Goal: Task Accomplishment & Management: Manage account settings

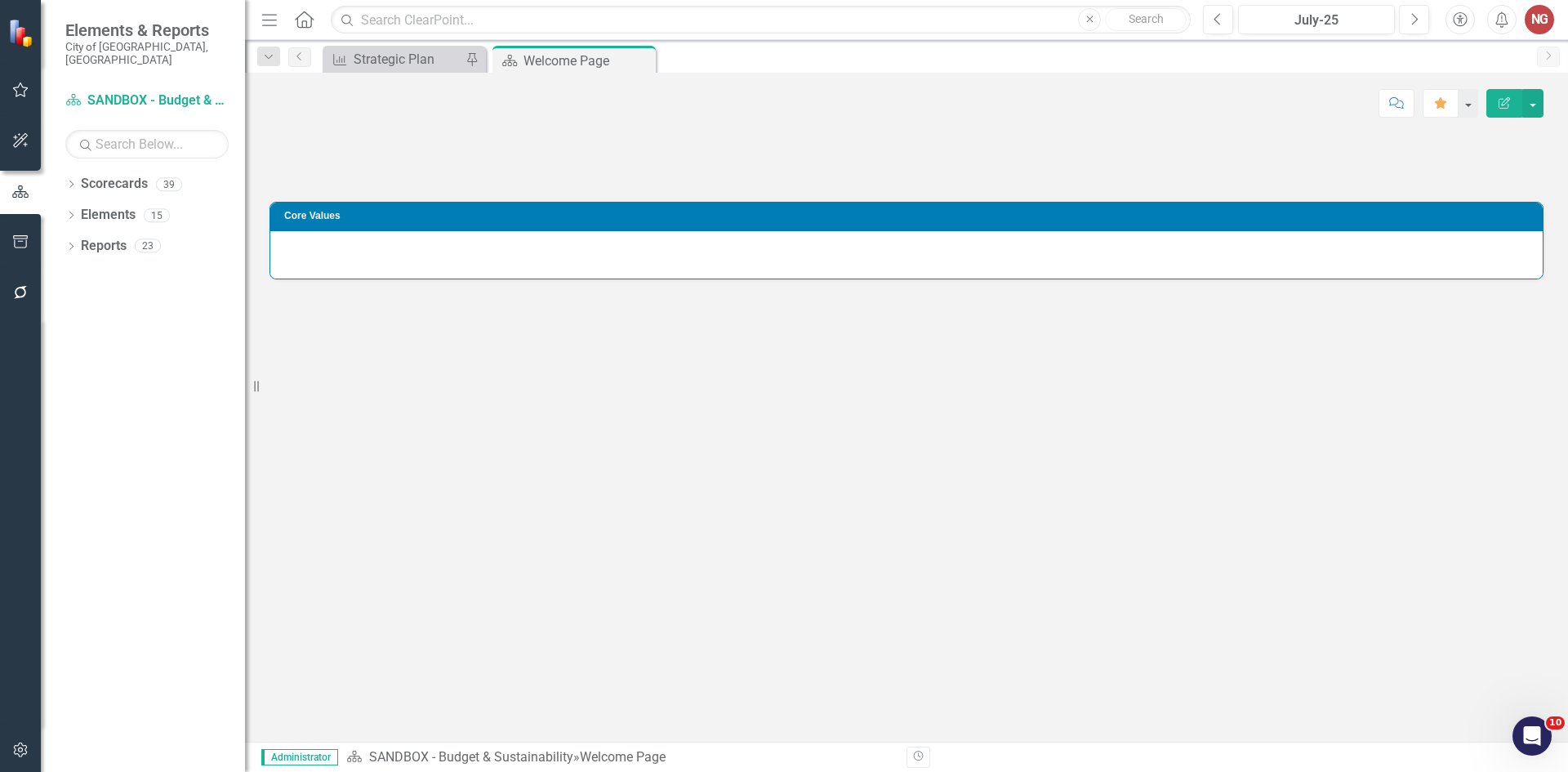
click at [18, 745] on icon "button" at bounding box center [21, 750] width 17 height 13
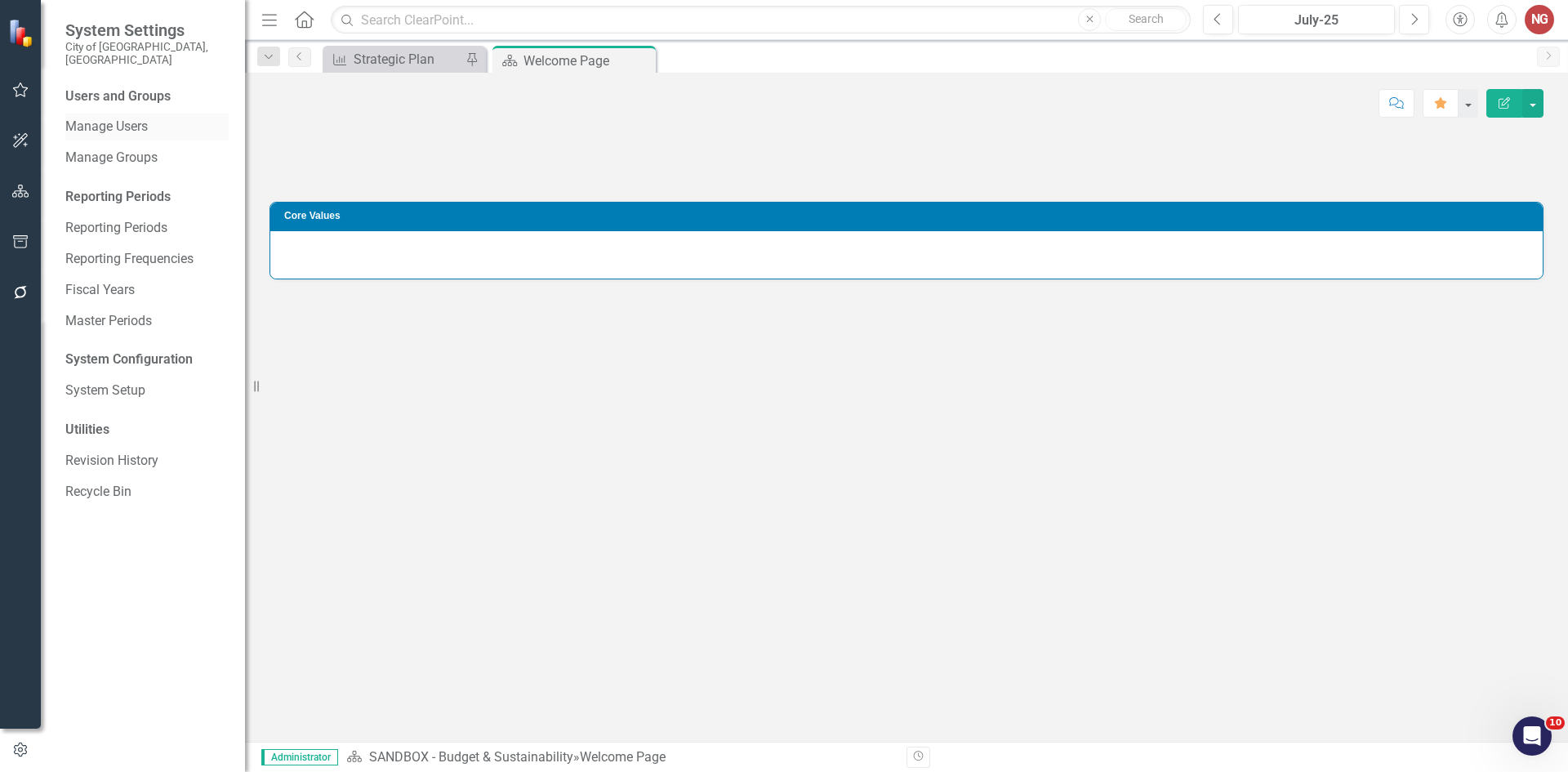
click at [109, 119] on link "Manage Users" at bounding box center [146, 127] width 164 height 19
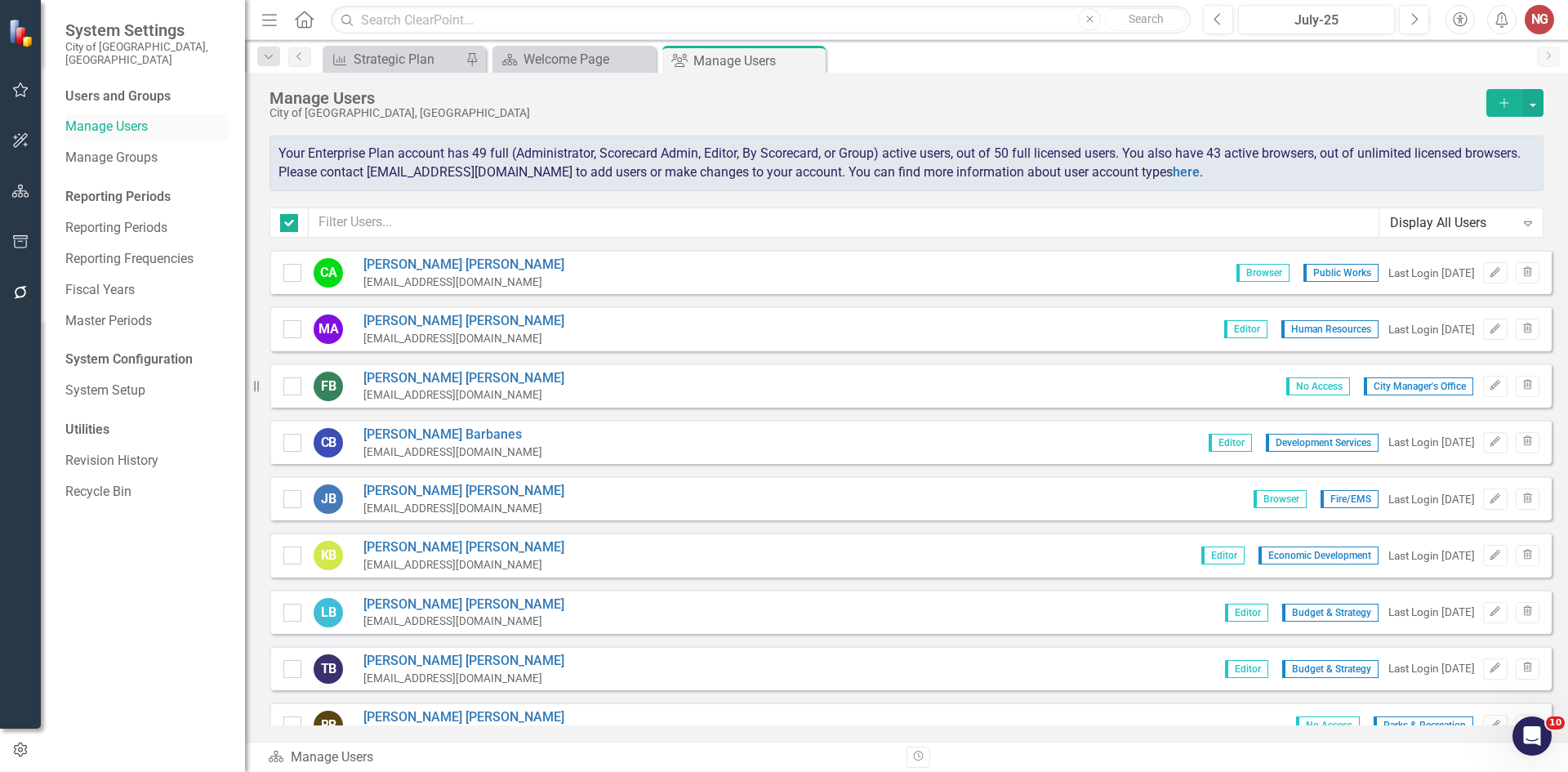
checkbox input "false"
drag, startPoint x: 412, startPoint y: 203, endPoint x: 404, endPoint y: 216, distance: 15.3
click at [412, 204] on div "Manage Users City of [GEOGRAPHIC_DATA], [GEOGRAPHIC_DATA] Add Your Enterprise P…" at bounding box center [906, 161] width 1323 height 177
click at [406, 206] on div "Manage Users City of [GEOGRAPHIC_DATA], [GEOGRAPHIC_DATA] Add Your Enterprise P…" at bounding box center [906, 161] width 1323 height 177
click at [405, 207] on div "Manage Users City of [GEOGRAPHIC_DATA], [GEOGRAPHIC_DATA] Add Your Enterprise P…" at bounding box center [906, 161] width 1323 height 177
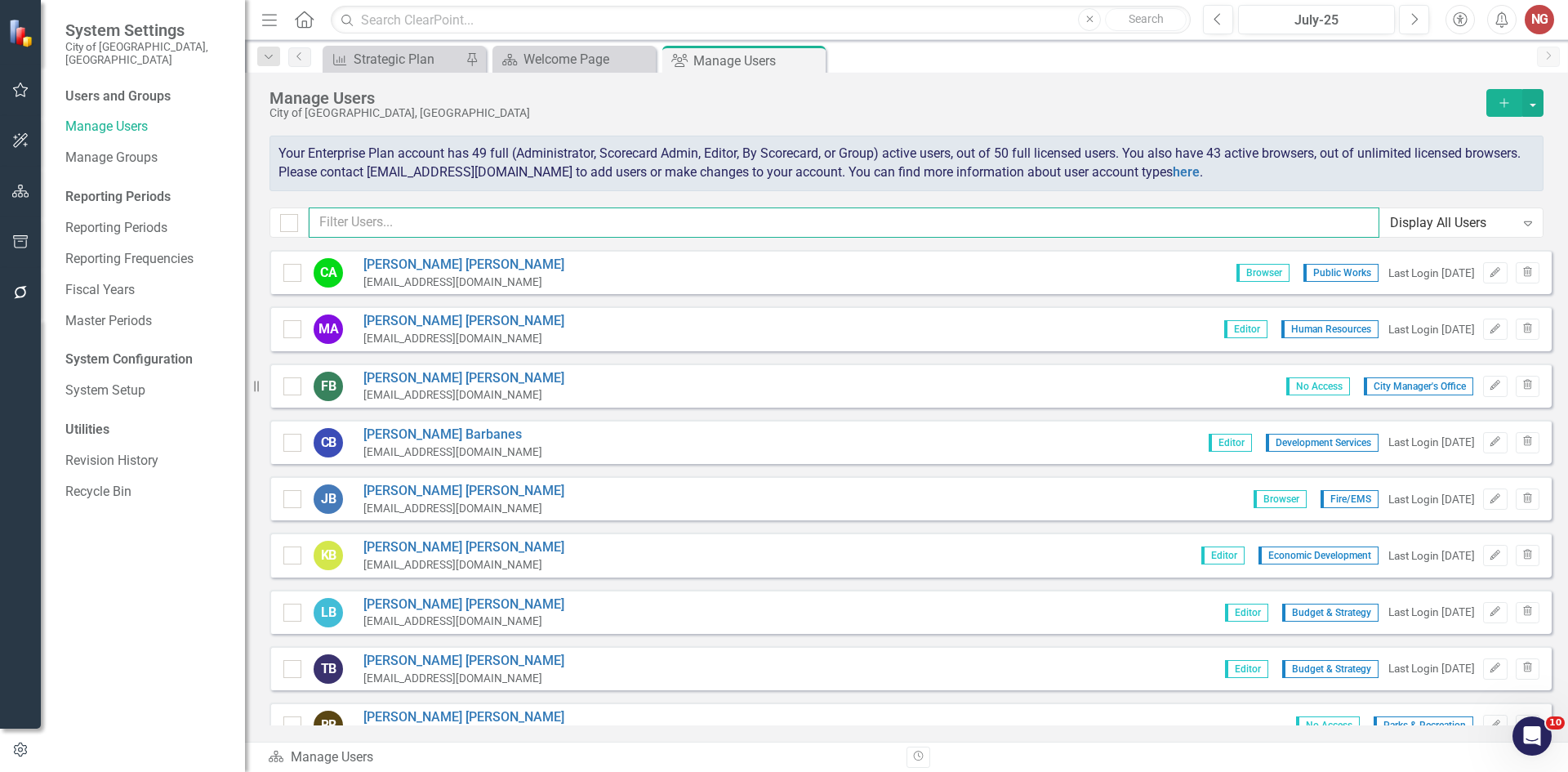
click at [418, 226] on input "text" at bounding box center [844, 223] width 1071 height 31
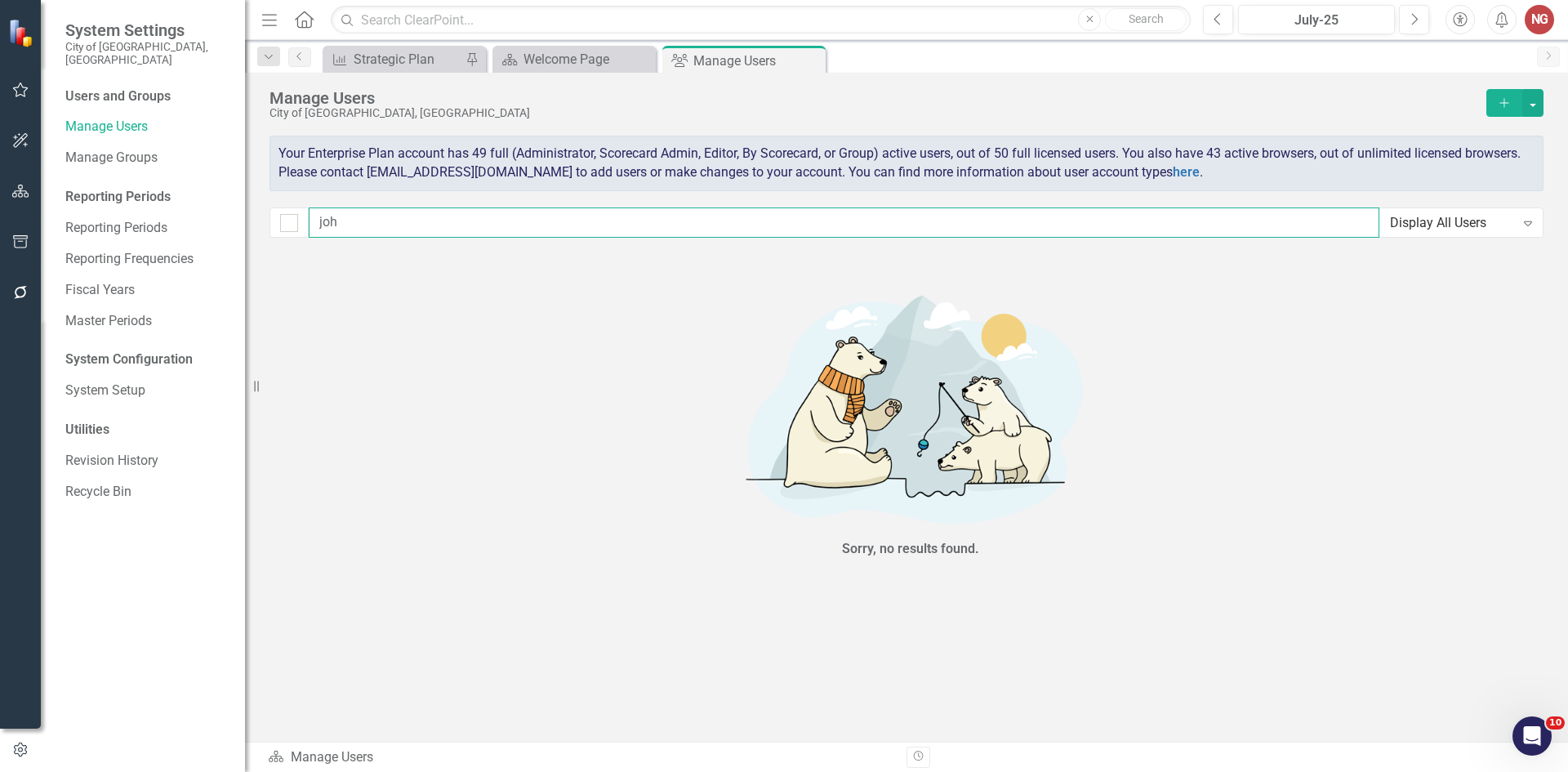
type input "[PERSON_NAME]"
checkbox input "false"
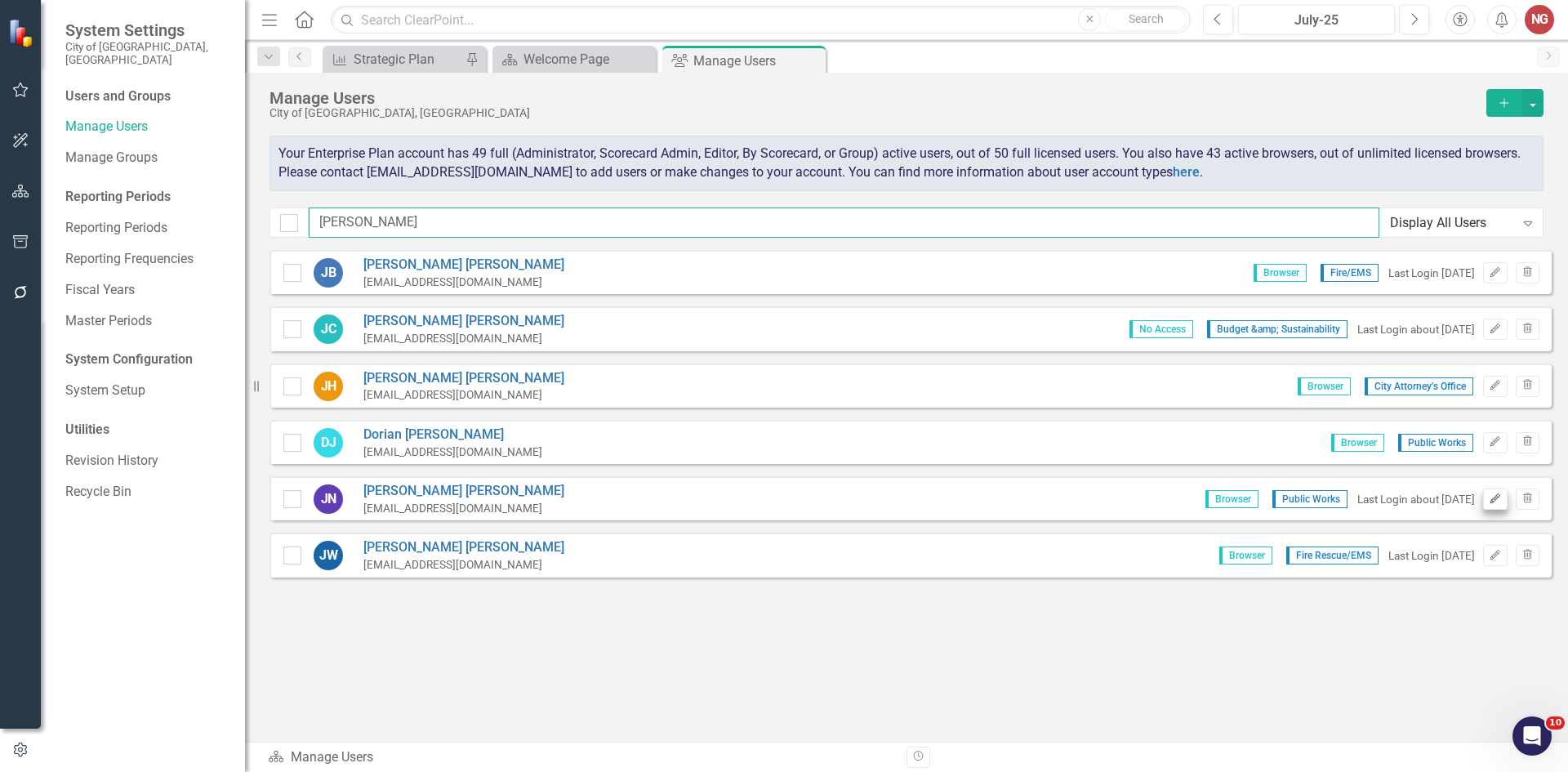
type input "[PERSON_NAME]"
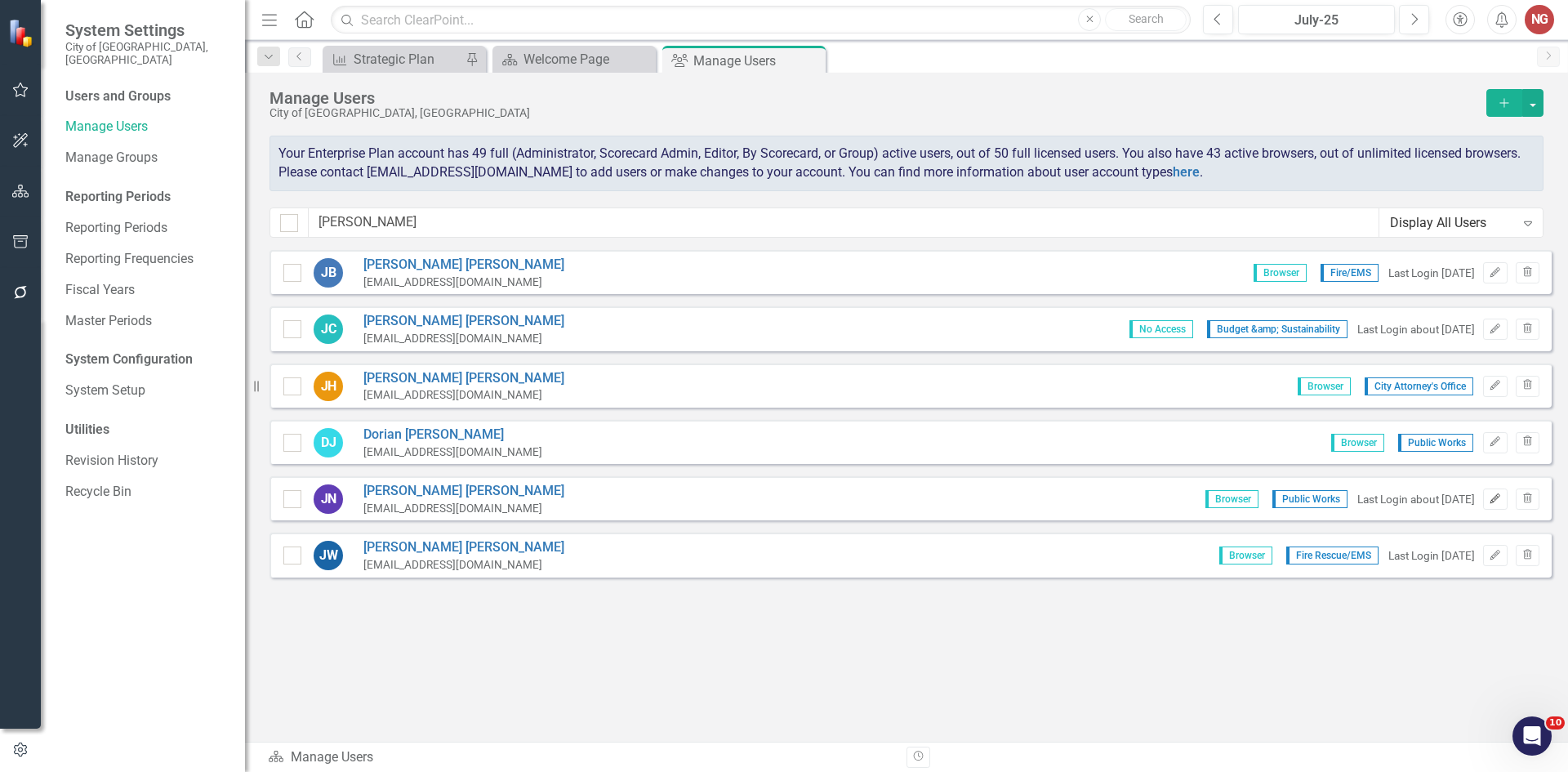
click at [1497, 502] on icon "Edit" at bounding box center [1494, 498] width 12 height 10
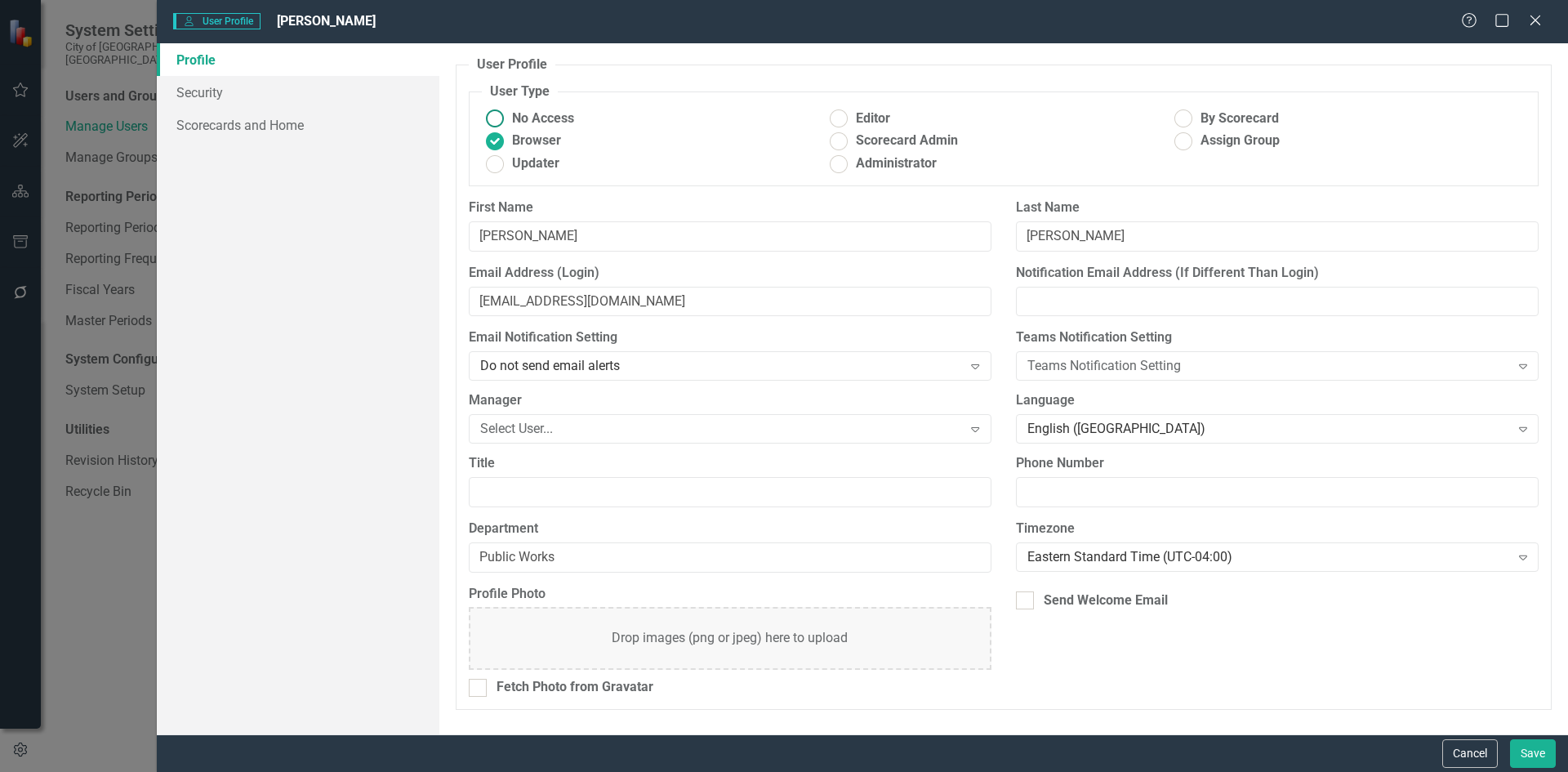
click at [511, 117] on label "No Access" at bounding box center [654, 119] width 344 height 19
click at [507, 117] on input "No Access" at bounding box center [495, 119] width 25 height 25
radio input "true"
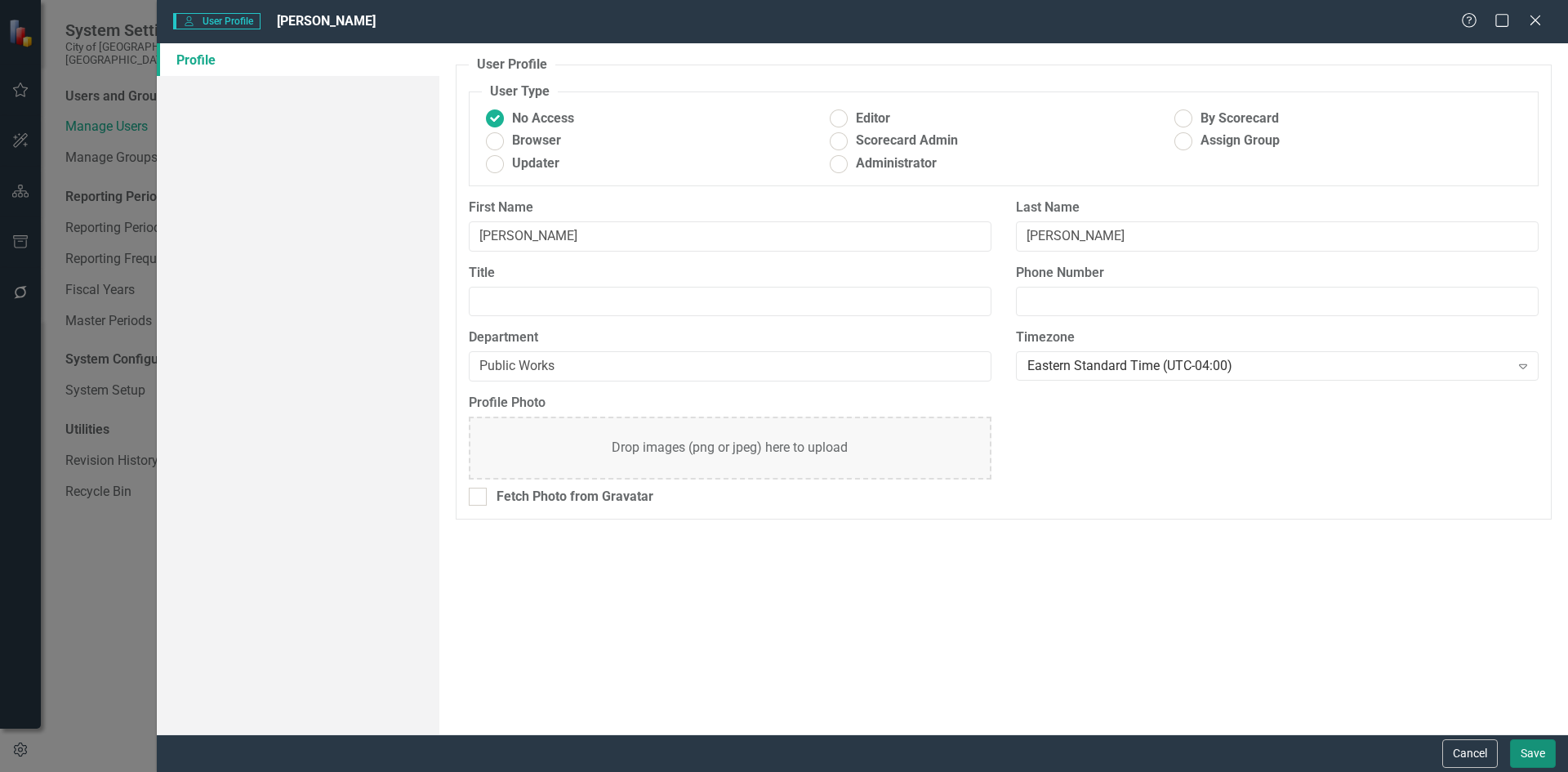
click at [1529, 750] on button "Save" at bounding box center [1534, 754] width 46 height 29
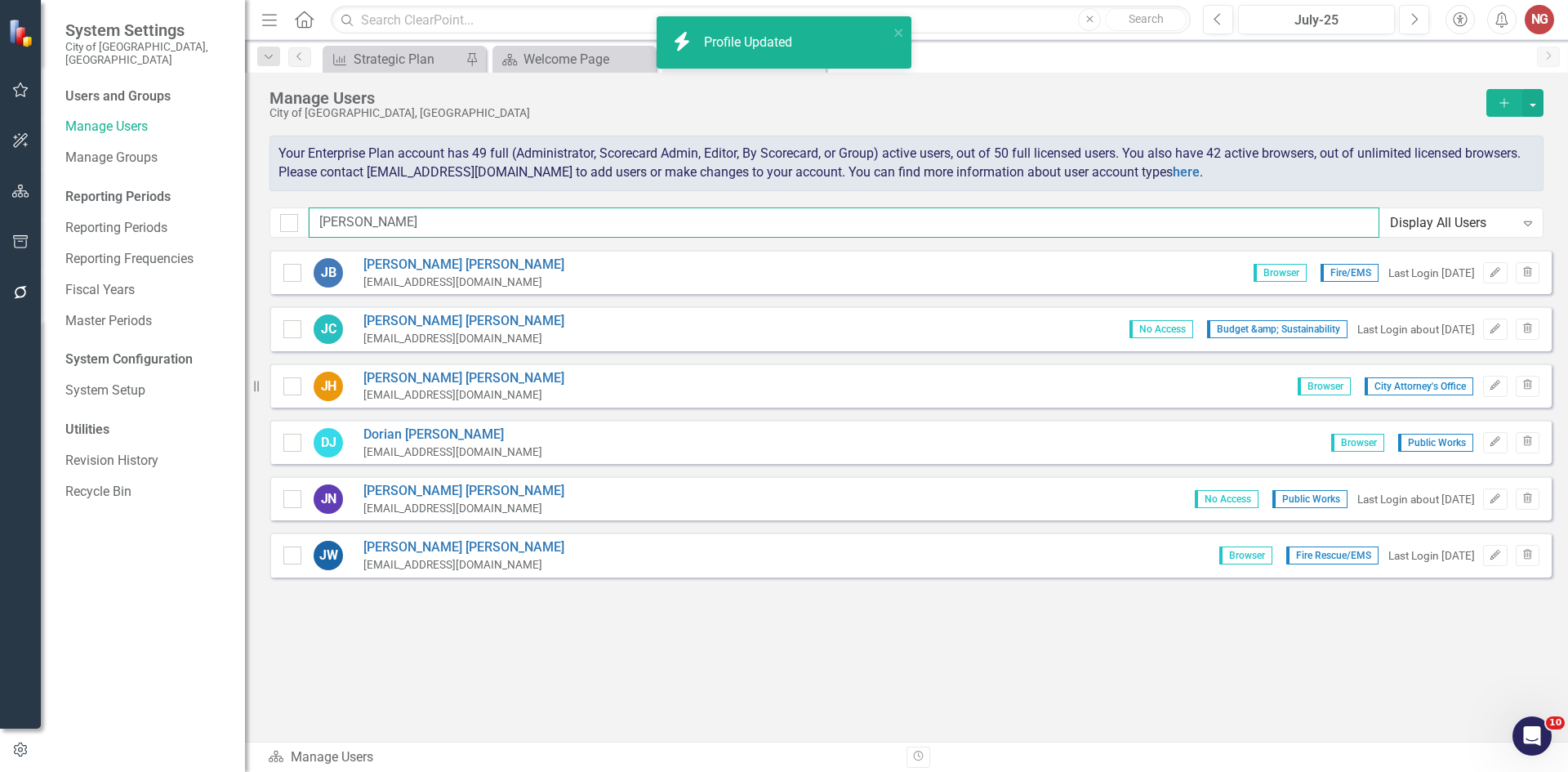
drag, startPoint x: 403, startPoint y: 215, endPoint x: 2, endPoint y: 134, distance: 409.1
click at [0, 128] on div "System Settings City of [GEOGRAPHIC_DATA], [GEOGRAPHIC_DATA] Users and Groups M…" at bounding box center [784, 386] width 1568 height 772
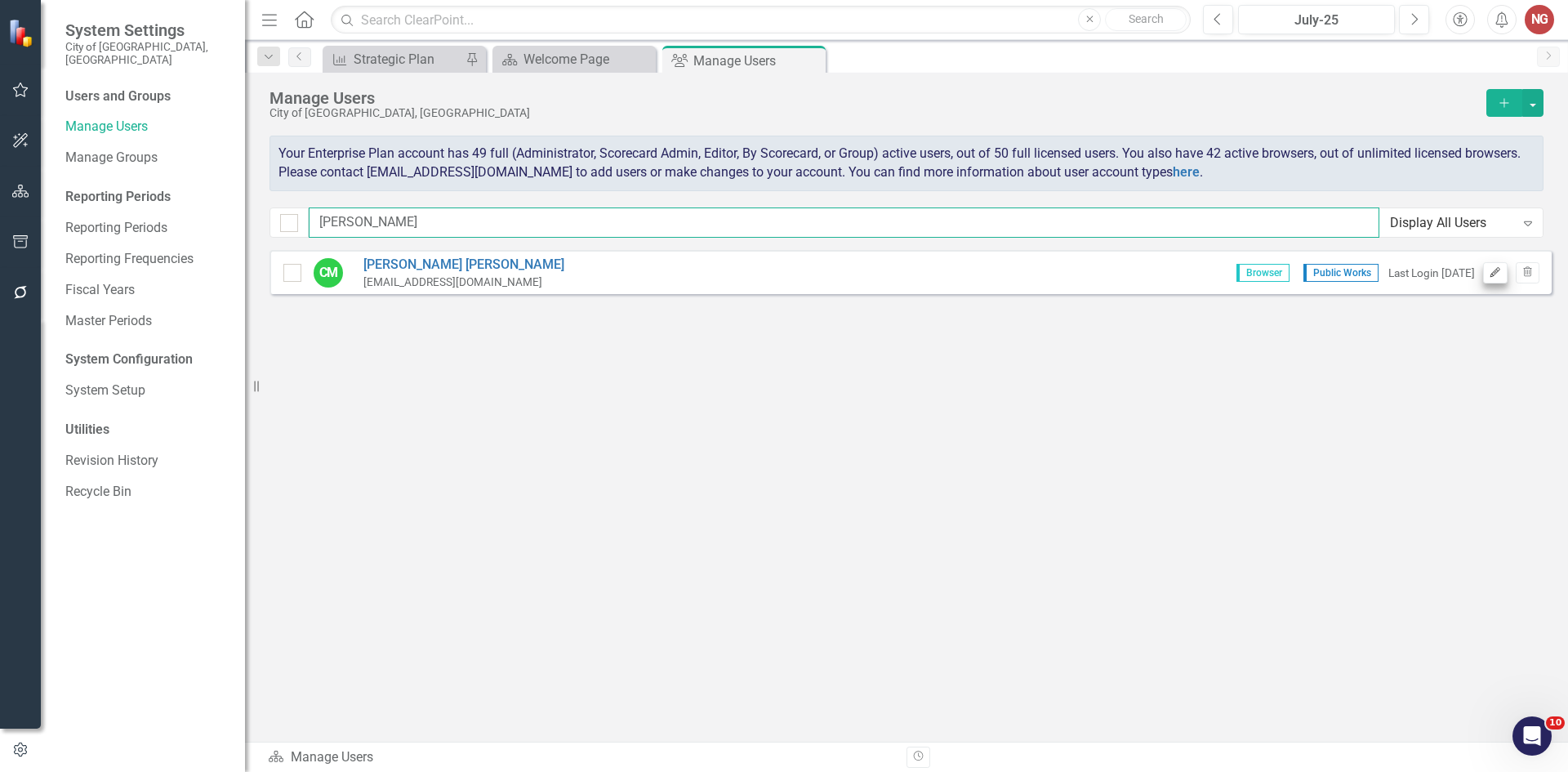
type input "[PERSON_NAME]"
click at [1494, 271] on icon "Edit" at bounding box center [1494, 273] width 12 height 10
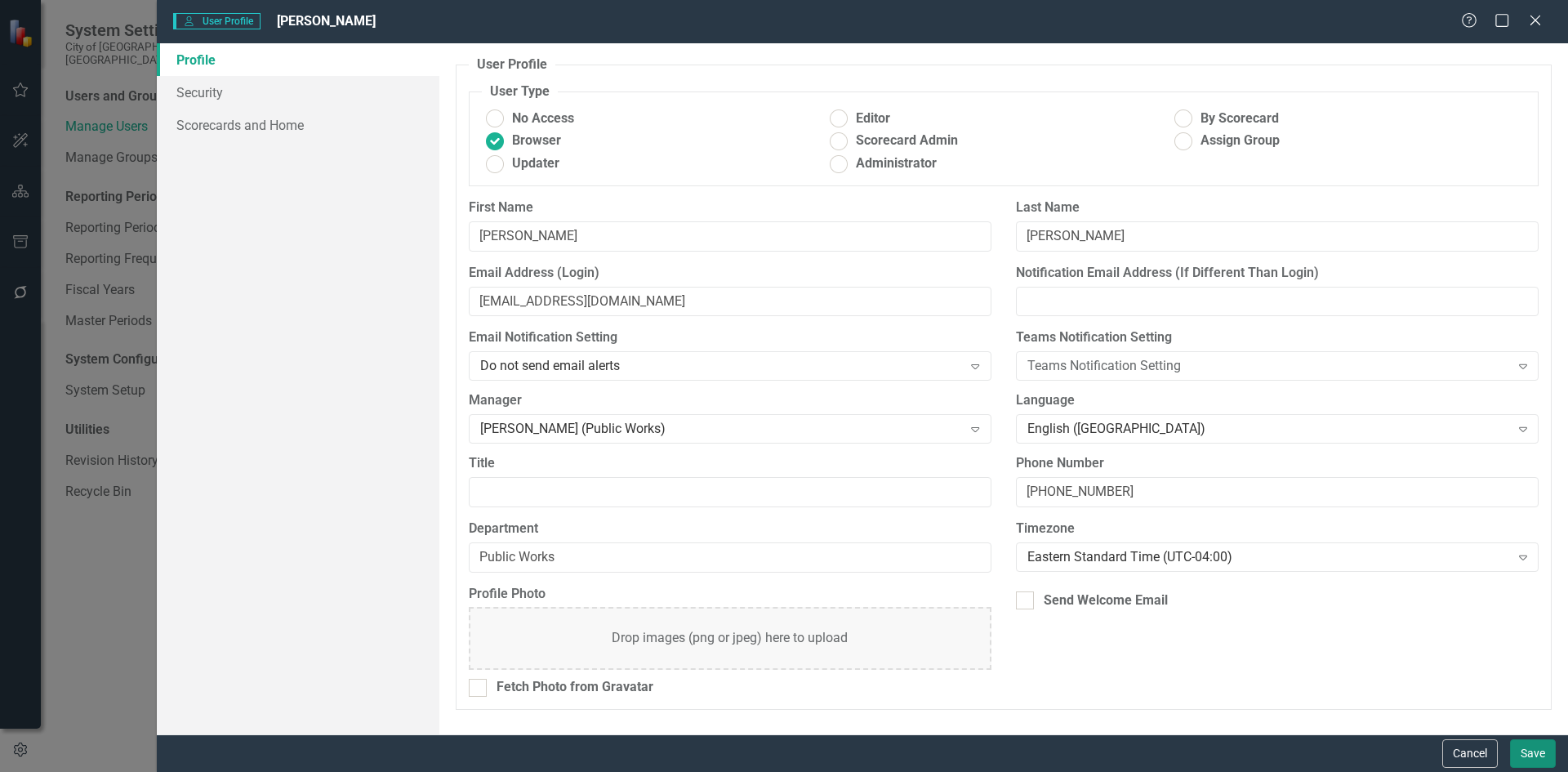
click at [1539, 760] on button "Save" at bounding box center [1534, 754] width 46 height 29
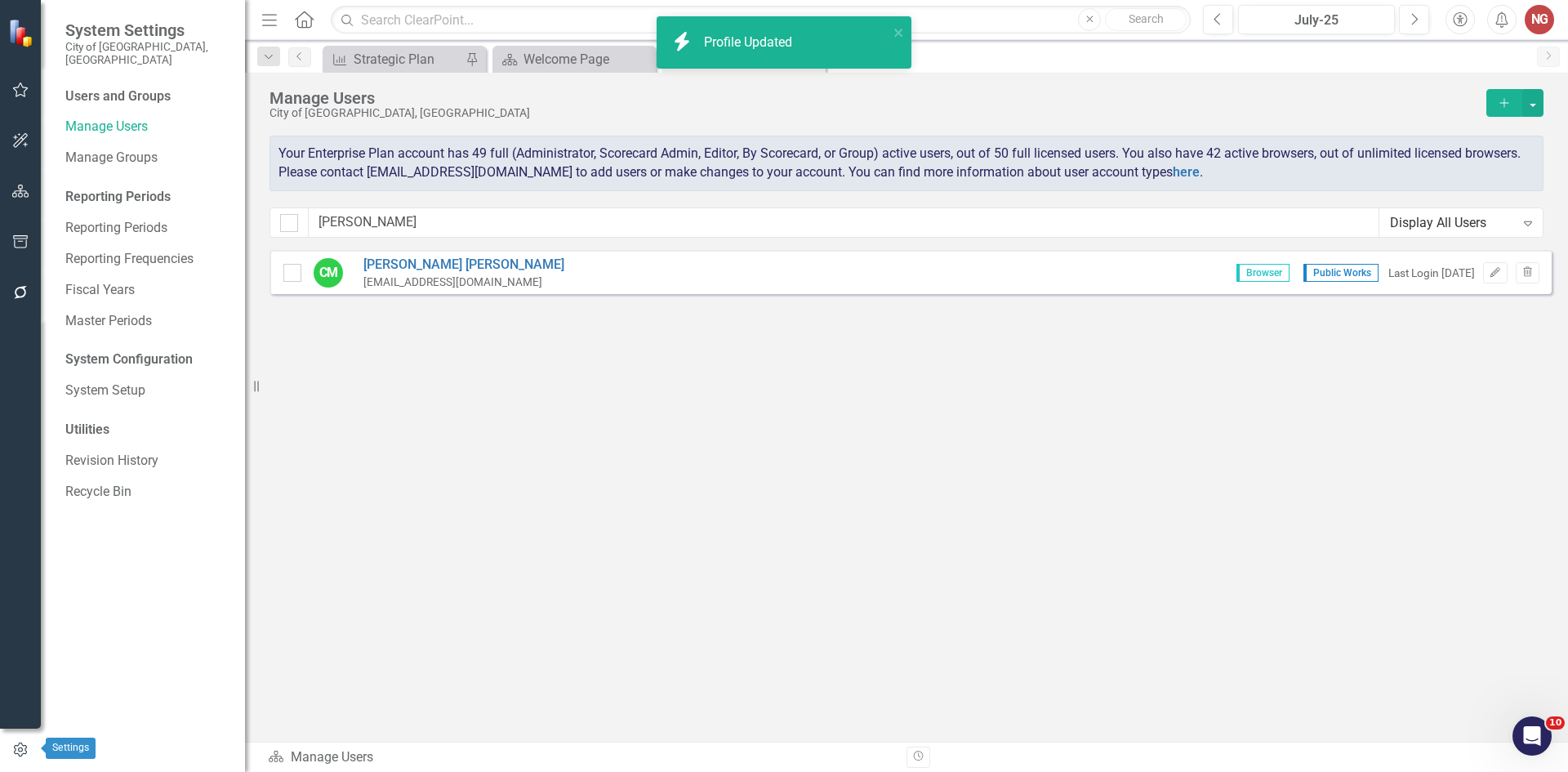
click at [11, 753] on icon "button" at bounding box center [20, 749] width 18 height 14
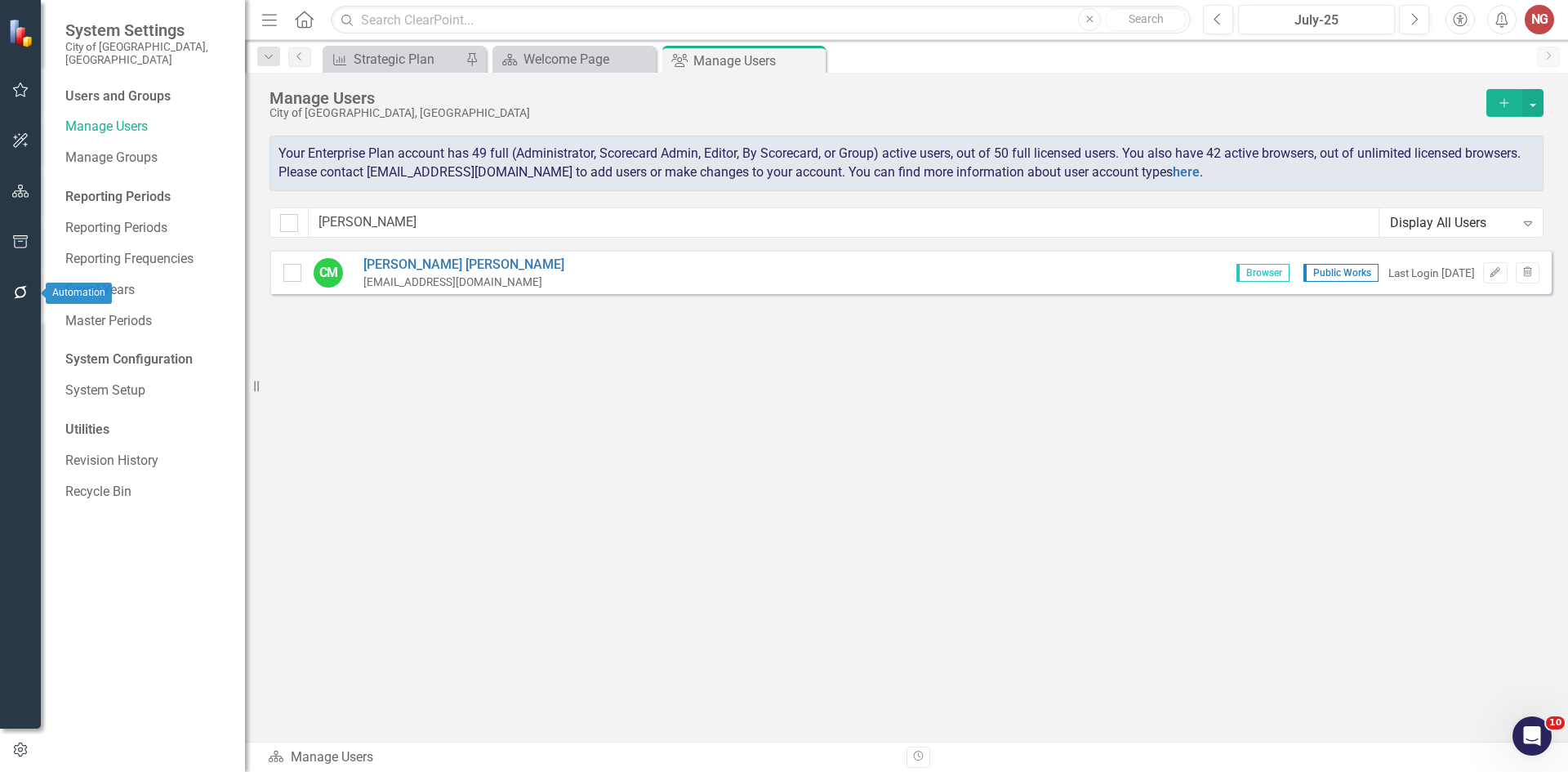
click at [24, 289] on icon "button" at bounding box center [21, 293] width 13 height 13
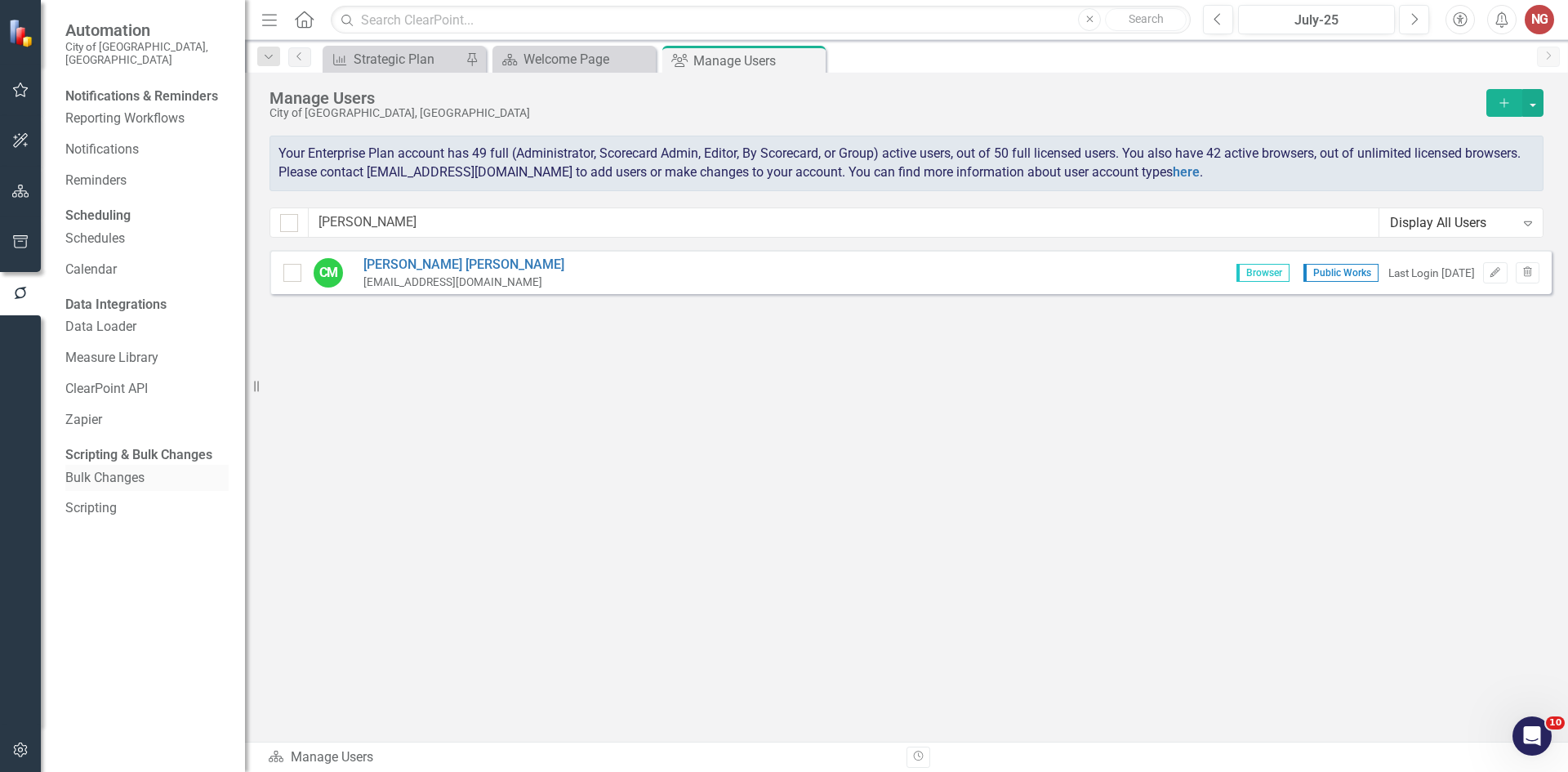
click at [101, 488] on link "Bulk Changes" at bounding box center [146, 478] width 164 height 19
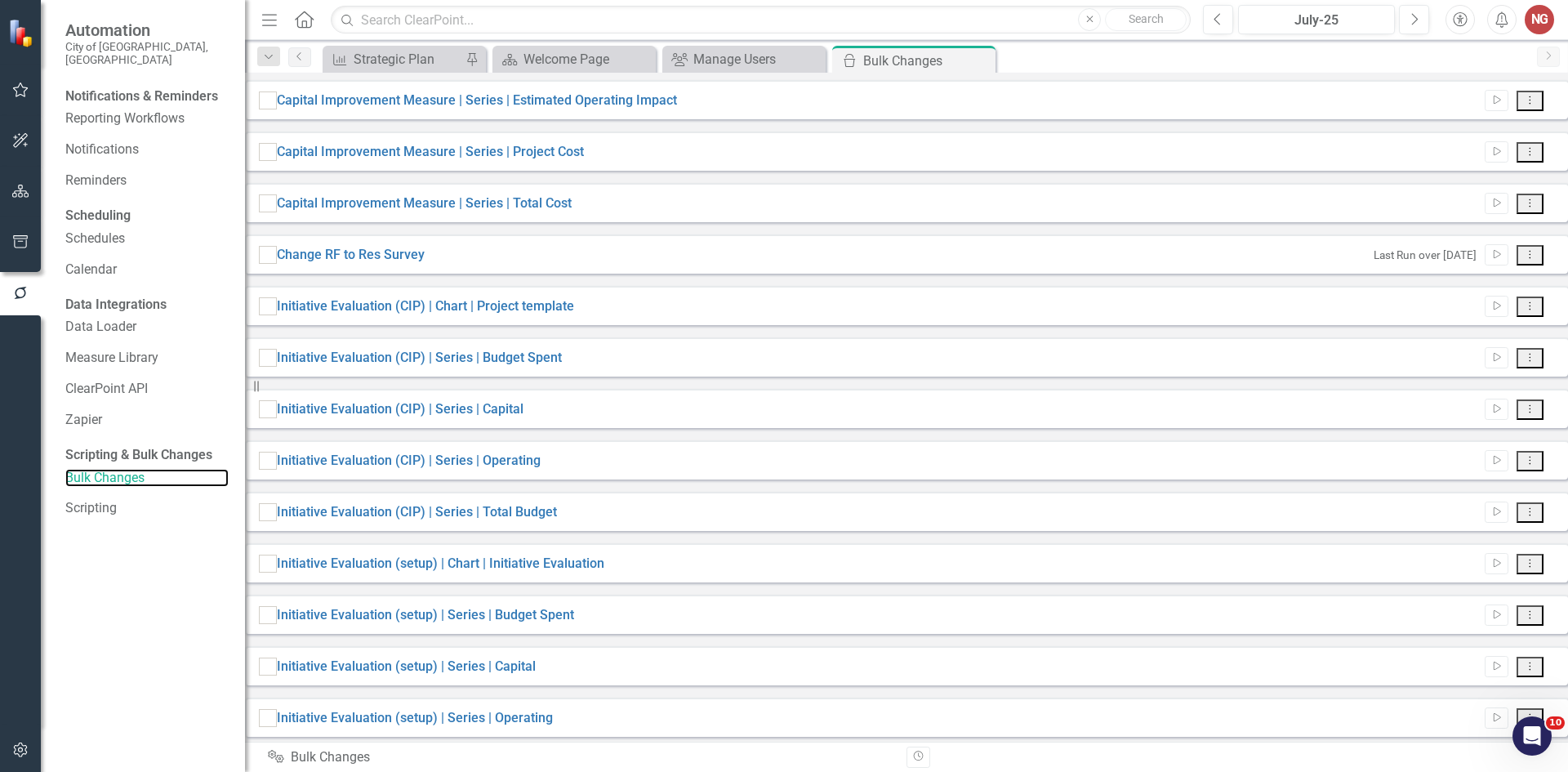
scroll to position [422, 0]
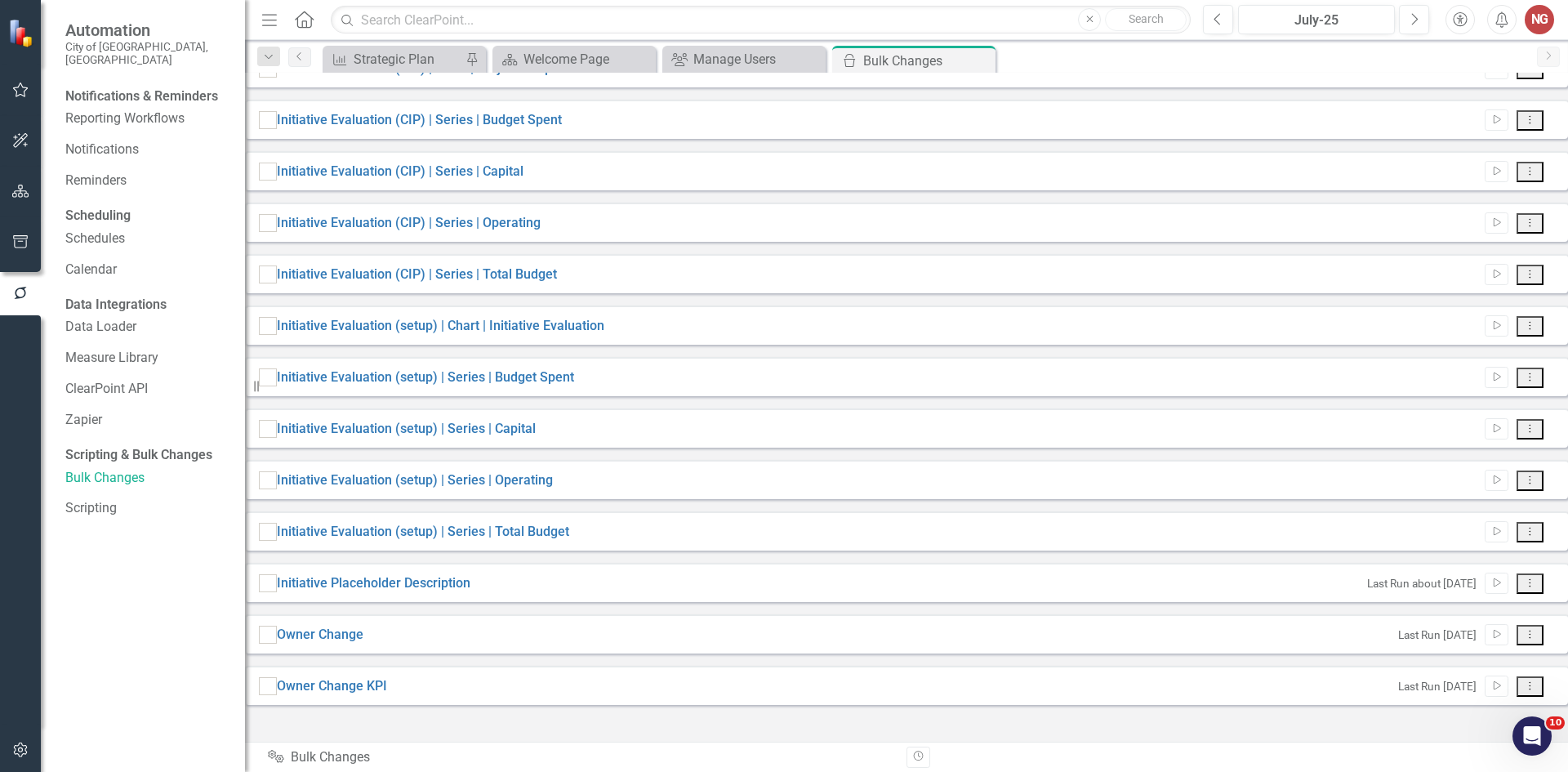
click at [342, 653] on div "Owner Change Last Run [DATE] Run Script Dropdown Menu" at bounding box center [906, 633] width 1323 height 39
click at [344, 645] on link "Owner Change" at bounding box center [320, 635] width 86 height 19
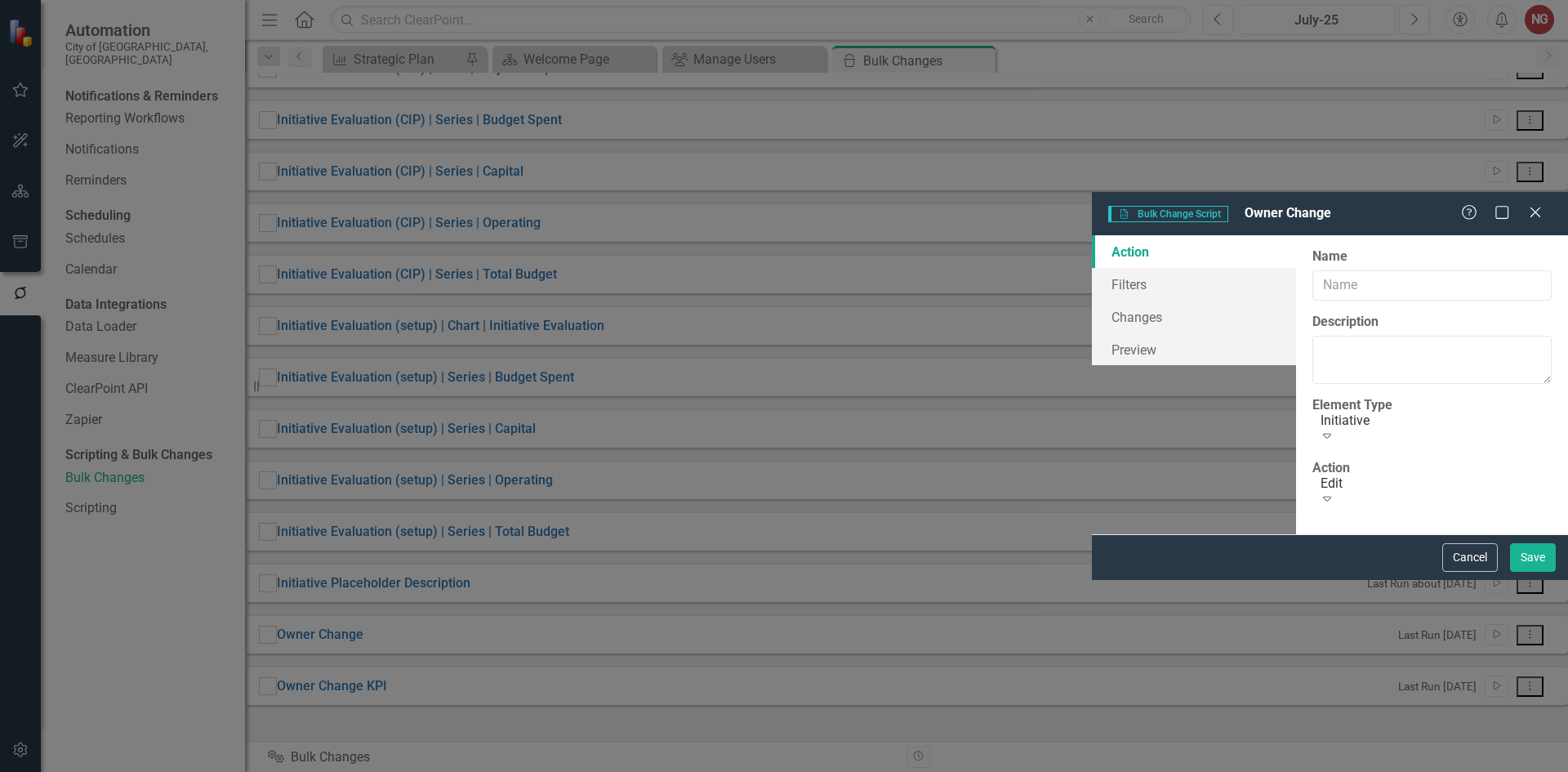
type input "Owner Change"
click at [1092, 268] on link "Filters" at bounding box center [1193, 284] width 204 height 33
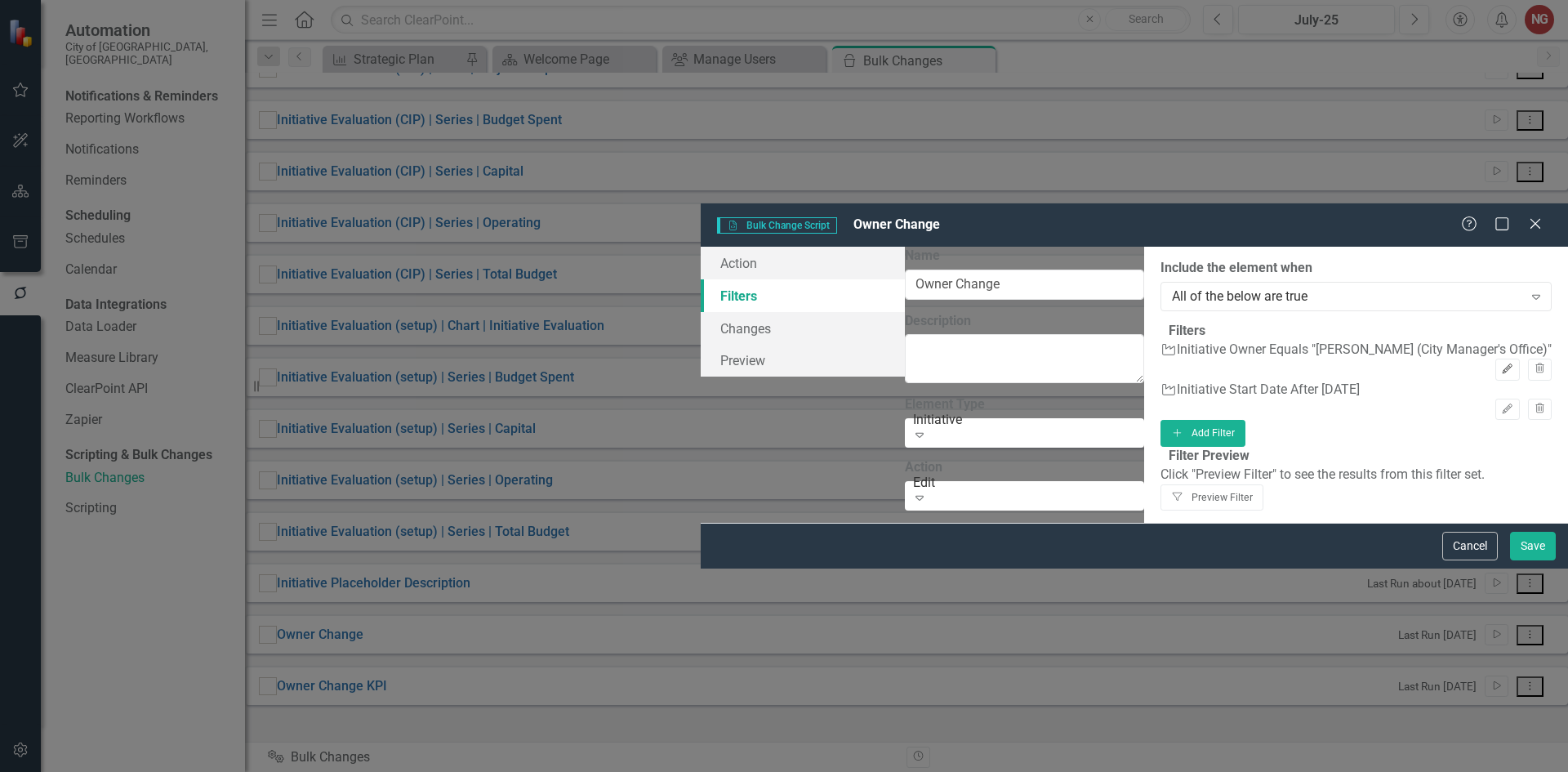
click at [1495, 359] on button "Edit" at bounding box center [1507, 369] width 24 height 21
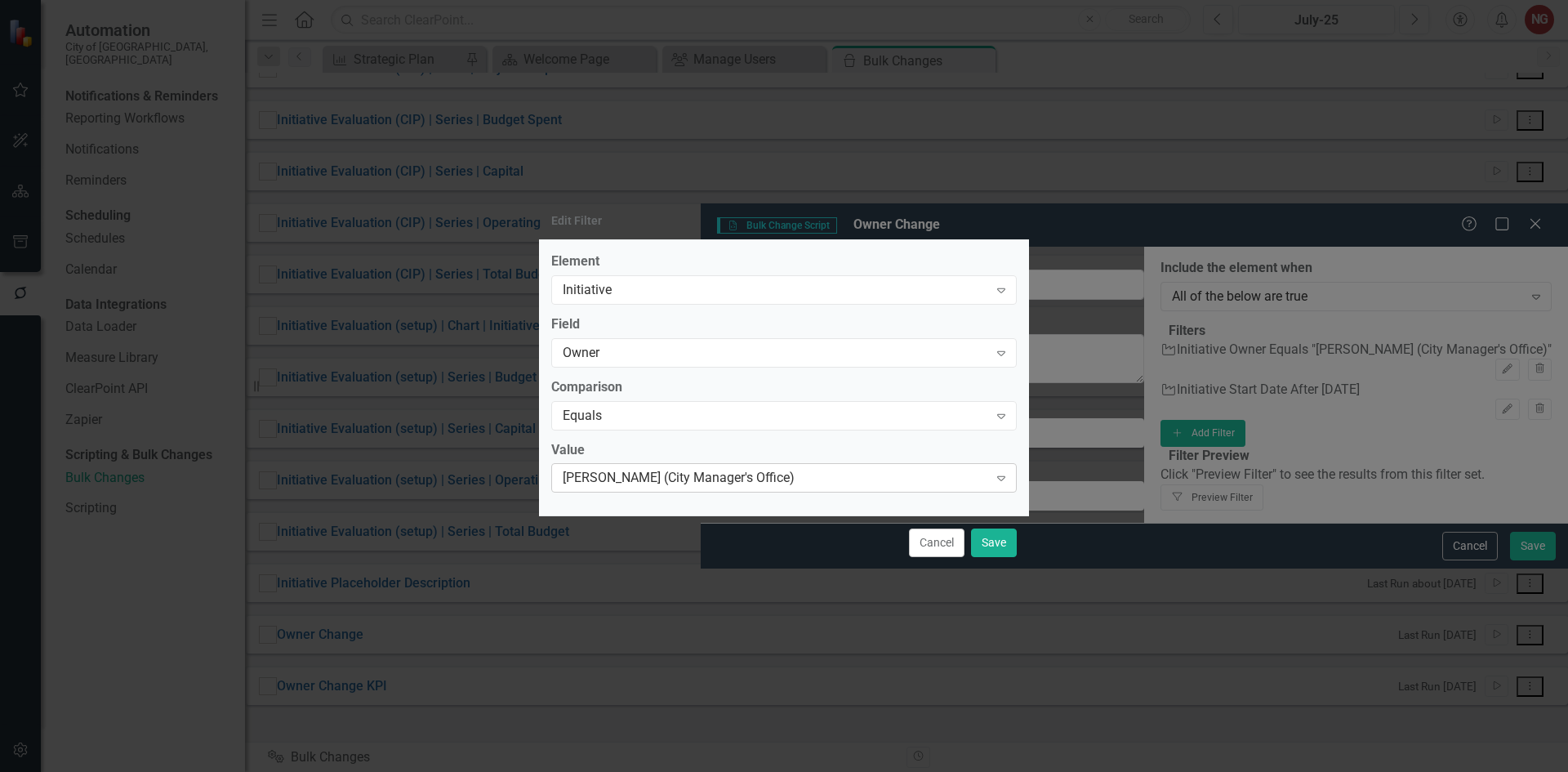
click at [597, 484] on div "[PERSON_NAME] (City Manager's Office)" at bounding box center [775, 478] width 426 height 19
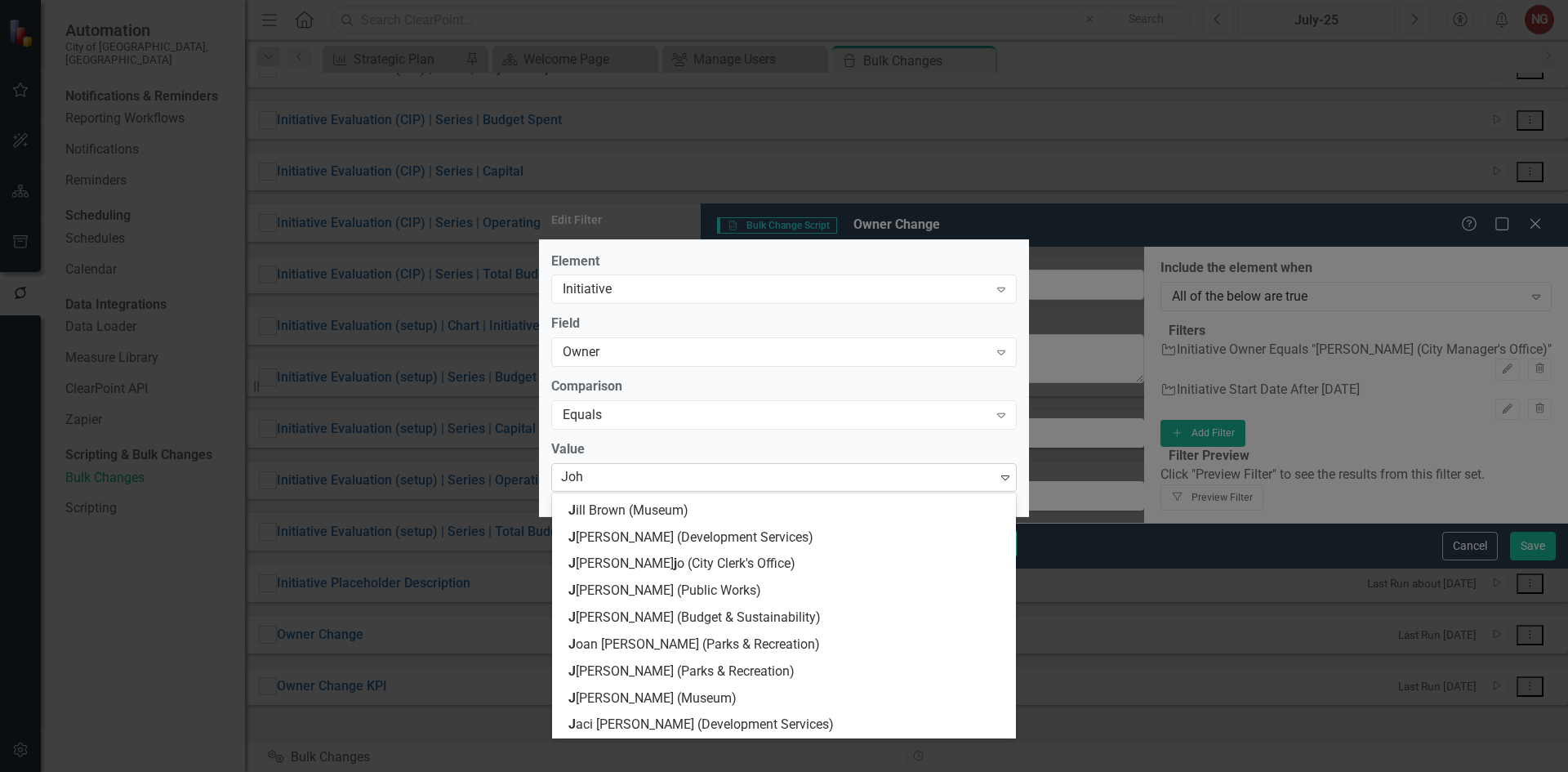
scroll to position [0, 0]
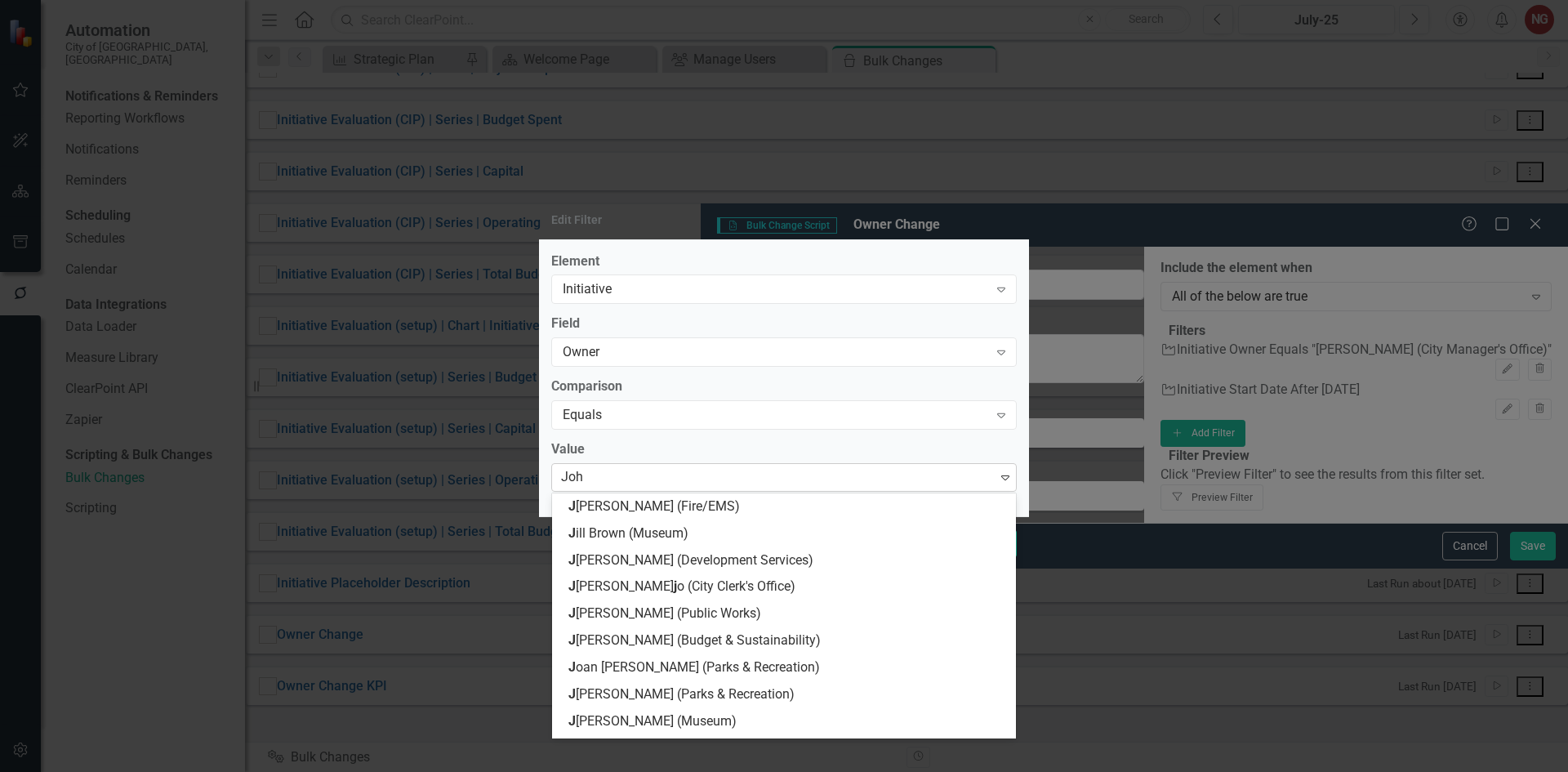
type input "[PERSON_NAME]"
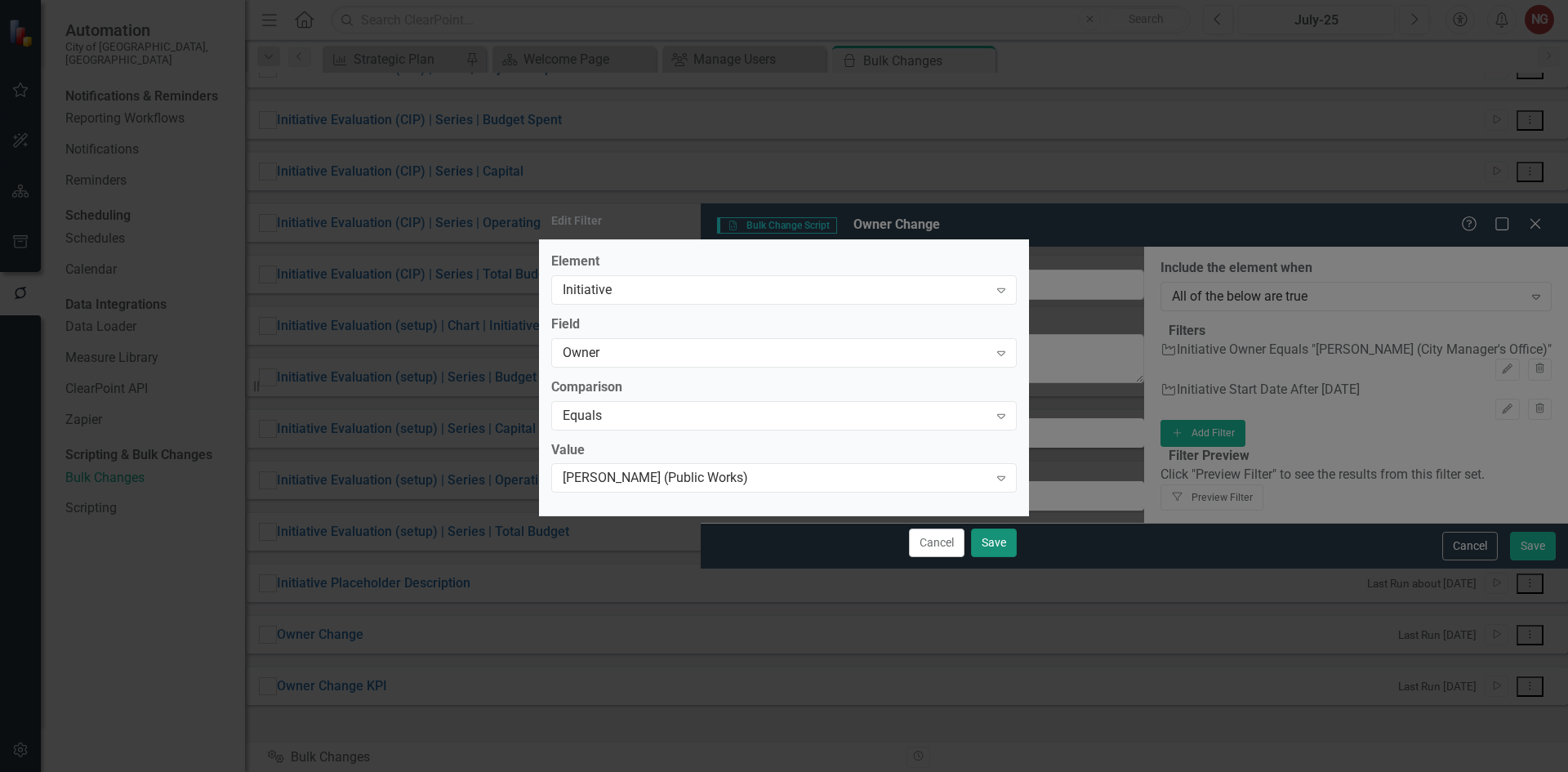
click at [983, 554] on button "Save" at bounding box center [994, 542] width 46 height 29
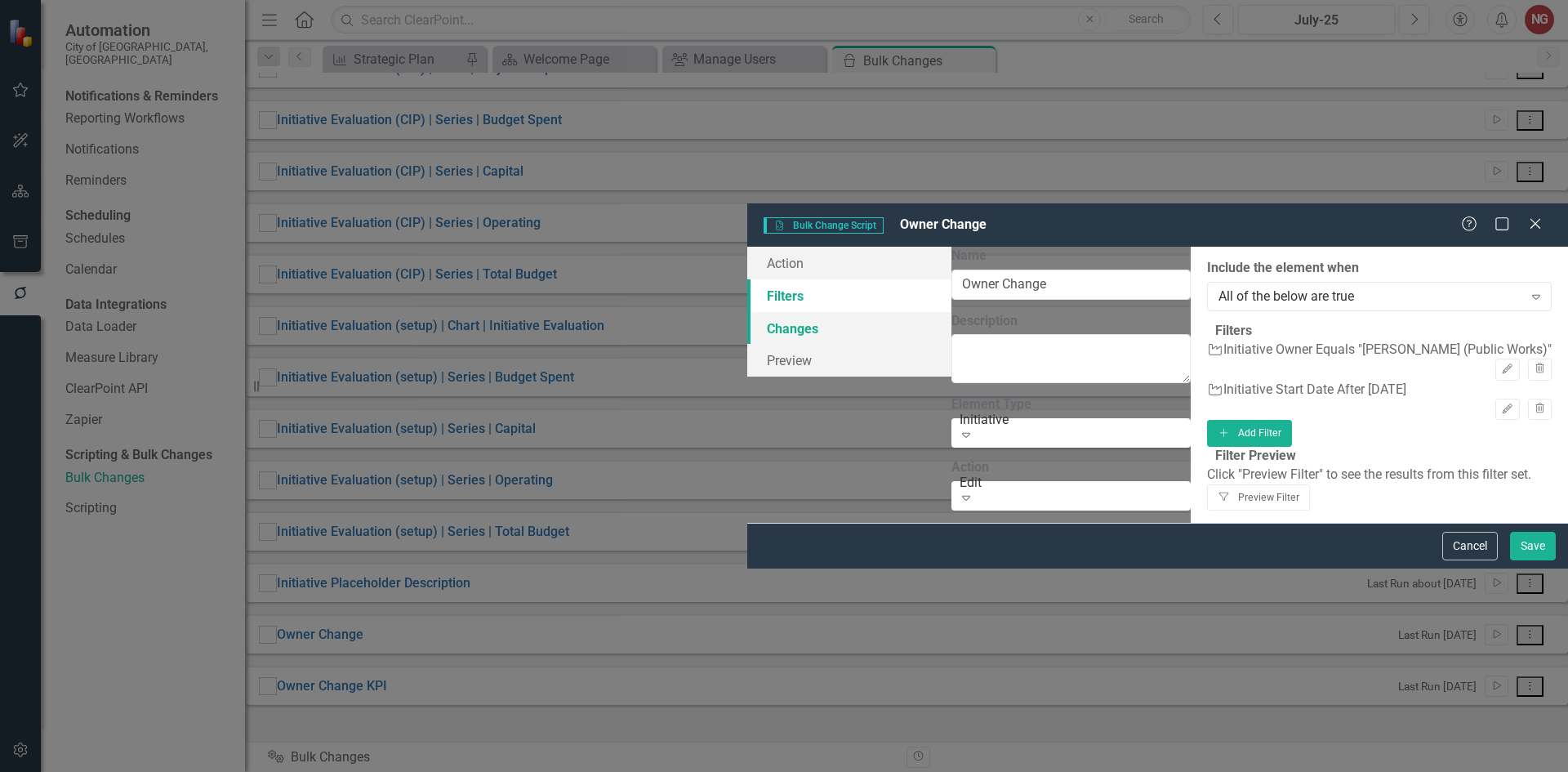
click at [747, 312] on link "Changes" at bounding box center [849, 328] width 204 height 33
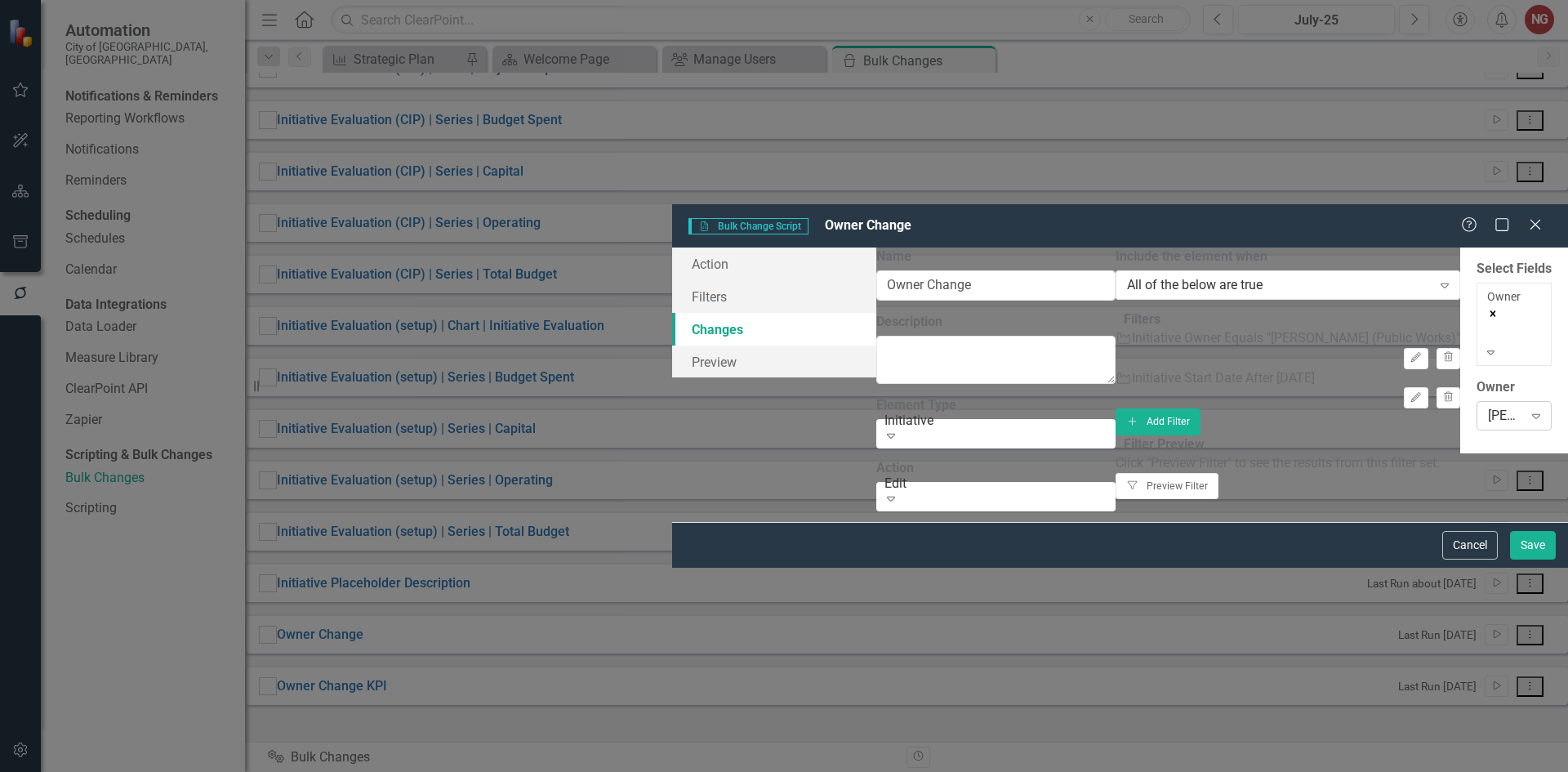
click at [1488, 406] on div "[PERSON_NAME] (Development Services)" at bounding box center [1505, 415] width 35 height 19
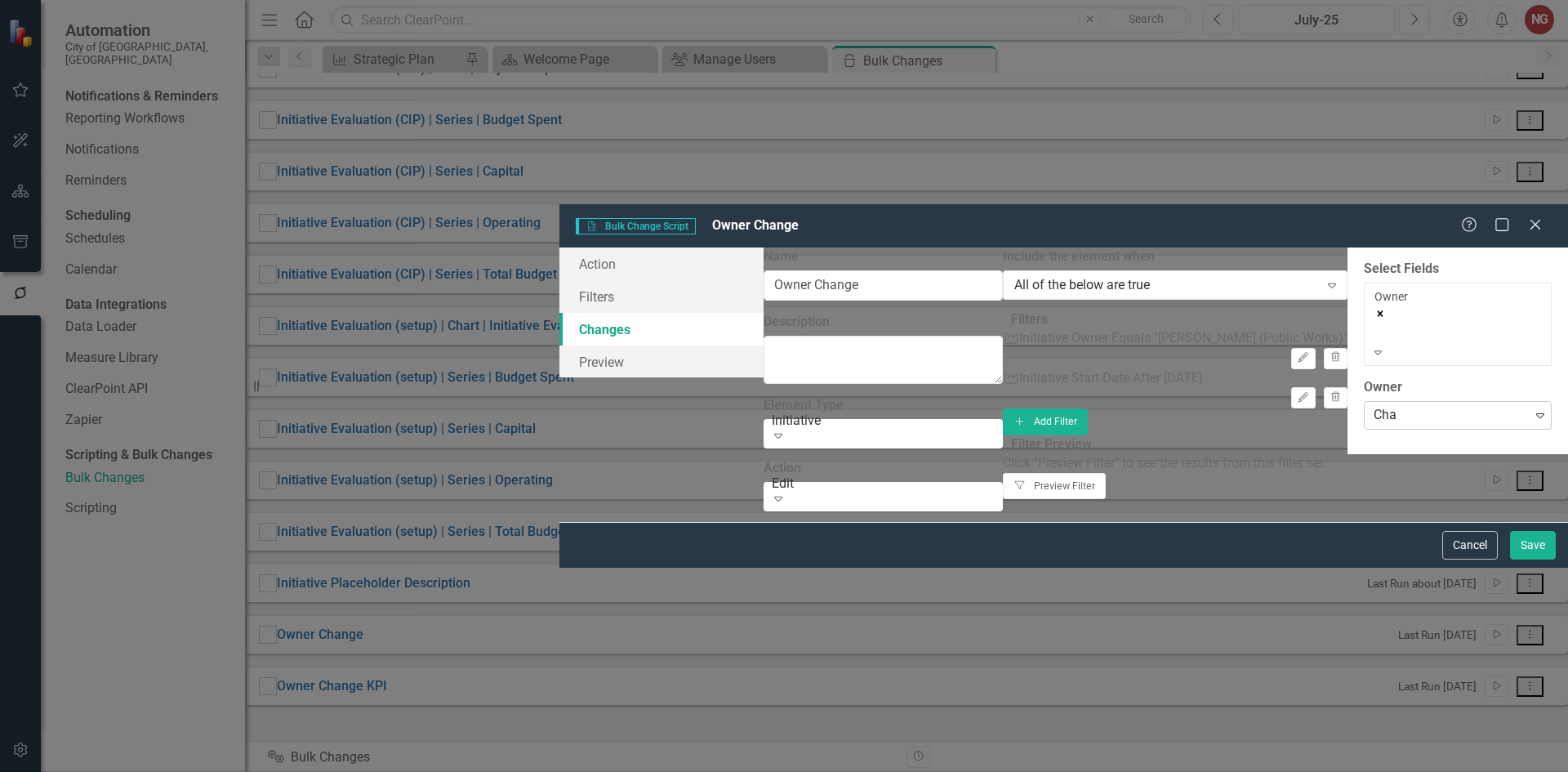
type input "[PERSON_NAME]"
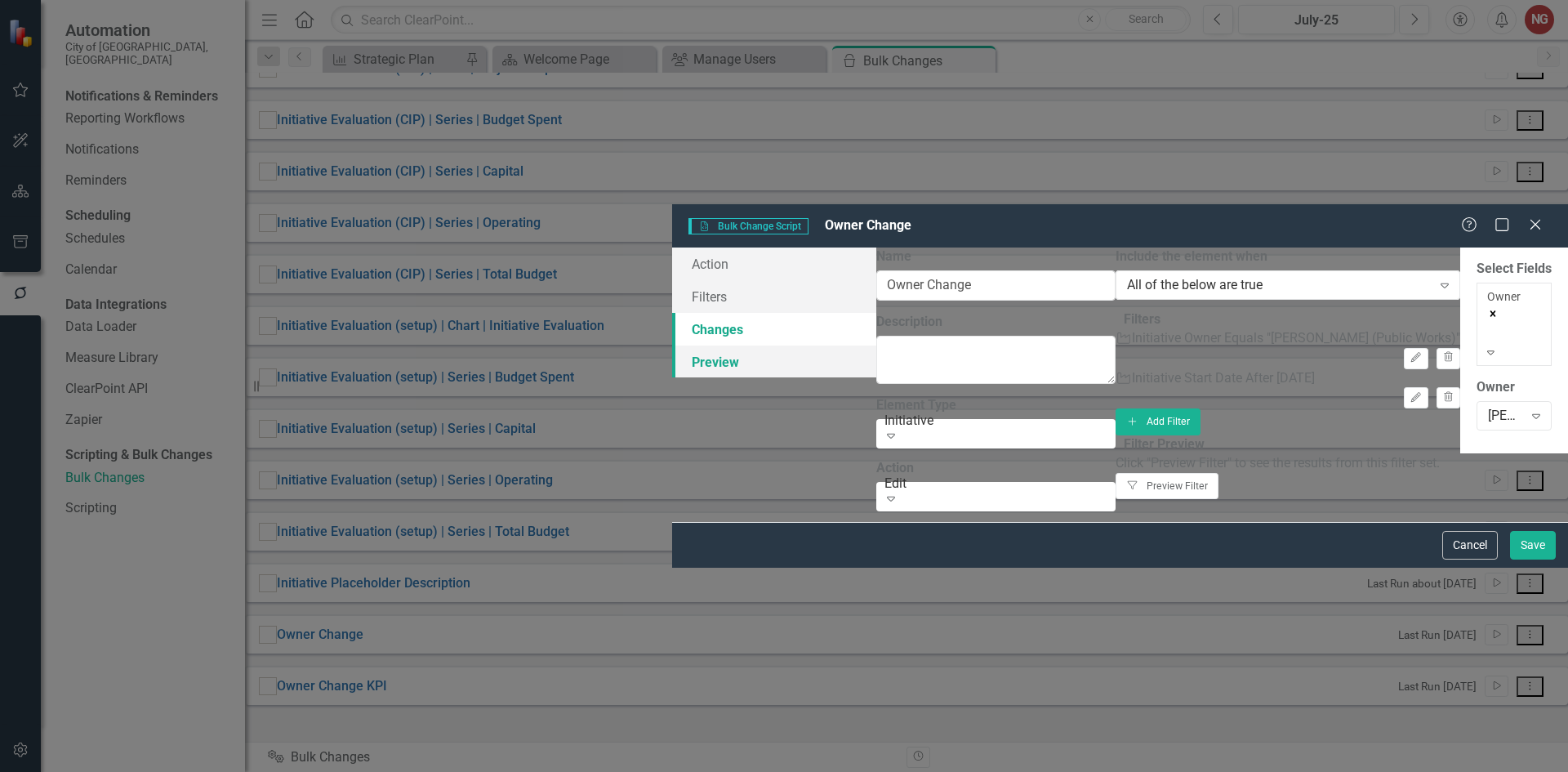
click at [673, 345] on link "Preview" at bounding box center [774, 362] width 204 height 33
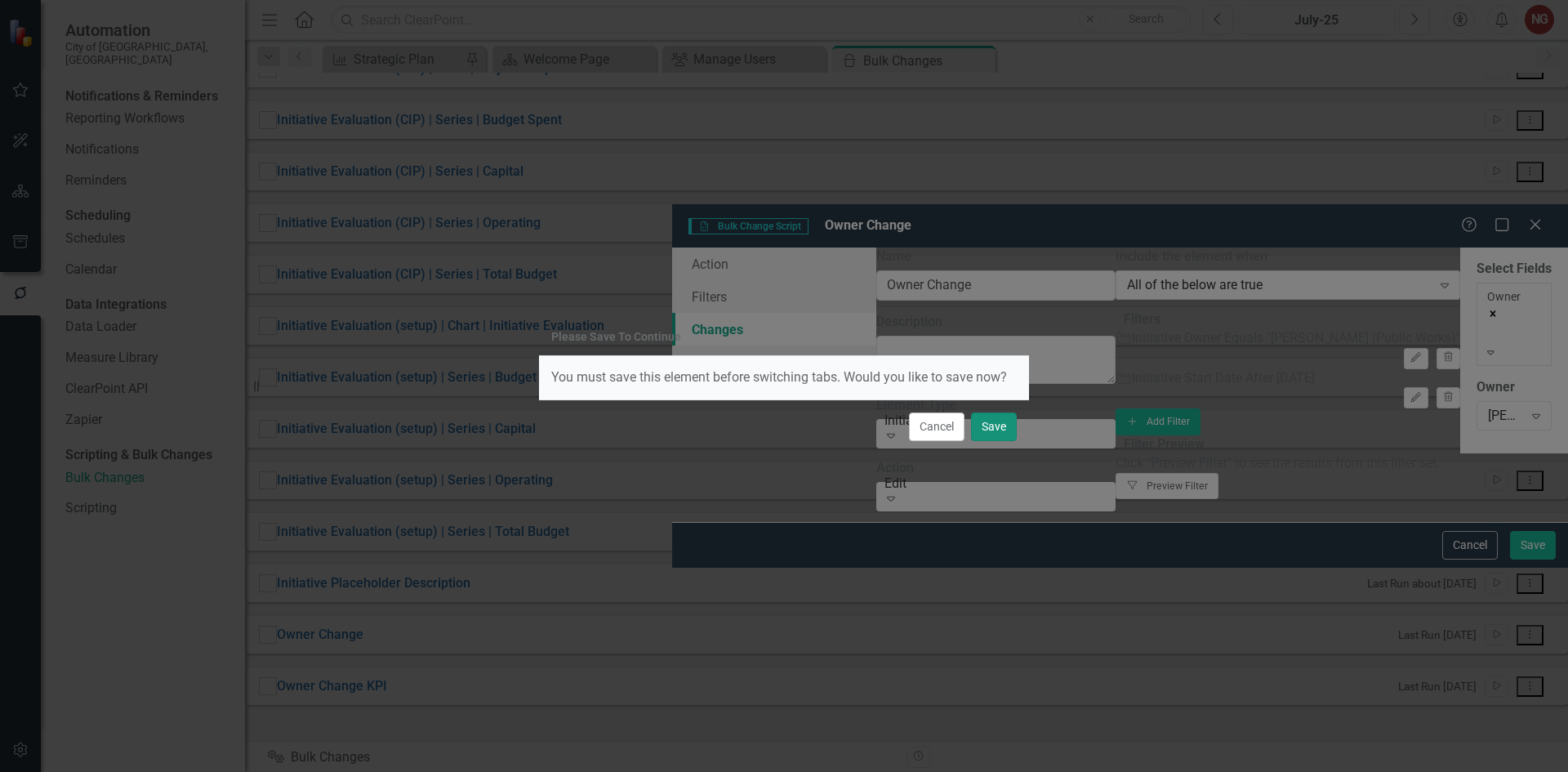
click at [997, 430] on button "Save" at bounding box center [994, 427] width 46 height 29
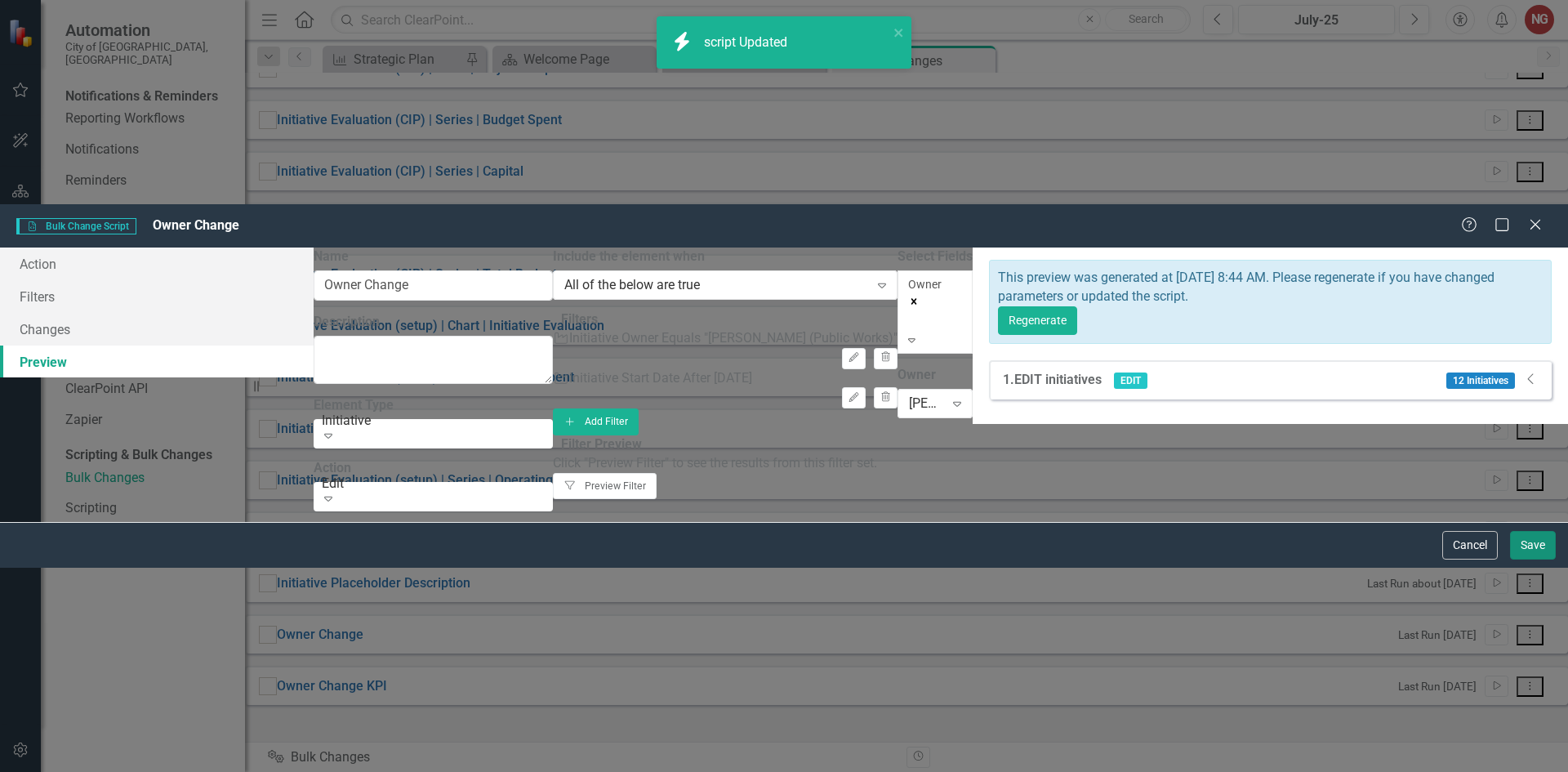
click at [1531, 560] on button "Save" at bounding box center [1534, 545] width 46 height 29
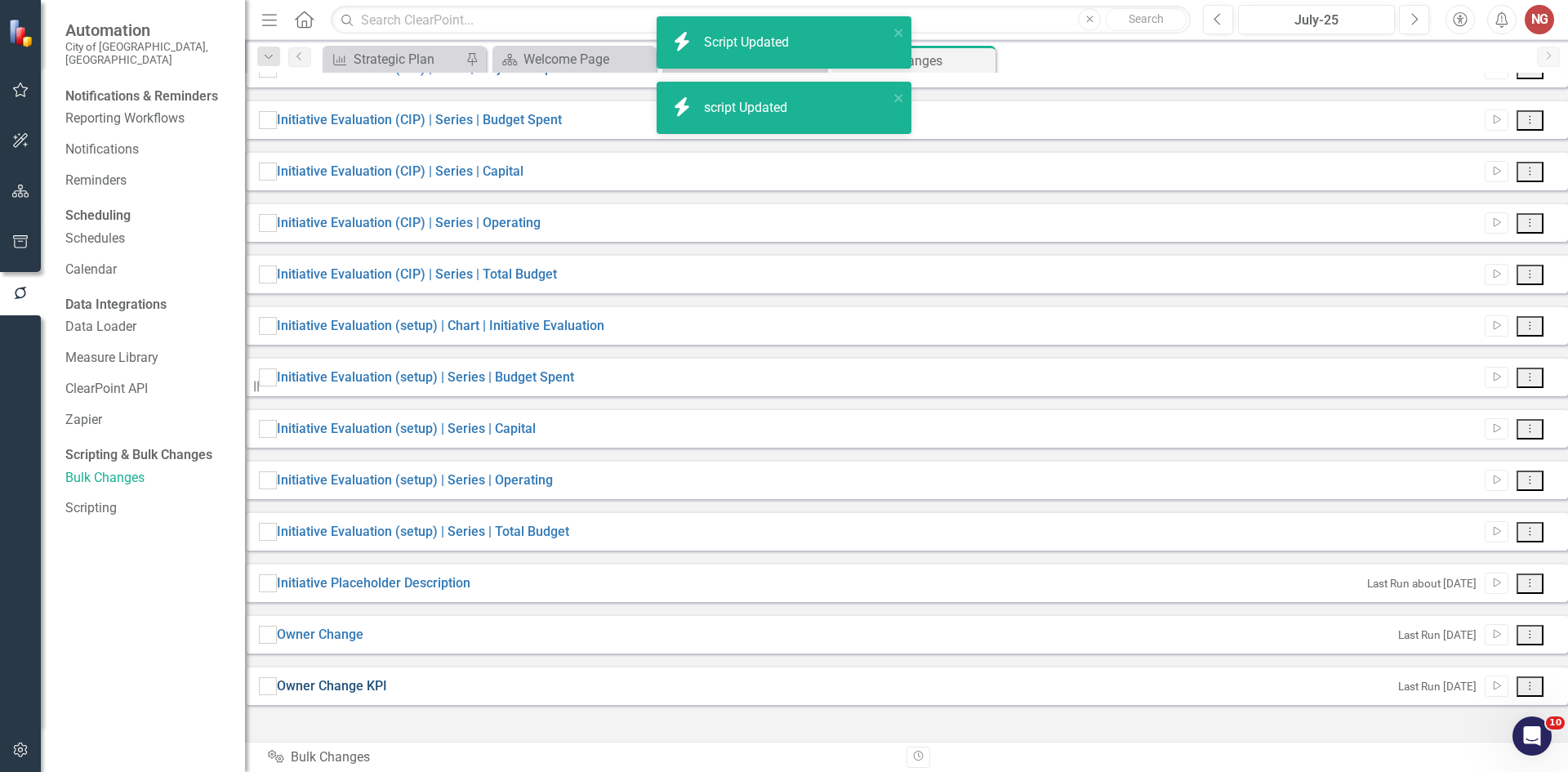
click at [356, 695] on link "Owner Change KPI" at bounding box center [331, 687] width 110 height 19
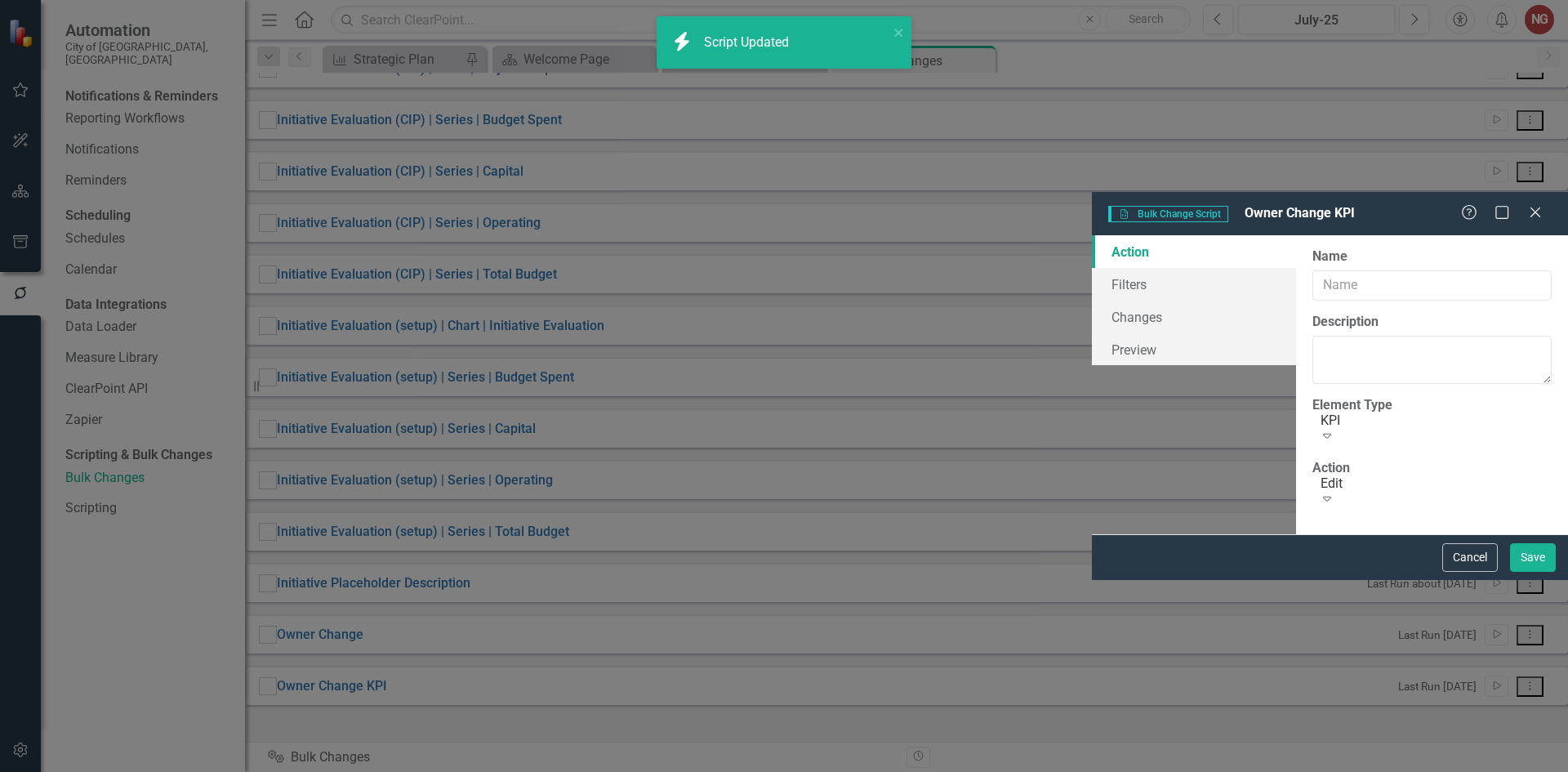
type input "Owner Change KPI"
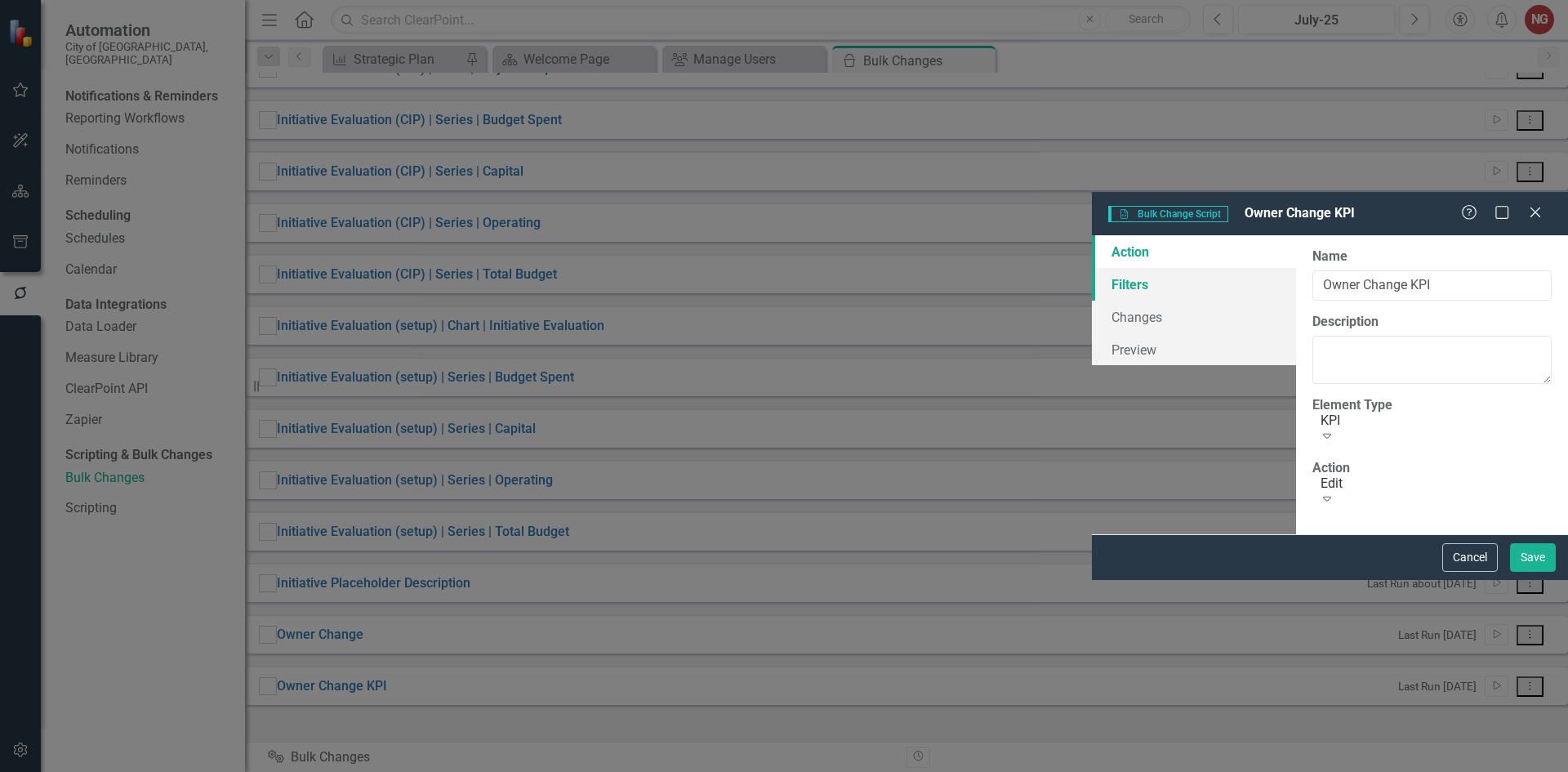
click at [1092, 268] on link "Filters" at bounding box center [1193, 284] width 204 height 33
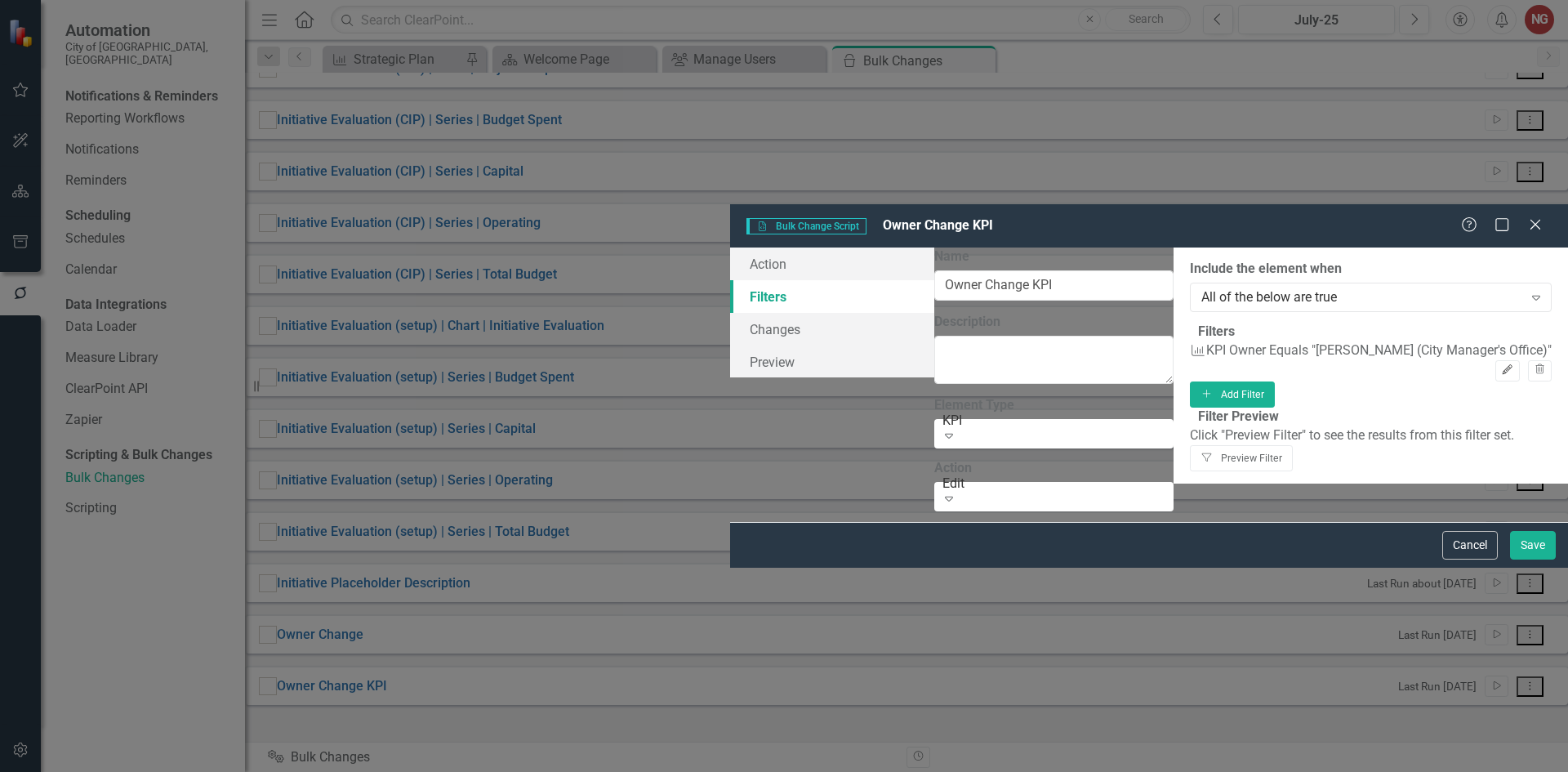
click at [1495, 360] on button "Edit" at bounding box center [1507, 370] width 24 height 21
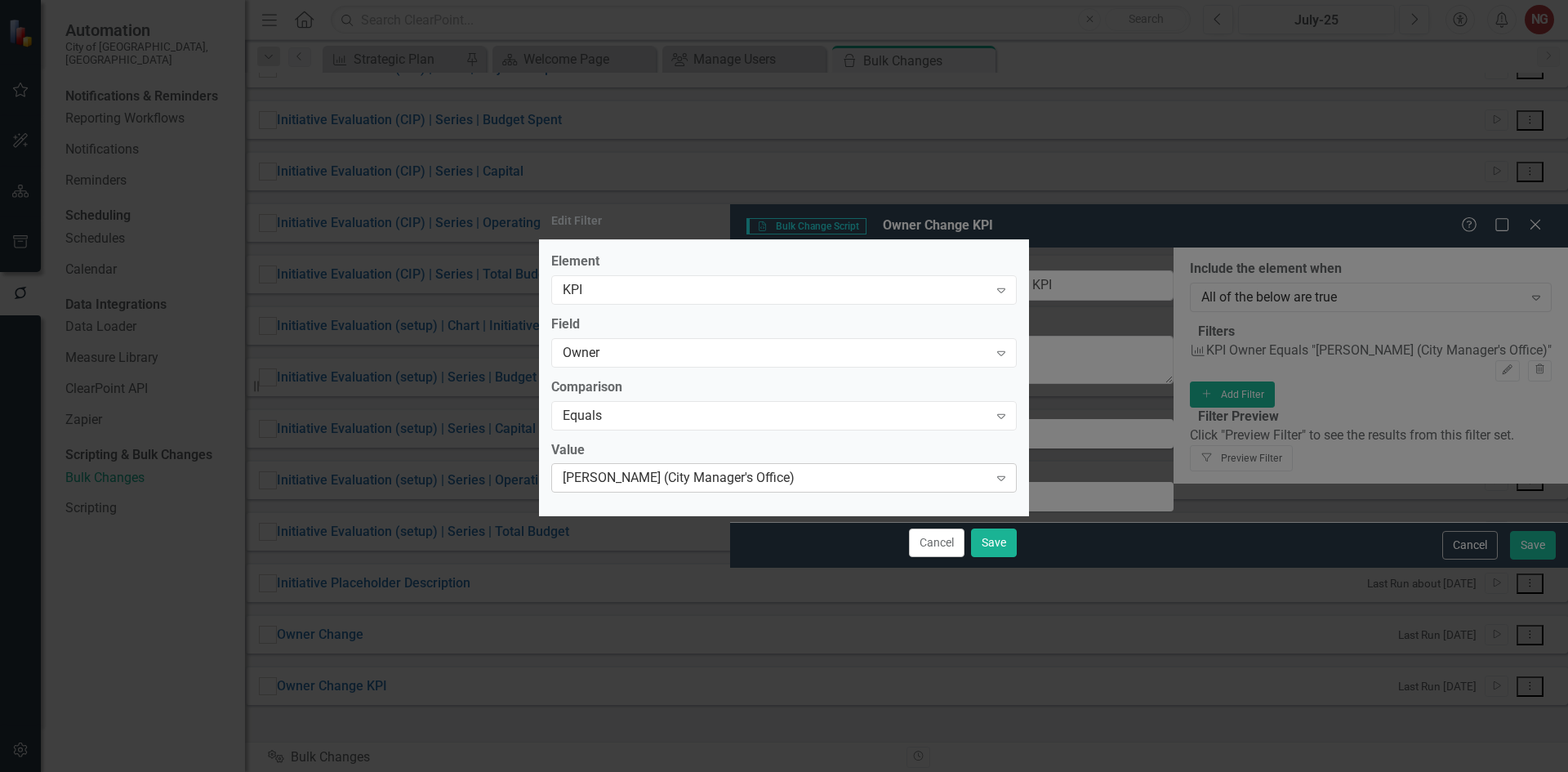
click at [603, 480] on div "[PERSON_NAME] (City Manager's Office)" at bounding box center [775, 478] width 426 height 19
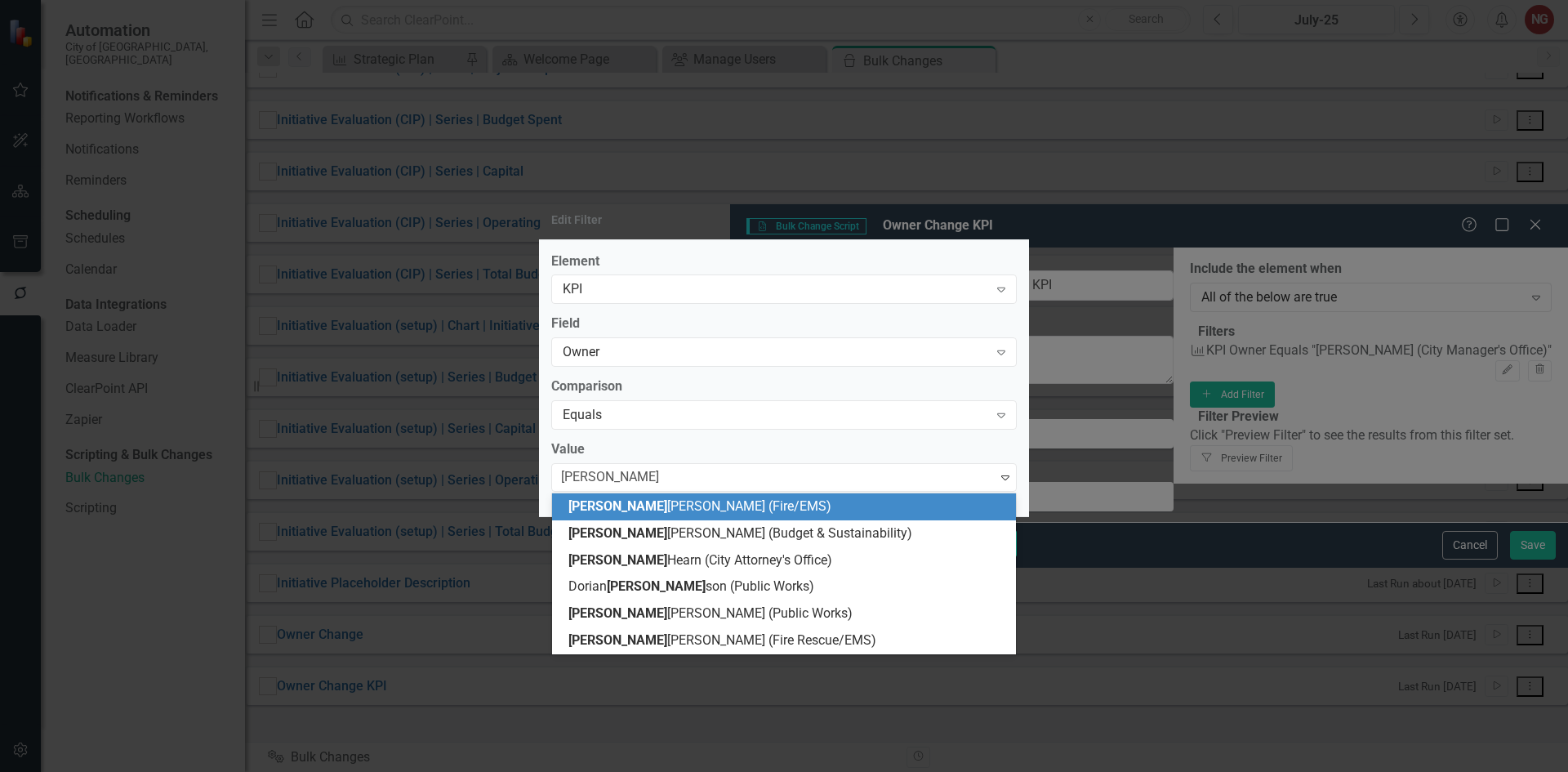
type input "[PERSON_NAME]"
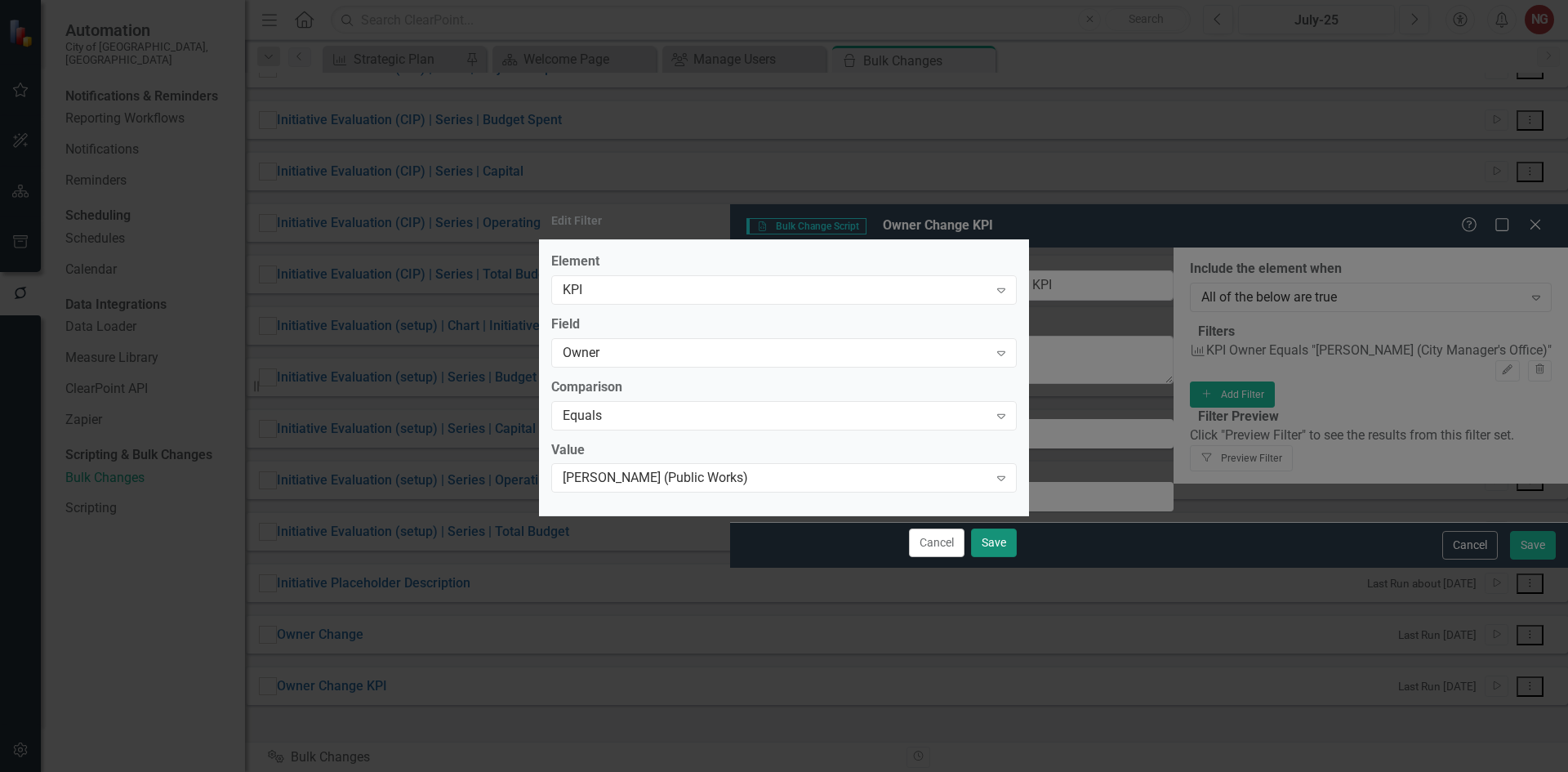
click at [969, 543] on div "Cancel Save" at bounding box center [784, 542] width 490 height 54
click at [988, 540] on button "Save" at bounding box center [994, 542] width 46 height 29
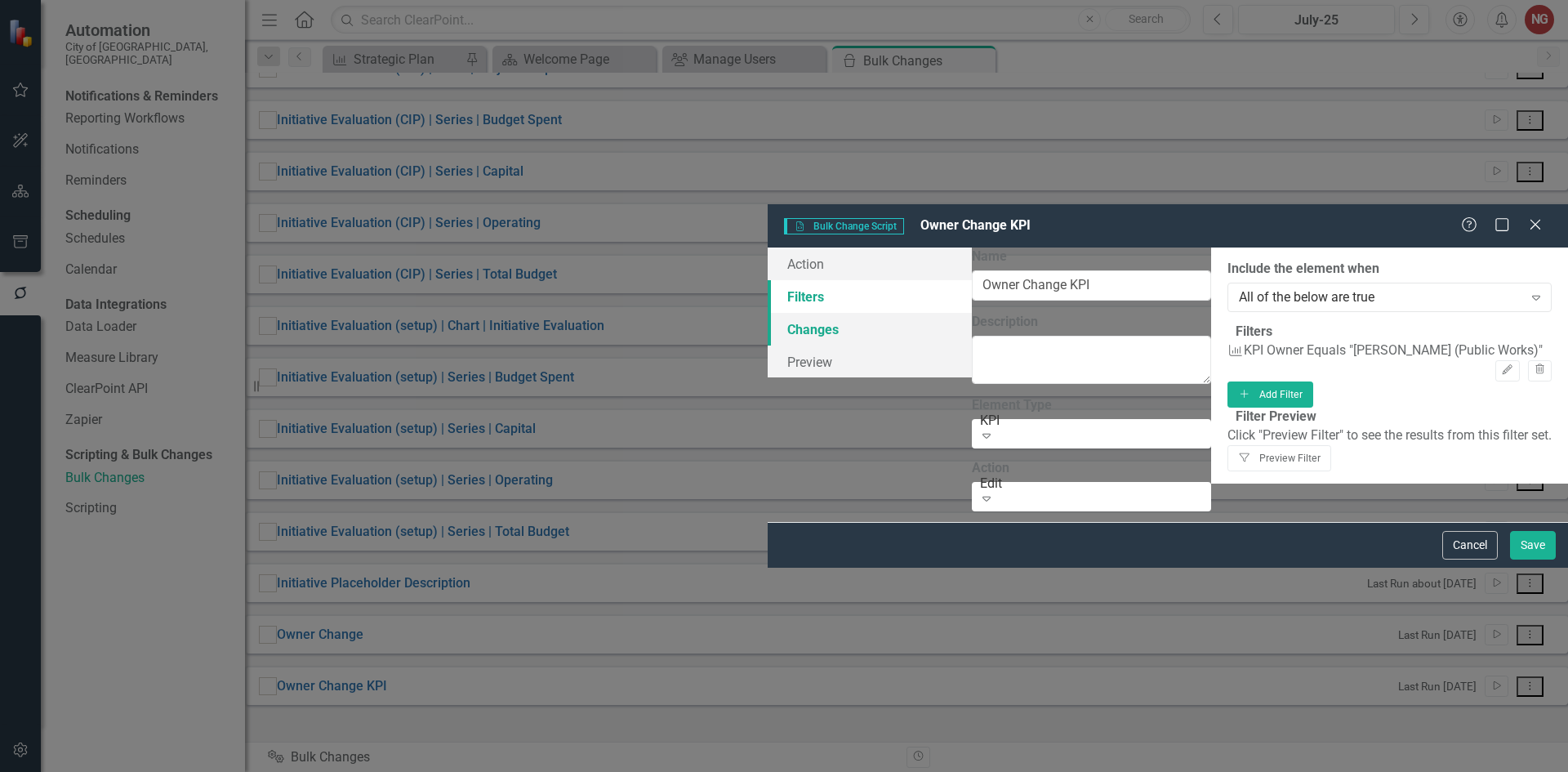
click at [767, 313] on link "Changes" at bounding box center [869, 329] width 204 height 33
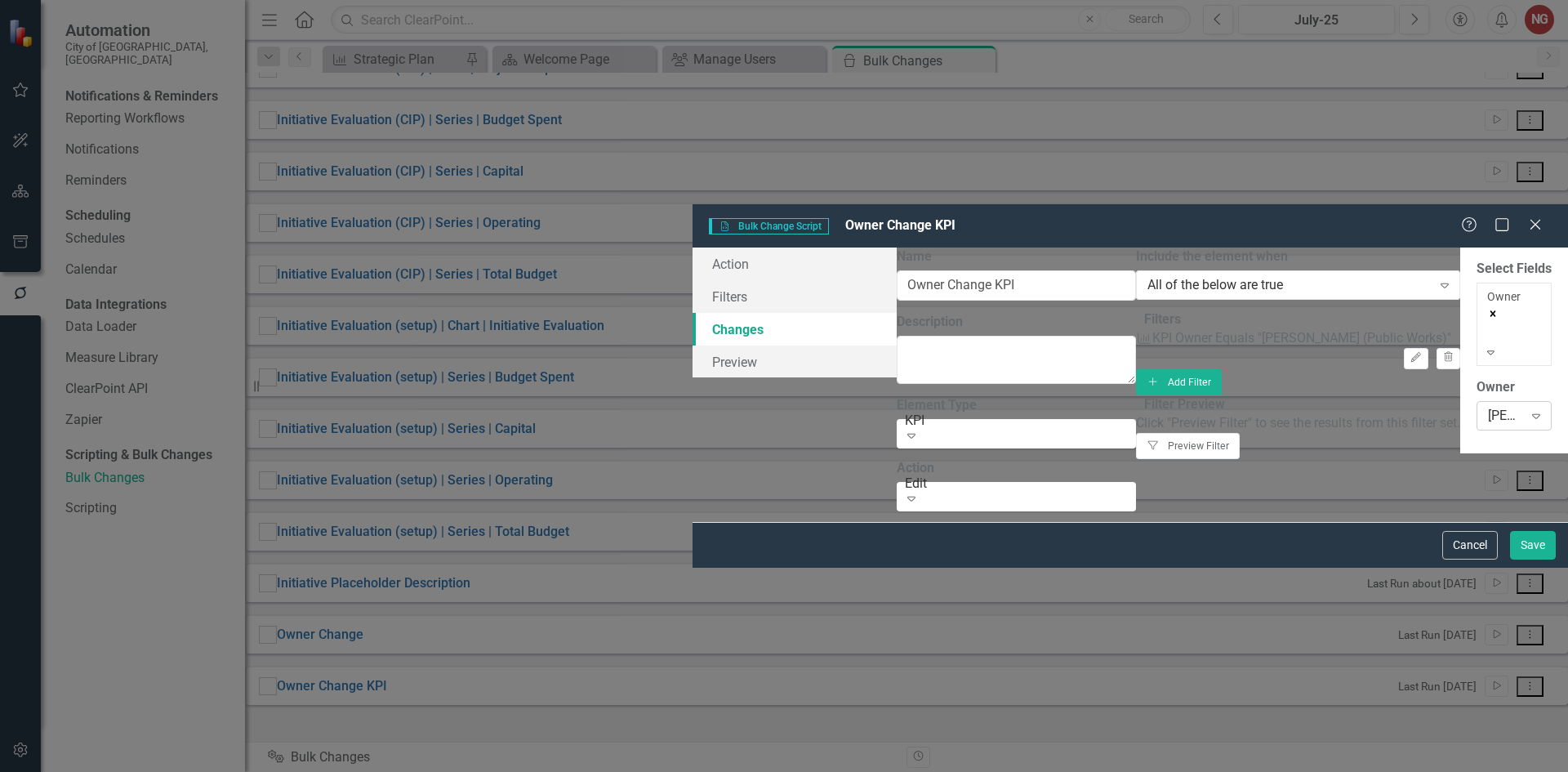
click at [1488, 406] on div "[PERSON_NAME] (Development Services)" at bounding box center [1505, 415] width 35 height 19
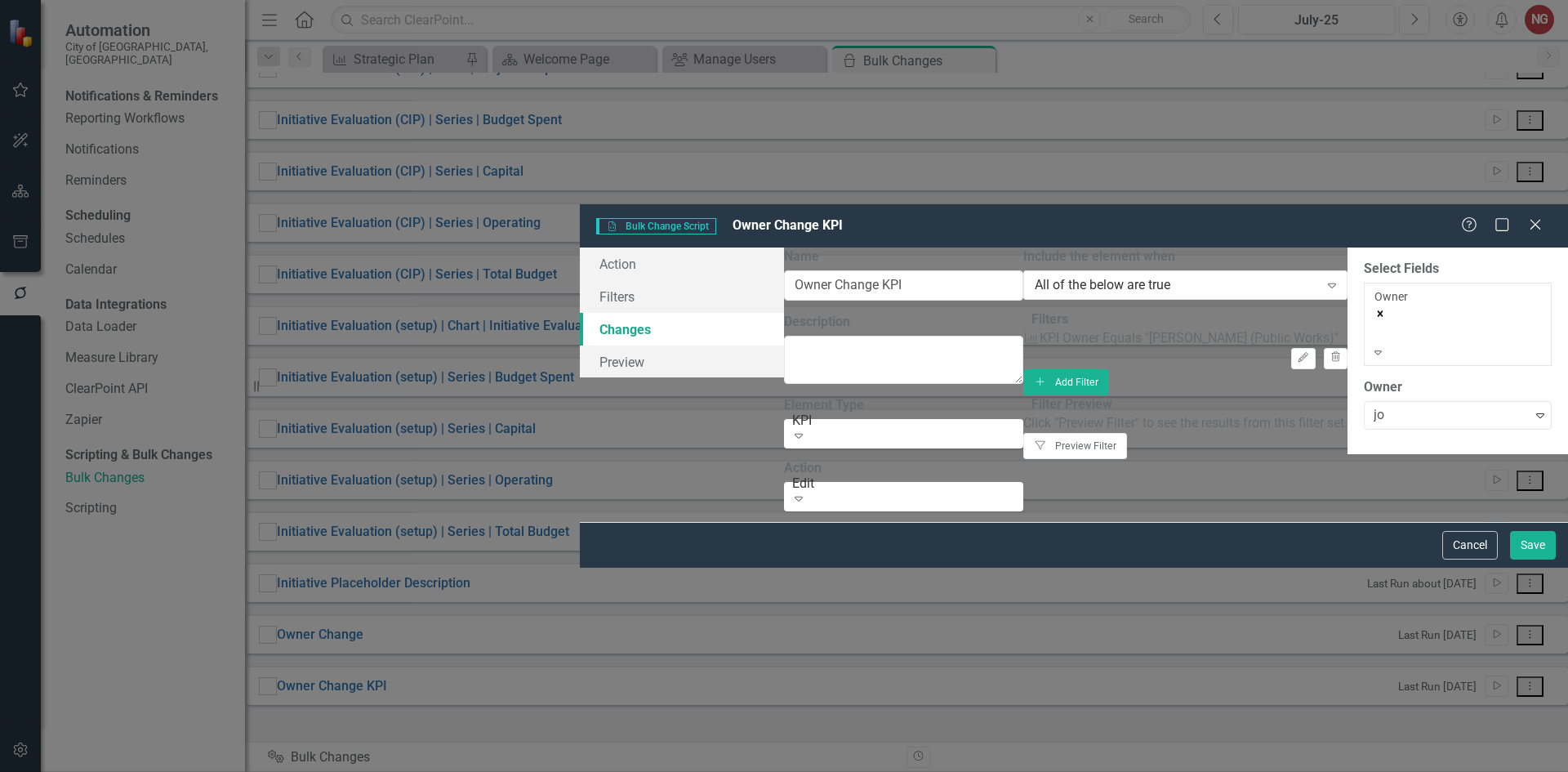
type input "j"
type input "[PERSON_NAME]"
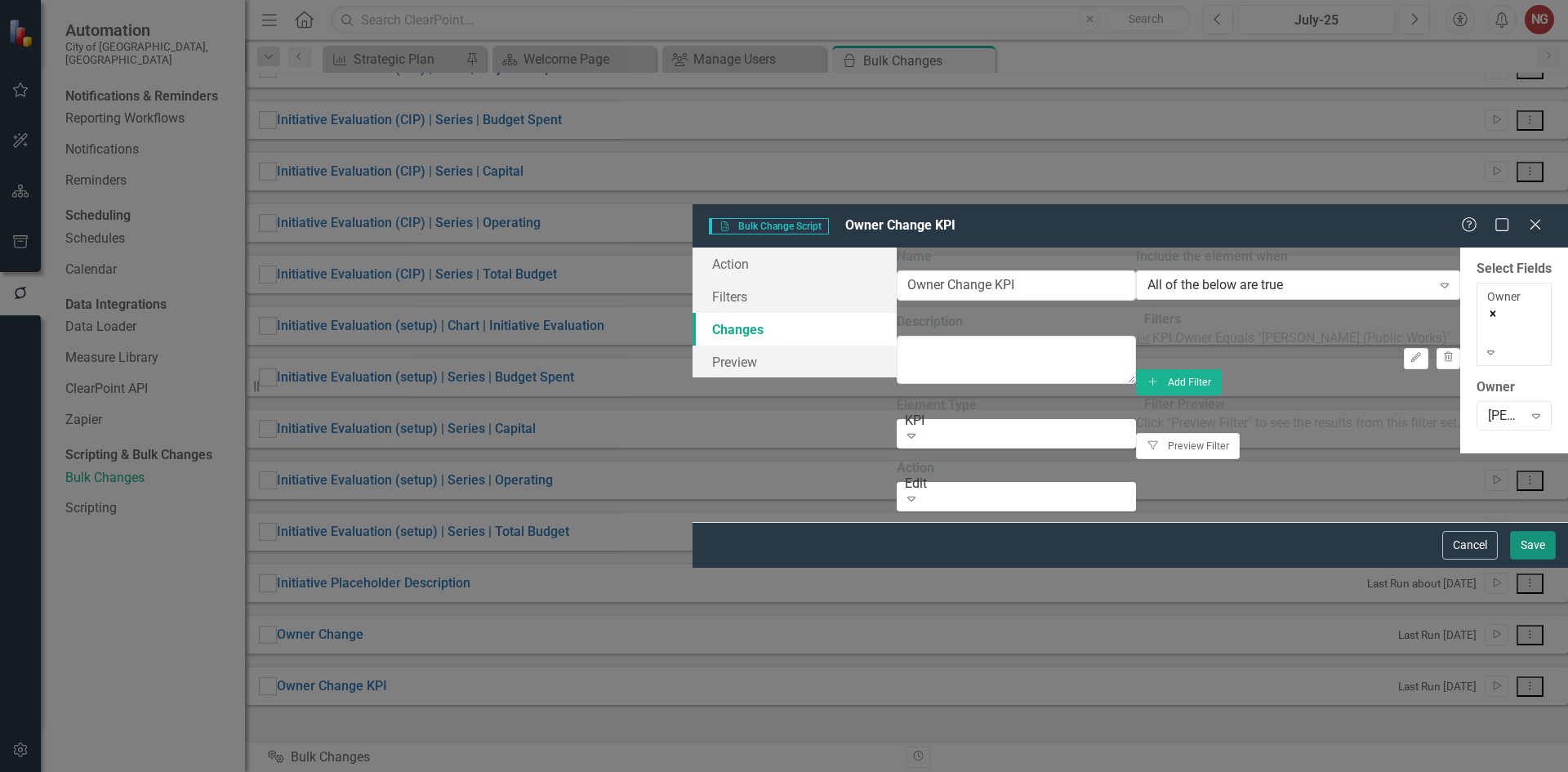
click at [1535, 560] on button "Save" at bounding box center [1534, 545] width 46 height 29
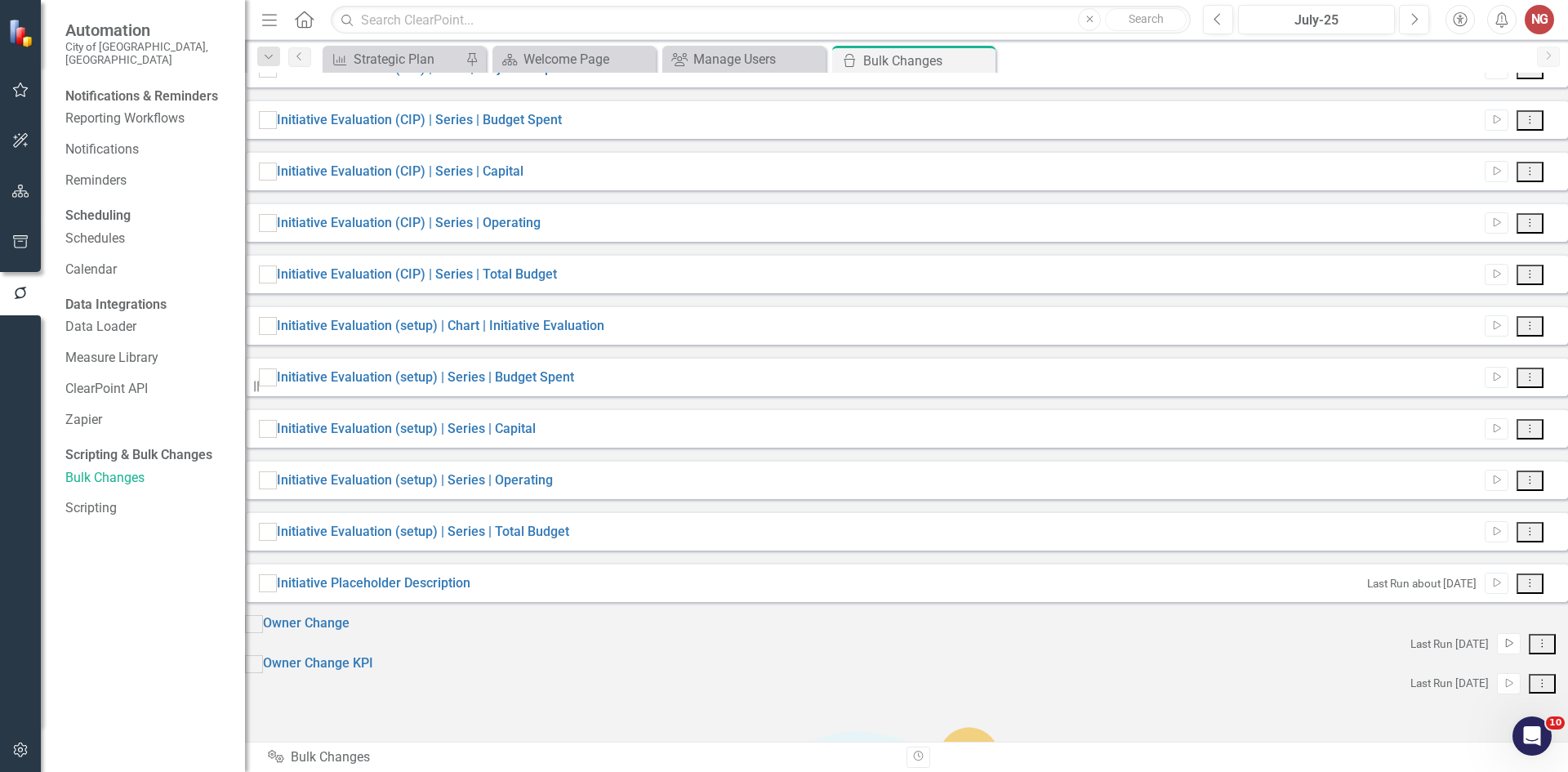
click at [1497, 654] on button "Run Script" at bounding box center [1509, 644] width 24 height 21
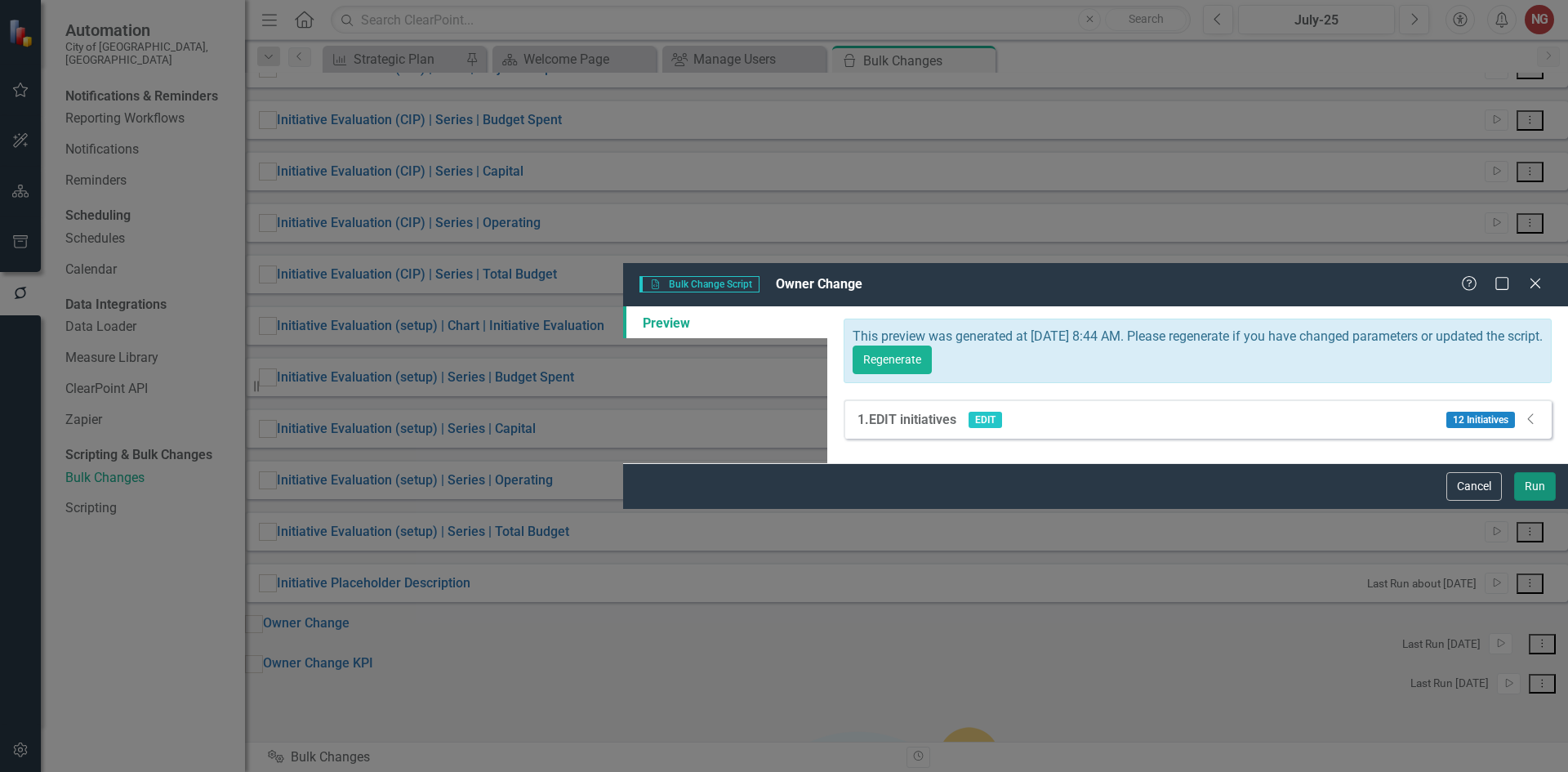
click at [1544, 500] on button "Run" at bounding box center [1535, 486] width 42 height 29
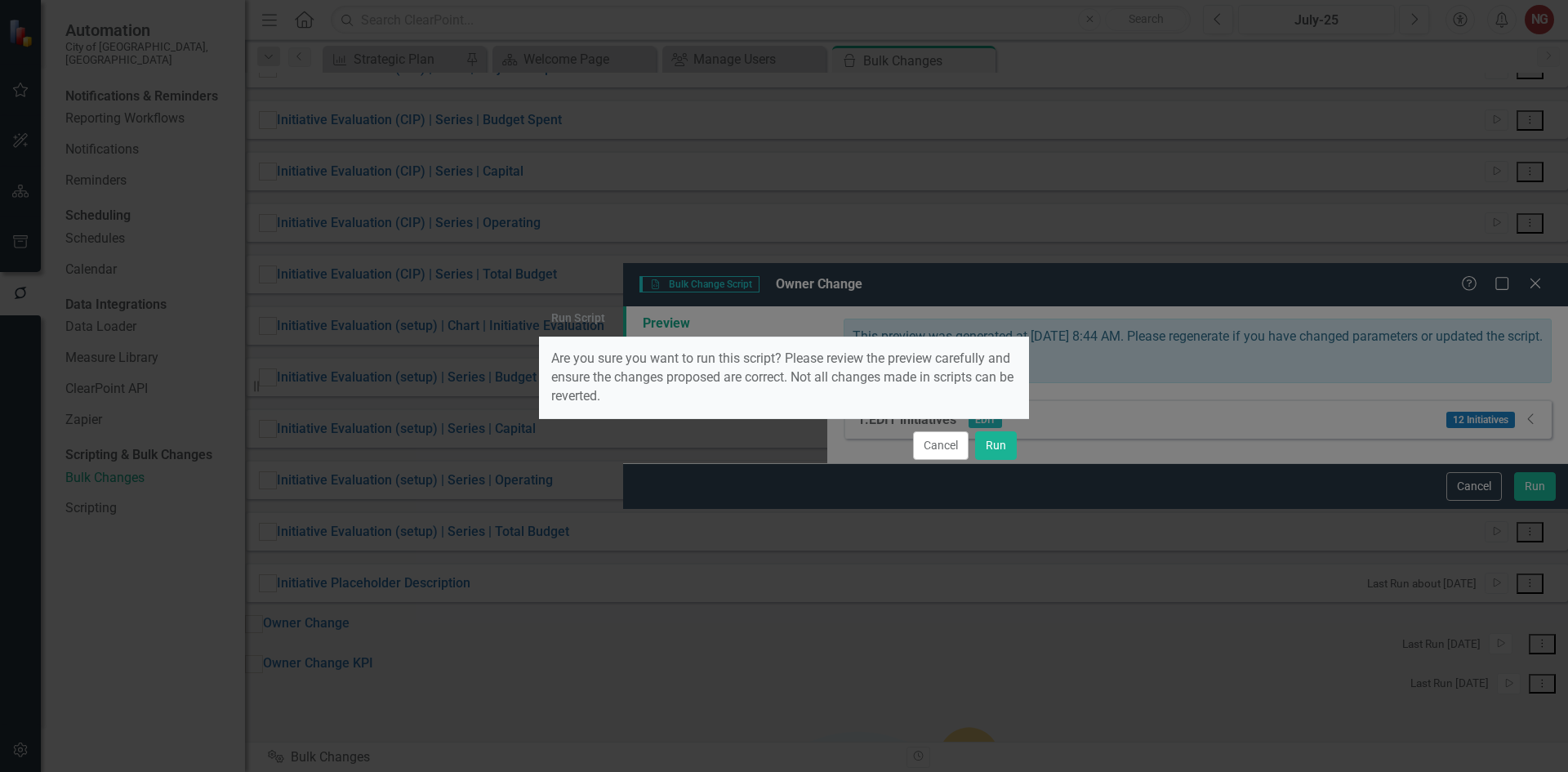
drag, startPoint x: 1008, startPoint y: 465, endPoint x: 1006, endPoint y: 456, distance: 9.2
click at [1008, 461] on div "Cancel Run" at bounding box center [784, 445] width 490 height 54
click at [995, 452] on button "Run" at bounding box center [996, 446] width 42 height 29
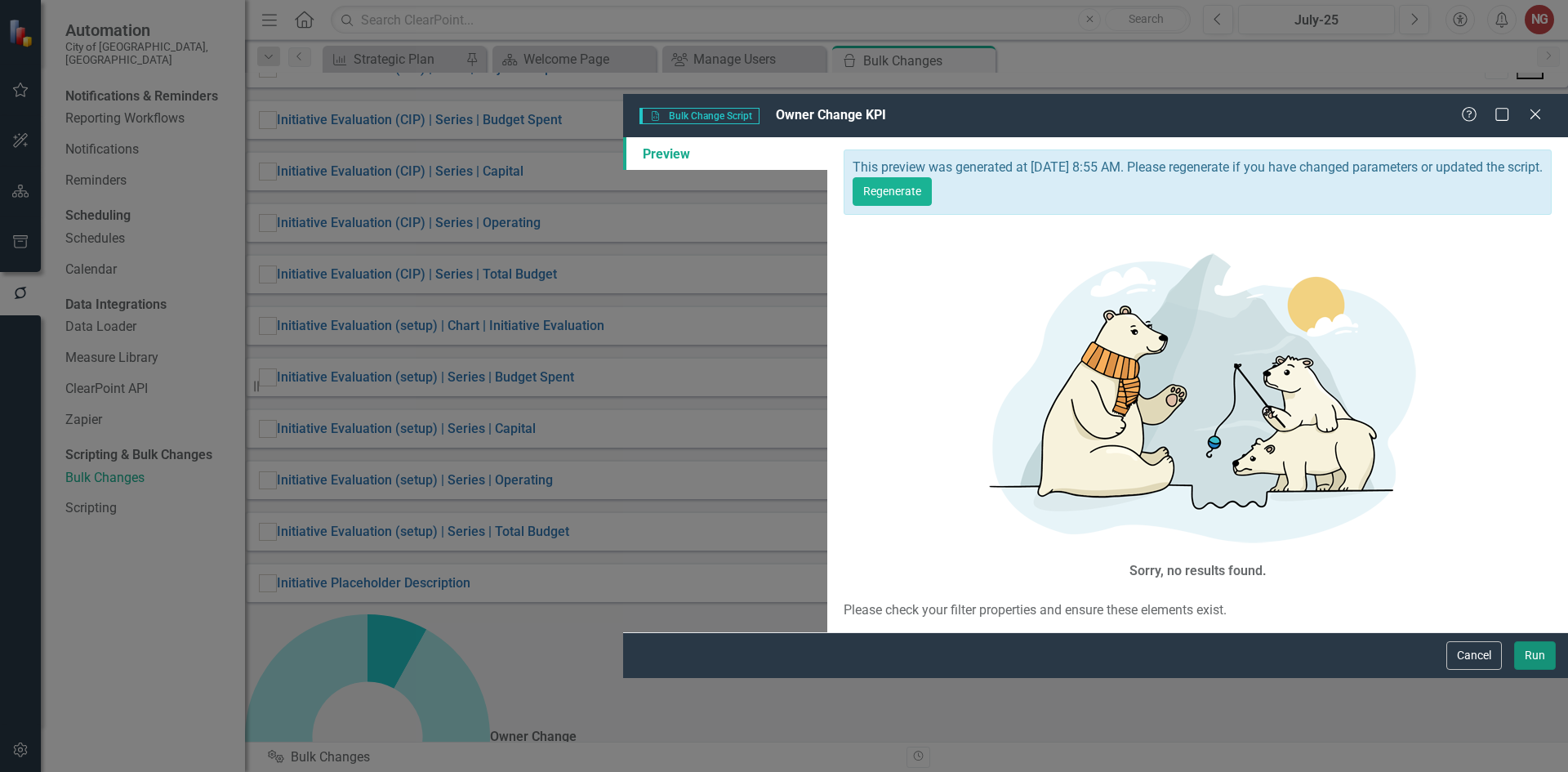
click at [1521, 670] on button "Run" at bounding box center [1535, 655] width 42 height 29
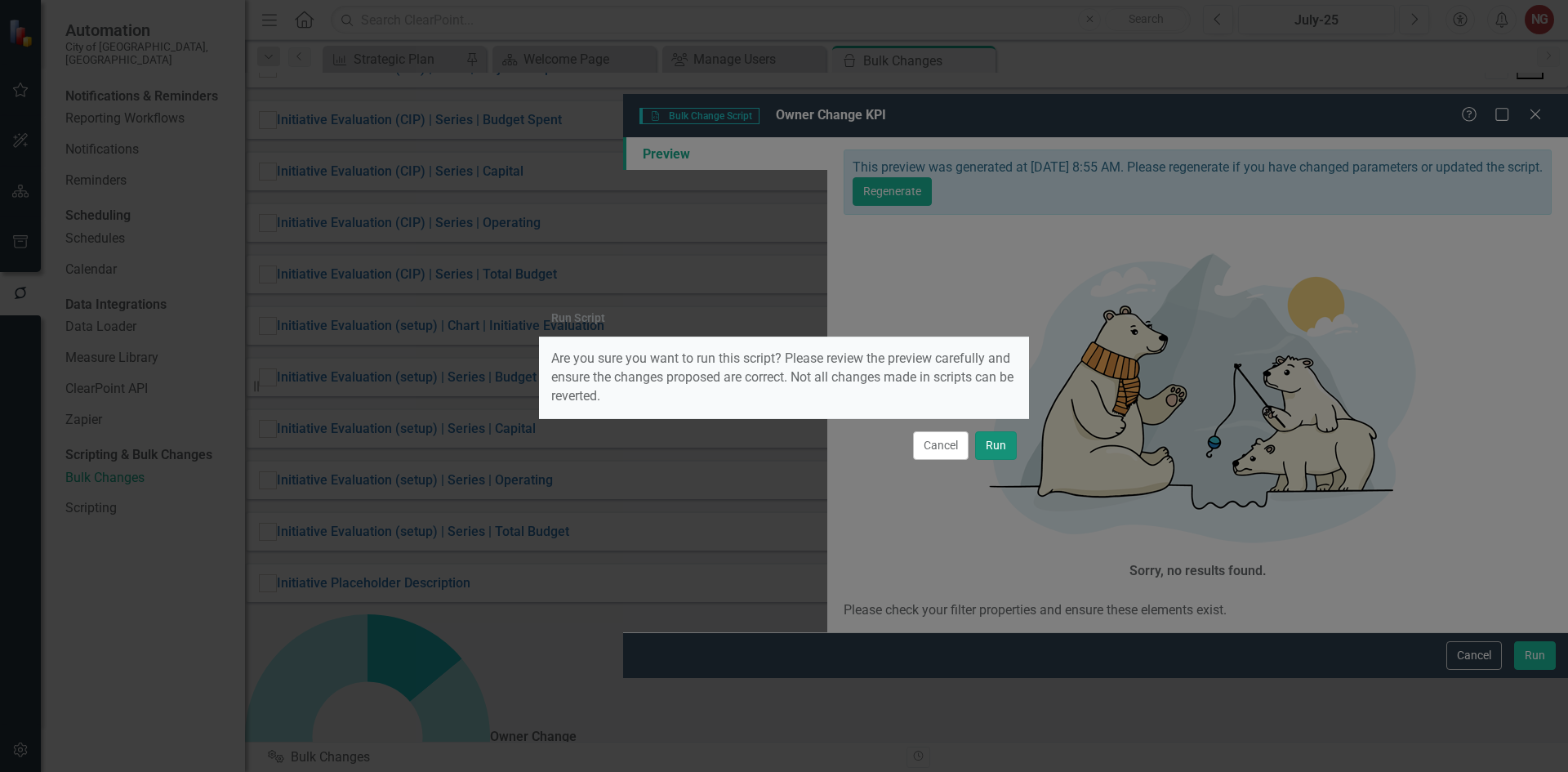
click at [994, 452] on button "Run" at bounding box center [996, 446] width 42 height 29
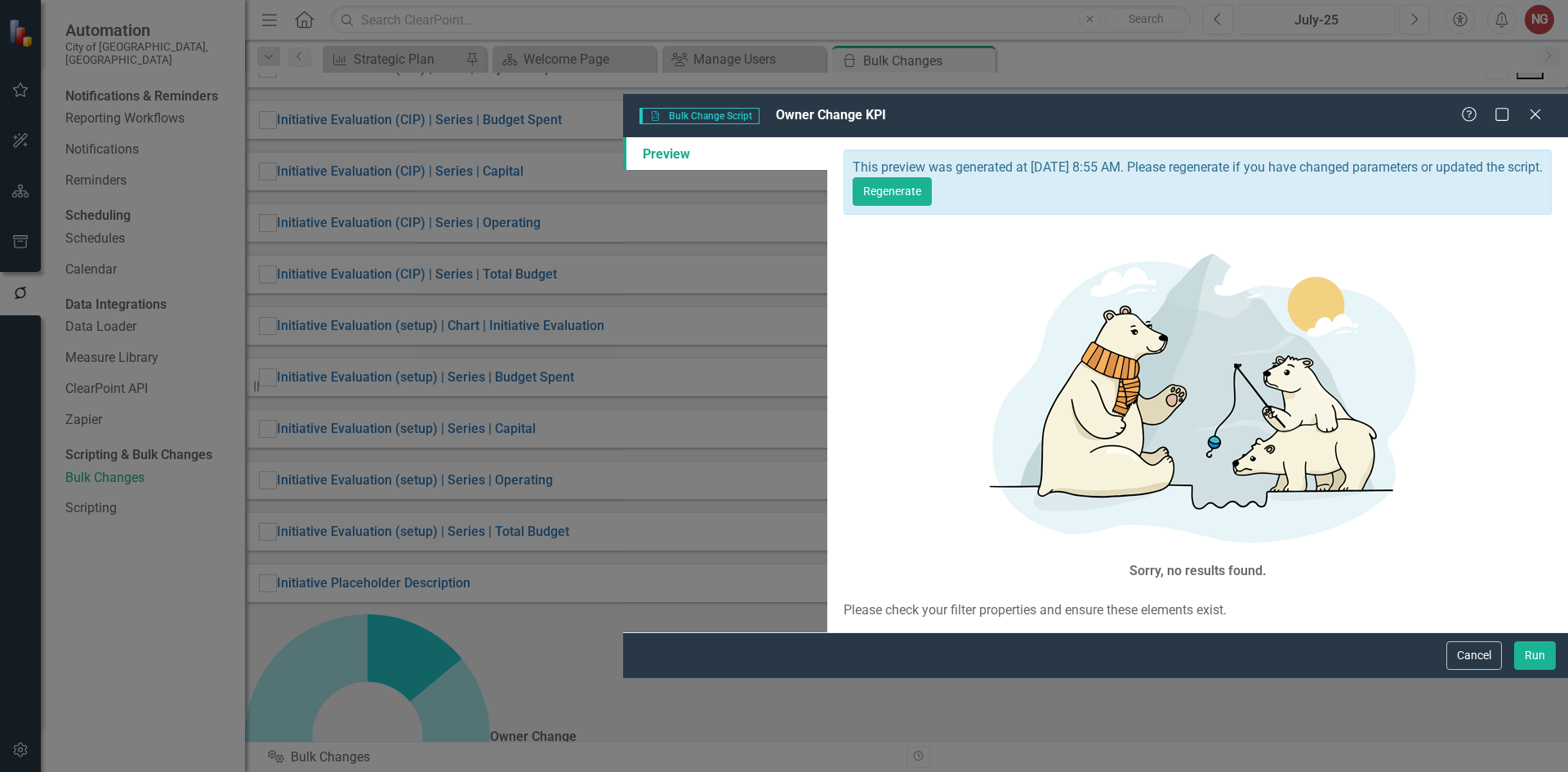
drag, startPoint x: 1476, startPoint y: 64, endPoint x: 1489, endPoint y: 98, distance: 36.4
click at [1475, 159] on div "This preview was generated at [DATE] 8:55 AM. Please regenerate if you have cha…" at bounding box center [1197, 183] width 690 height 48
click at [932, 177] on button "Regenerate" at bounding box center [892, 191] width 79 height 29
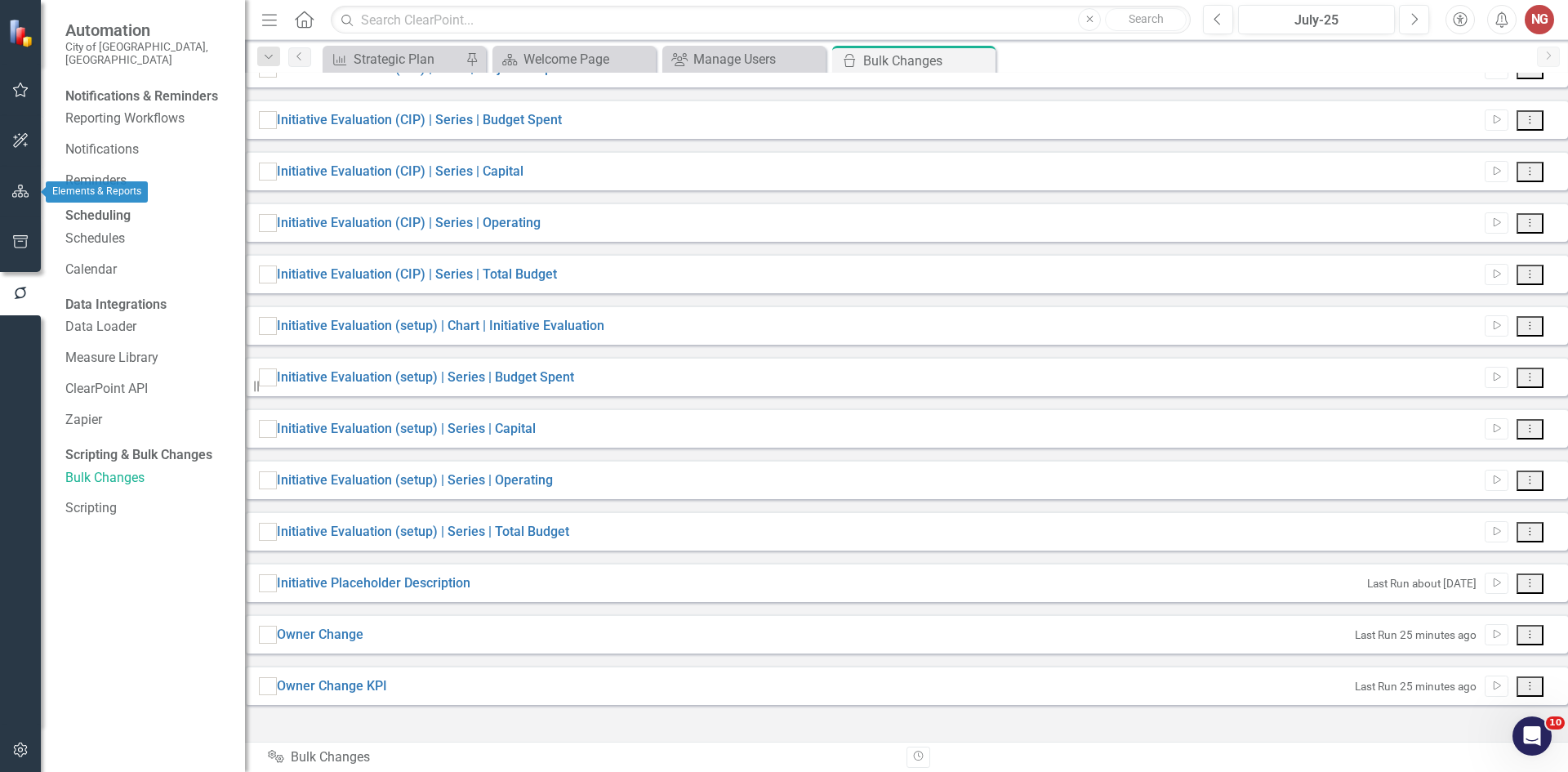
click at [27, 192] on icon "button" at bounding box center [21, 191] width 17 height 13
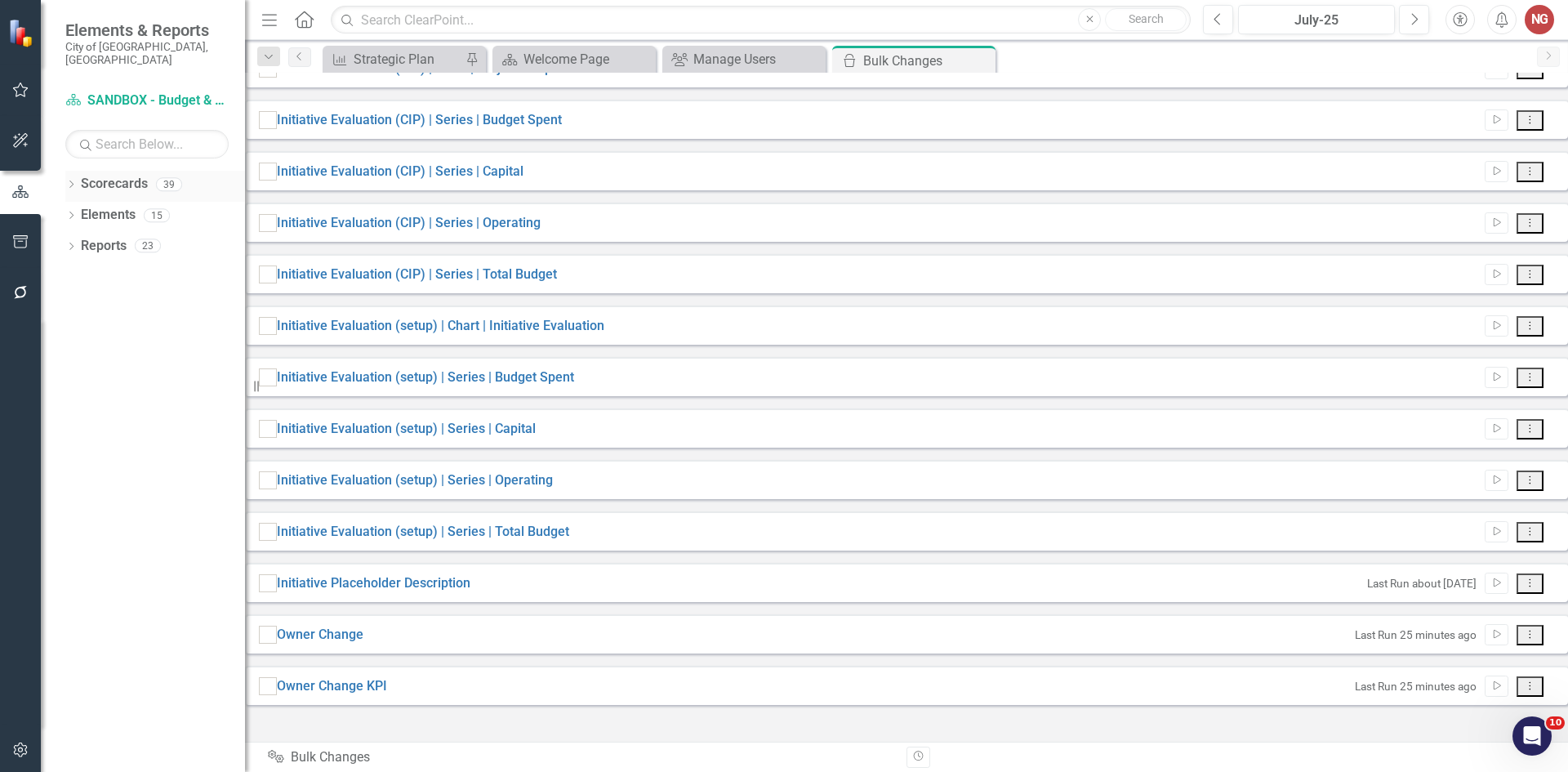
click at [75, 182] on icon "Dropdown" at bounding box center [71, 186] width 11 height 9
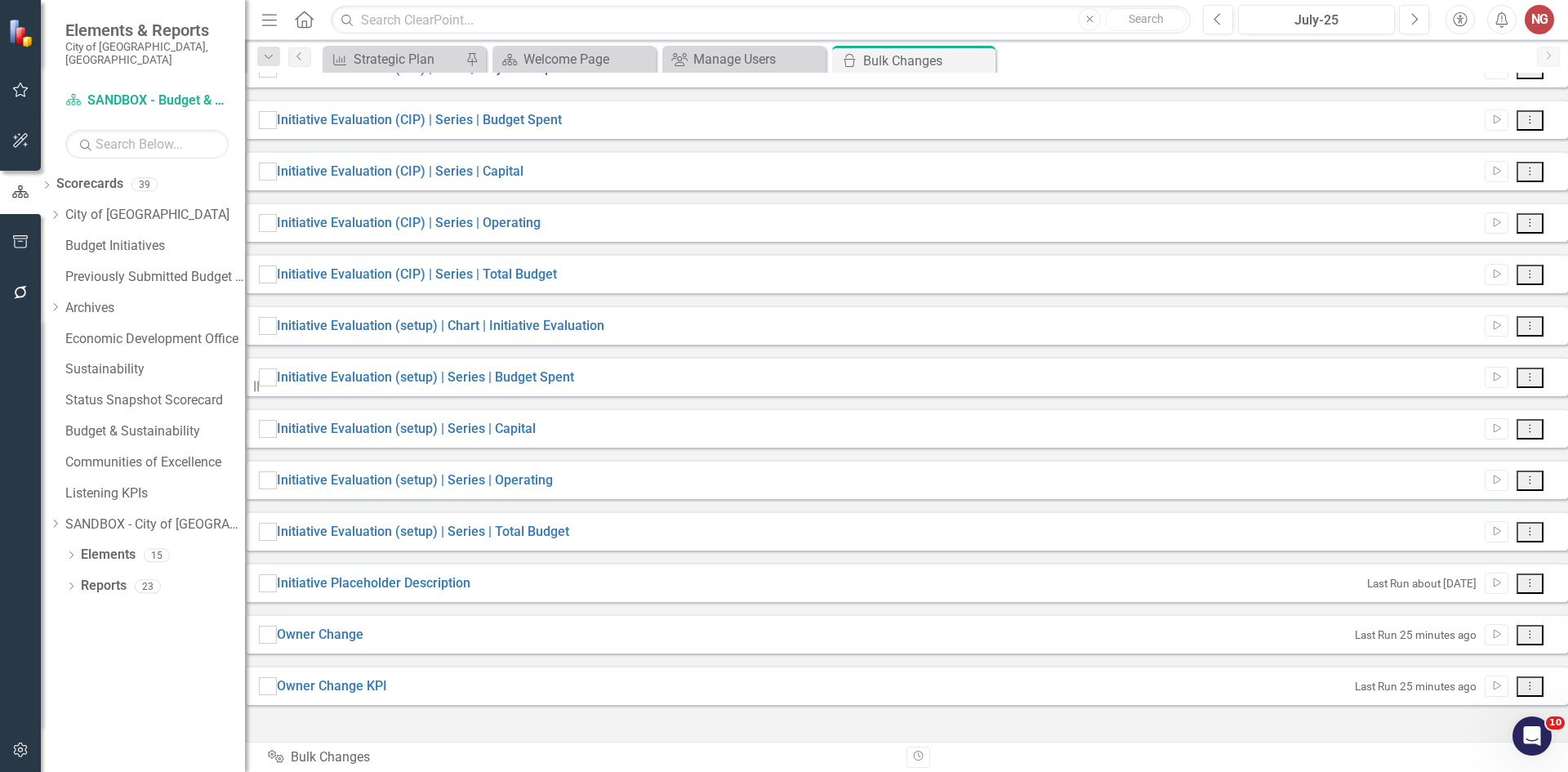
click at [73, 190] on div "Dropdown Scorecards 39 Dropdown City of [GEOGRAPHIC_DATA] Budget & Sustainabili…" at bounding box center [143, 356] width 204 height 371
click at [61, 210] on icon "Dropdown" at bounding box center [55, 214] width 12 height 10
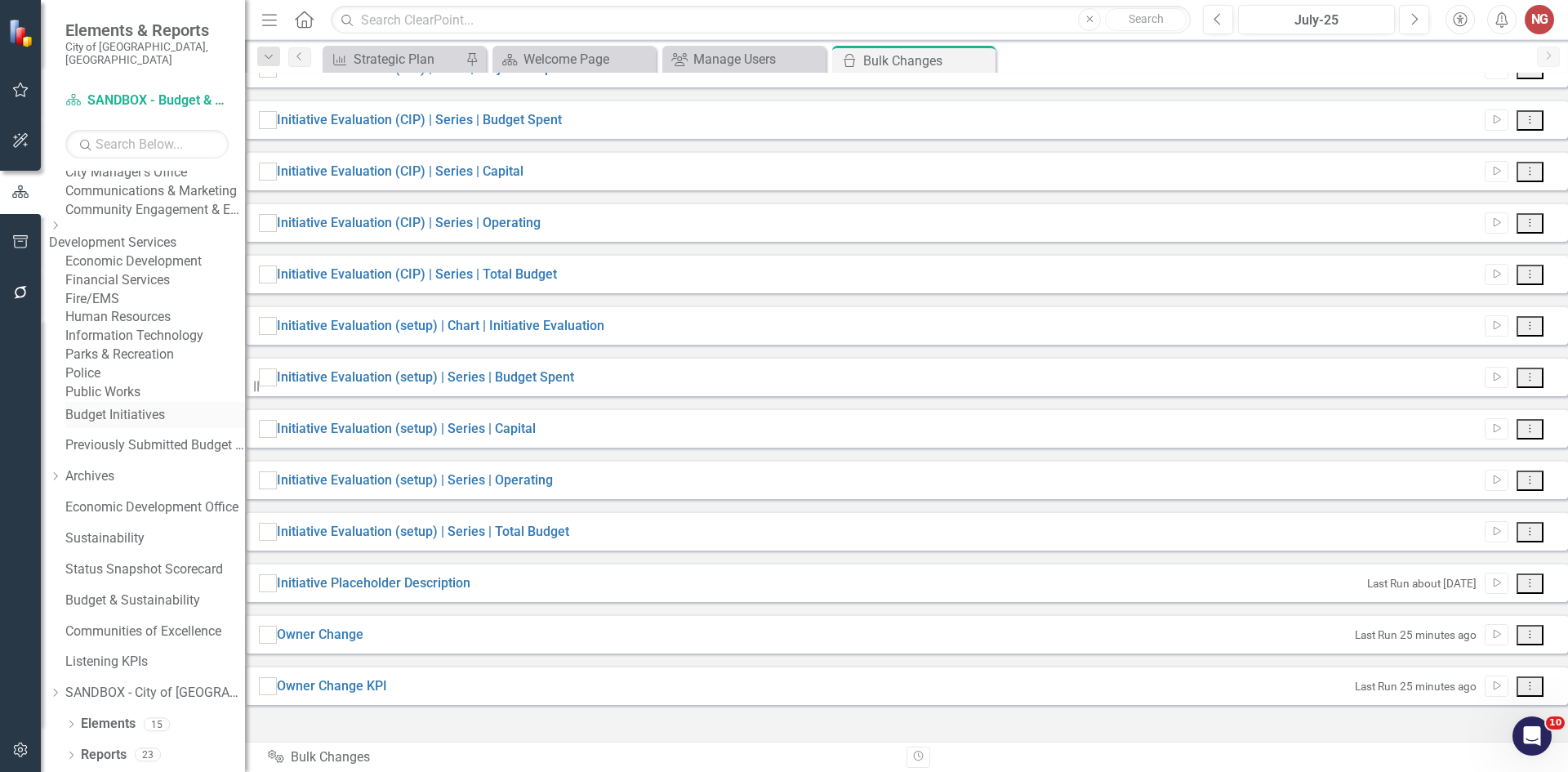
scroll to position [164, 0]
click at [143, 402] on link "Public Works" at bounding box center [155, 392] width 180 height 19
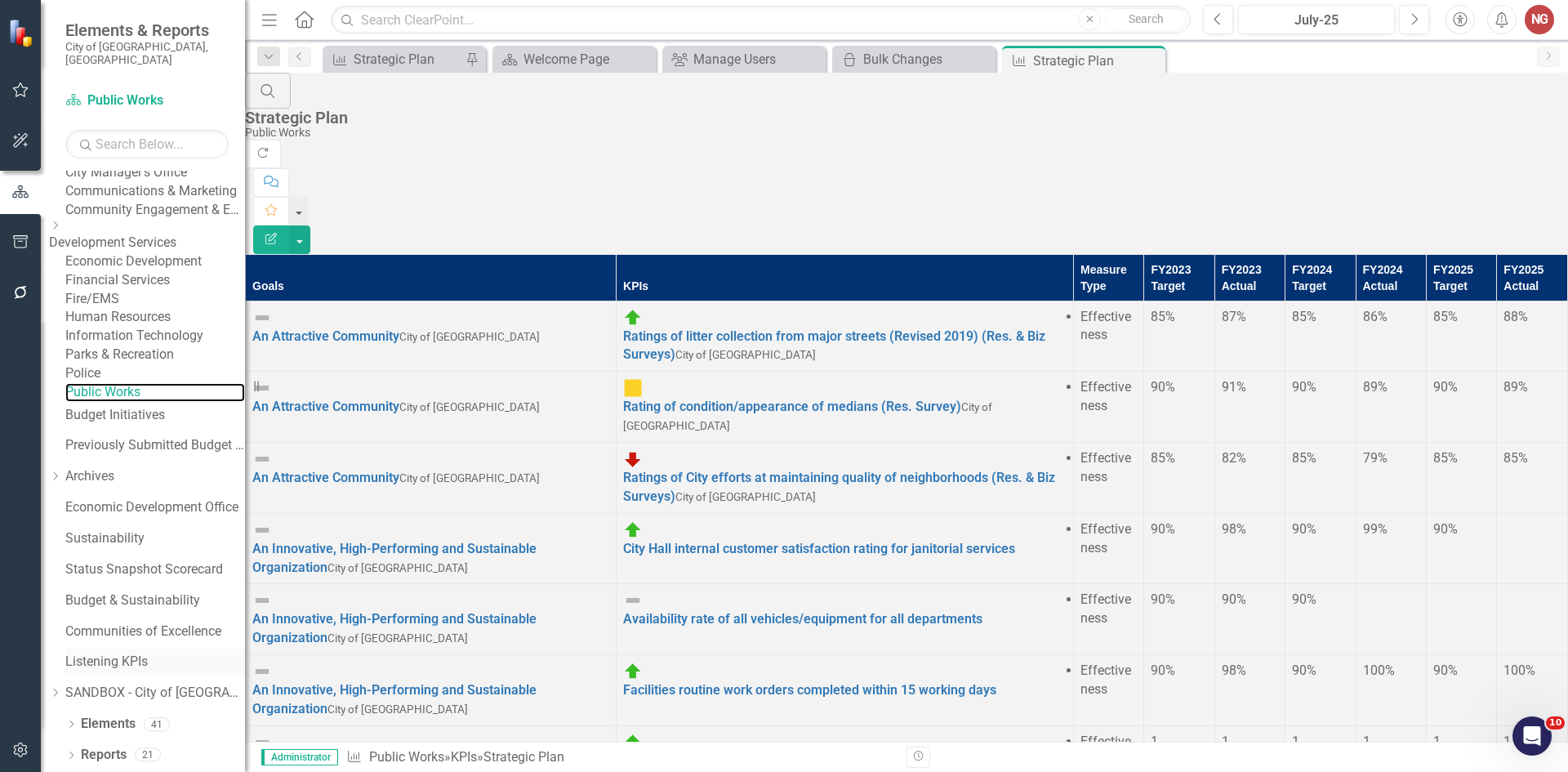
scroll to position [313, 0]
click at [72, 753] on icon at bounding box center [72, 755] width 4 height 8
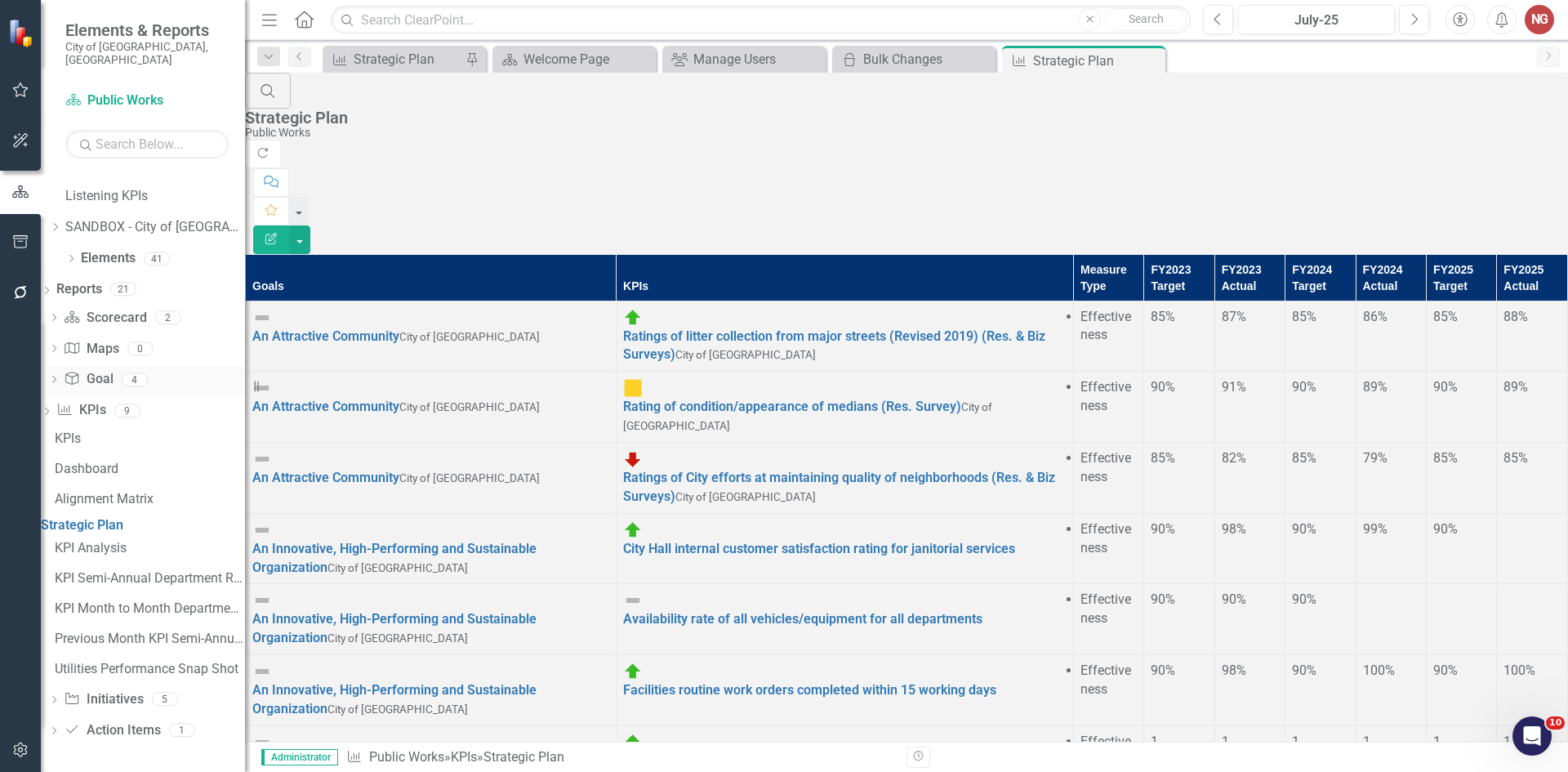
scroll to position [790, 0]
click at [121, 550] on div "KPI Analysis" at bounding box center [149, 547] width 190 height 14
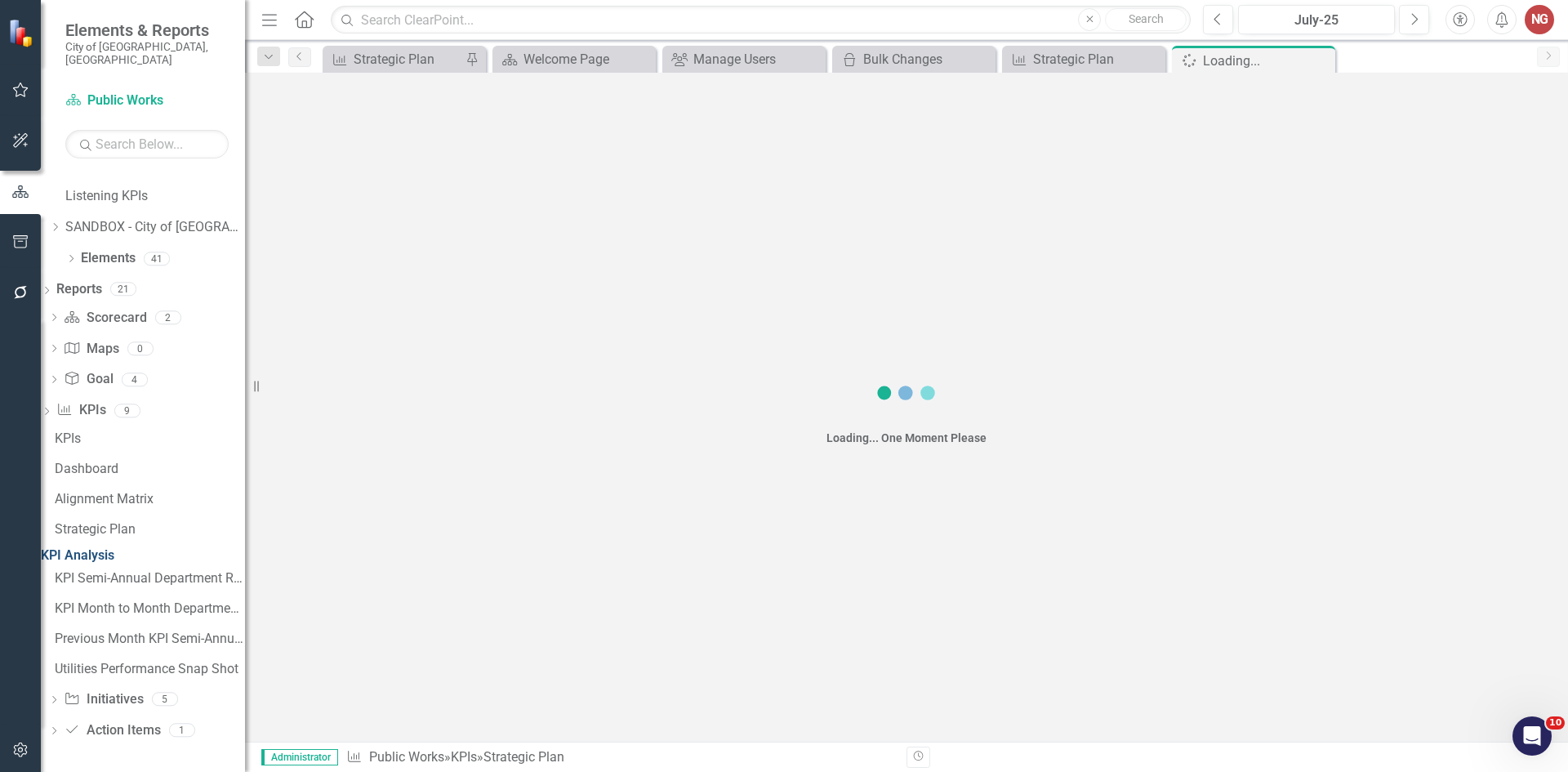
scroll to position [579, 0]
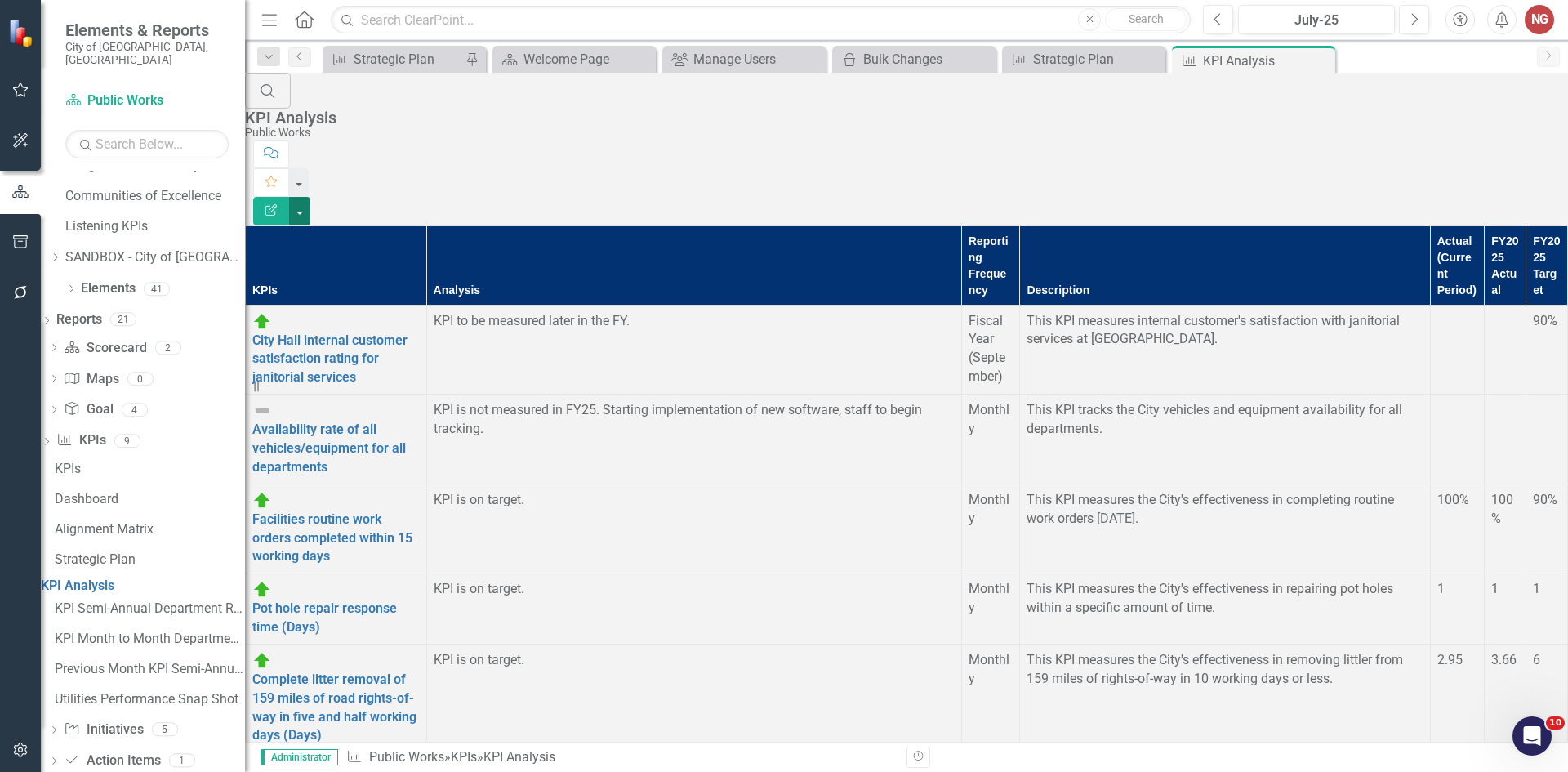
click at [310, 197] on button "button" at bounding box center [299, 211] width 21 height 29
click at [1514, 121] on link "Edit Report Edit Report" at bounding box center [1478, 134] width 129 height 31
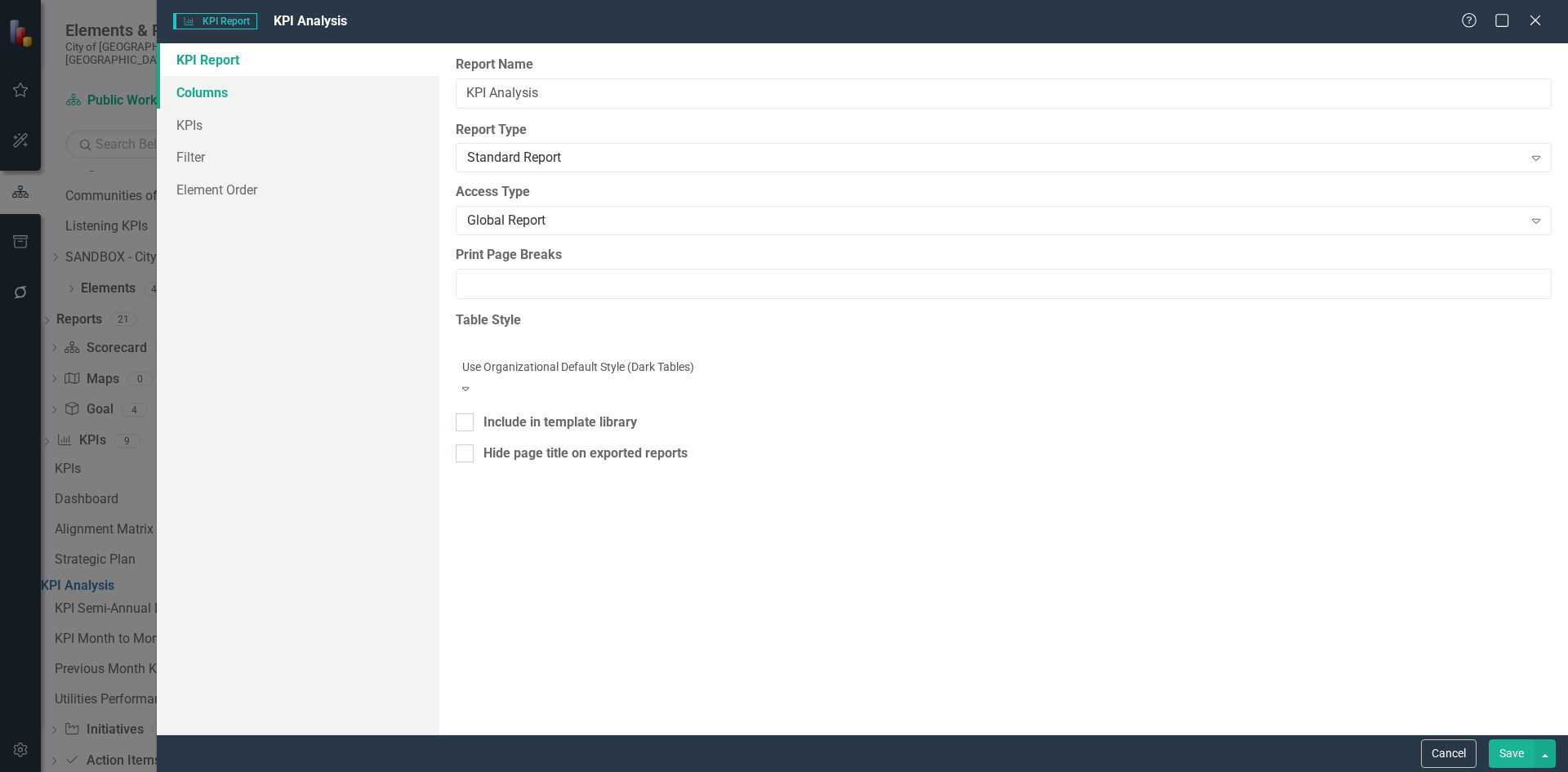
click at [236, 88] on link "Columns" at bounding box center [298, 92] width 282 height 33
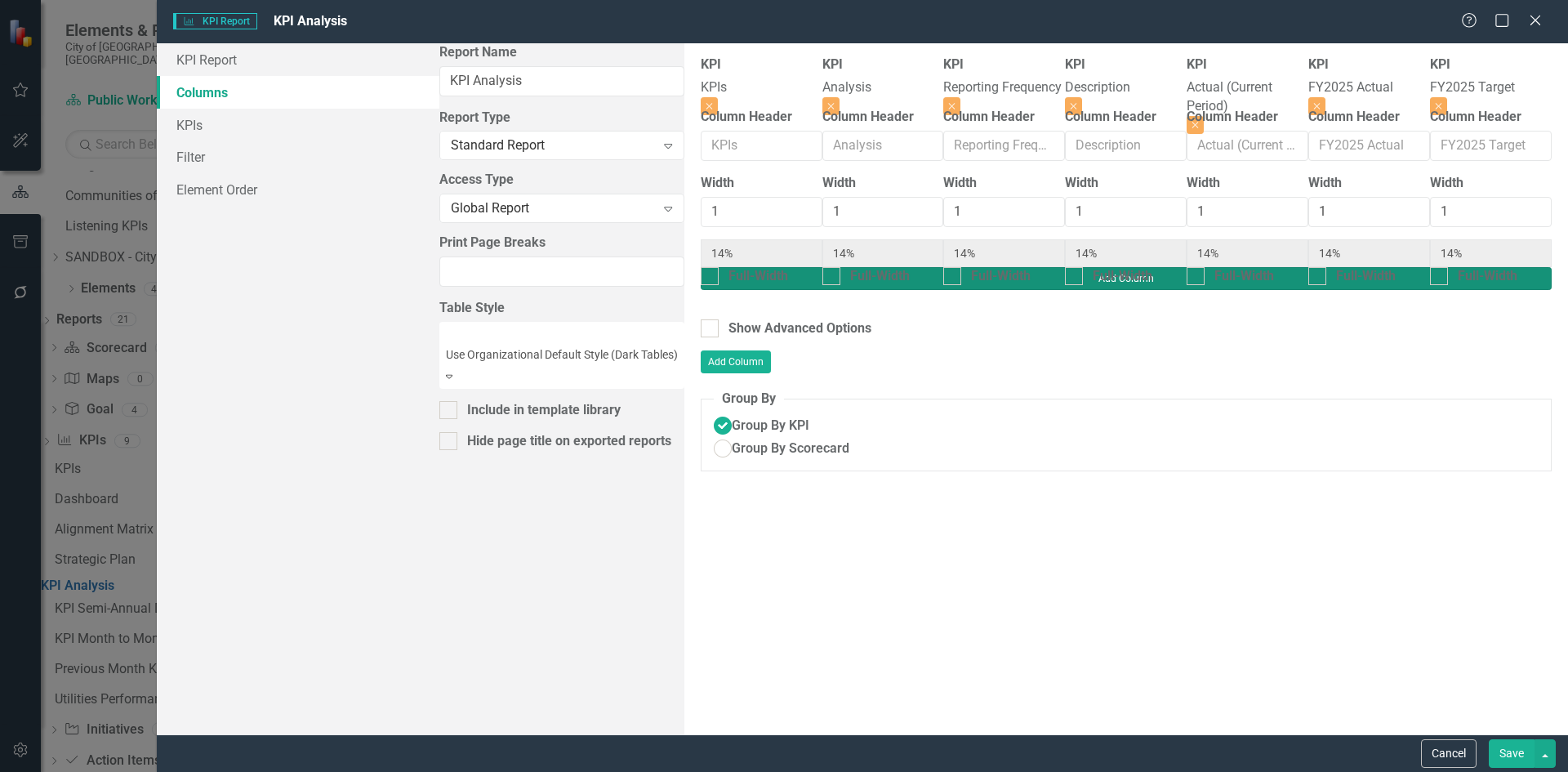
click at [1535, 267] on button "Add Column" at bounding box center [1126, 278] width 851 height 23
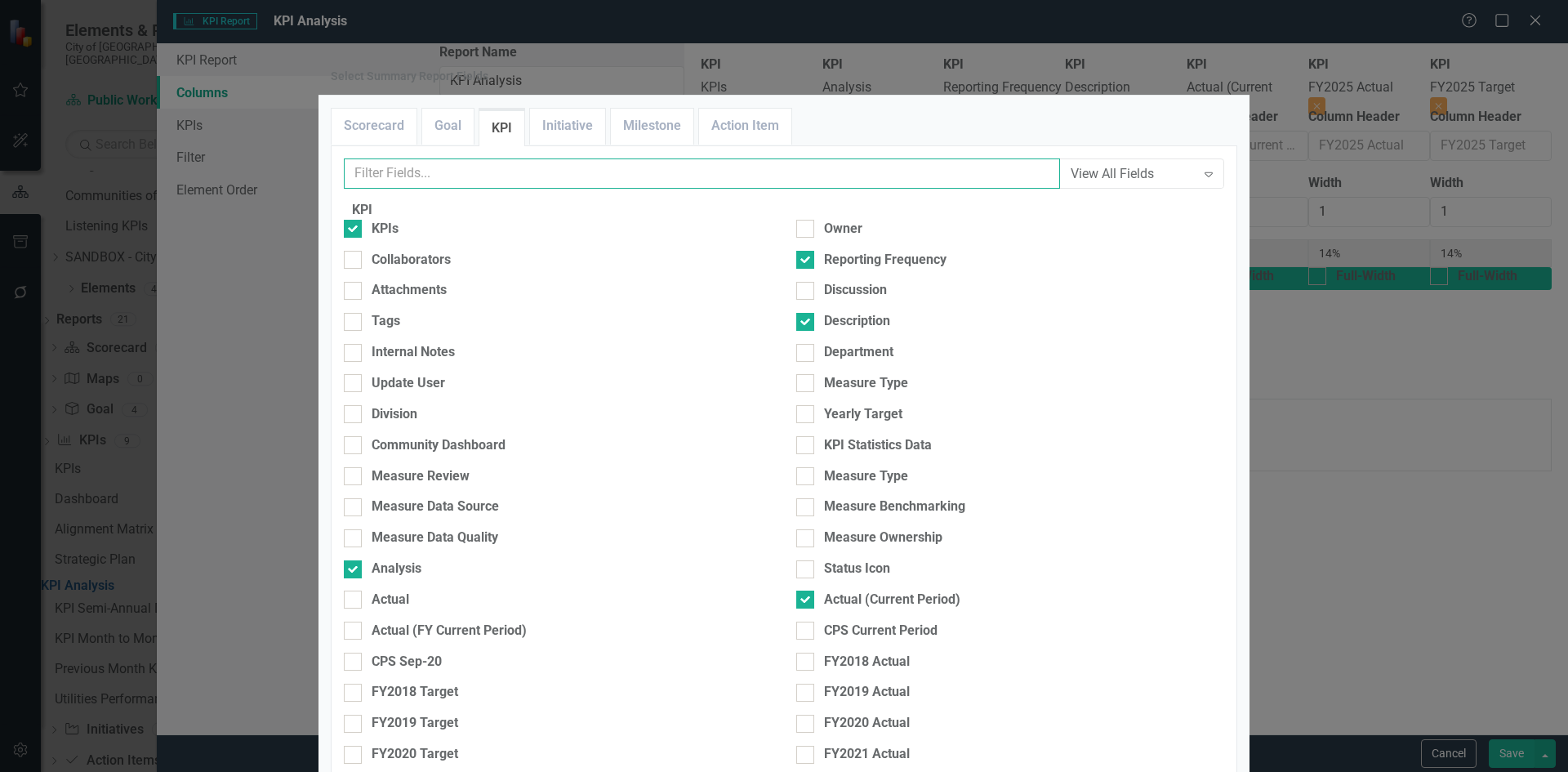
click at [500, 188] on input "text" at bounding box center [701, 174] width 717 height 31
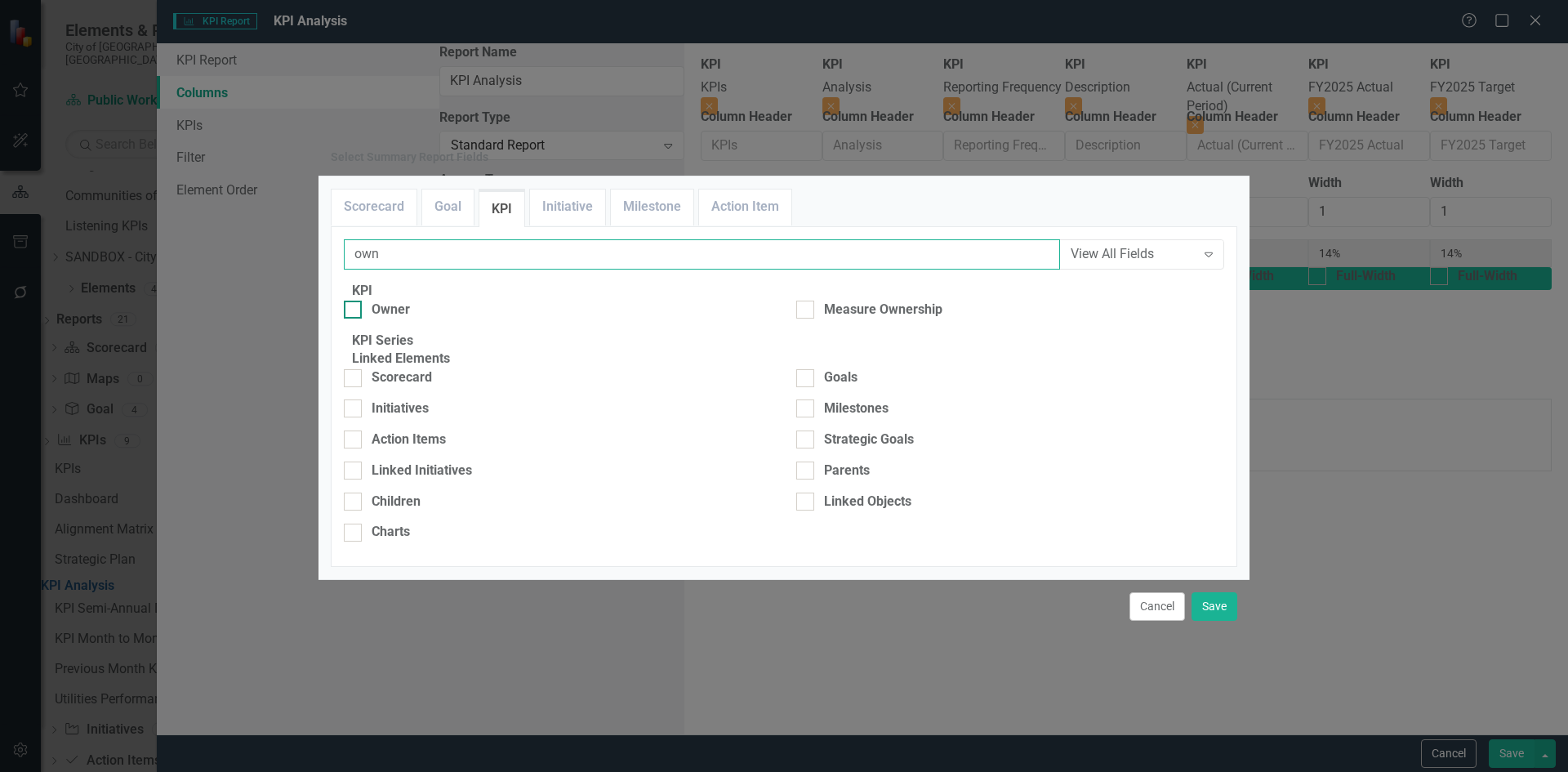
type input "own"
click at [382, 300] on div "Owner" at bounding box center [557, 310] width 428 height 19
click at [355, 300] on input "Owner" at bounding box center [348, 305] width 11 height 11
checkbox input "true"
drag, startPoint x: 1200, startPoint y: 647, endPoint x: 1335, endPoint y: 663, distance: 135.9
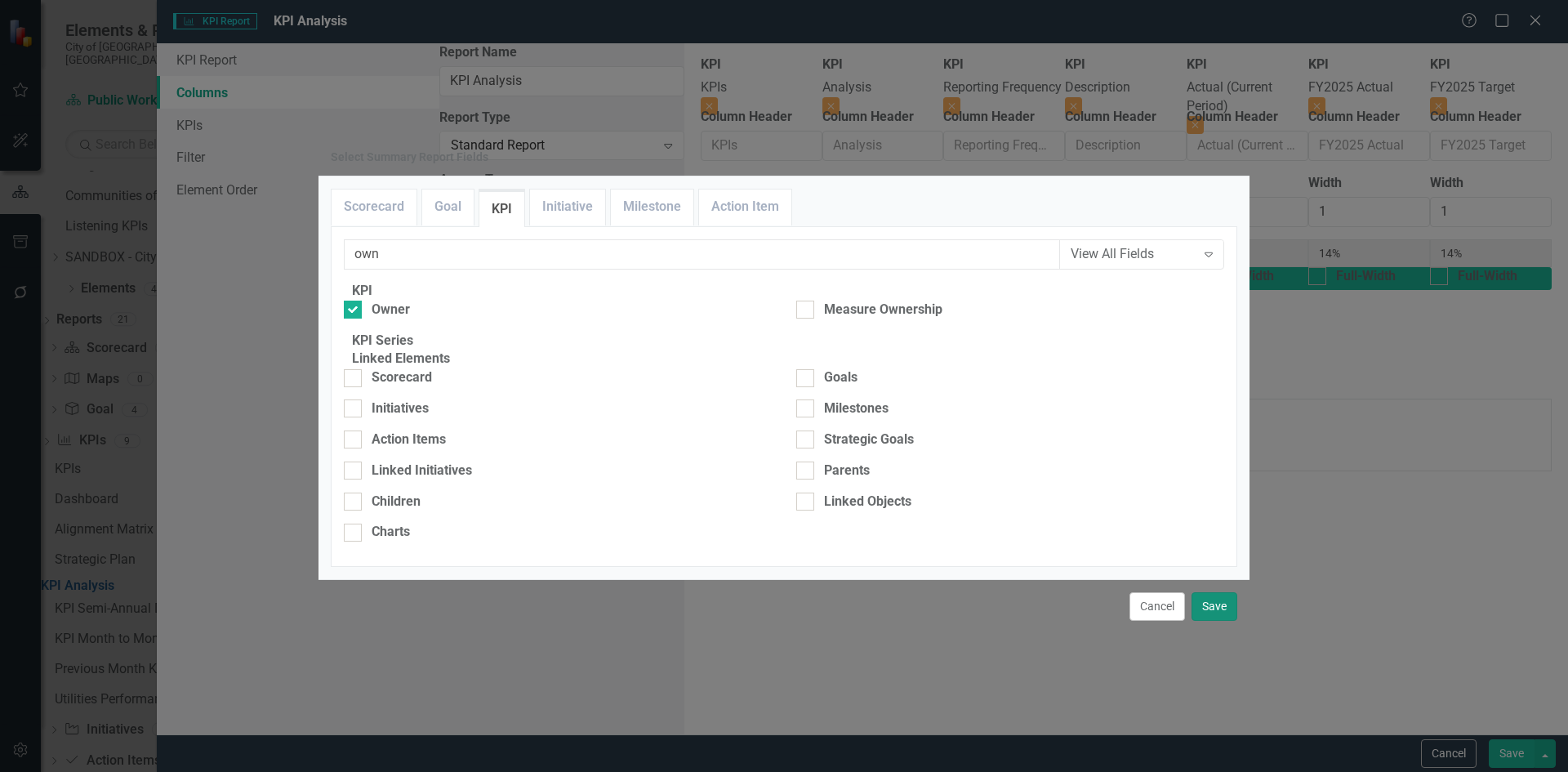
click at [1203, 621] on button "Save" at bounding box center [1215, 607] width 46 height 29
type input "13%"
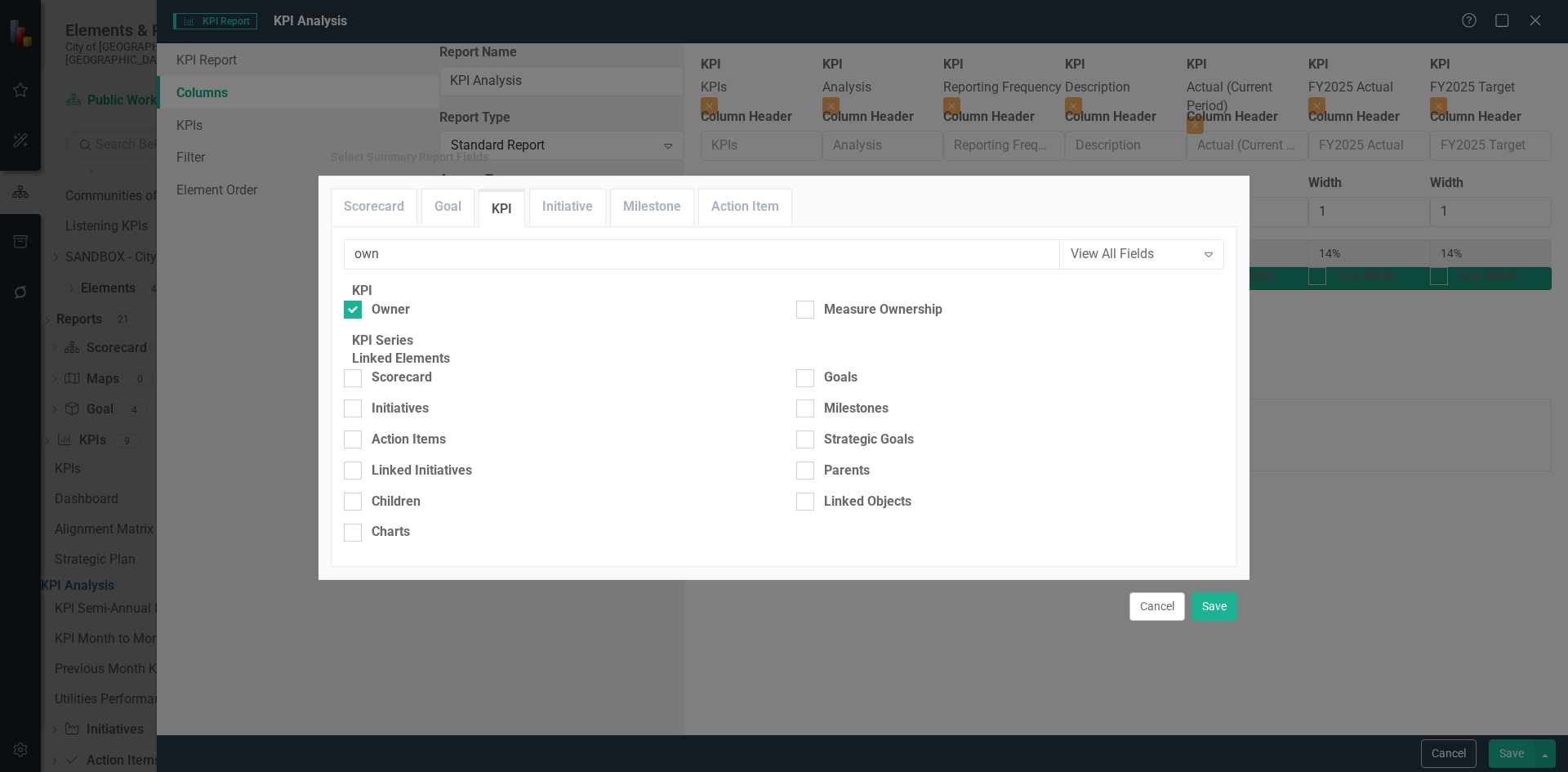
type input "13%"
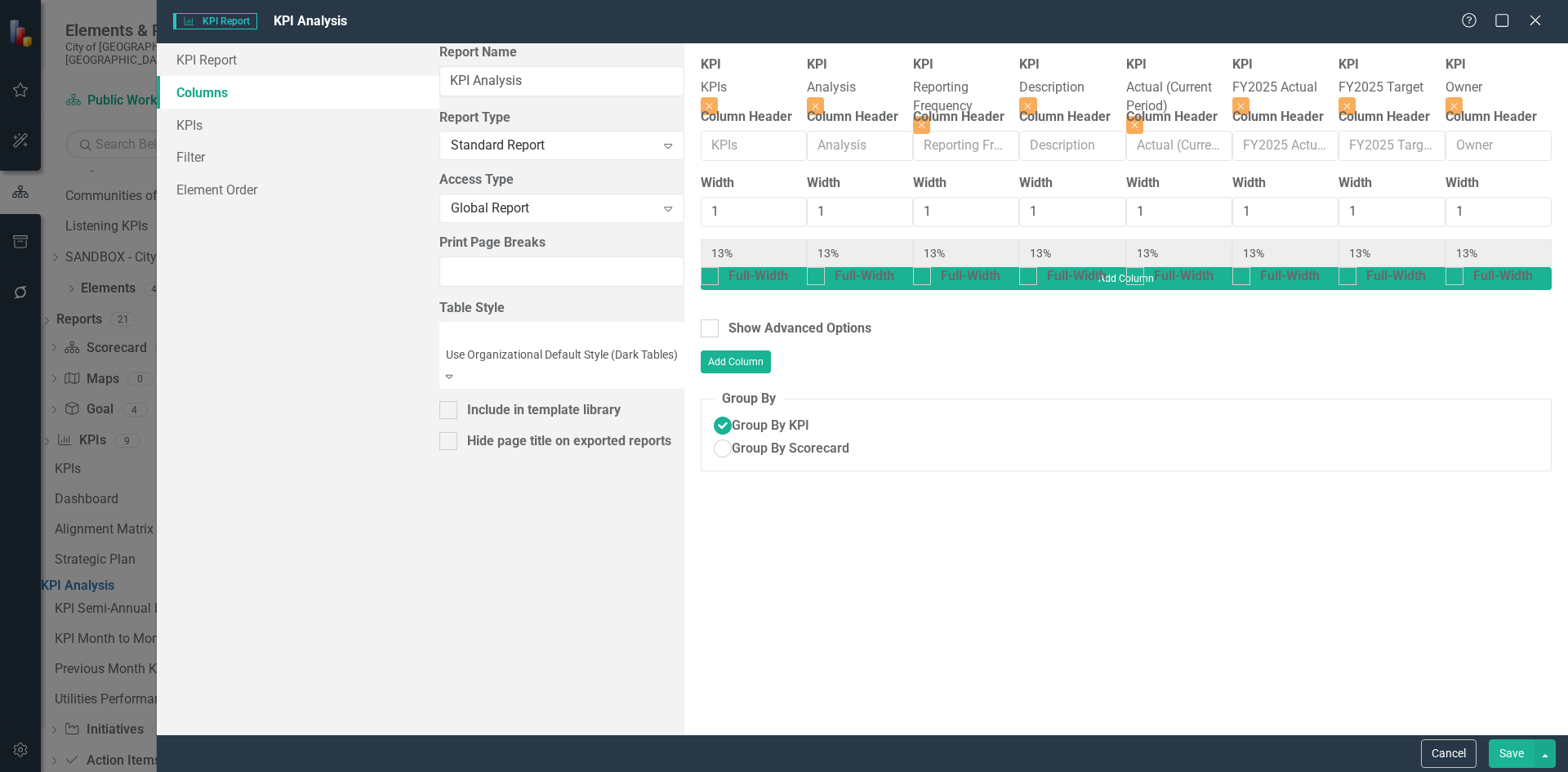
click at [1528, 758] on button "Save" at bounding box center [1512, 754] width 46 height 29
radio input "true"
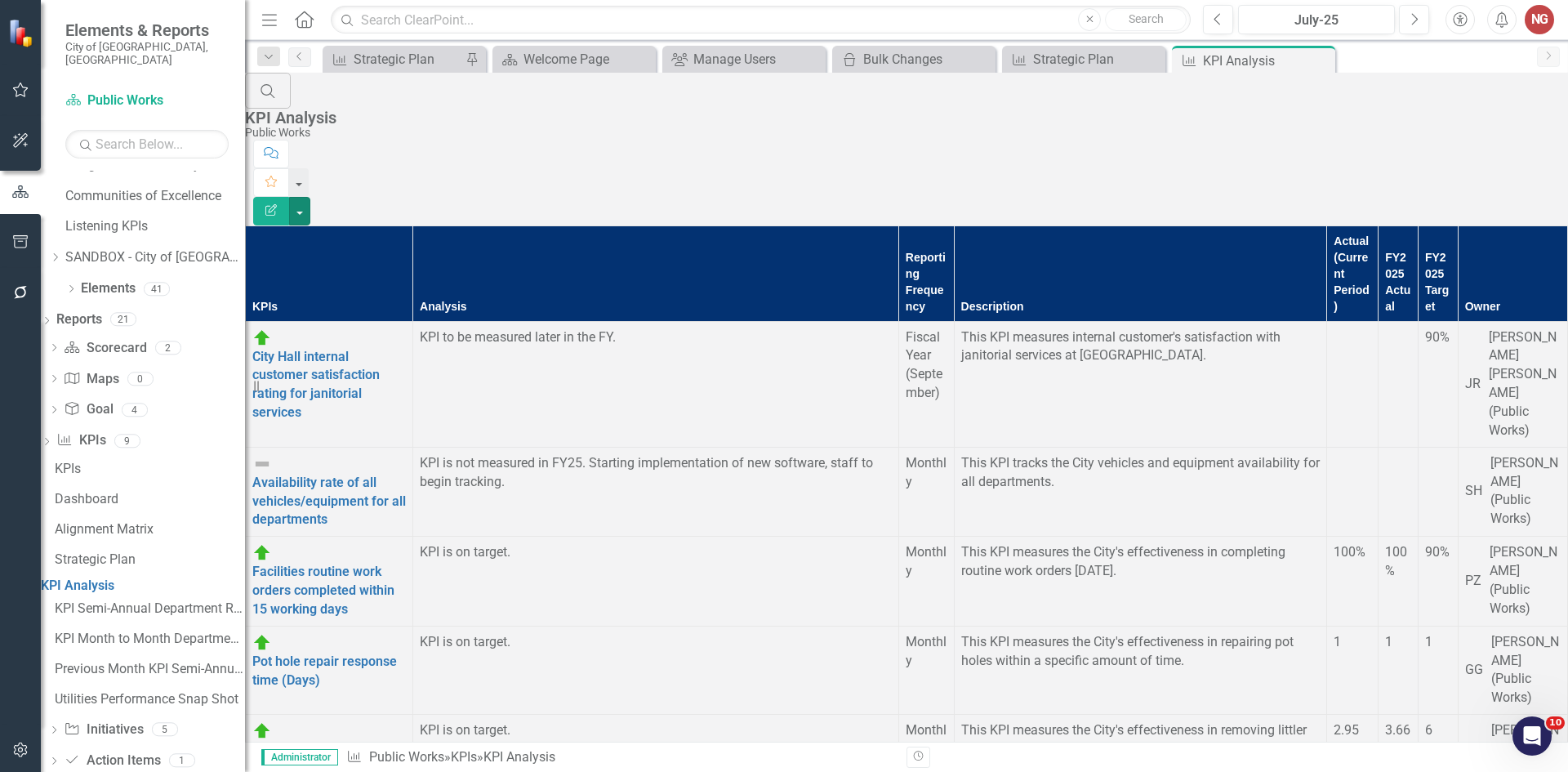
scroll to position [0, 0]
click at [310, 197] on button "button" at bounding box center [299, 211] width 21 height 29
click at [1502, 133] on link "Edit Report Edit Report" at bounding box center [1478, 134] width 129 height 31
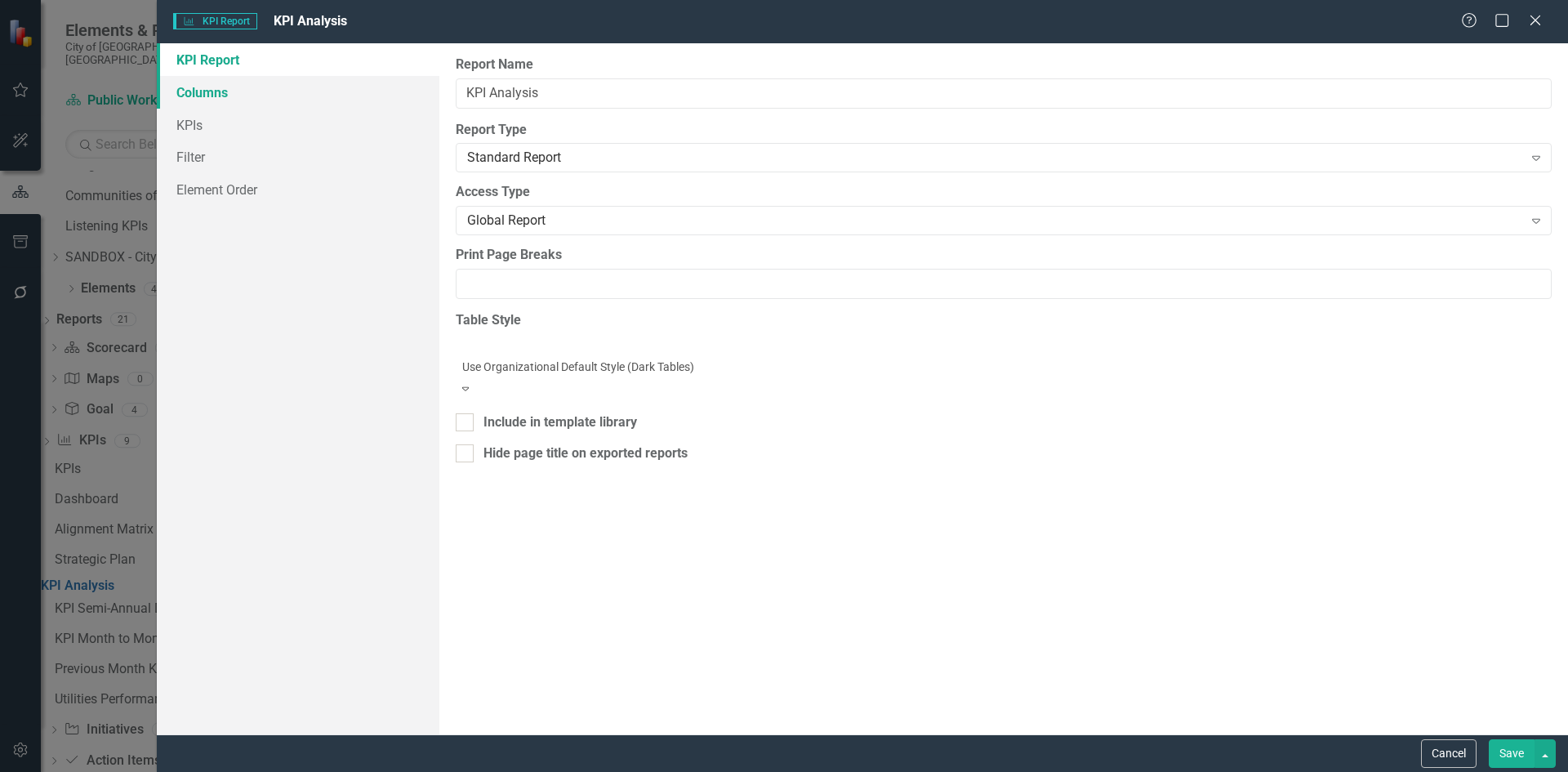
click at [237, 95] on link "Columns" at bounding box center [298, 92] width 282 height 33
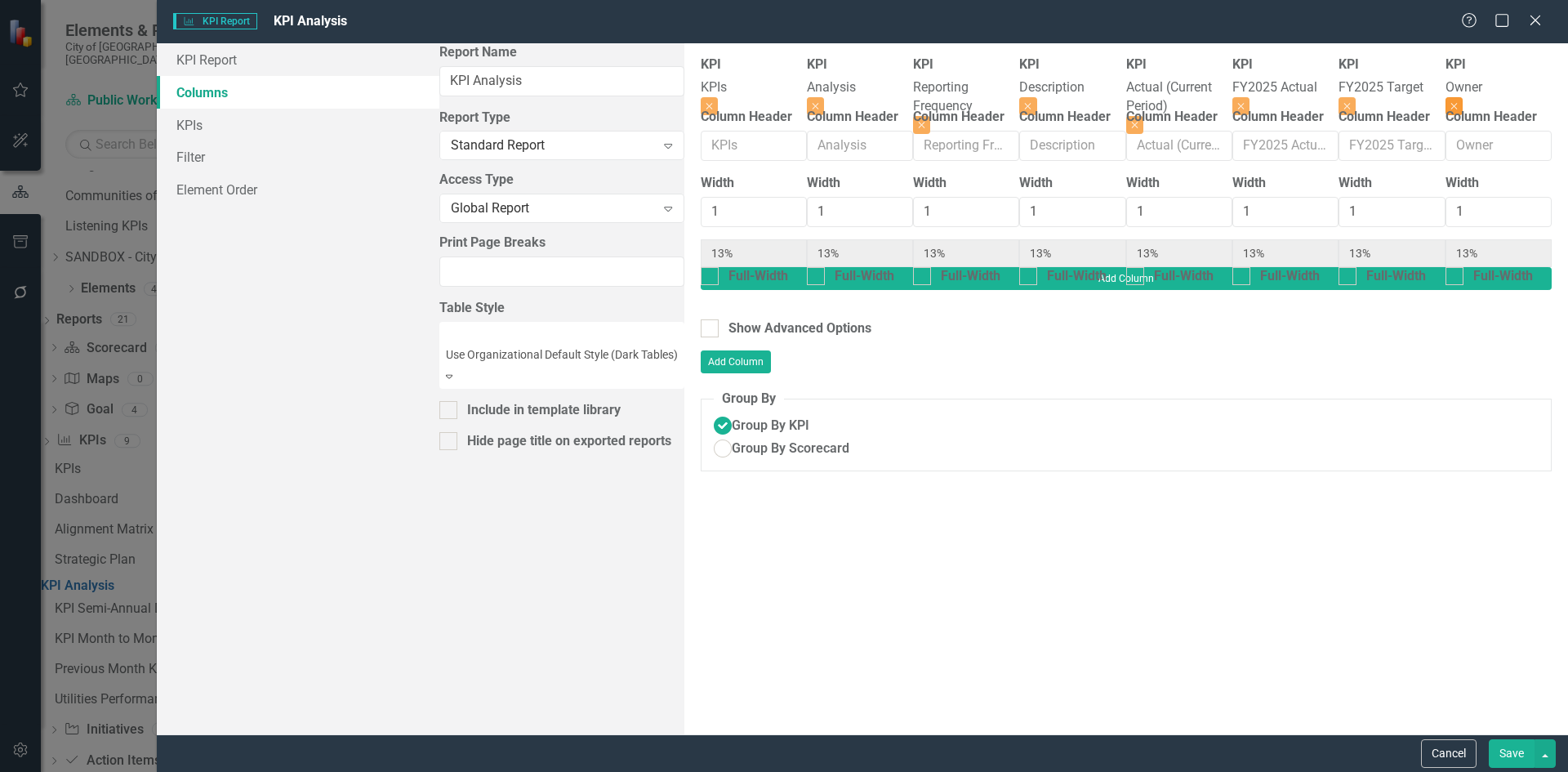
click at [1458, 101] on icon "Close" at bounding box center [1454, 106] width 8 height 10
type input "14%"
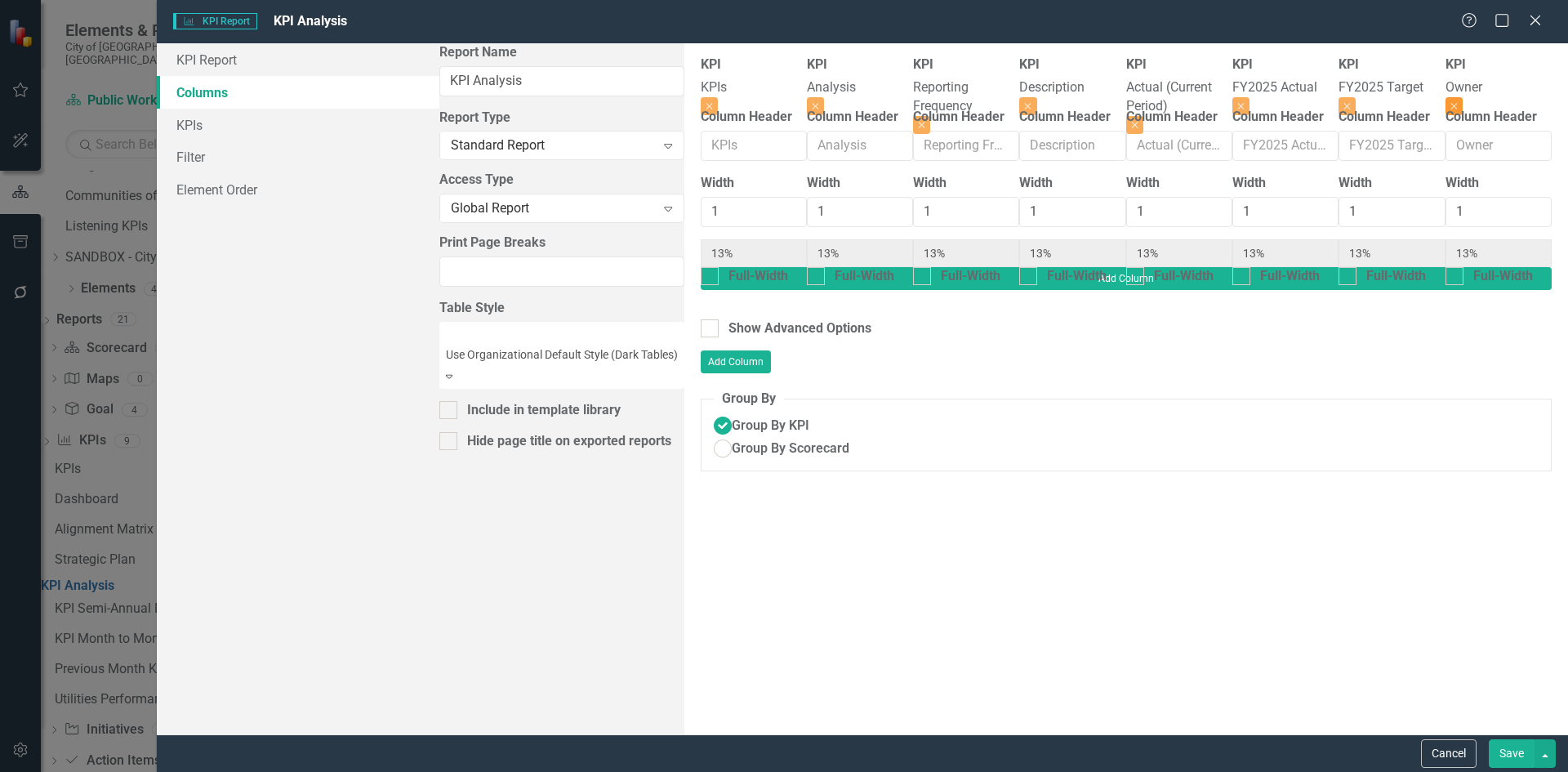
type input "14%"
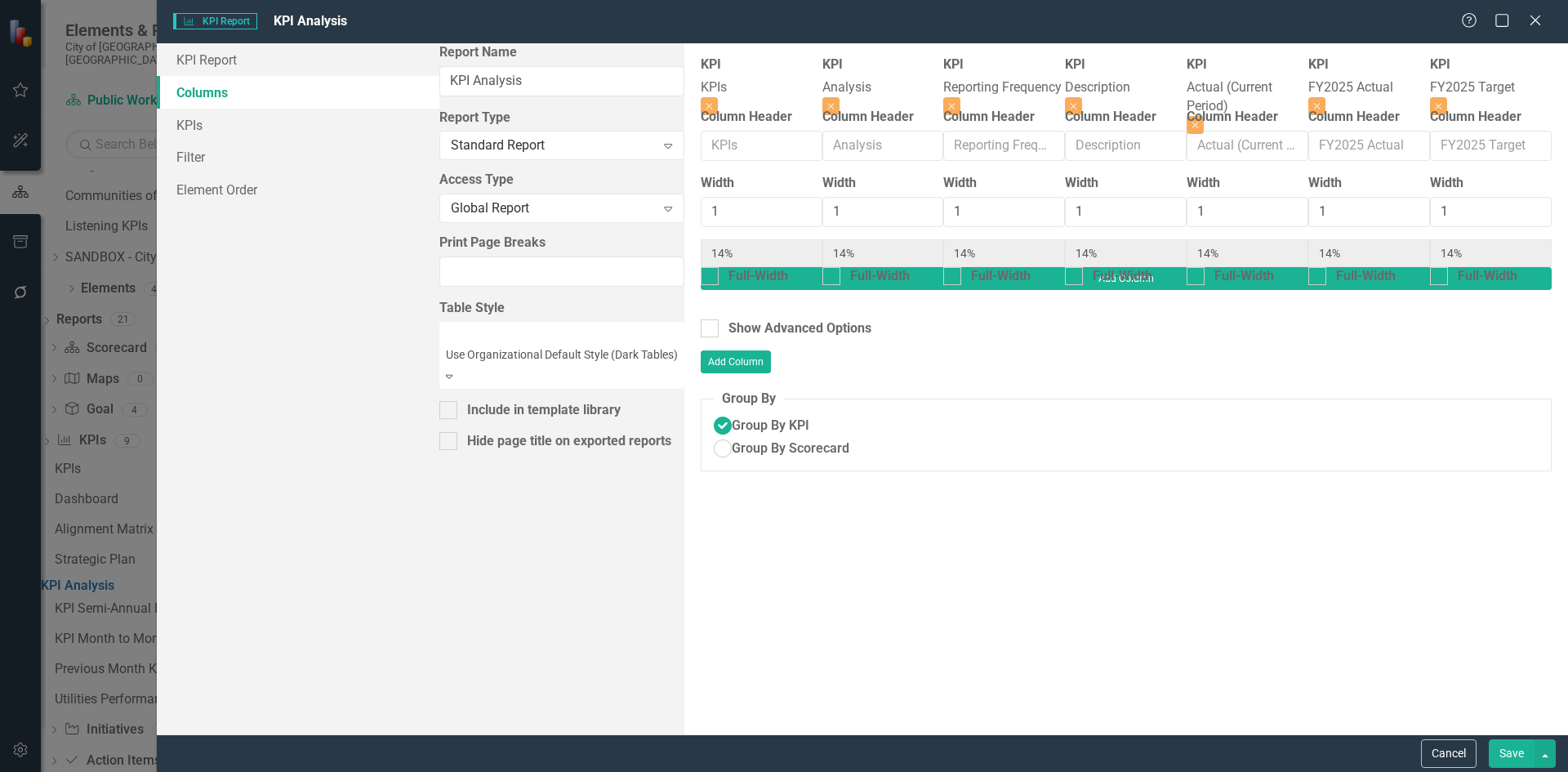
click at [1523, 760] on button "Save" at bounding box center [1512, 754] width 46 height 29
radio input "true"
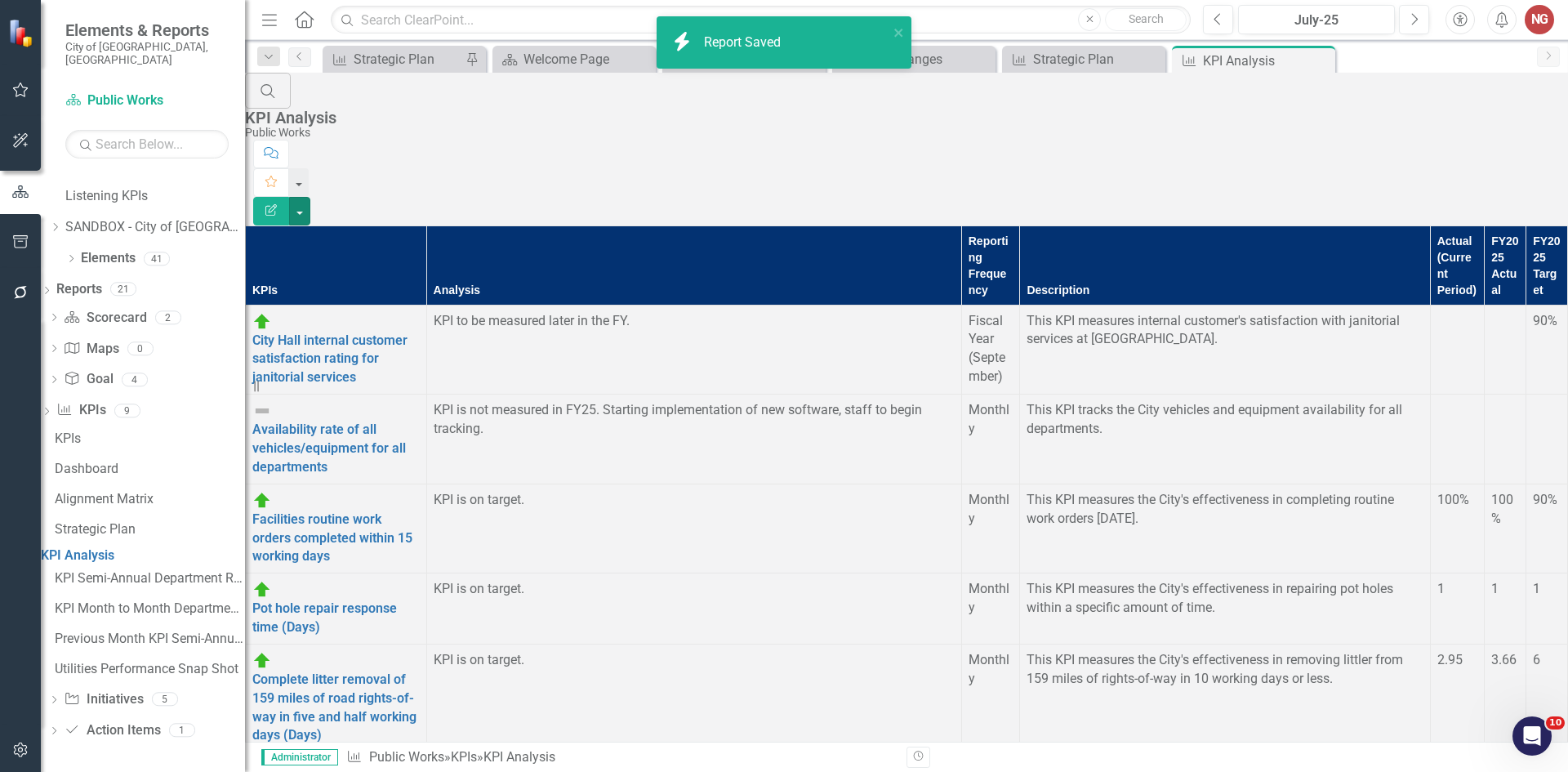
scroll to position [790, 0]
click at [79, 689] on div "Dropdown Initiative Initiatives 5" at bounding box center [146, 701] width 197 height 31
click at [59, 698] on icon "Dropdown" at bounding box center [54, 700] width 11 height 9
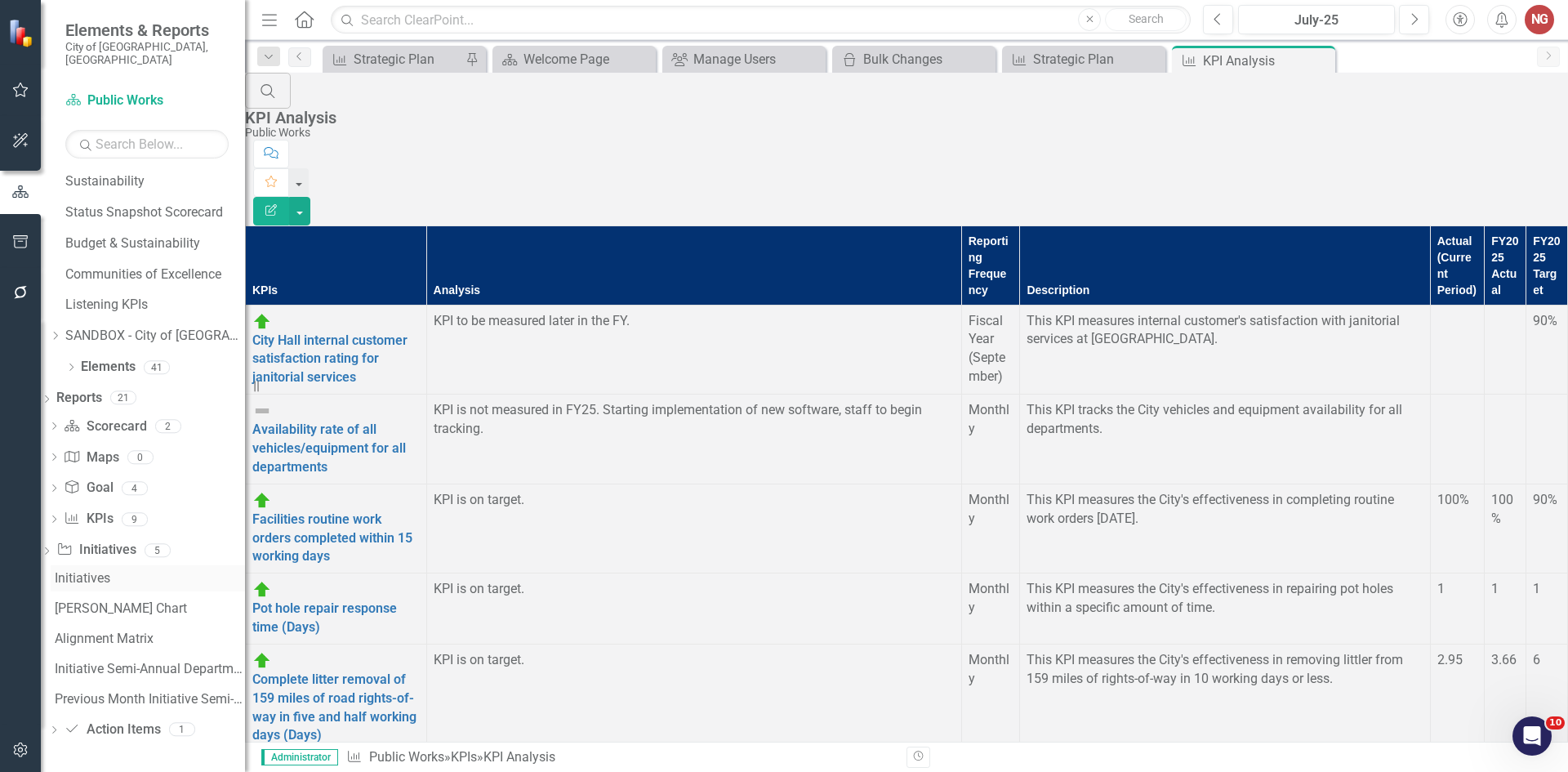
click at [109, 565] on link "Initiatives" at bounding box center [147, 578] width 194 height 26
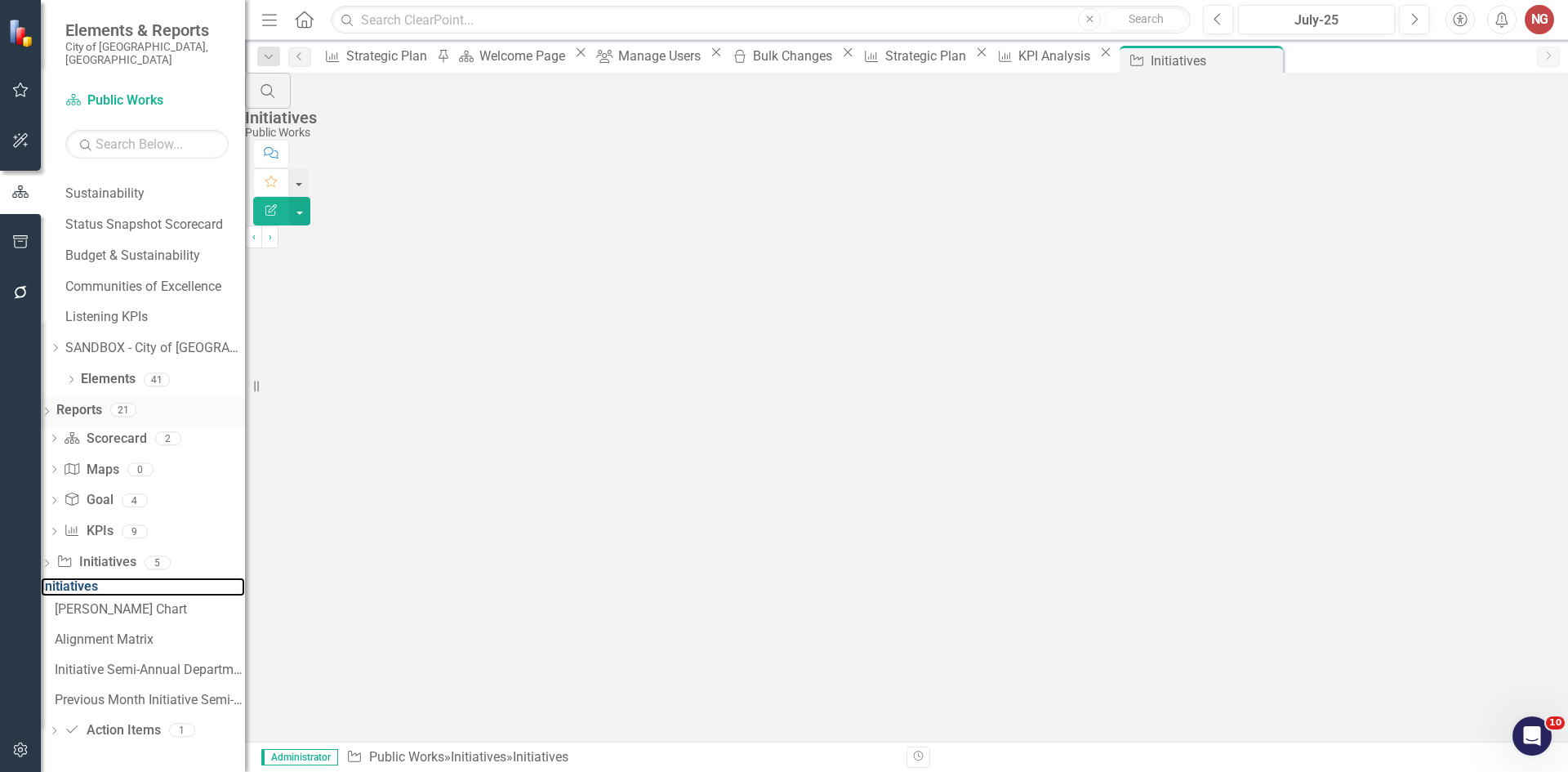
scroll to position [489, 0]
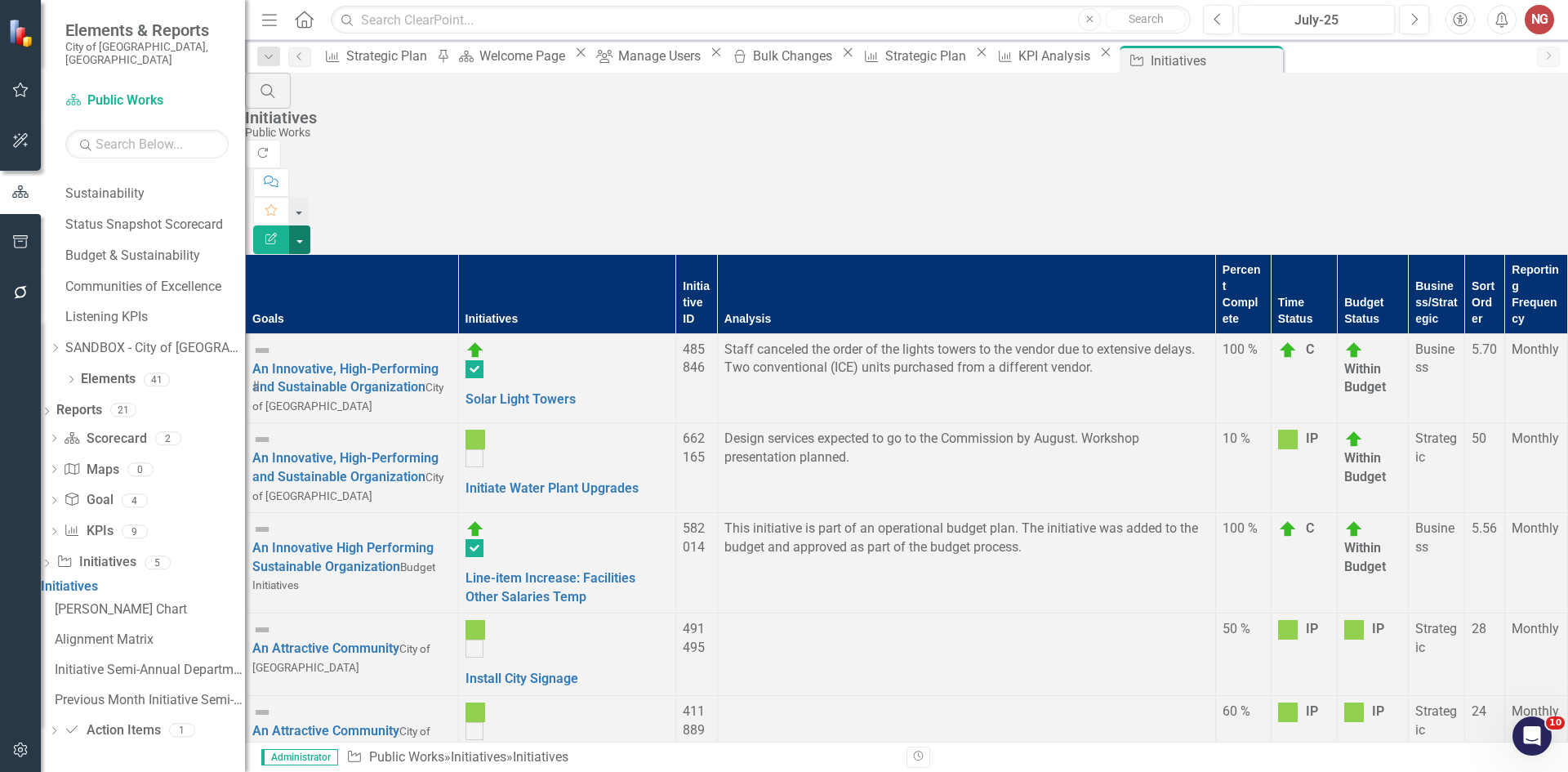
click at [310, 226] on button "button" at bounding box center [299, 240] width 21 height 29
click at [1525, 121] on link "Edit Report Edit Report" at bounding box center [1478, 134] width 129 height 31
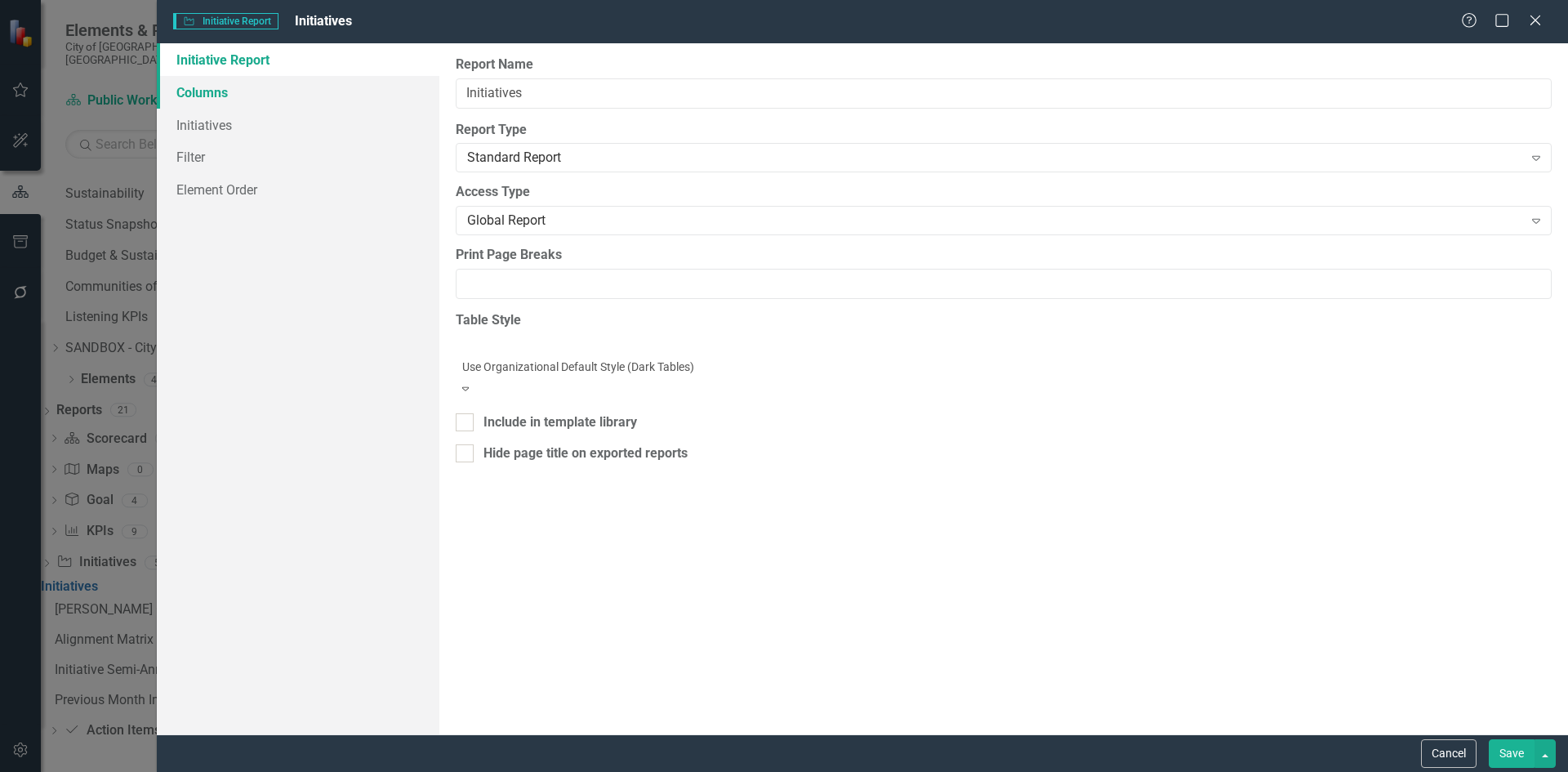
click at [276, 103] on link "Columns" at bounding box center [298, 92] width 282 height 33
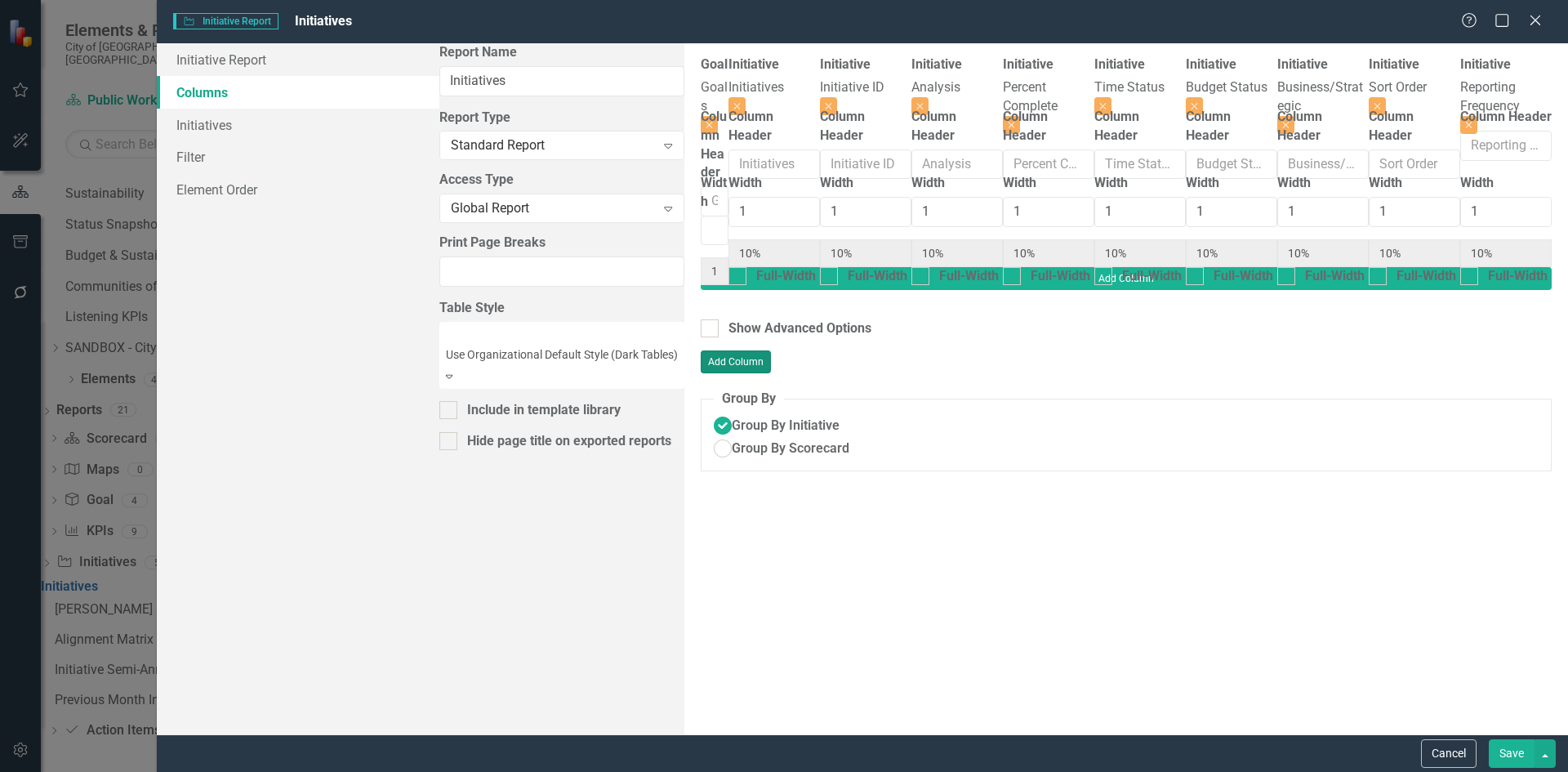
click at [771, 350] on button "Add Column" at bounding box center [735, 362] width 70 height 23
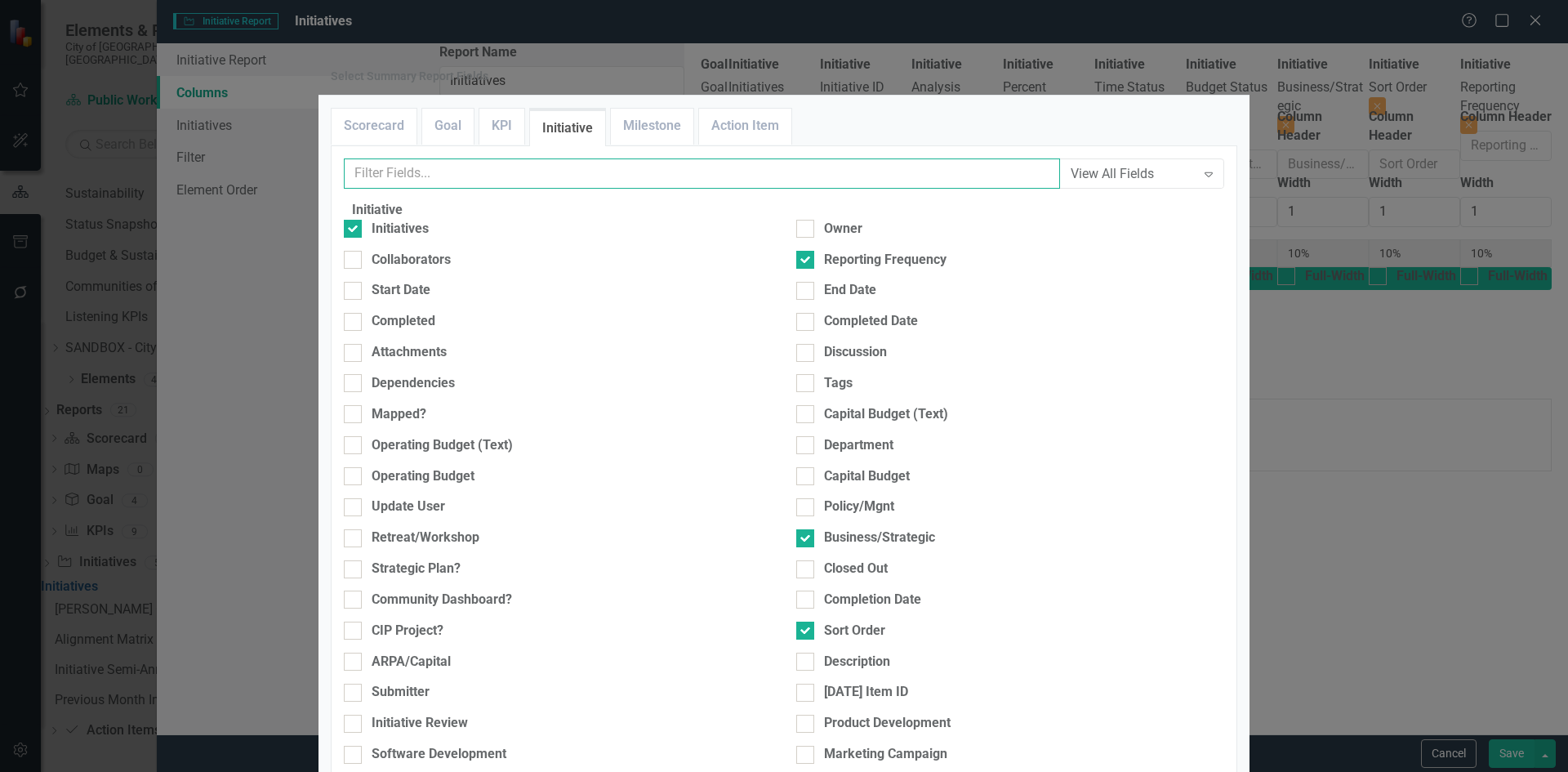
click at [541, 188] on input "text" at bounding box center [701, 174] width 717 height 31
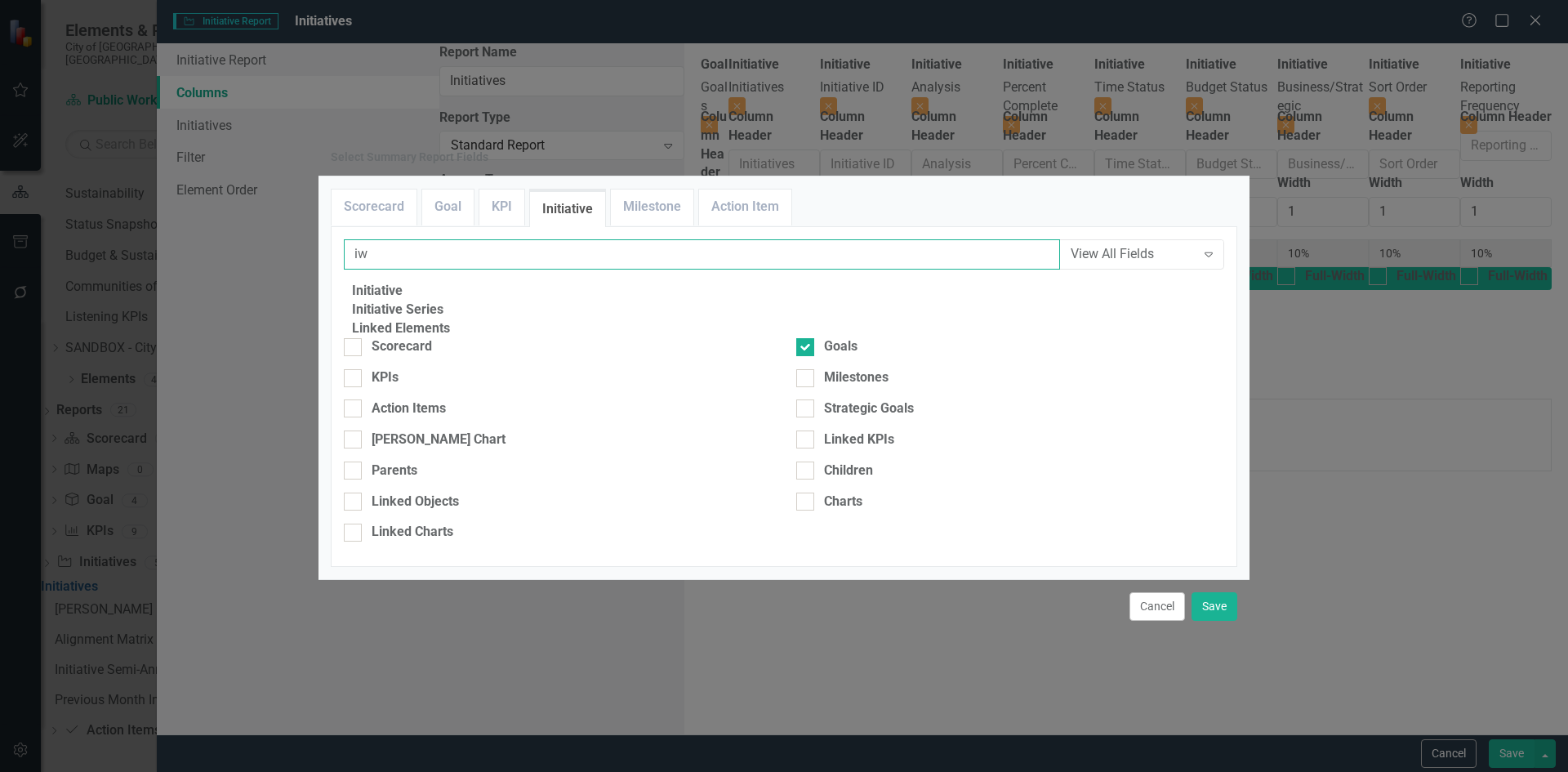
type input "i"
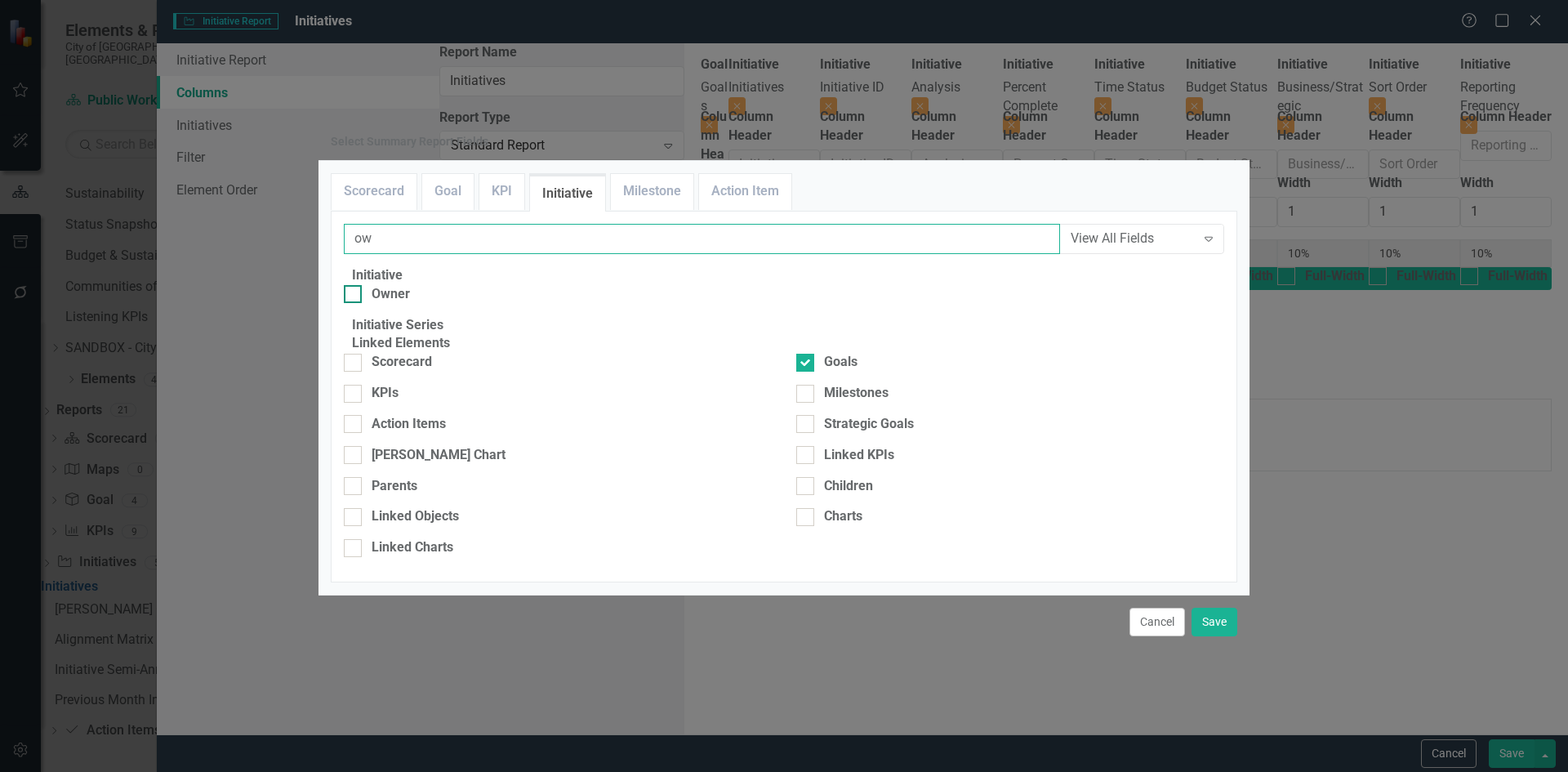
type input "ow"
click at [384, 285] on div "Owner" at bounding box center [557, 295] width 428 height 19
click at [355, 285] on input "Owner" at bounding box center [348, 290] width 11 height 11
checkbox input "true"
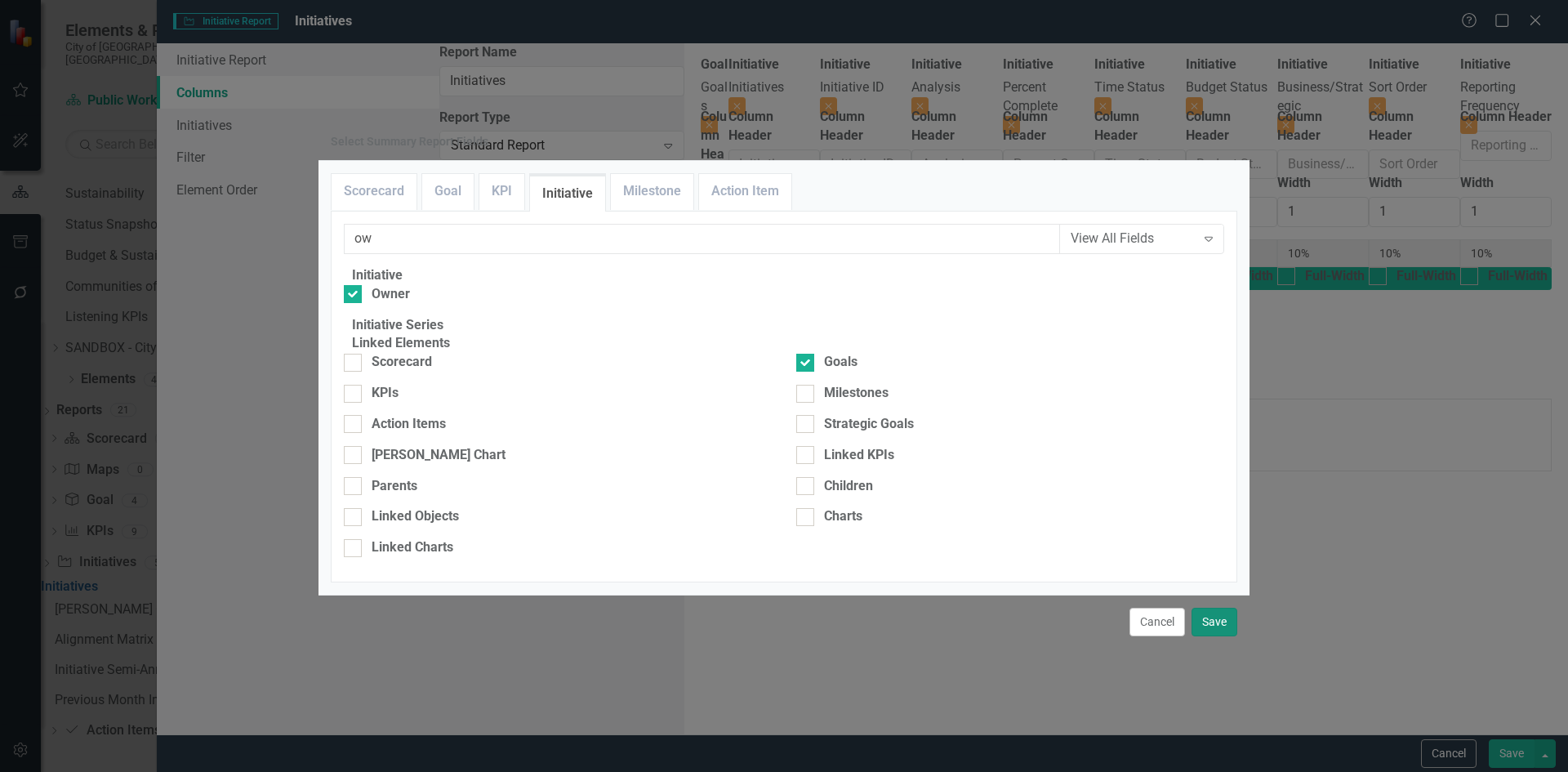
drag, startPoint x: 1214, startPoint y: 651, endPoint x: 1228, endPoint y: 667, distance: 21.3
click at [1215, 636] on button "Save" at bounding box center [1215, 622] width 46 height 29
type input "9%"
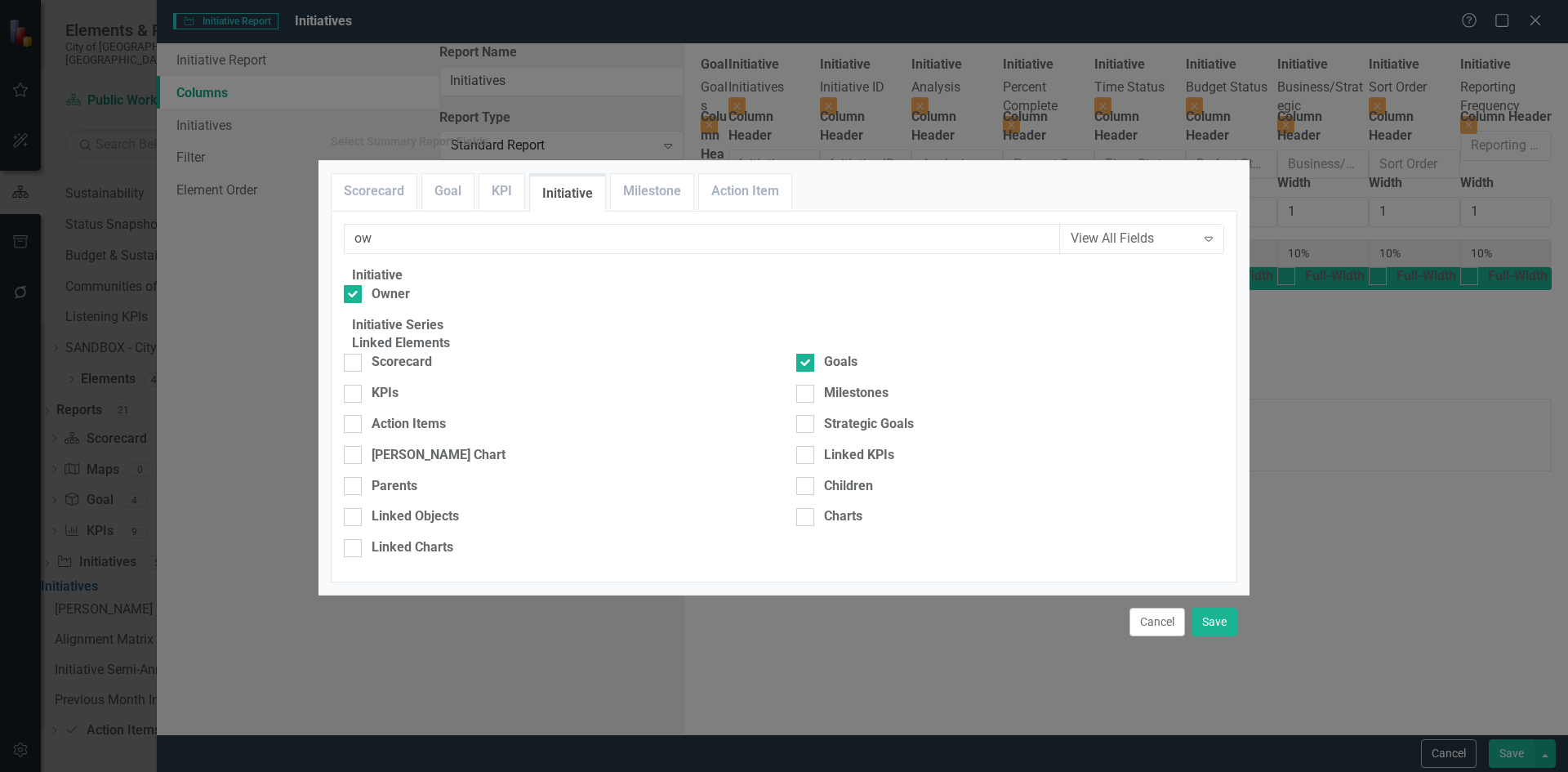
type input "9%"
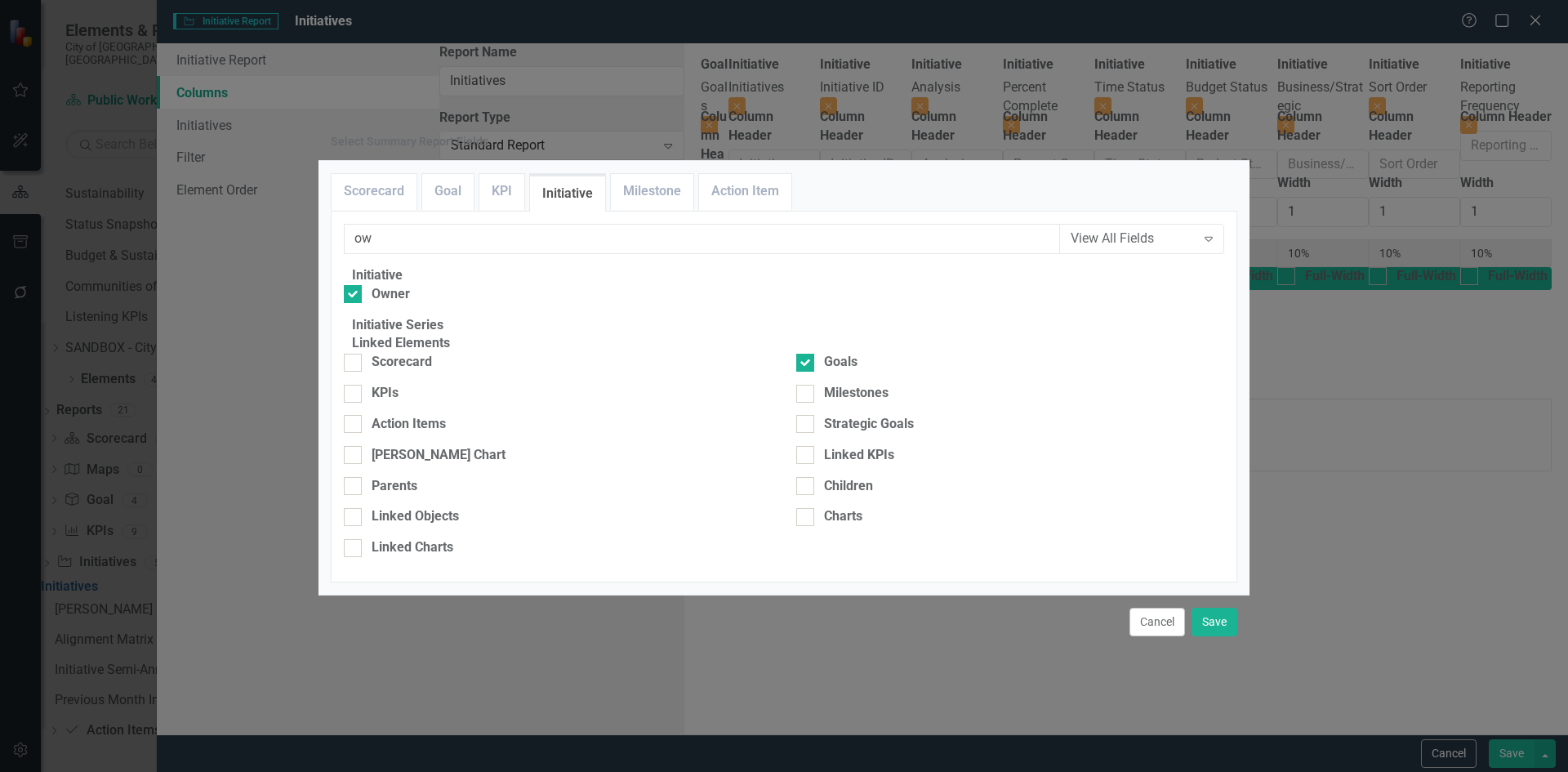
type input "9%"
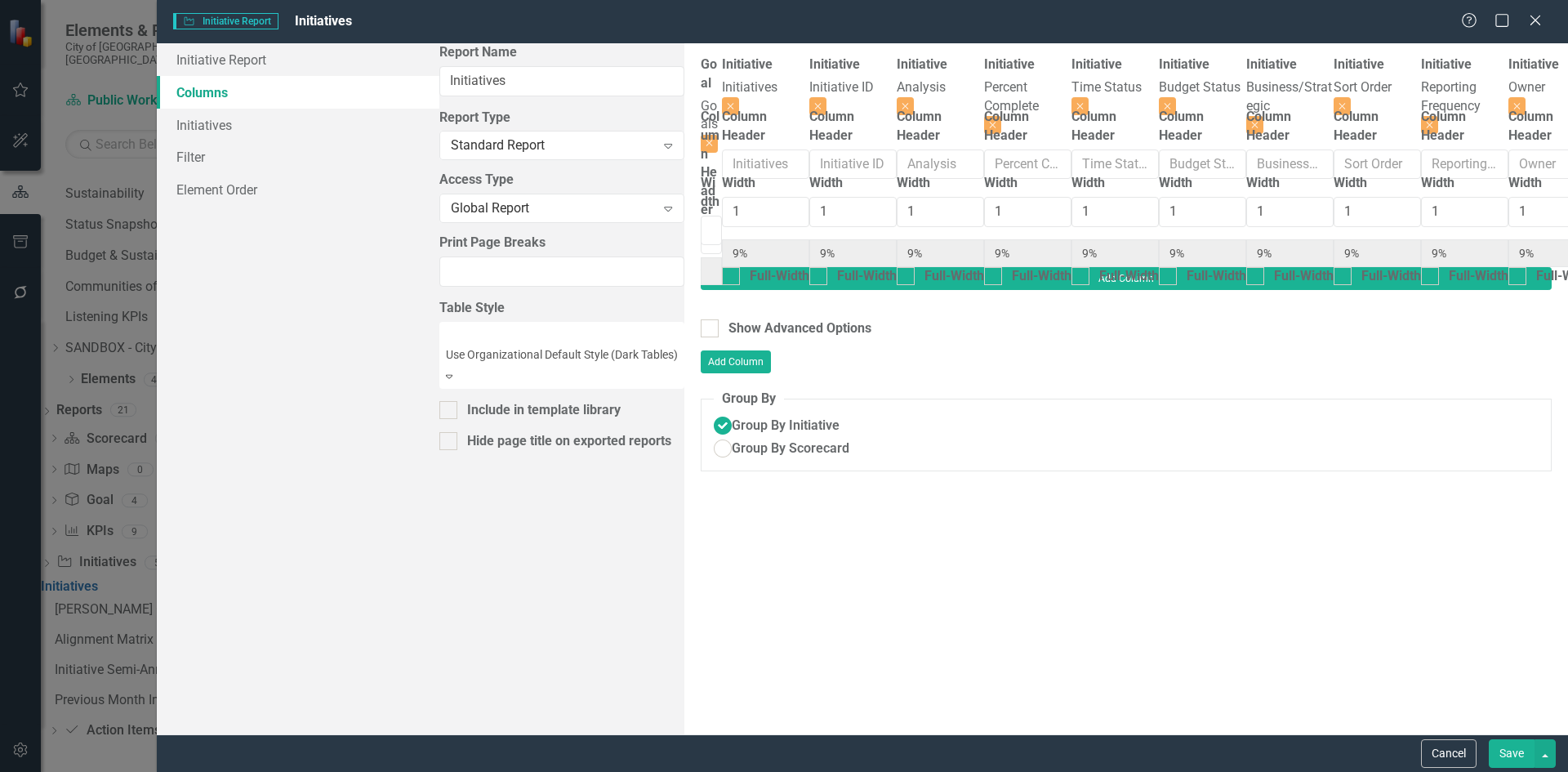
click at [1504, 755] on button "Save" at bounding box center [1512, 754] width 46 height 29
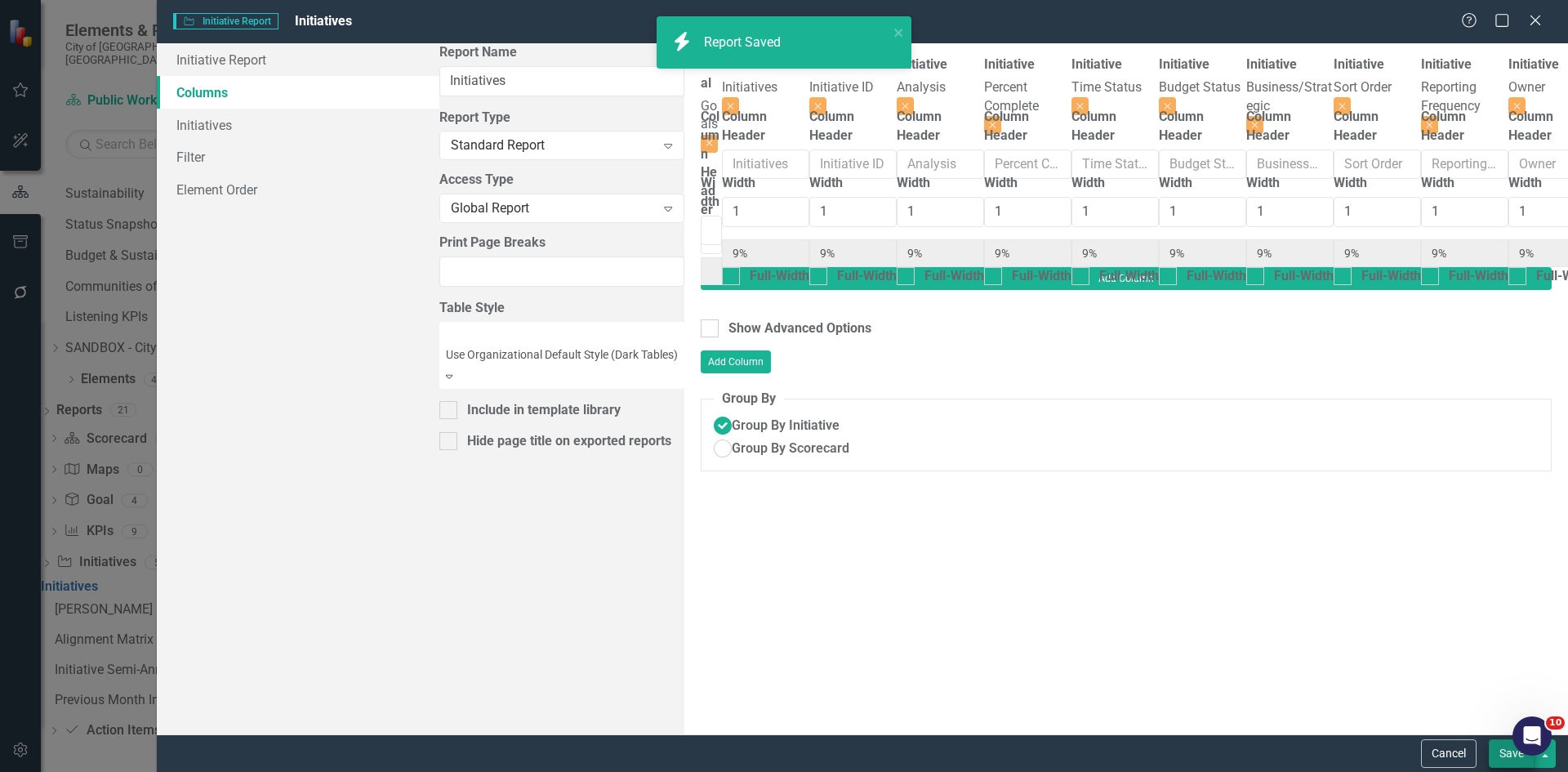
radio input "true"
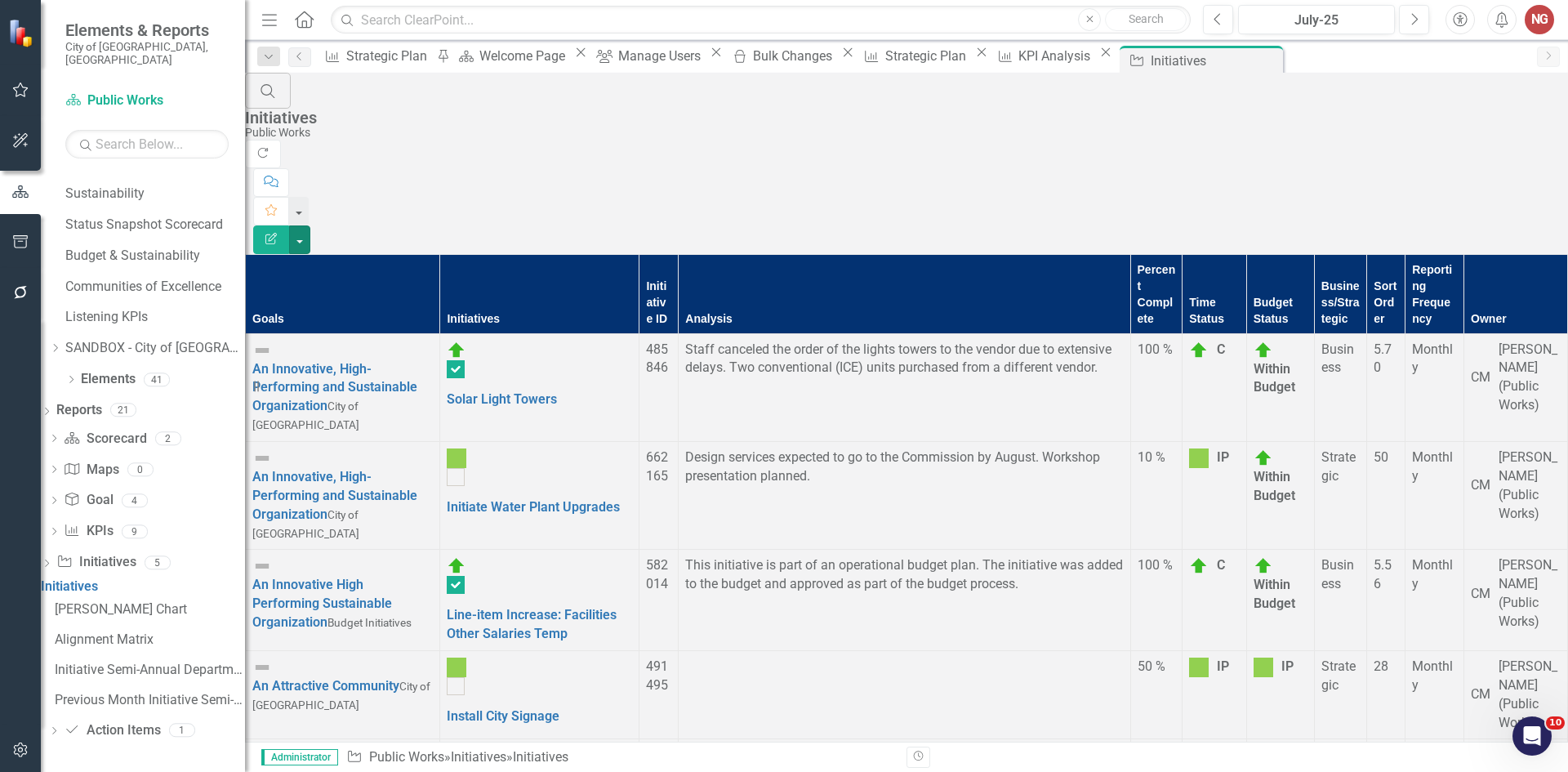
scroll to position [0, 0]
click at [310, 226] on button "button" at bounding box center [299, 240] width 21 height 29
click at [1499, 129] on link "Edit Report Edit Report" at bounding box center [1478, 134] width 129 height 31
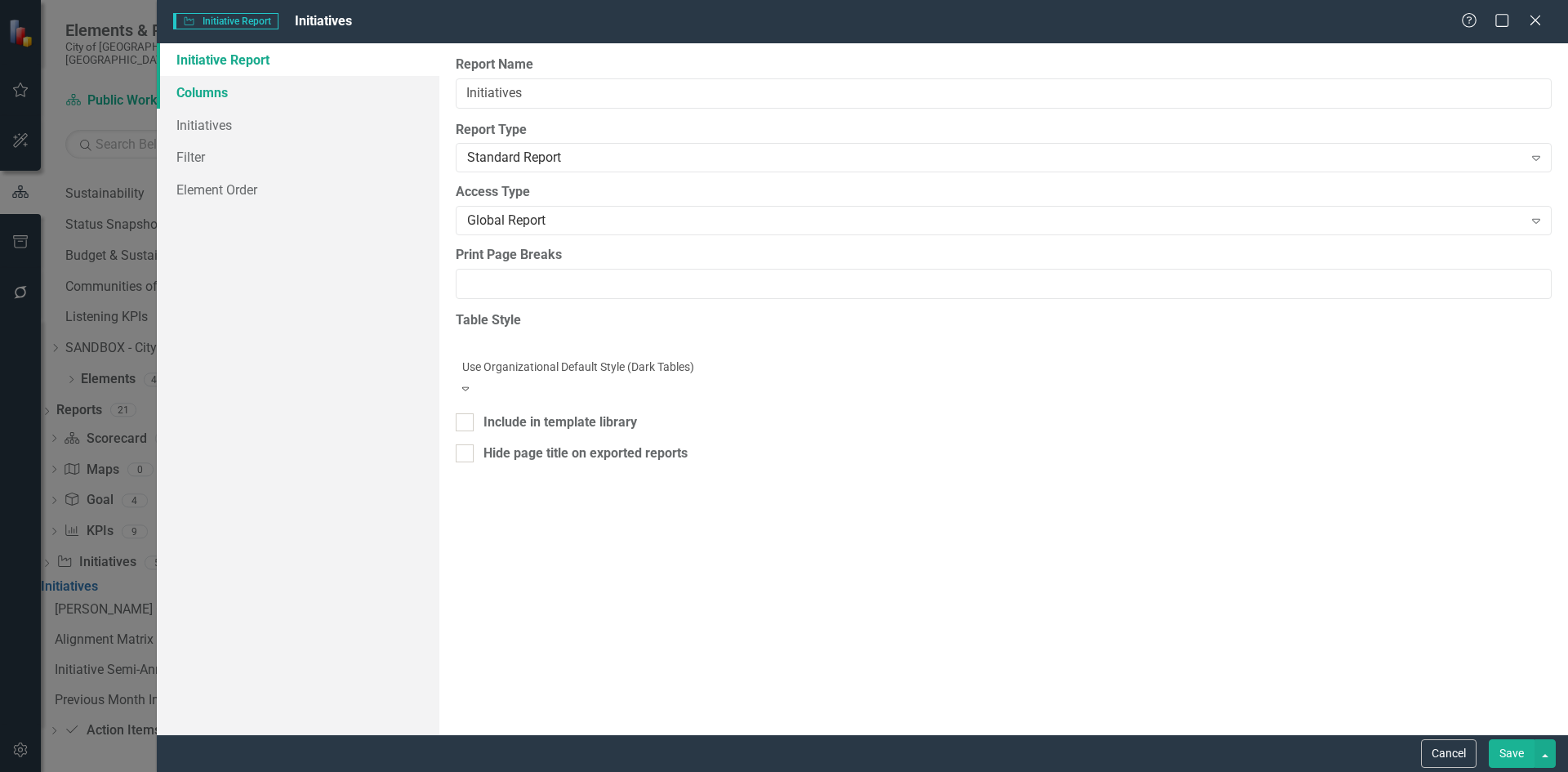
click at [255, 101] on link "Columns" at bounding box center [298, 92] width 282 height 33
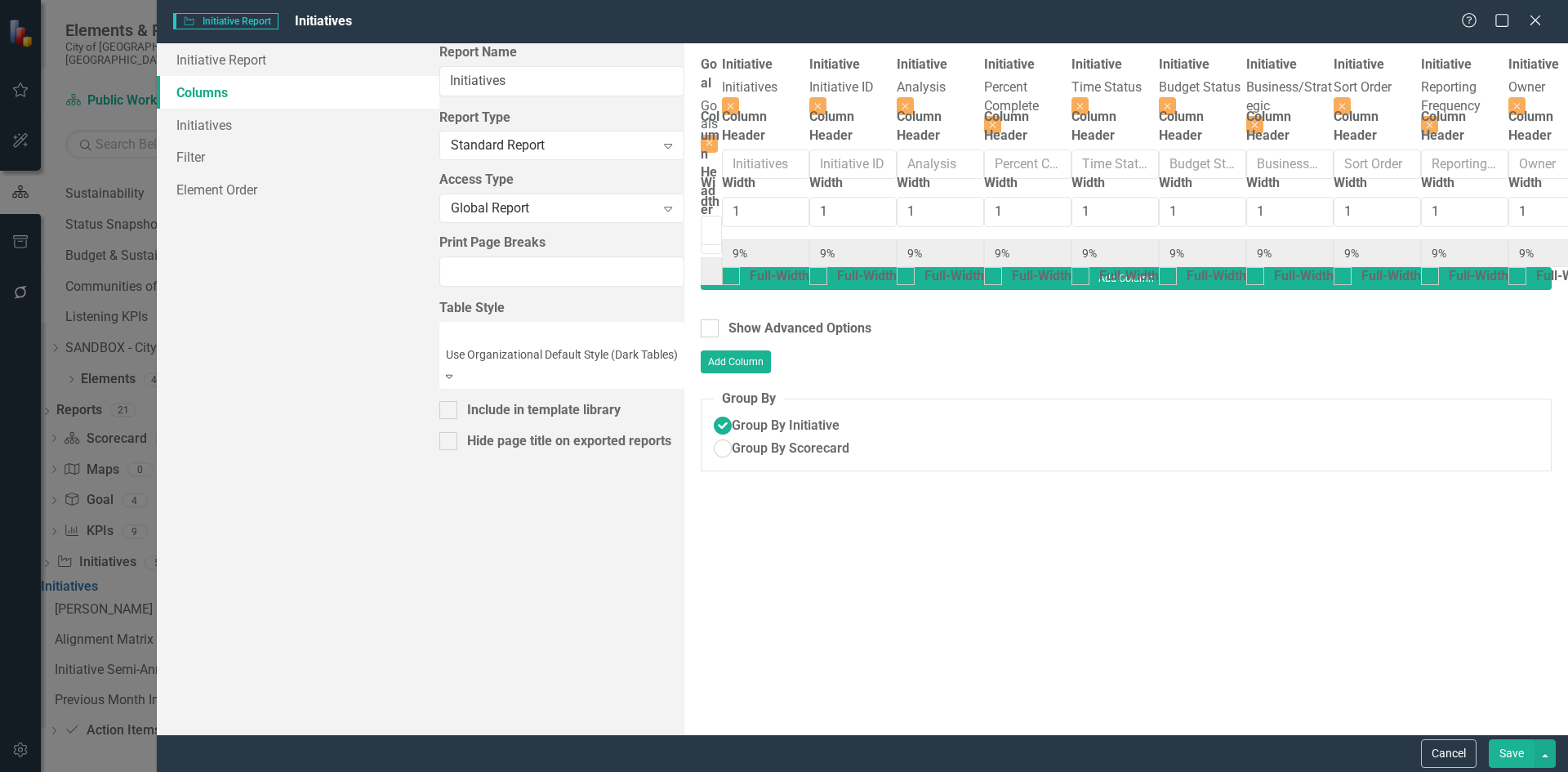
scroll to position [0, 450]
click at [1509, 98] on button "Close" at bounding box center [1517, 106] width 17 height 18
type input "10%"
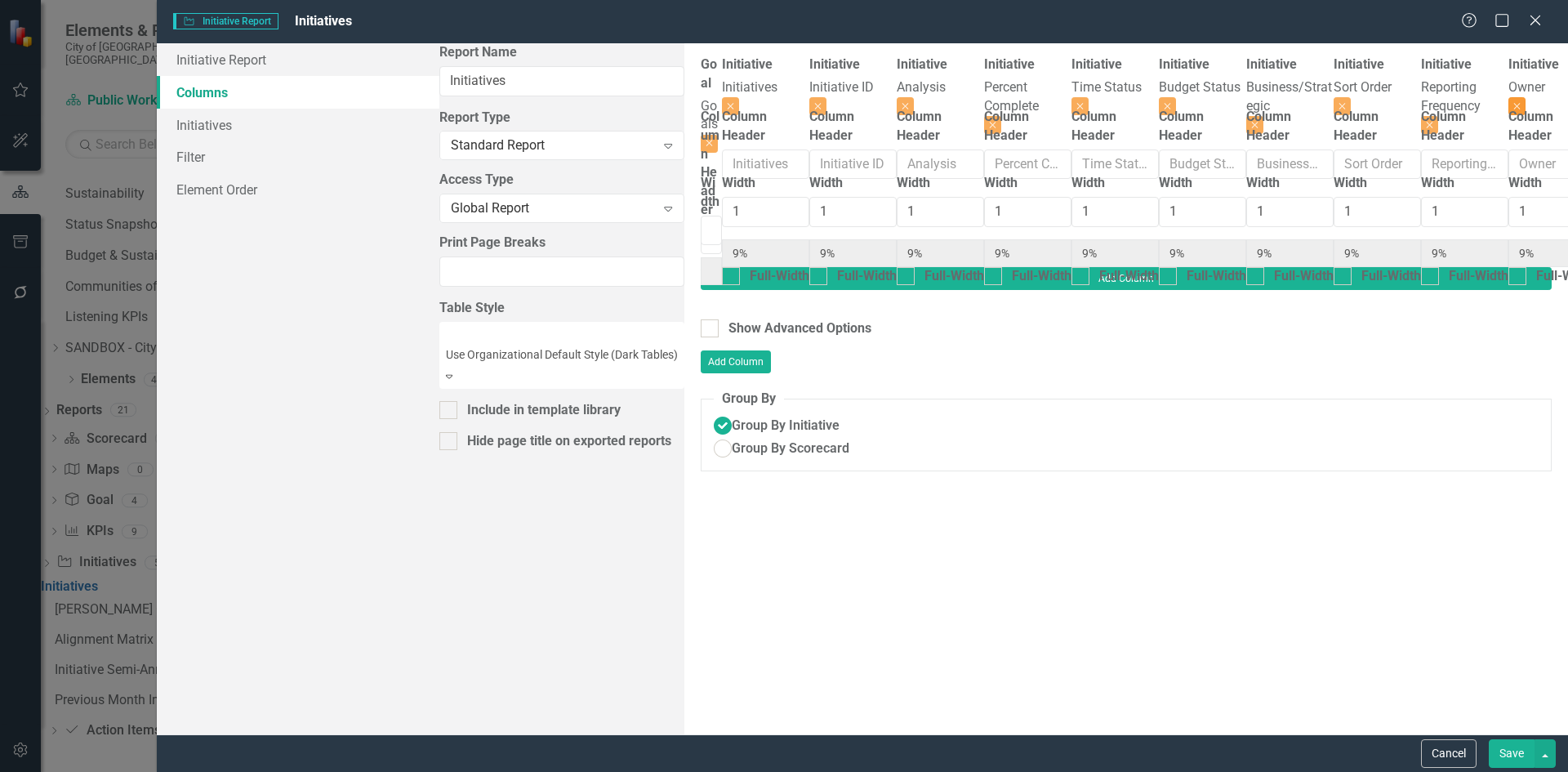
type input "10%"
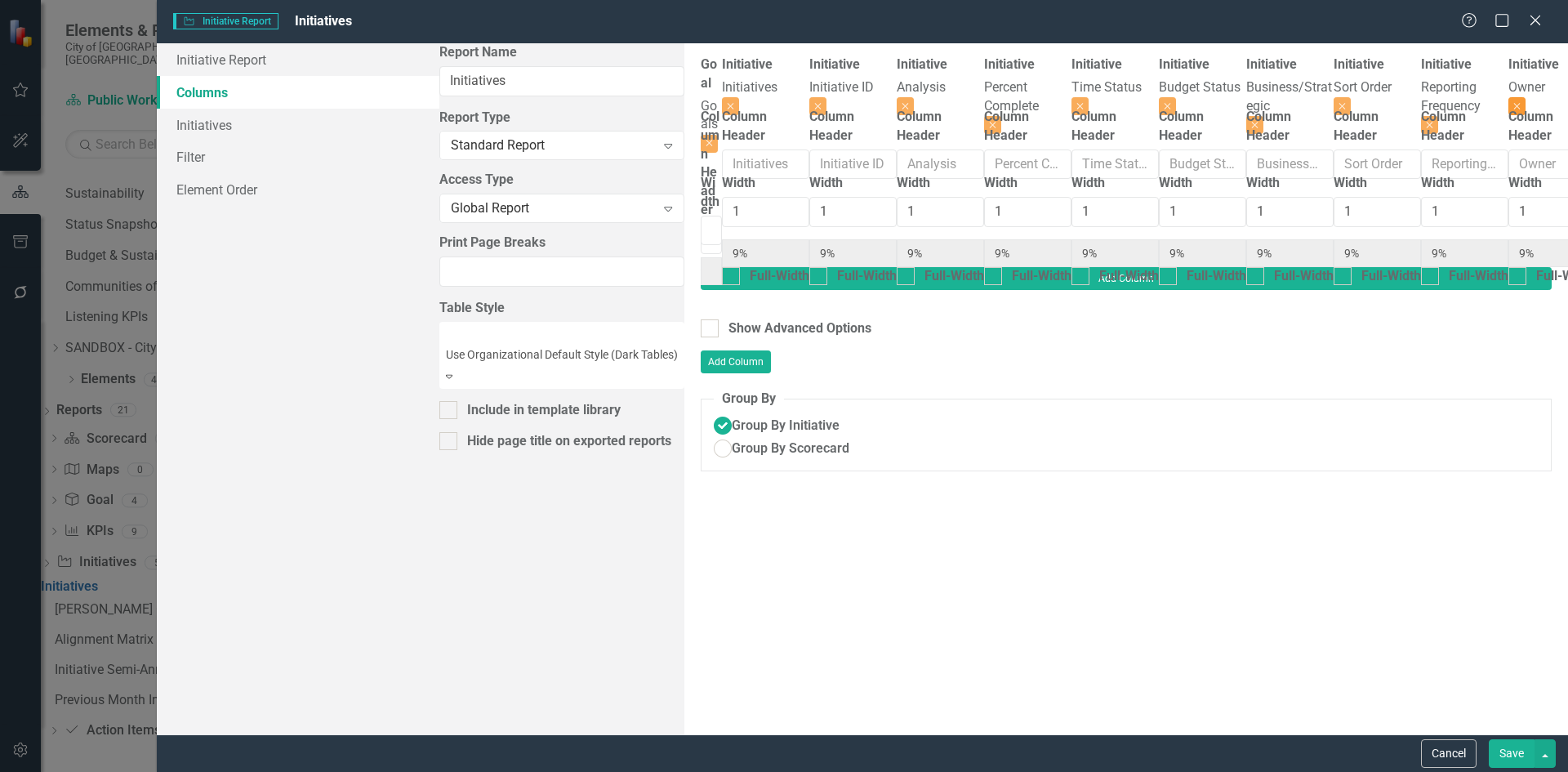
type input "10%"
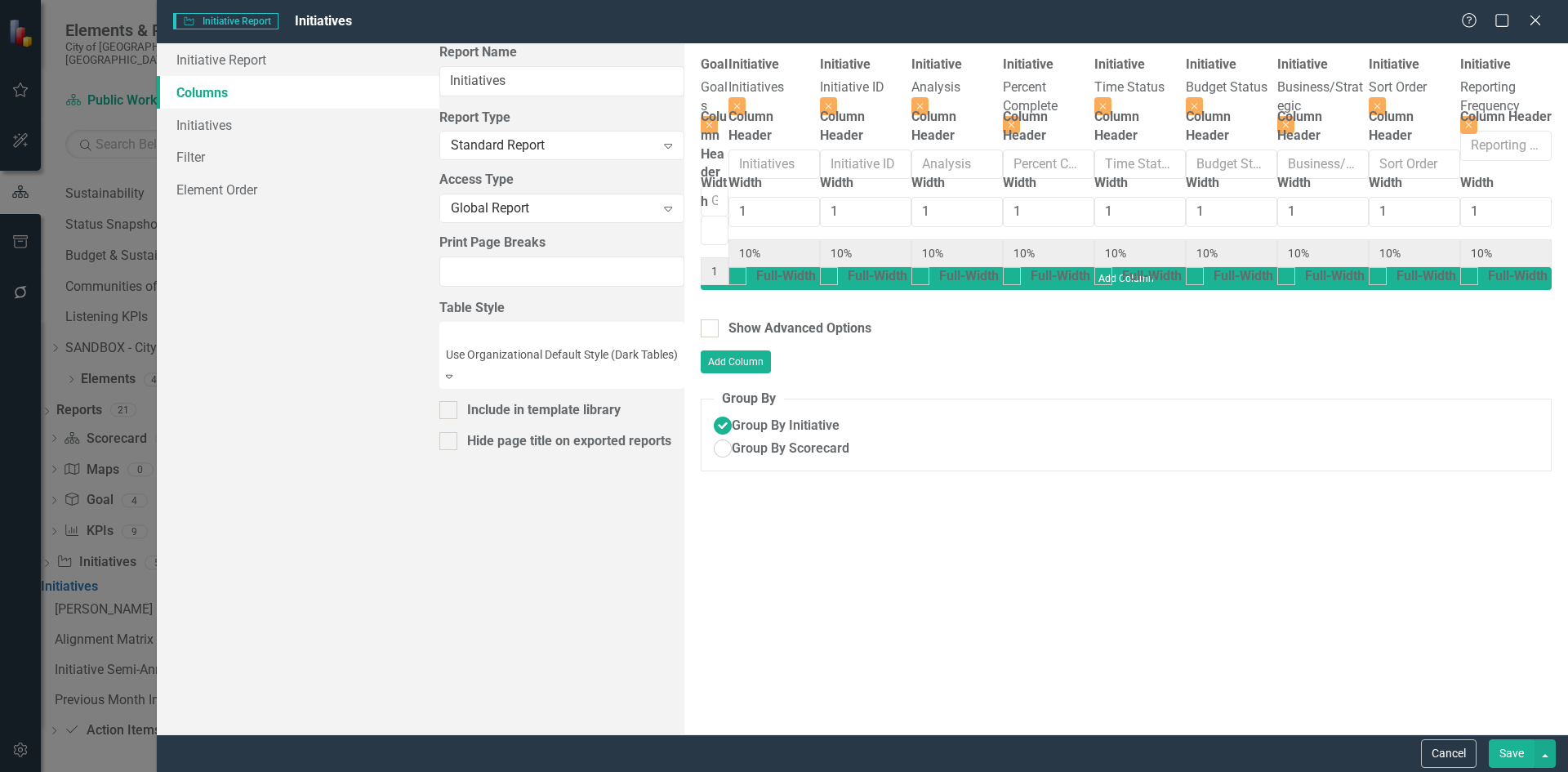
scroll to position [0, 328]
click at [1512, 739] on button "Save" at bounding box center [1512, 754] width 46 height 29
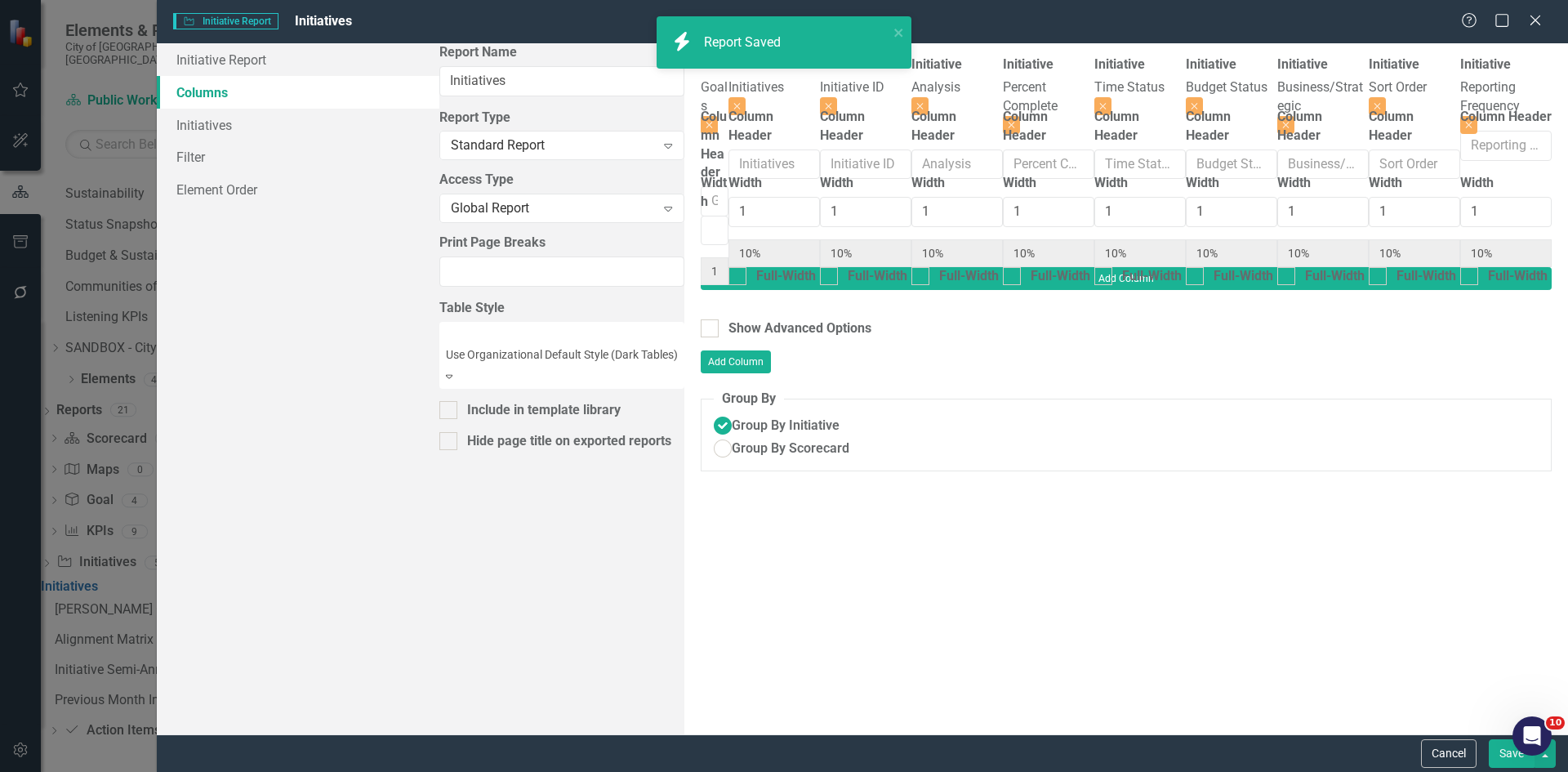
radio input "true"
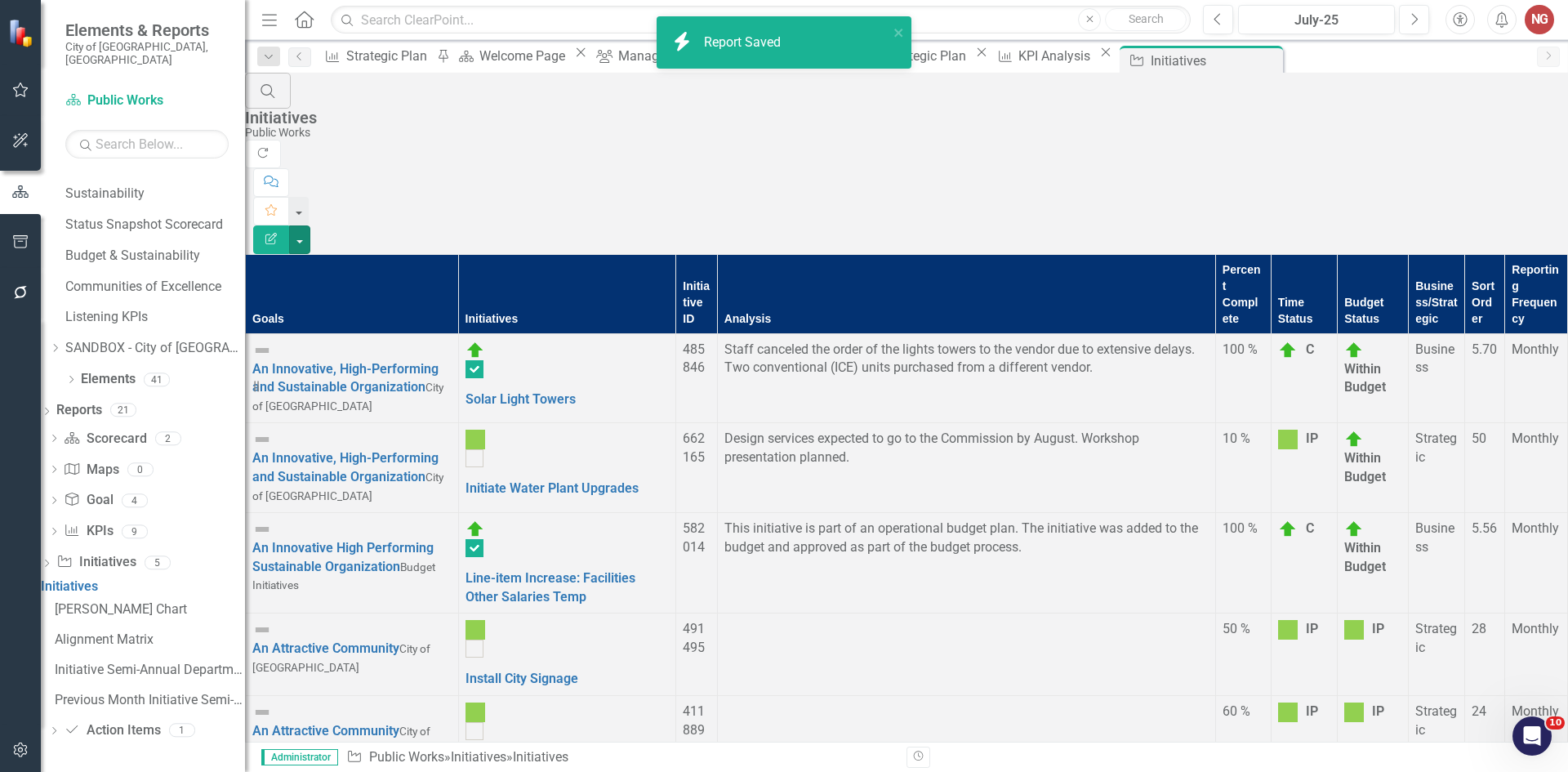
scroll to position [0, 0]
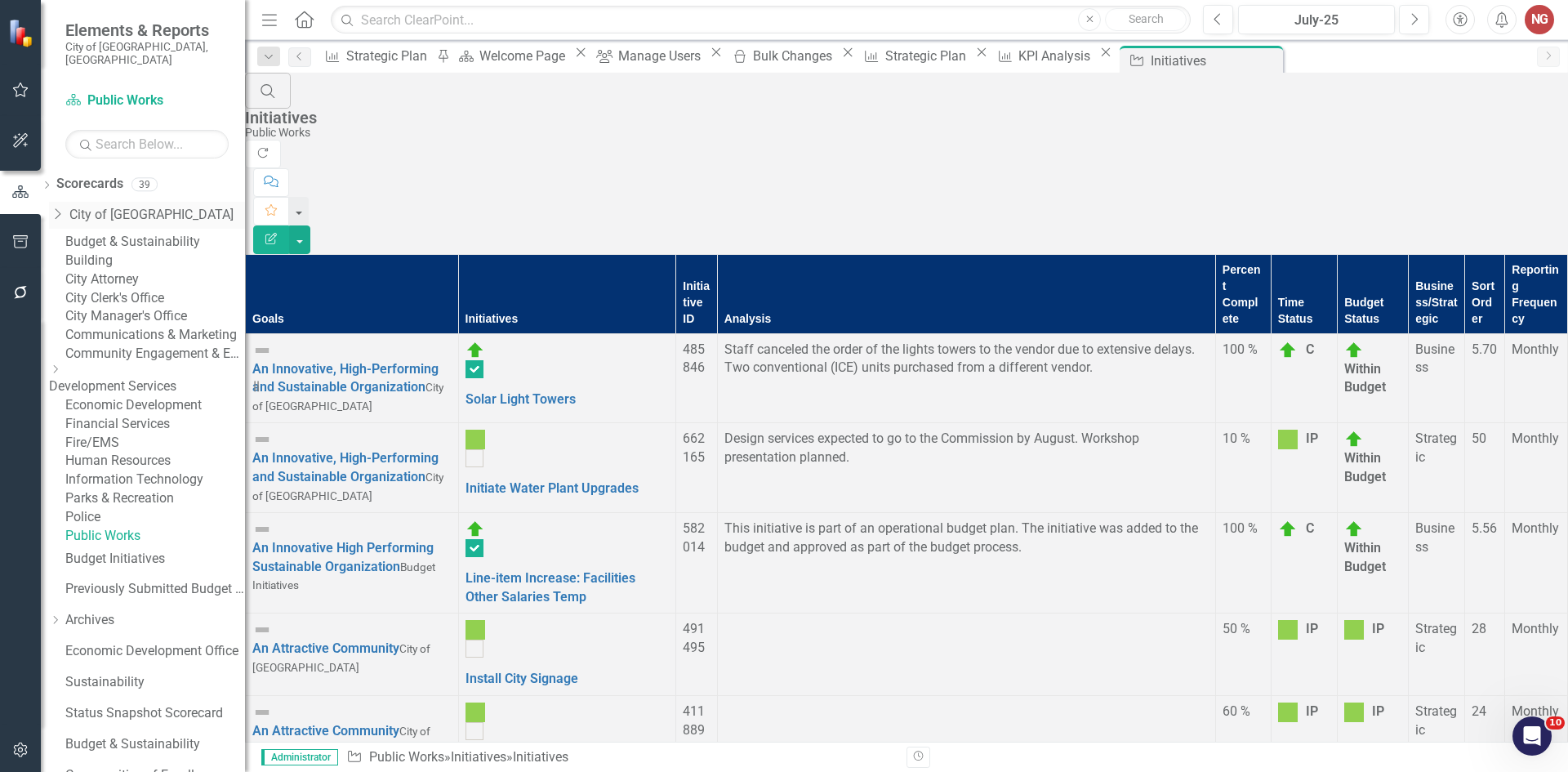
click at [132, 206] on link "City of [GEOGRAPHIC_DATA]" at bounding box center [158, 215] width 176 height 19
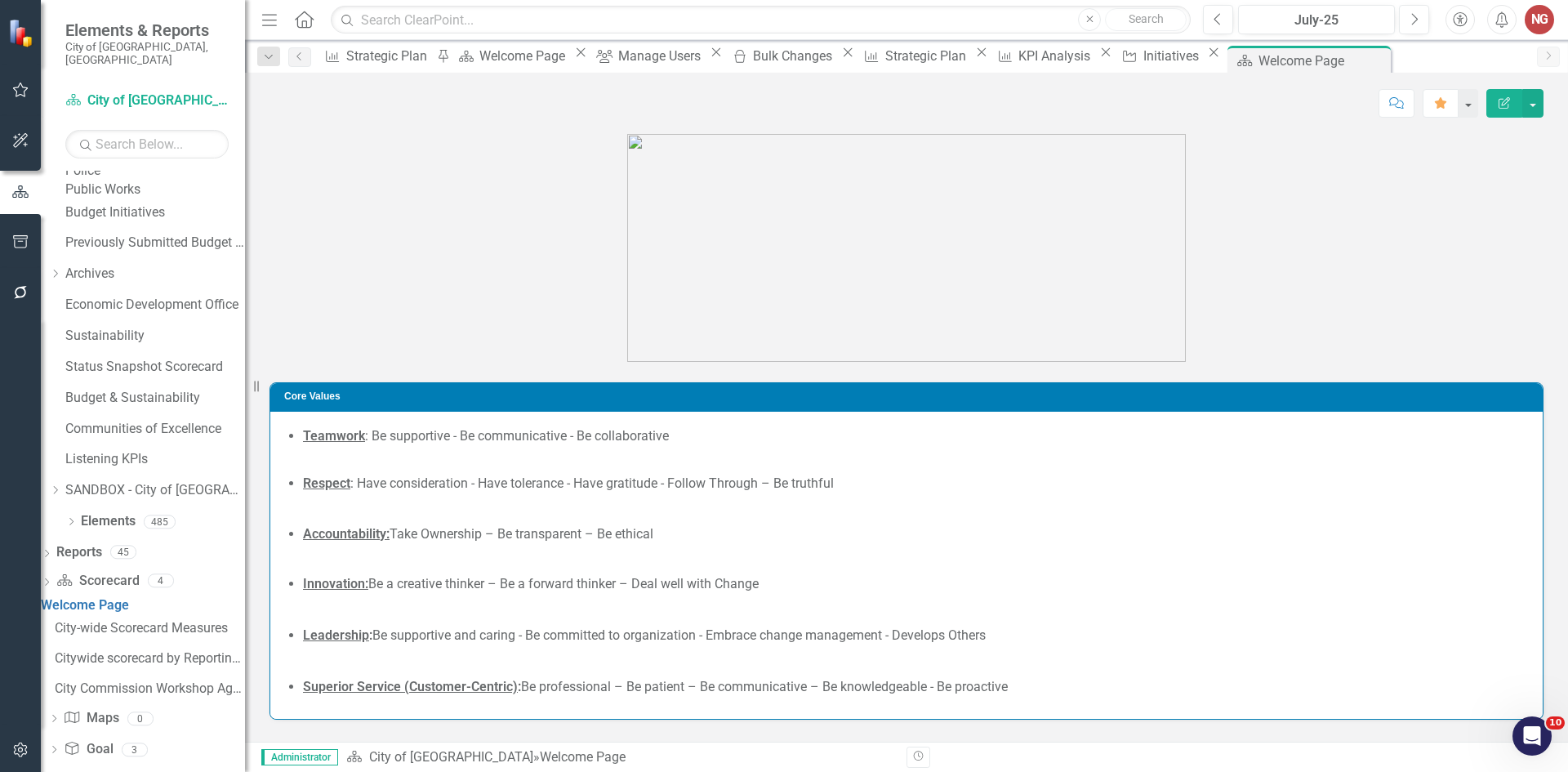
scroll to position [365, 0]
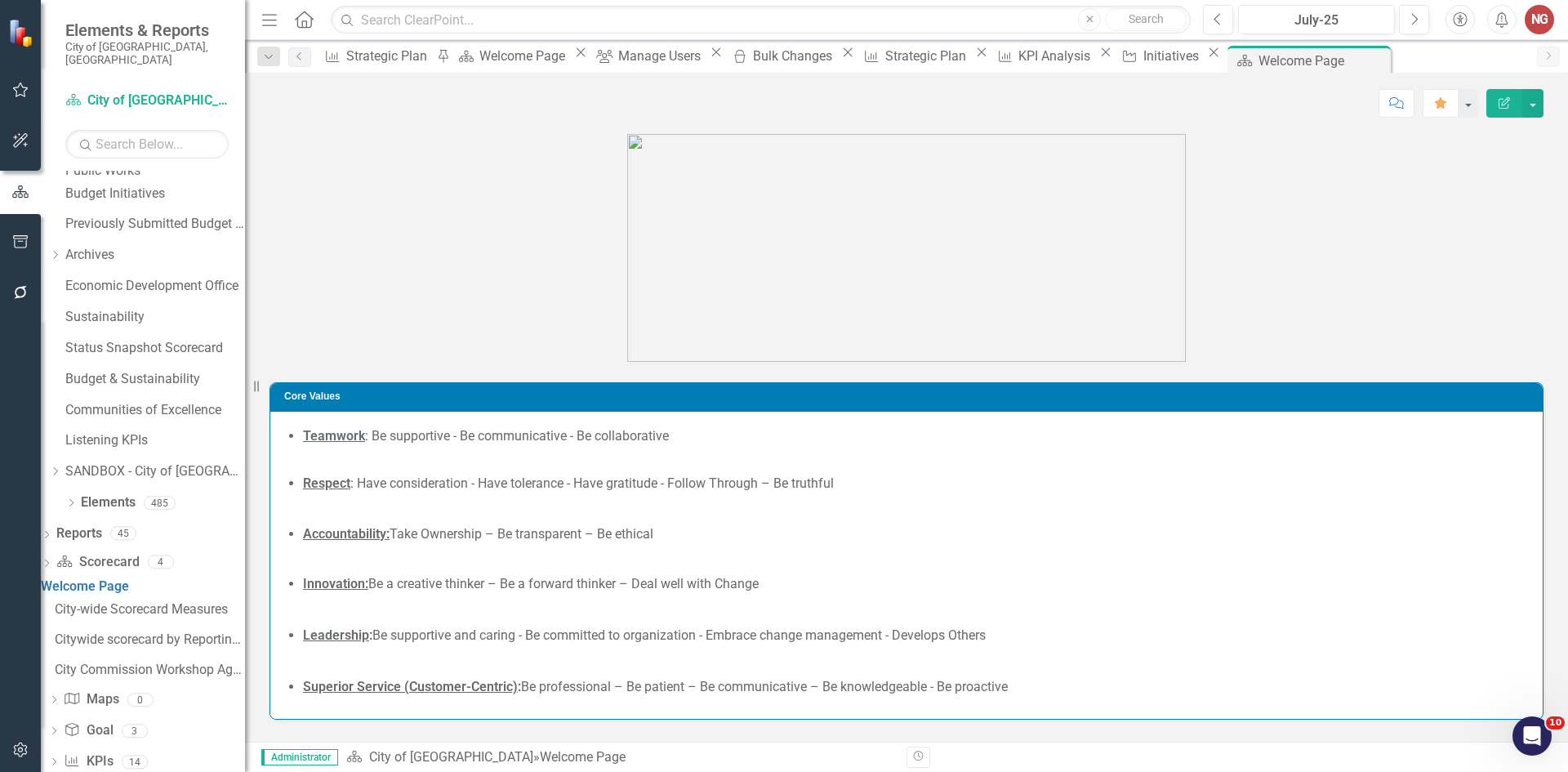
click at [14, 289] on icon "button" at bounding box center [21, 293] width 17 height 13
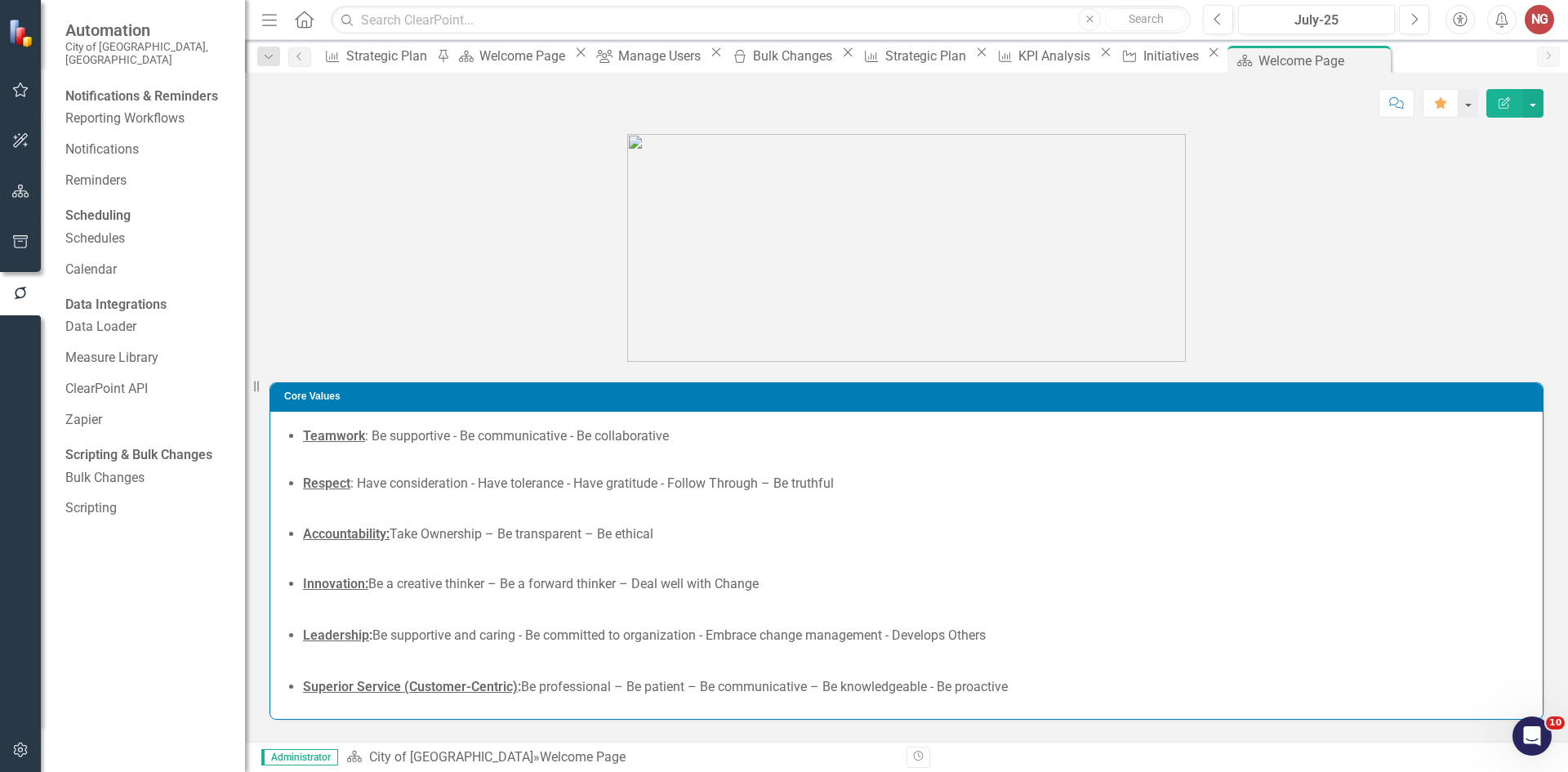
click at [11, 752] on button "button" at bounding box center [21, 751] width 36 height 34
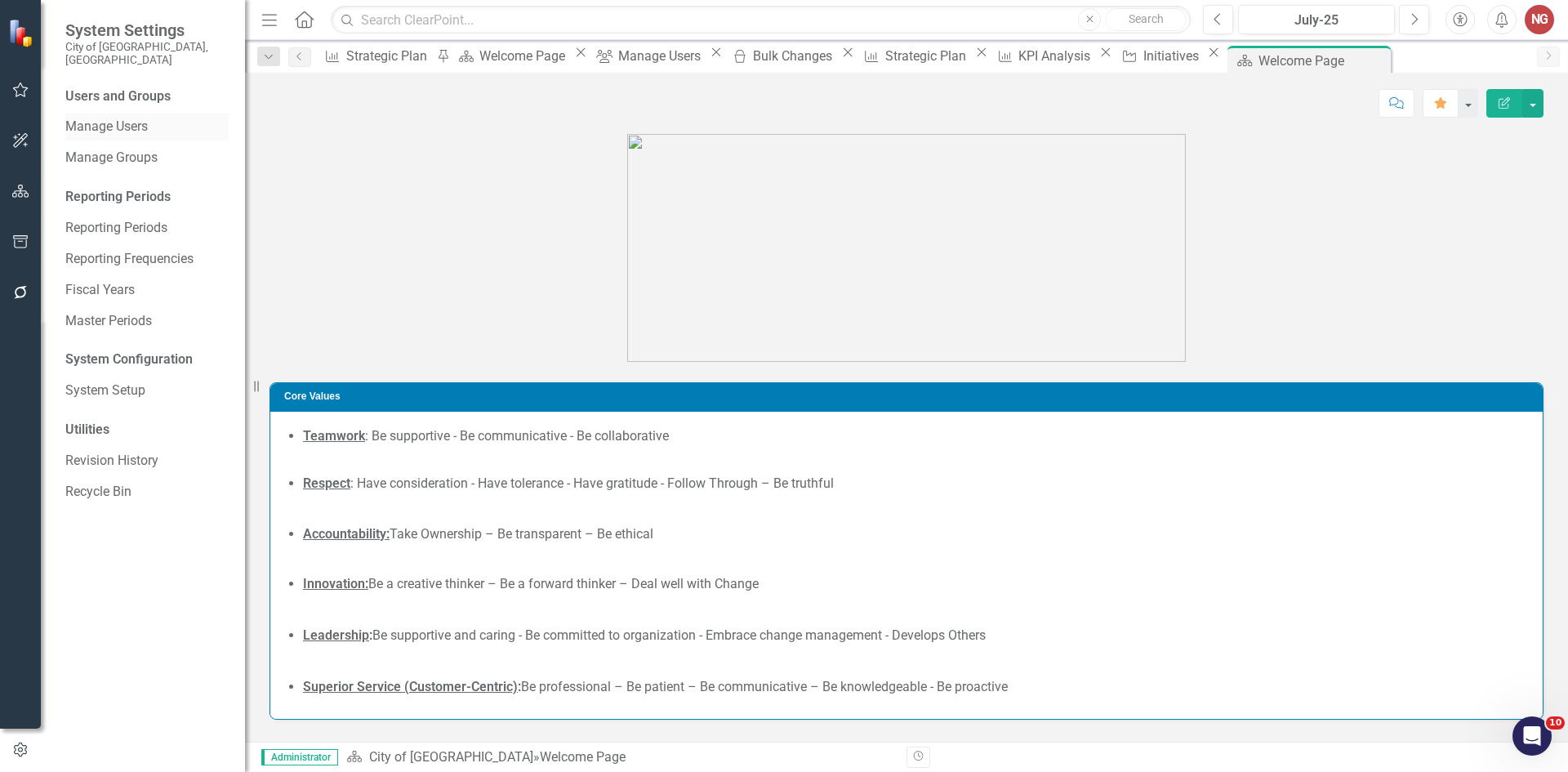
click at [106, 118] on link "Manage Users" at bounding box center [146, 127] width 164 height 19
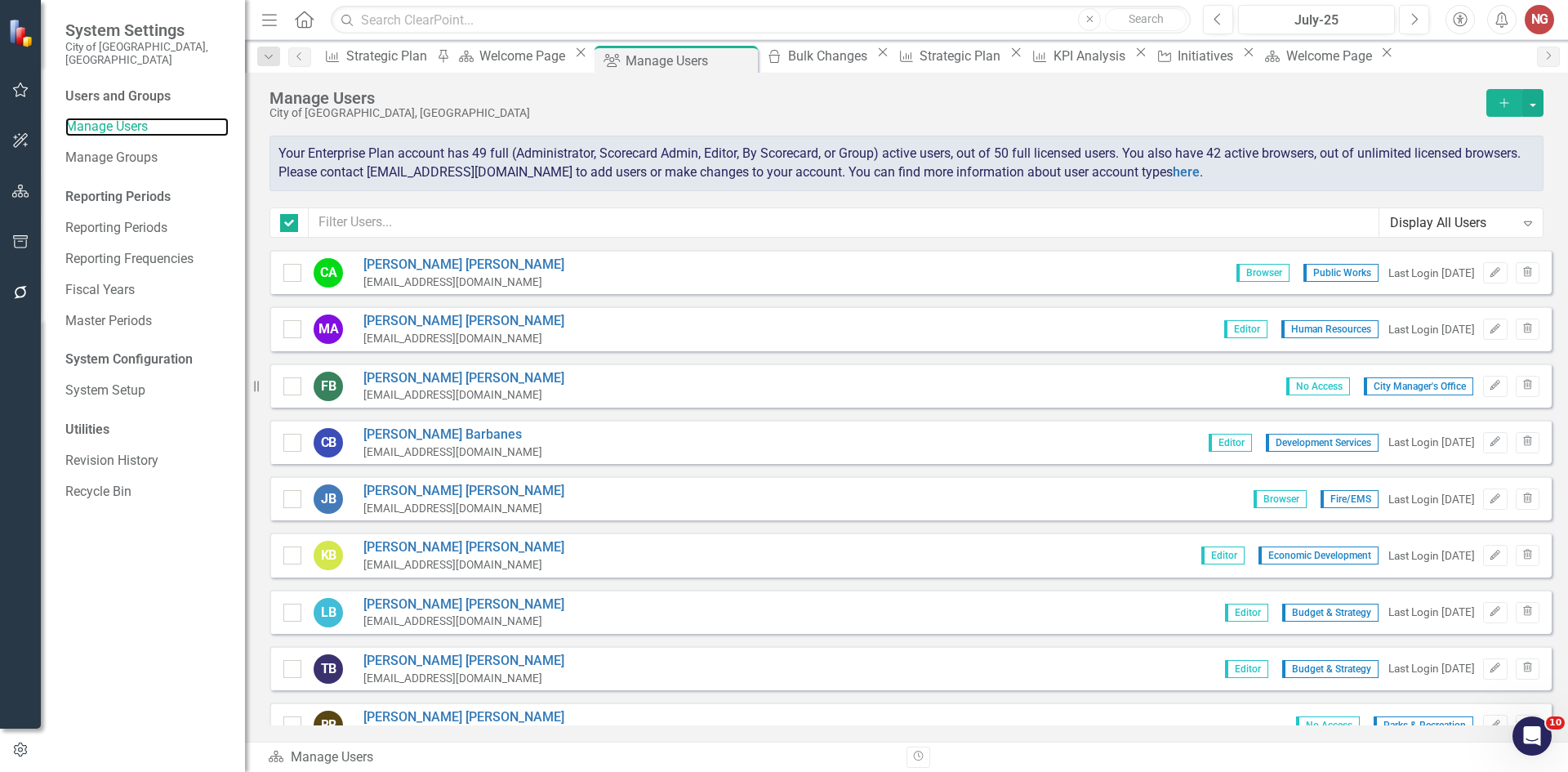
checkbox input "false"
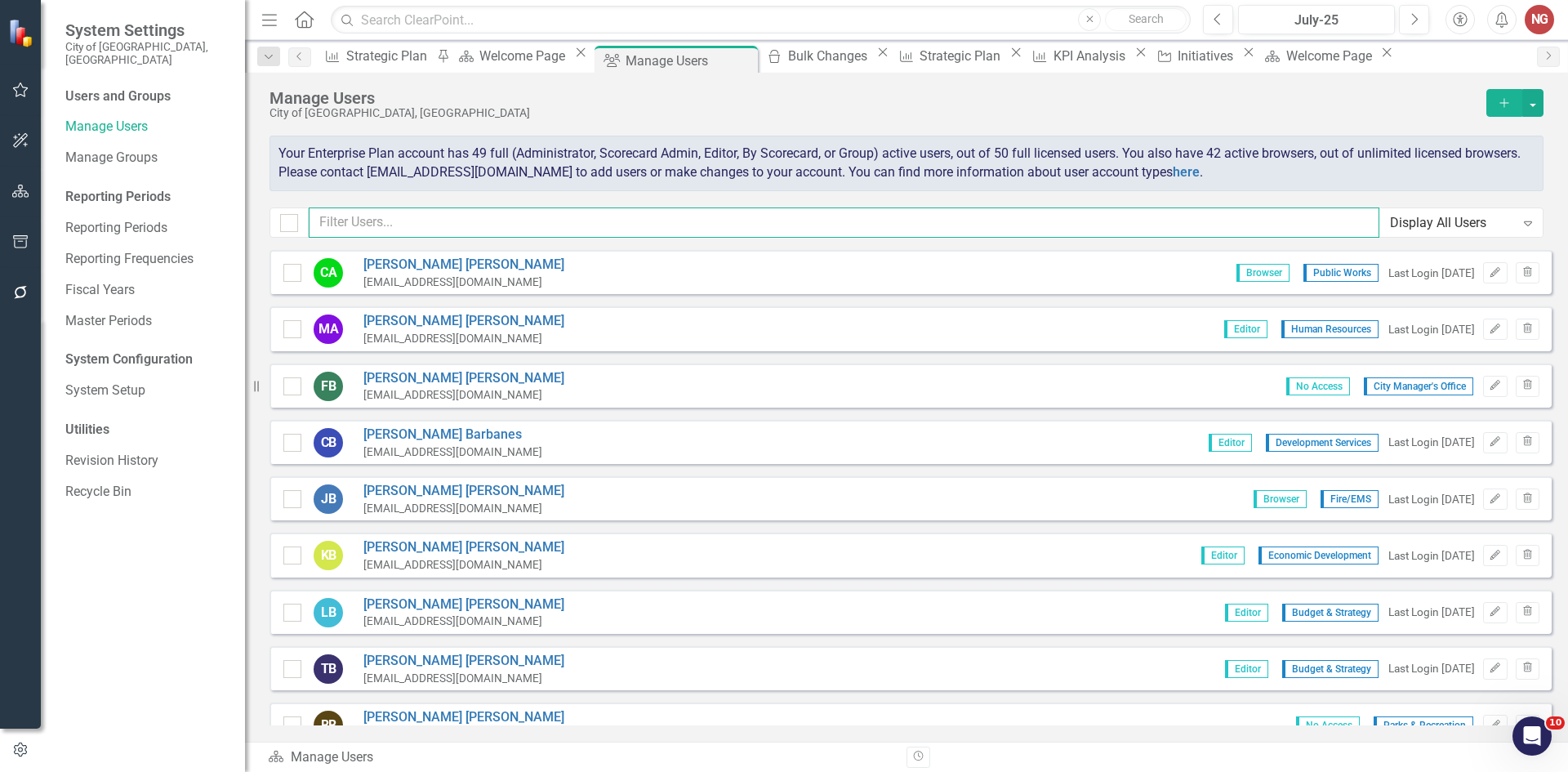
click at [494, 233] on input "text" at bounding box center [844, 223] width 1071 height 31
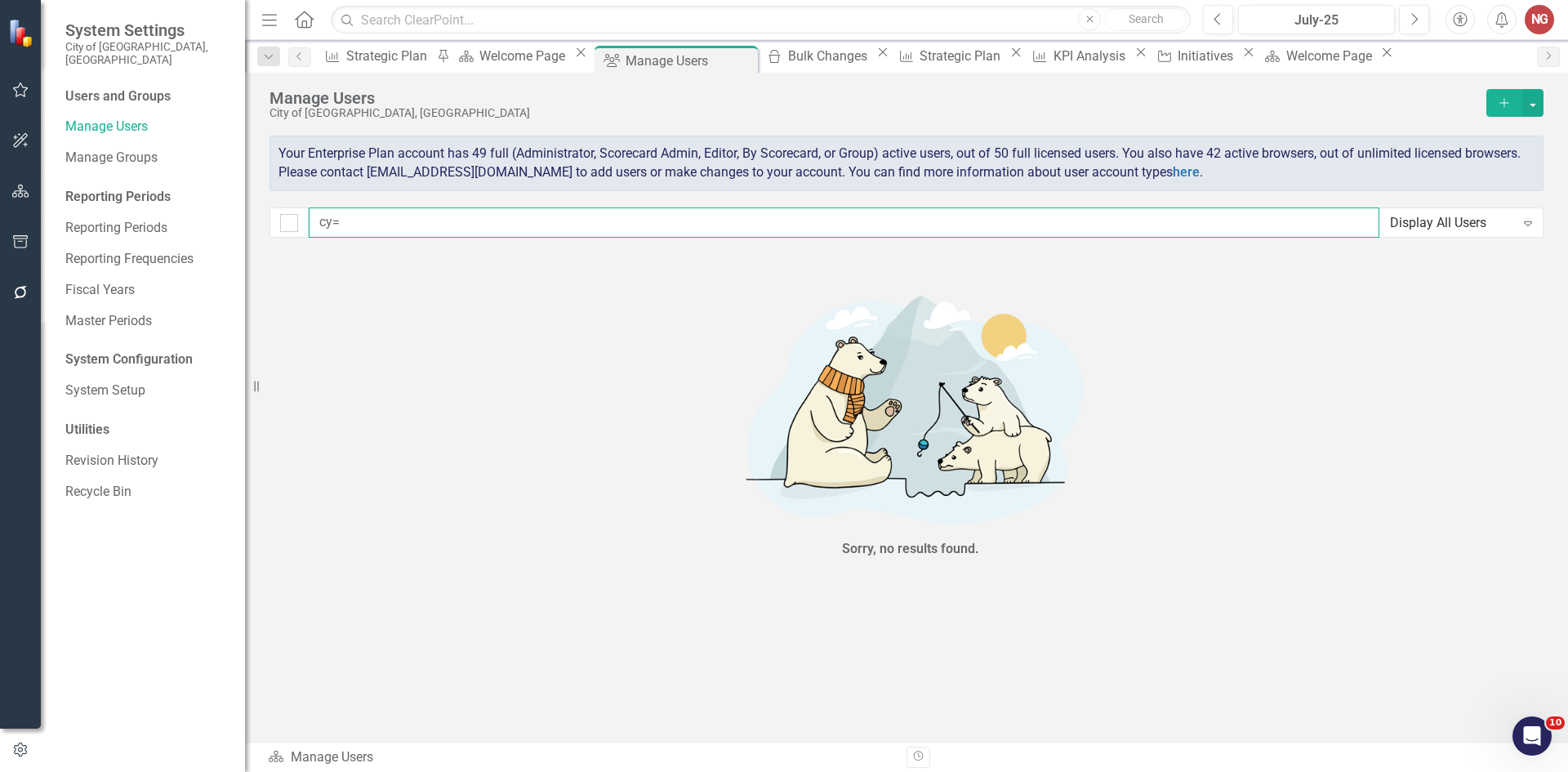
type input "cy"
checkbox input "false"
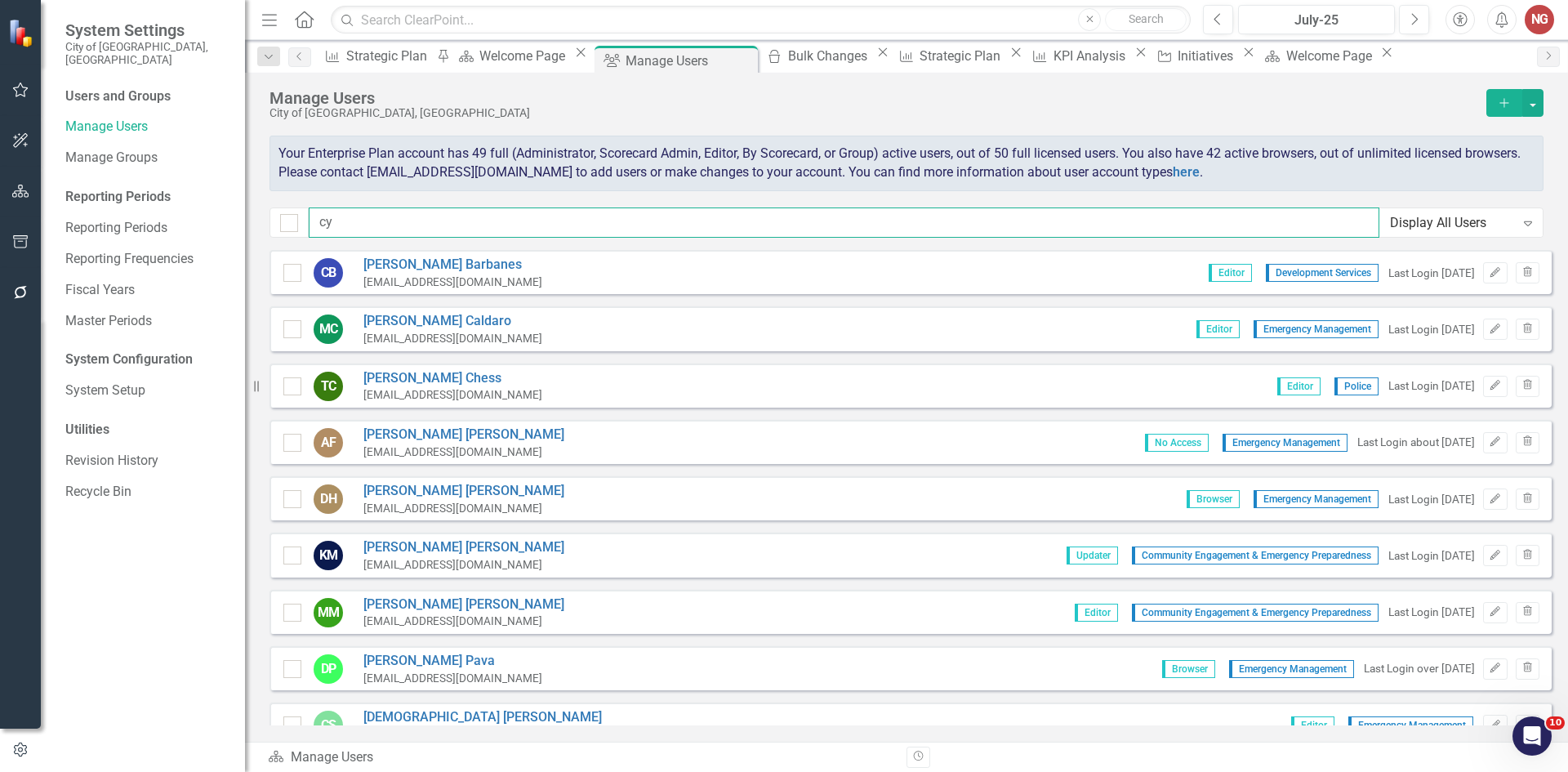
type input "c"
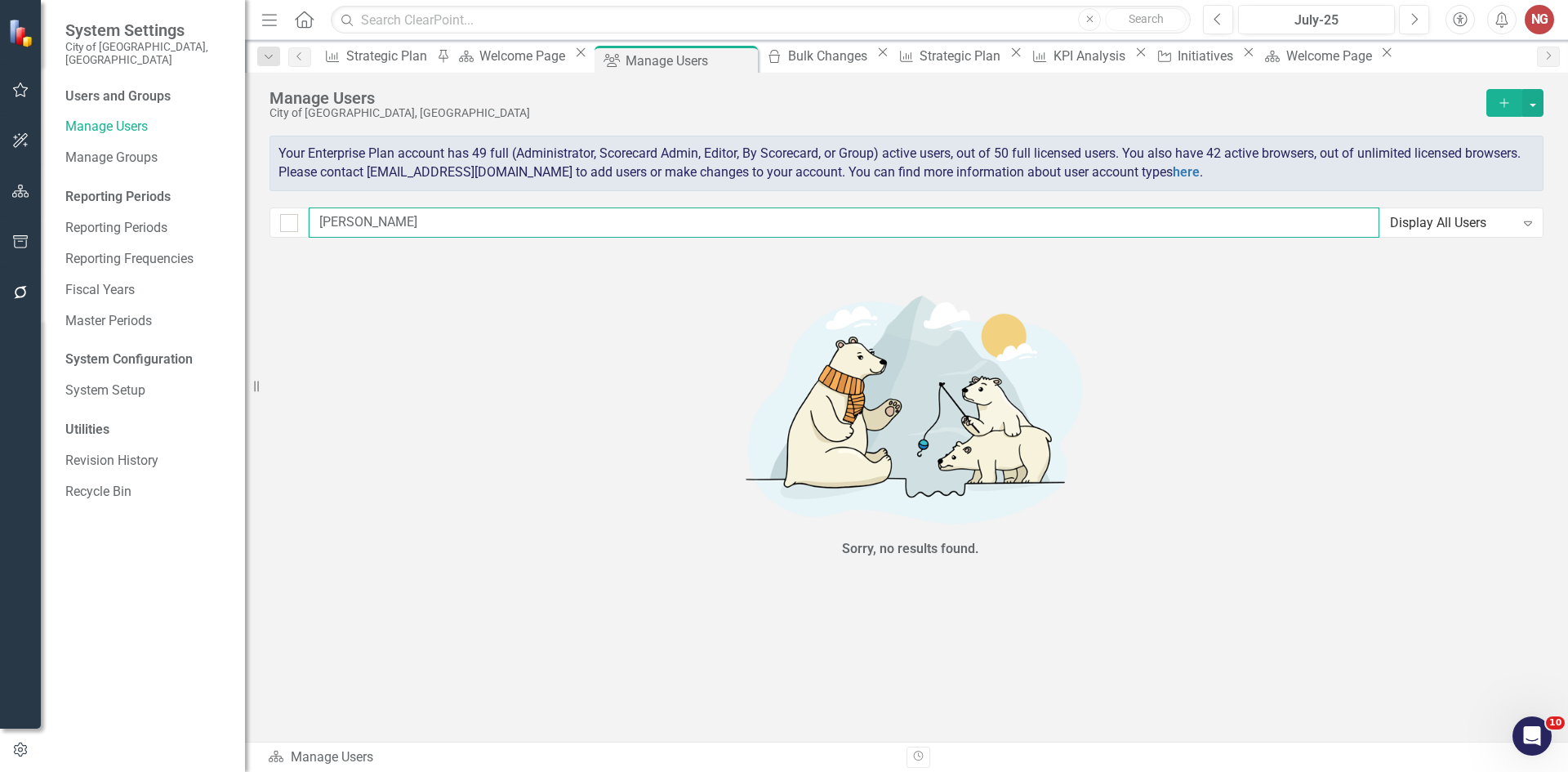
type input "buil"
checkbox input "false"
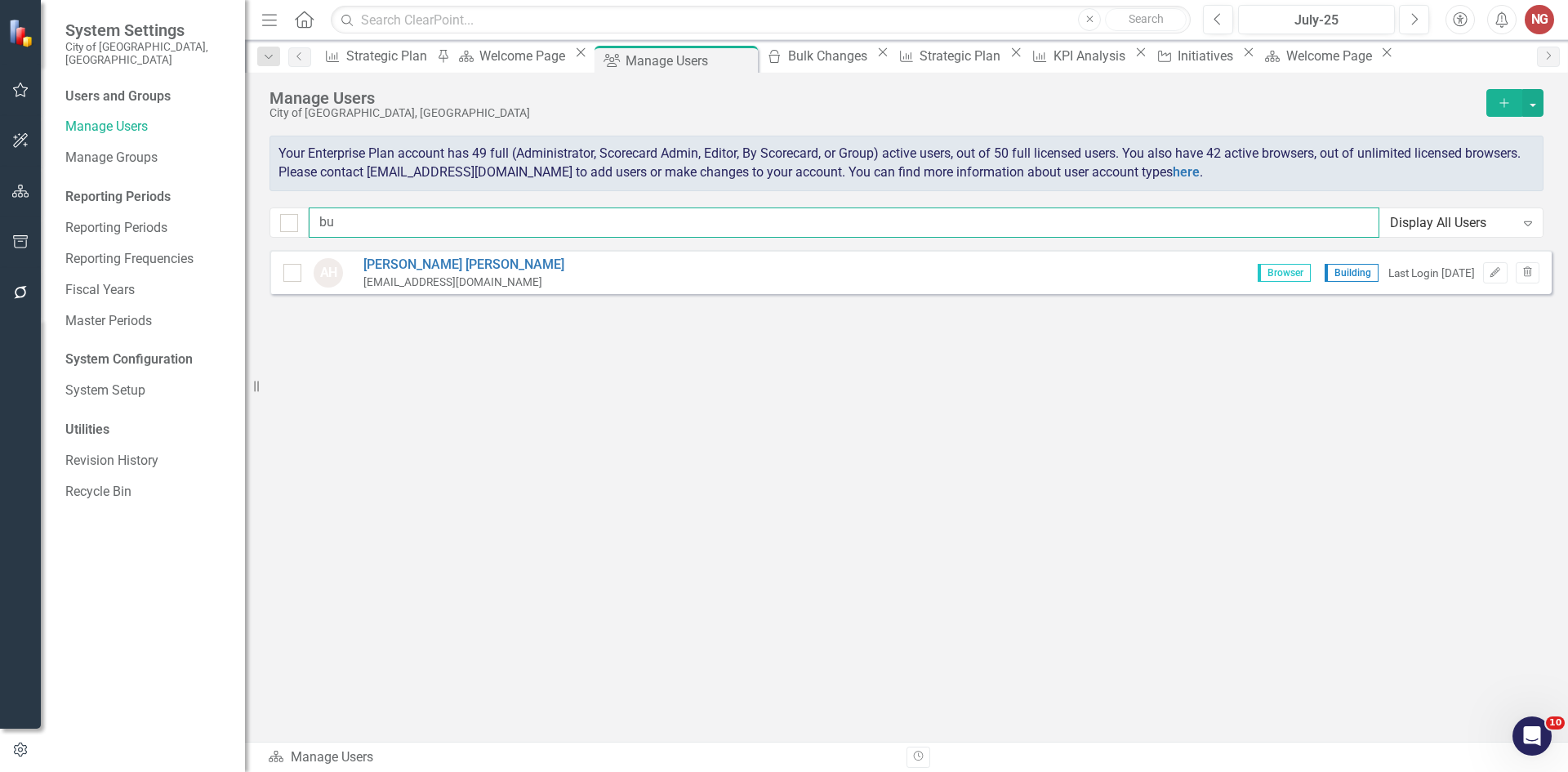
type input "b"
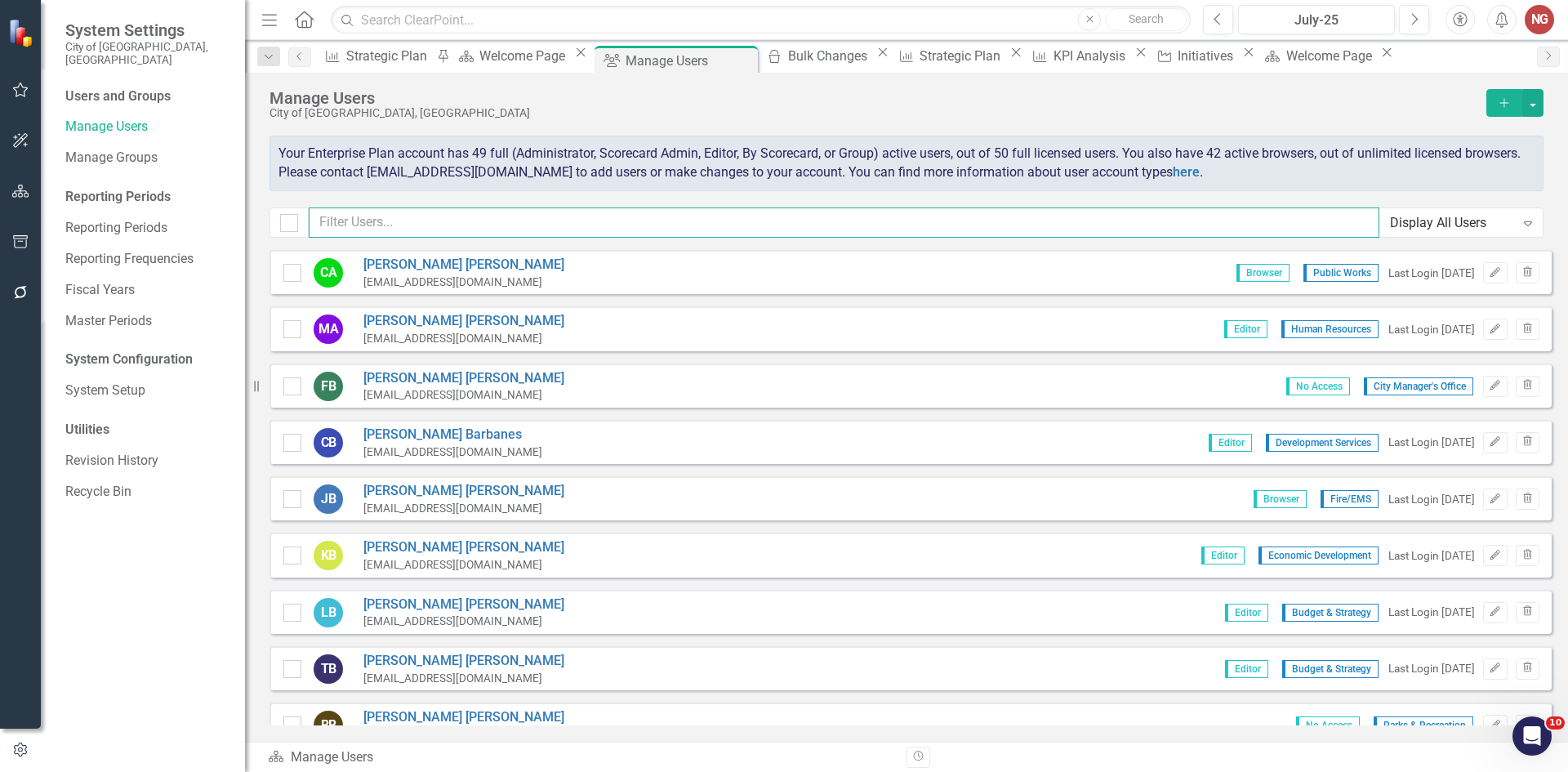
click at [371, 232] on input "text" at bounding box center [844, 223] width 1071 height 31
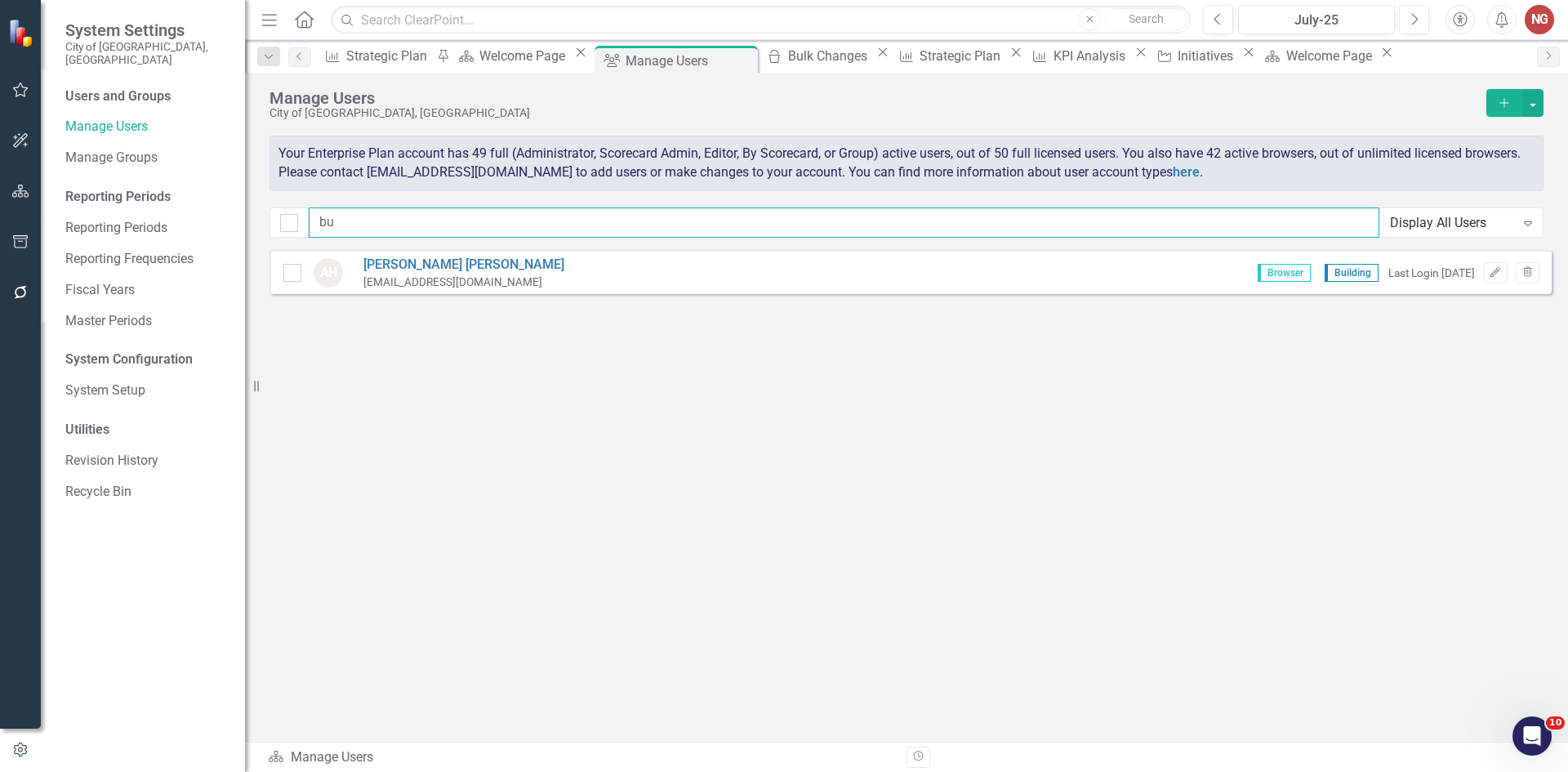
type input "b"
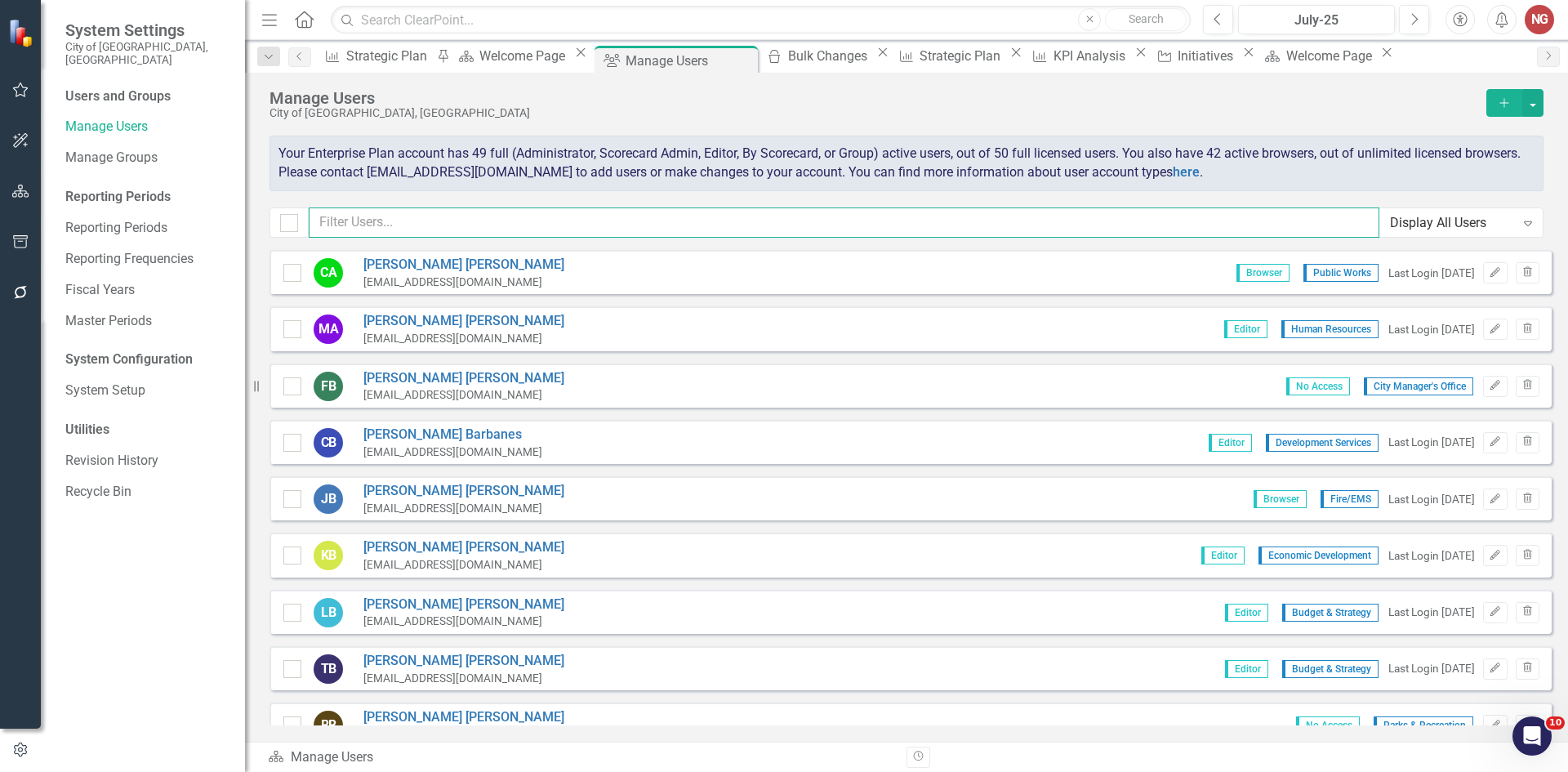
click at [435, 215] on input "text" at bounding box center [844, 223] width 1071 height 31
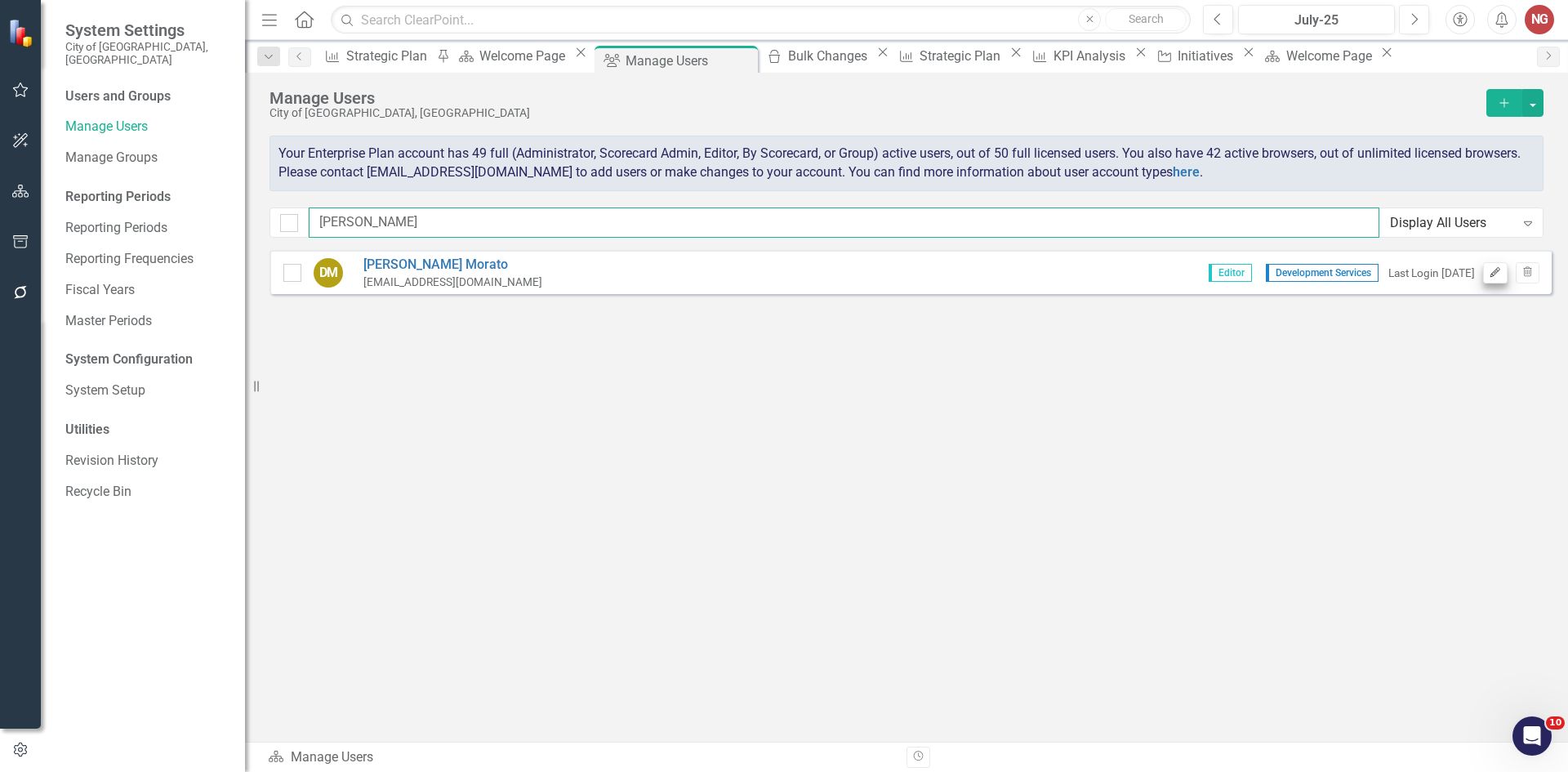
type input "[PERSON_NAME]"
click at [1498, 279] on button "Edit" at bounding box center [1494, 273] width 24 height 21
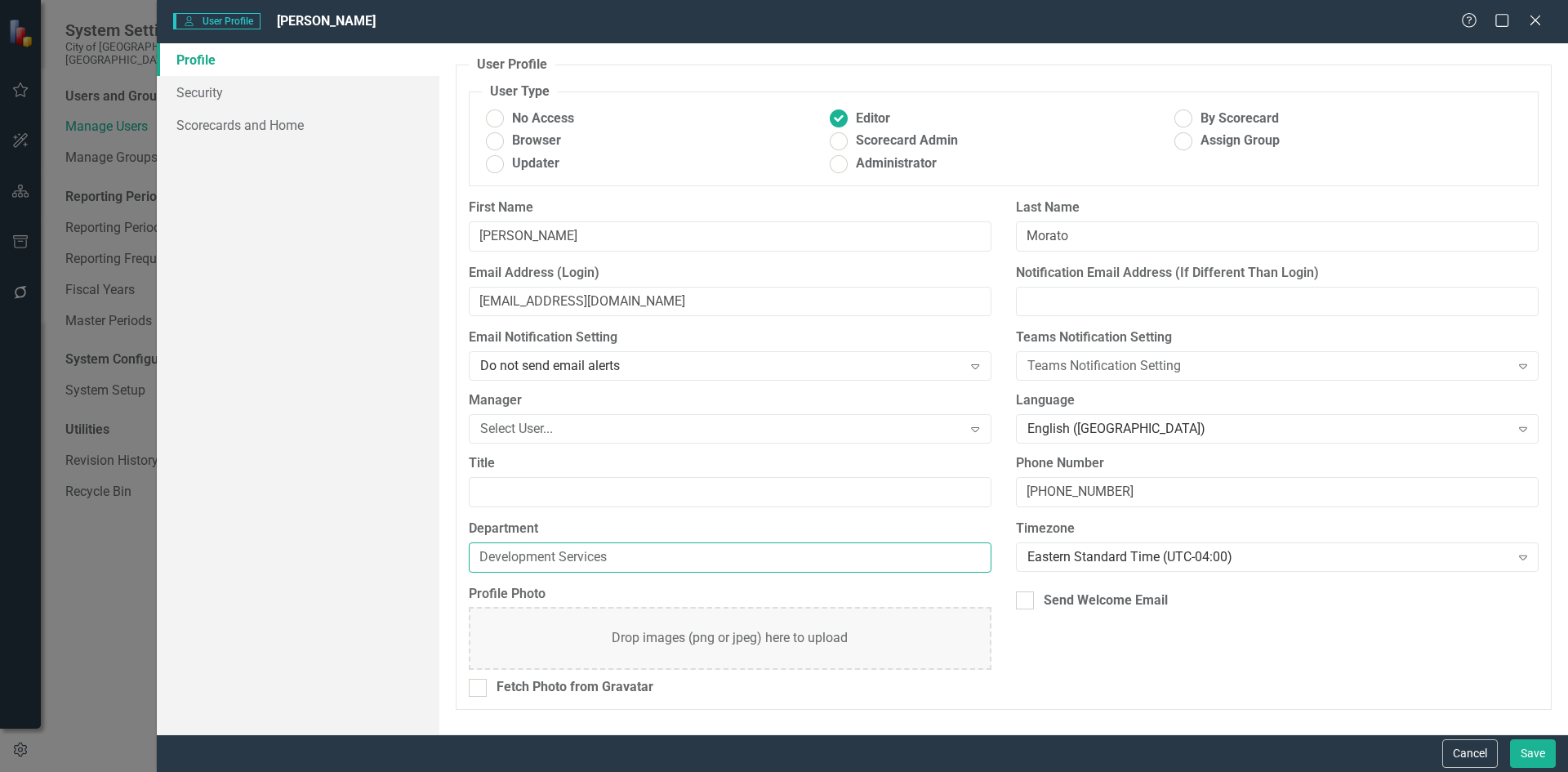
click at [530, 559] on input "Development Services" at bounding box center [730, 558] width 522 height 31
type input "Building"
click at [205, 121] on link "Scorecards and Home" at bounding box center [298, 125] width 282 height 33
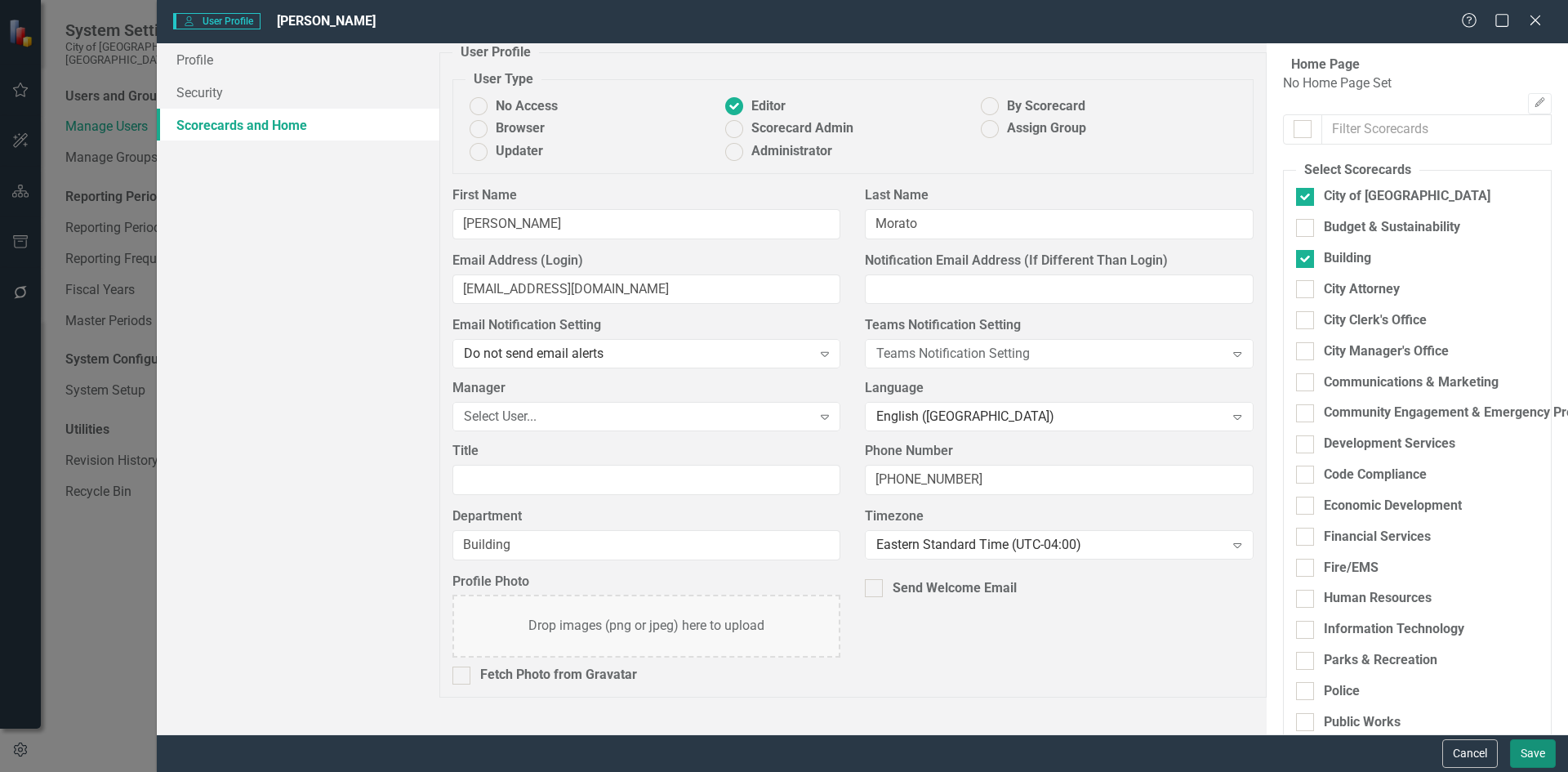
click at [1529, 754] on button "Save" at bounding box center [1534, 754] width 46 height 29
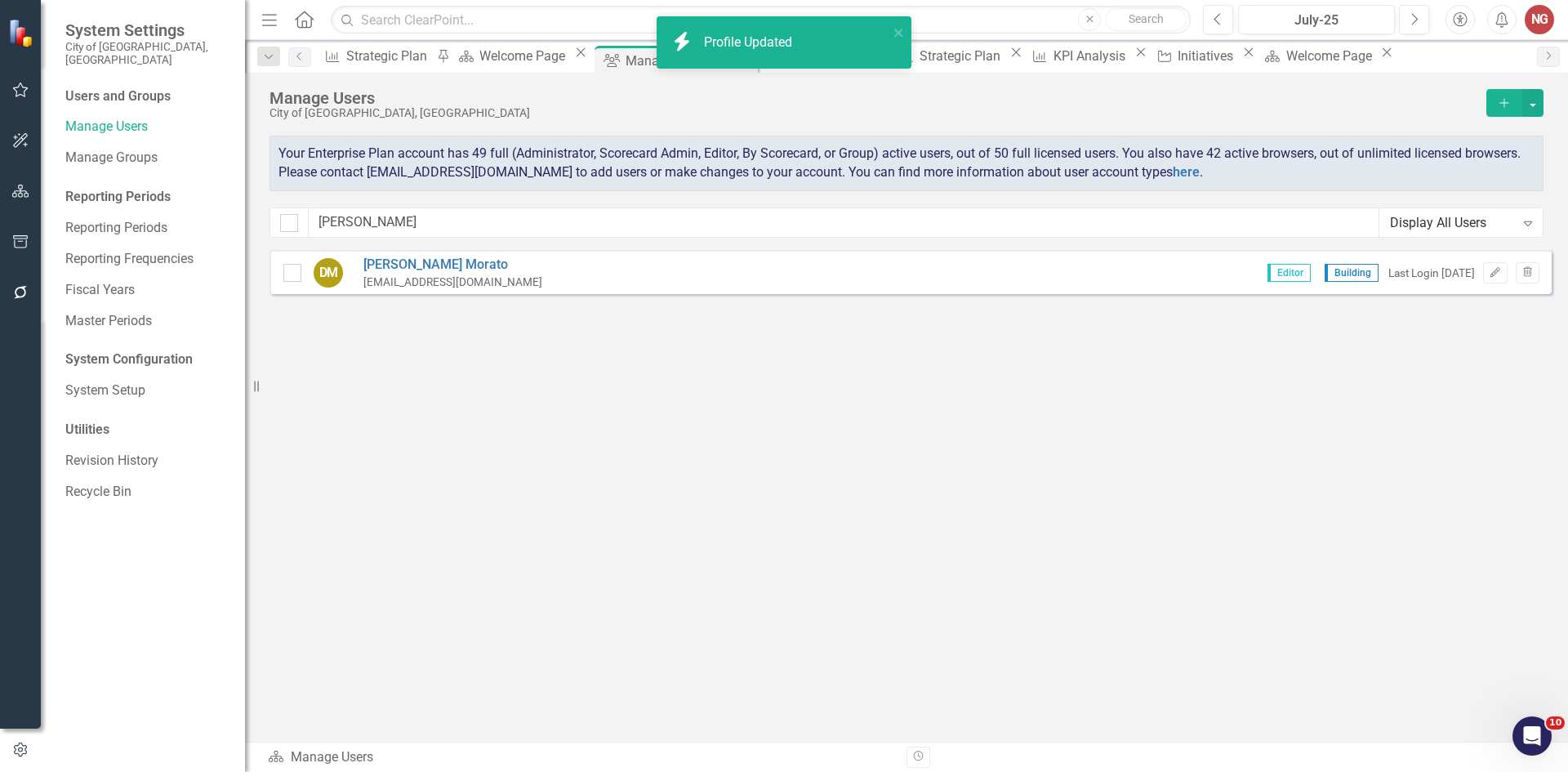
drag, startPoint x: 30, startPoint y: 298, endPoint x: 33, endPoint y: 324, distance: 26.2
click at [27, 298] on button "button" at bounding box center [21, 294] width 36 height 34
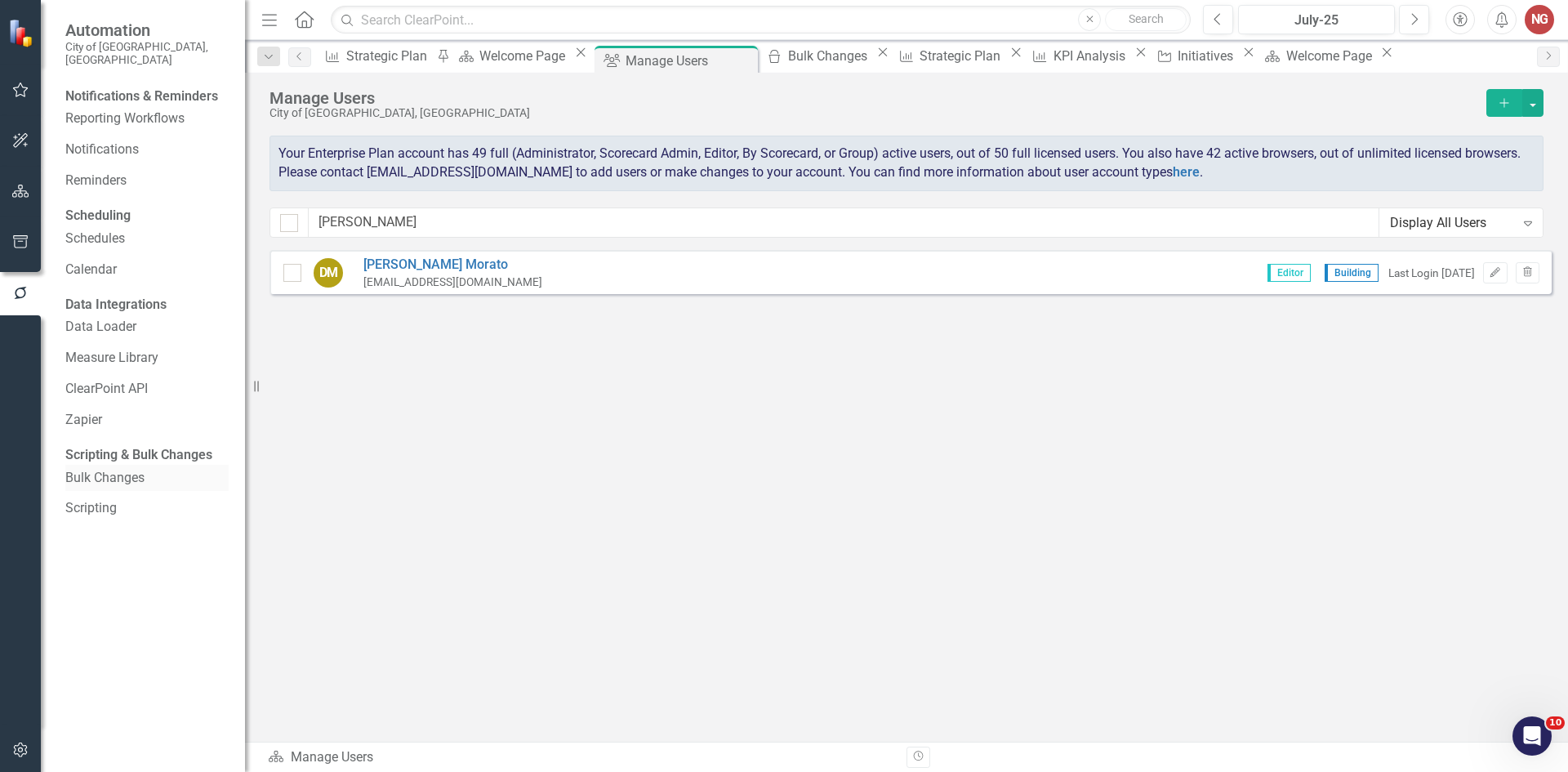
click at [99, 488] on link "Bulk Changes" at bounding box center [146, 478] width 164 height 19
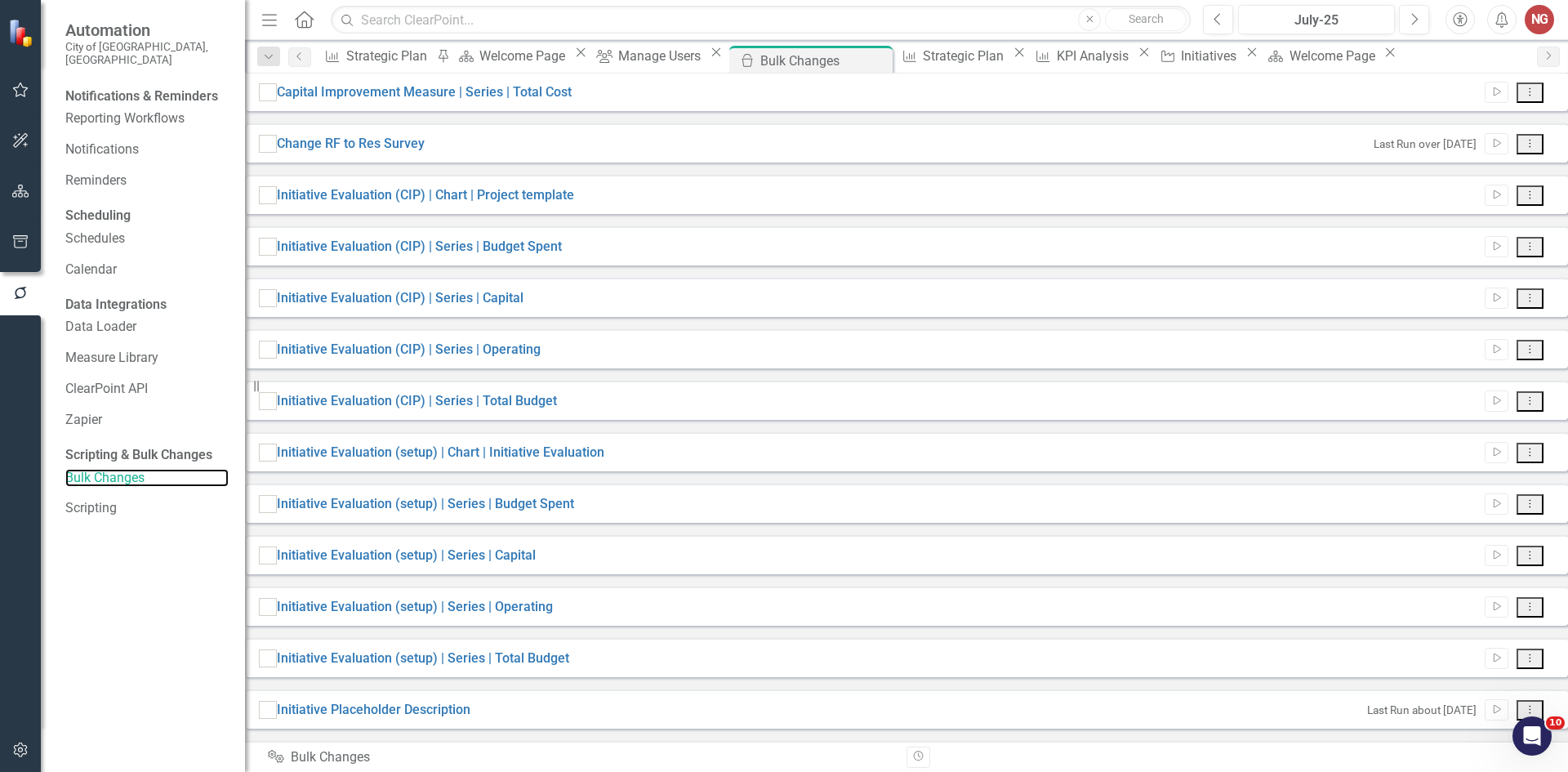
scroll to position [422, 0]
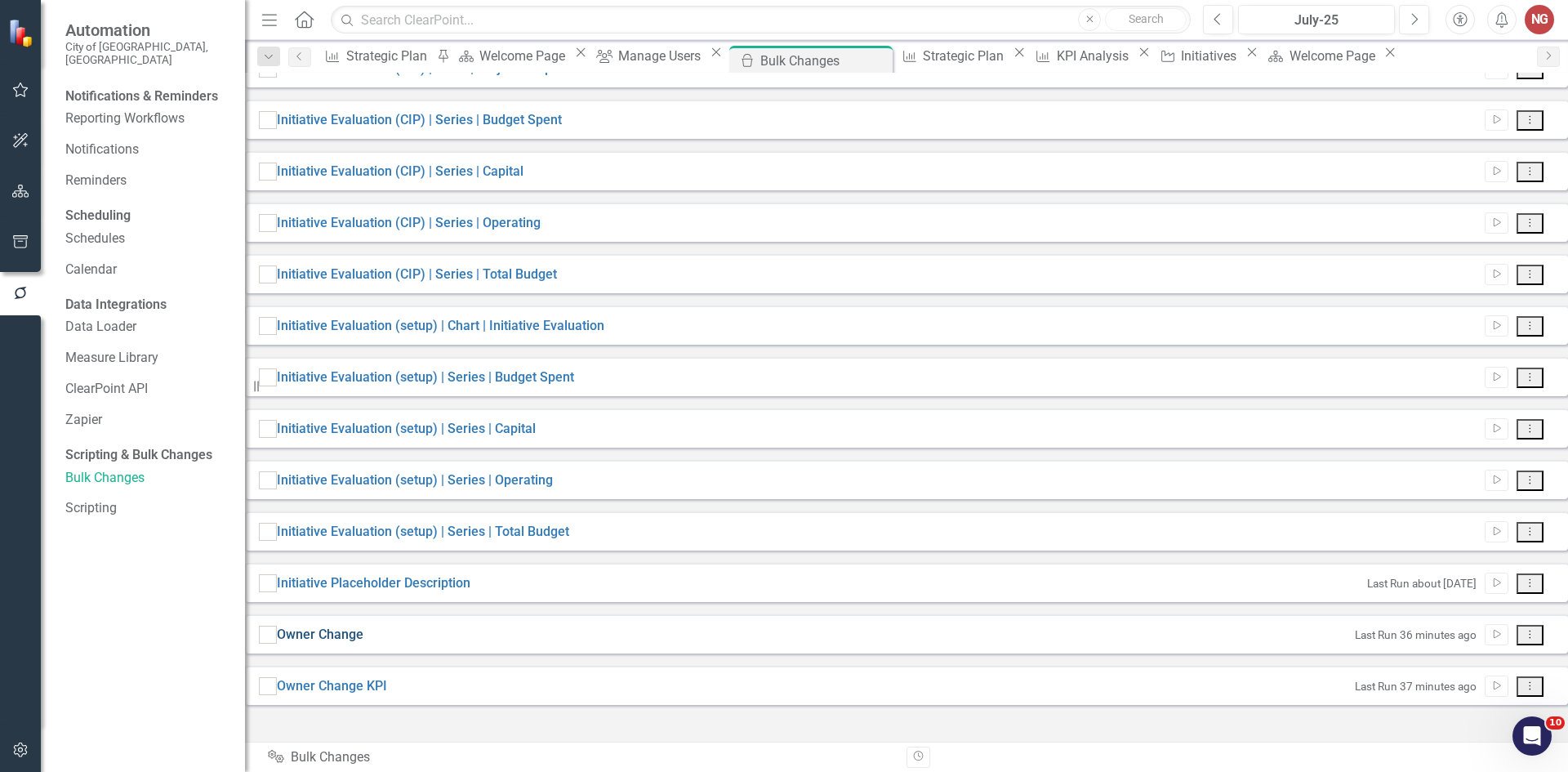
click at [338, 645] on link "Owner Change" at bounding box center [320, 635] width 86 height 19
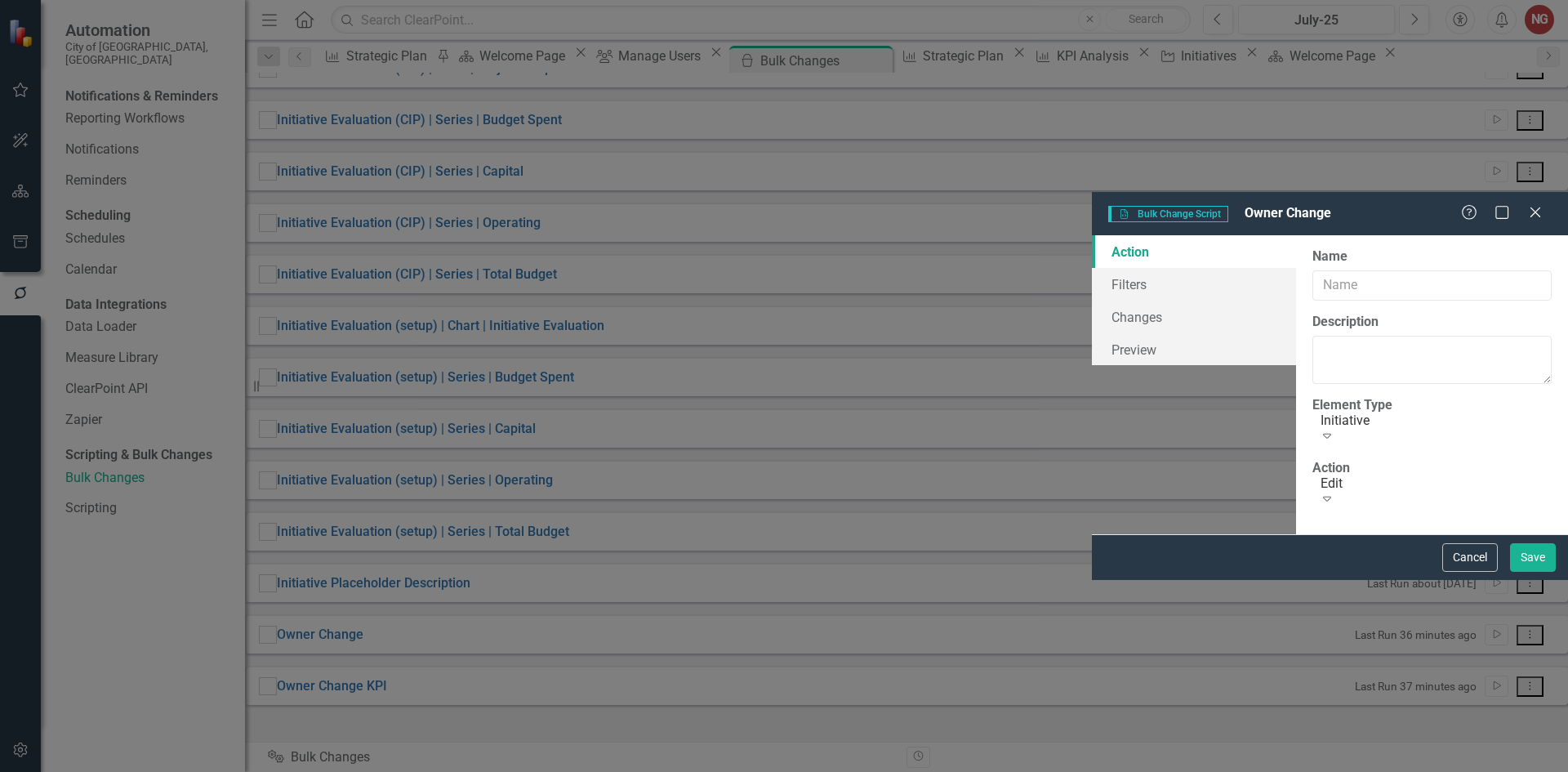
type input "Owner Change"
click at [1092, 268] on link "Filters" at bounding box center [1193, 284] width 204 height 33
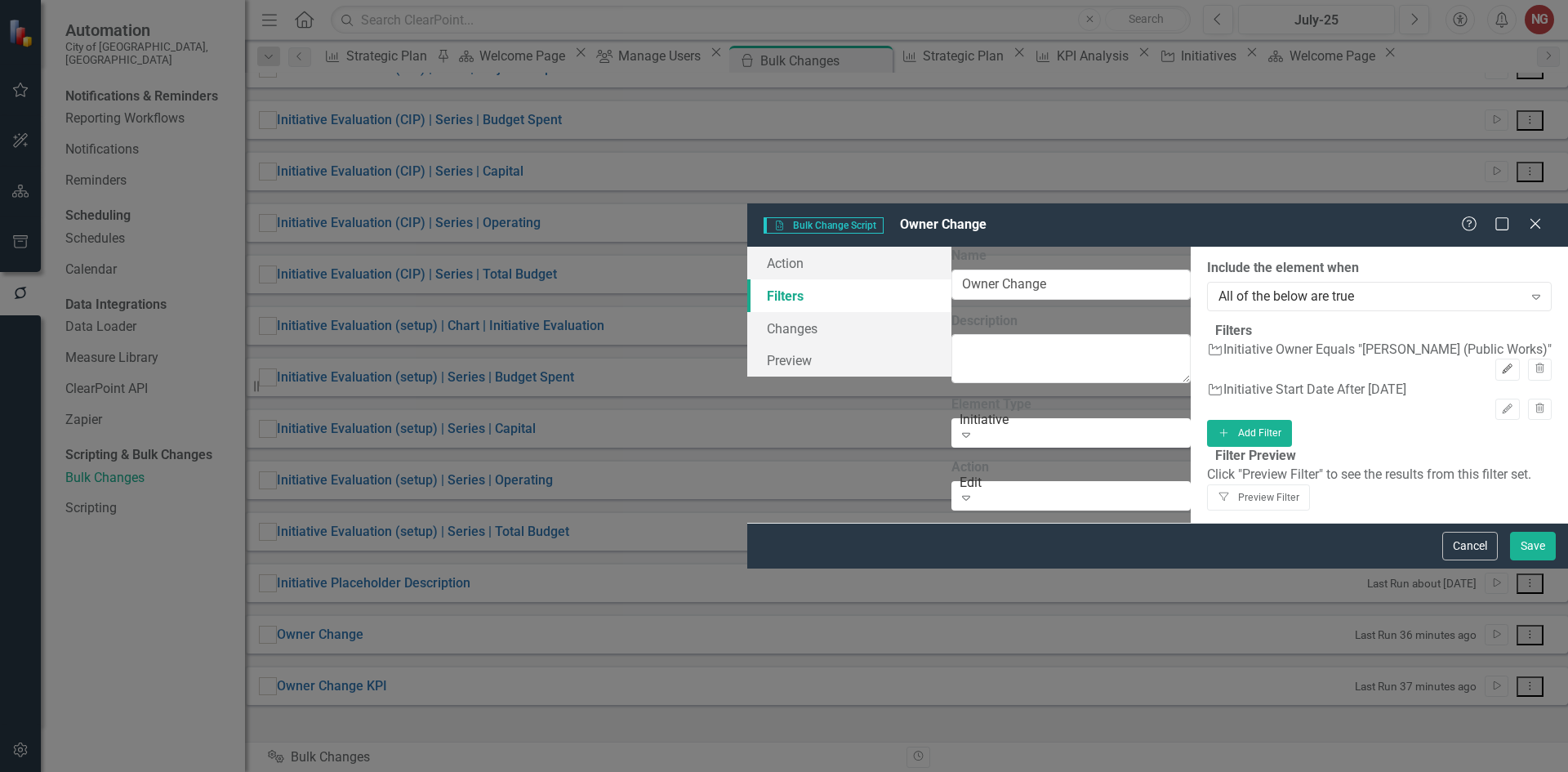
click at [1501, 364] on icon "Edit" at bounding box center [1507, 369] width 12 height 10
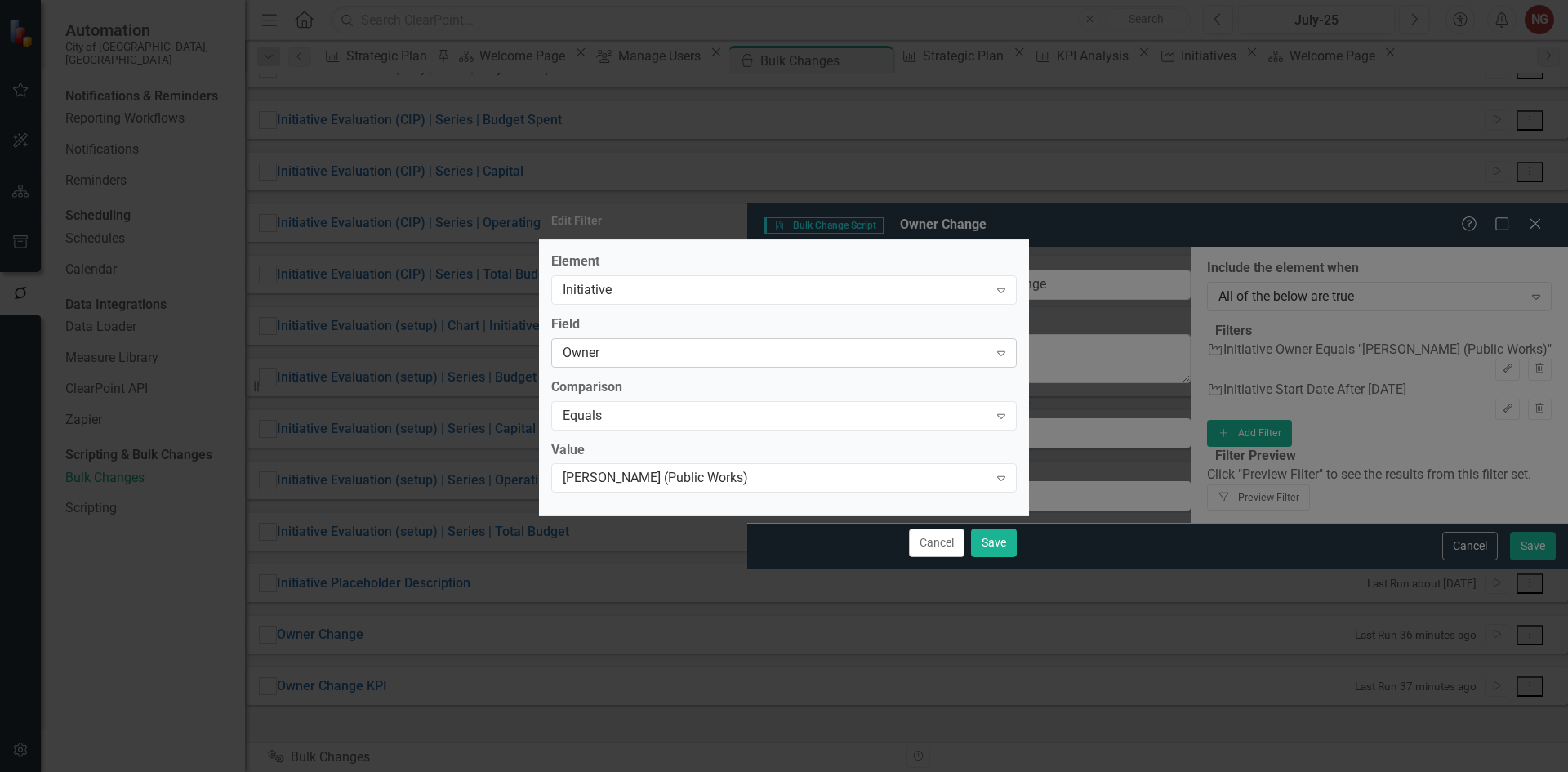
click at [613, 345] on div "Owner" at bounding box center [775, 353] width 426 height 19
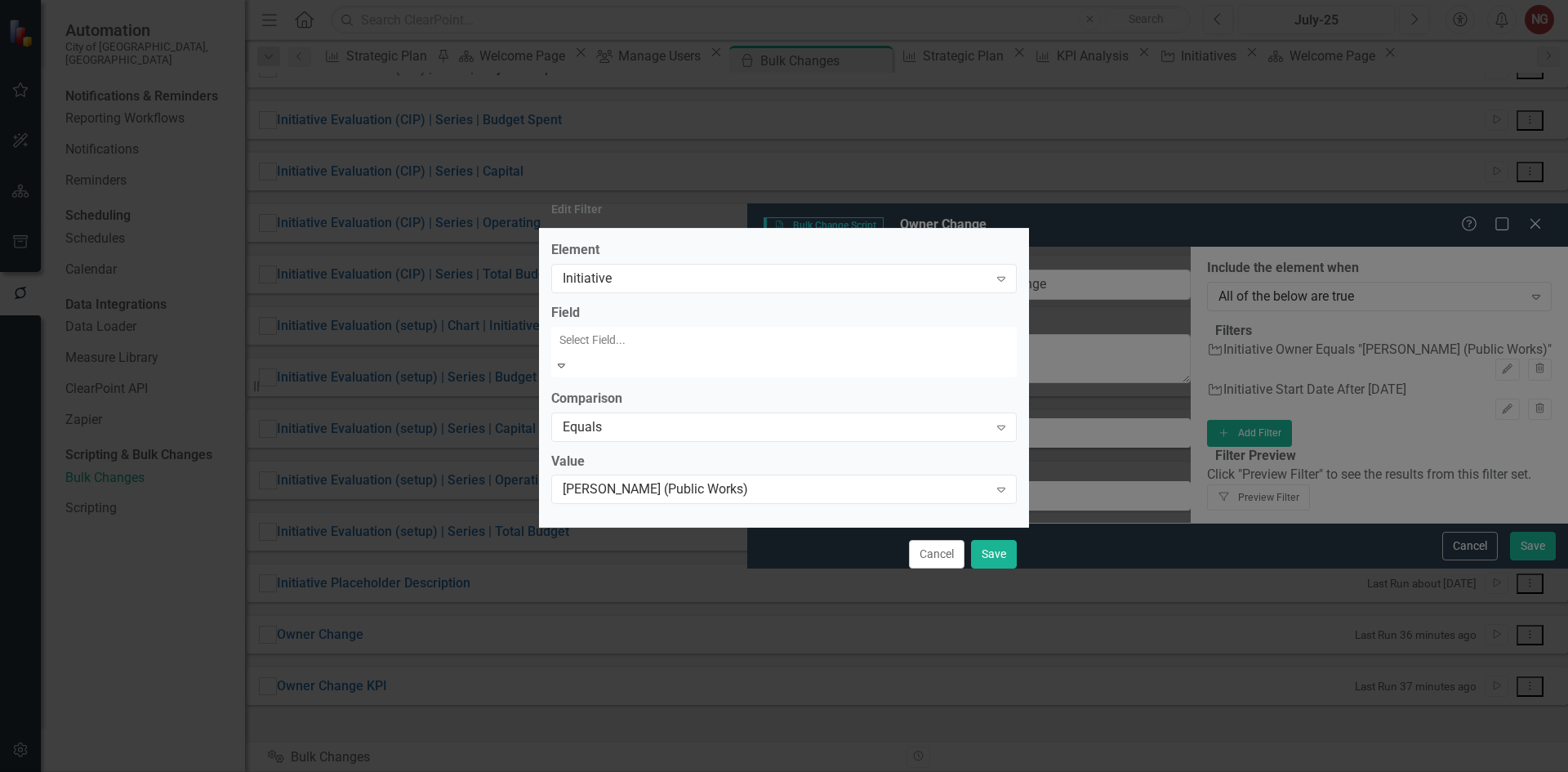
scroll to position [134, 0]
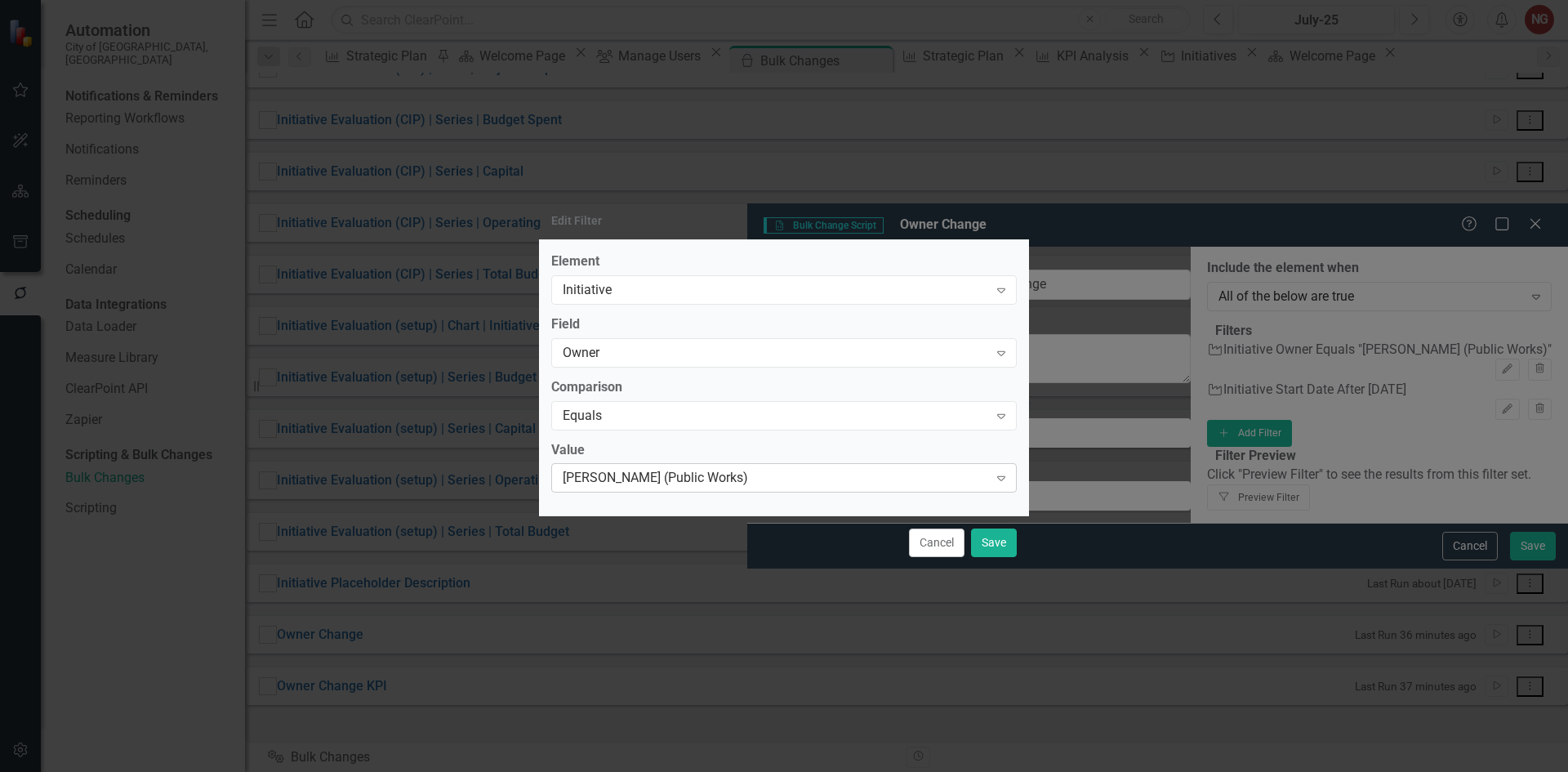
click at [619, 472] on div "[PERSON_NAME] (Public Works)" at bounding box center [775, 478] width 426 height 19
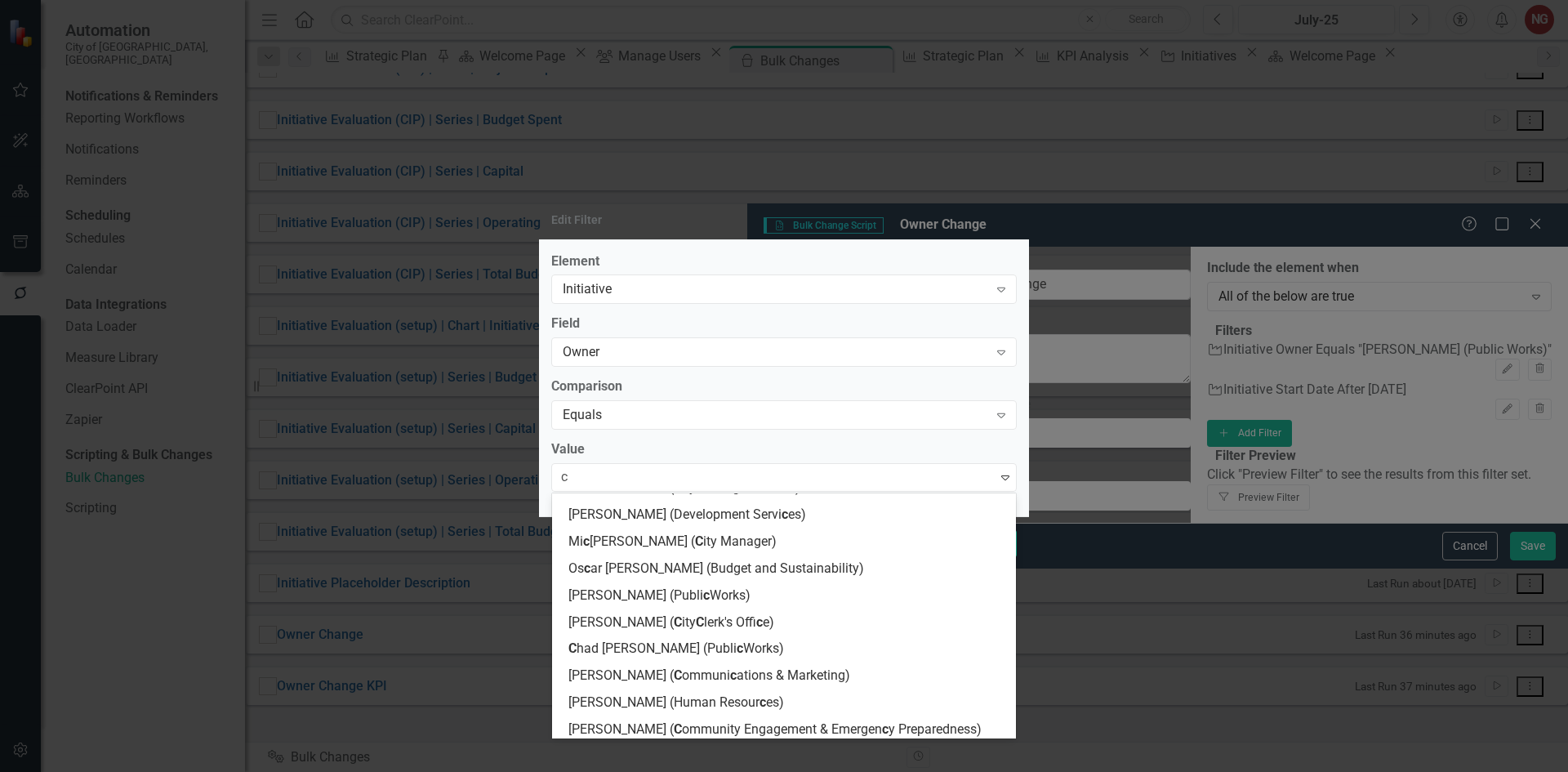
scroll to position [23, 0]
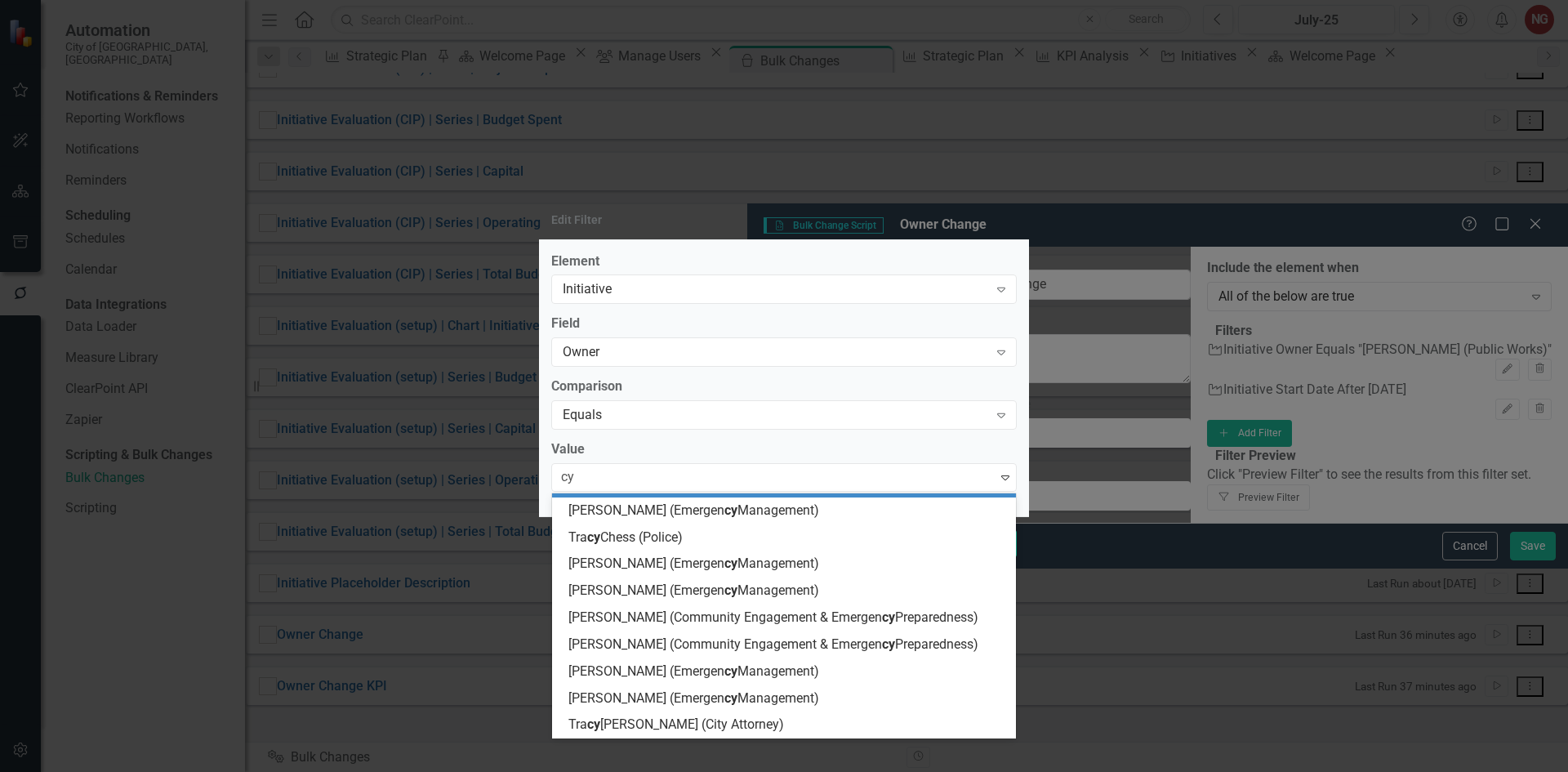
type input "cyb"
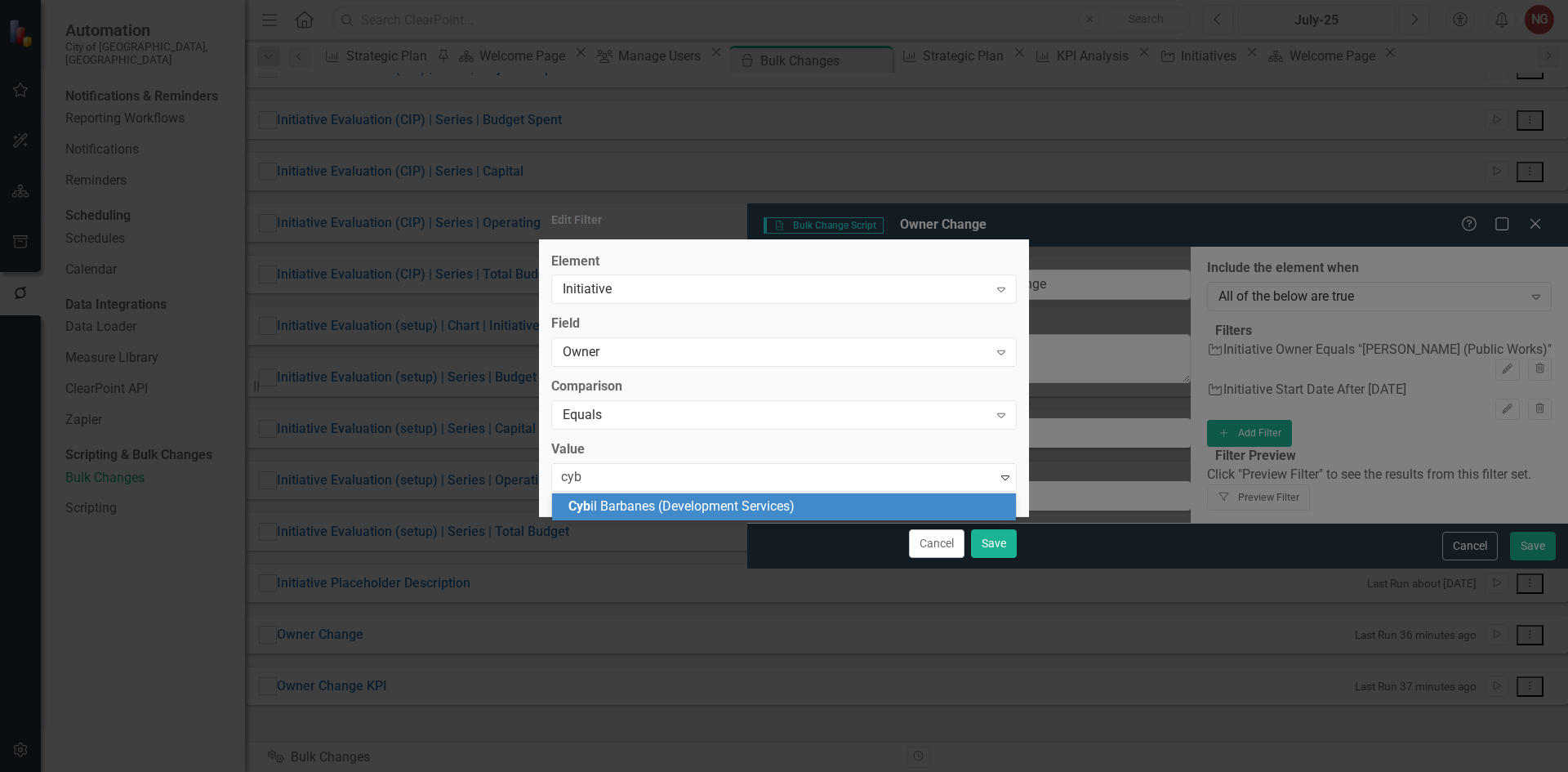
scroll to position [0, 0]
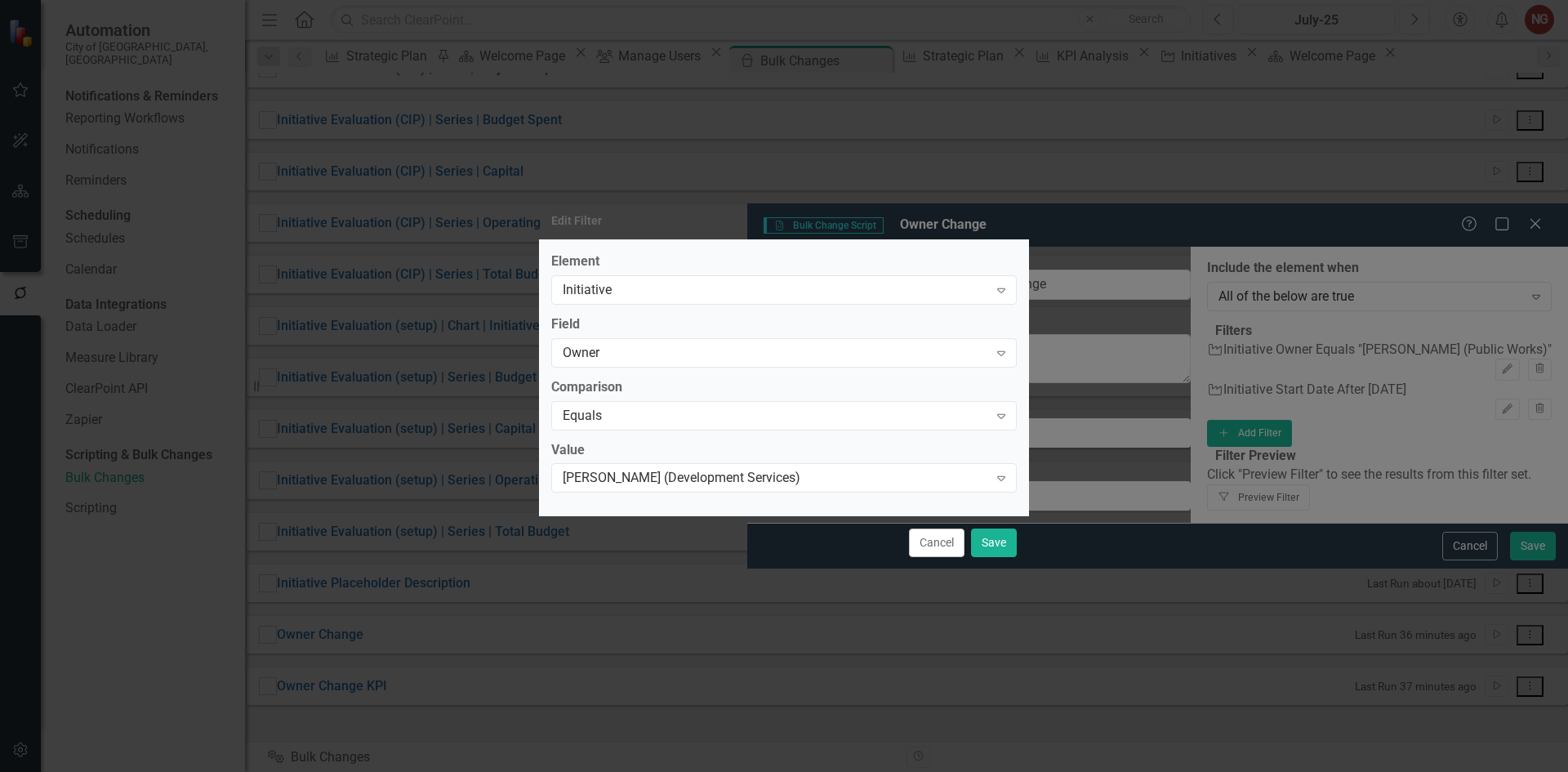
drag, startPoint x: 994, startPoint y: 528, endPoint x: 983, endPoint y: 563, distance: 36.7
click at [995, 527] on div "Cancel Save" at bounding box center [784, 542] width 490 height 54
click at [983, 560] on div "Cancel Save" at bounding box center [784, 542] width 490 height 54
click at [985, 548] on button "Save" at bounding box center [994, 542] width 46 height 29
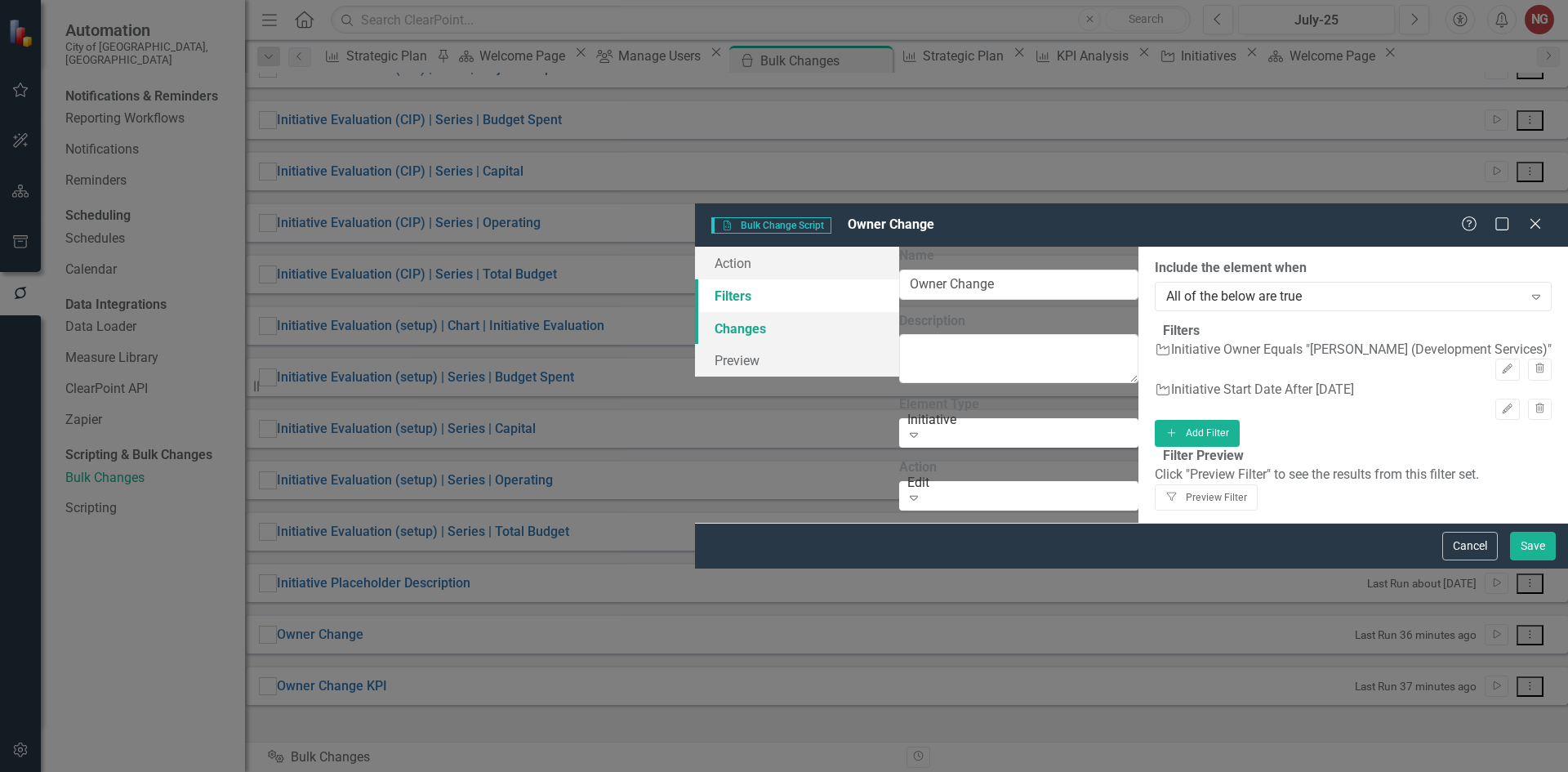
click at [696, 312] on link "Changes" at bounding box center [797, 328] width 204 height 33
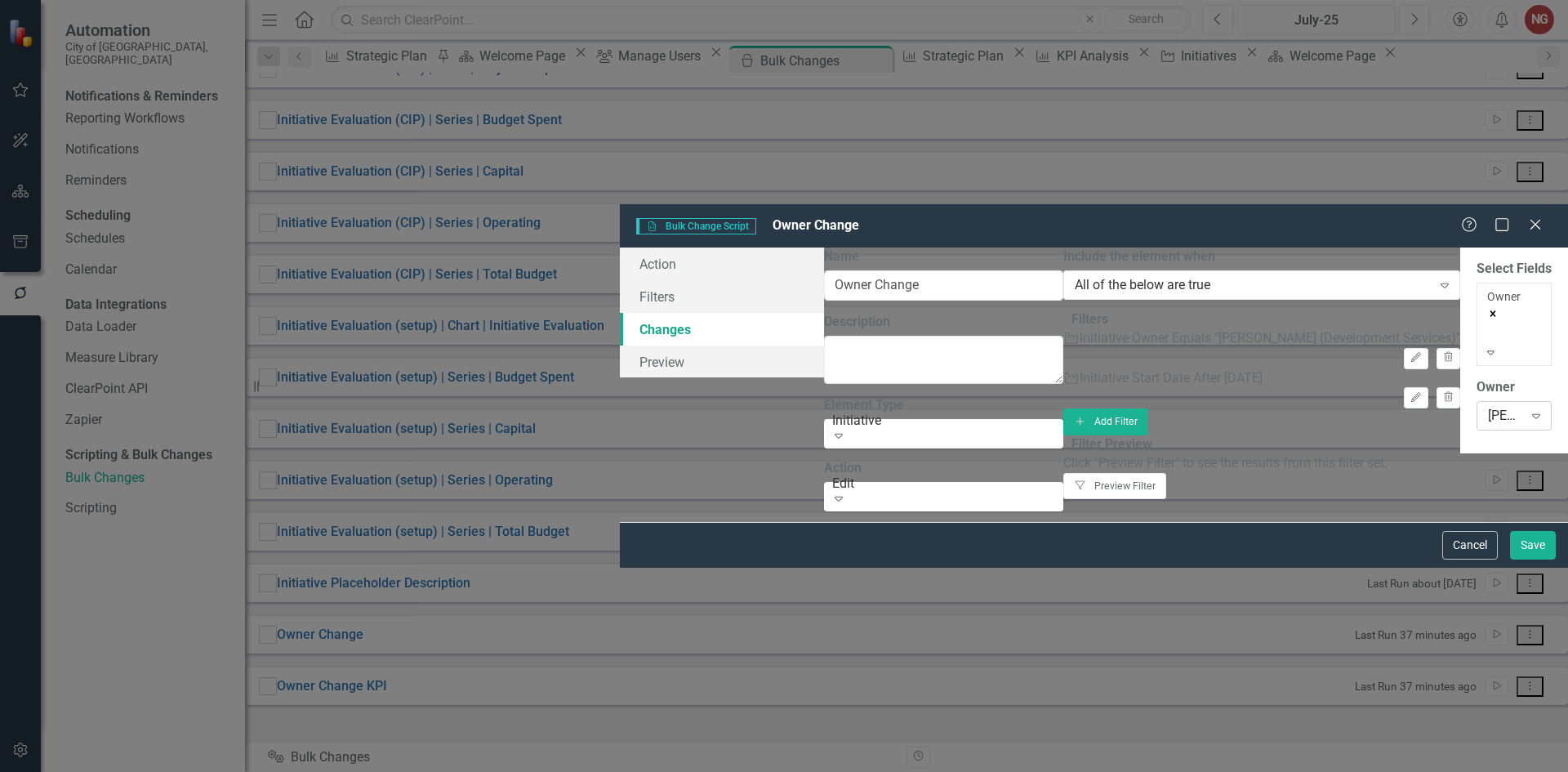
click at [1488, 406] on div "[PERSON_NAME] (Public Works)" at bounding box center [1505, 415] width 35 height 19
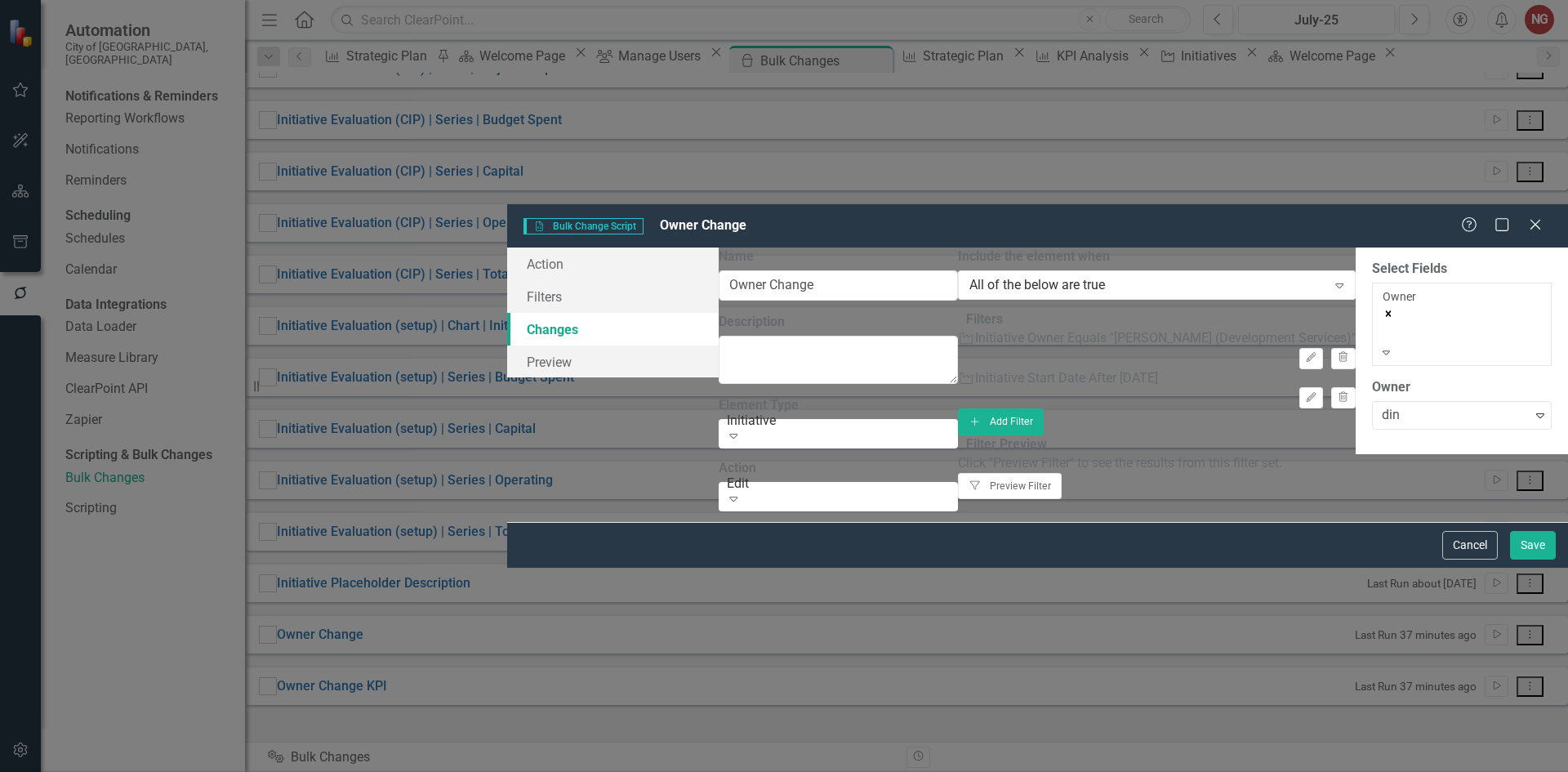
type input "[PERSON_NAME]"
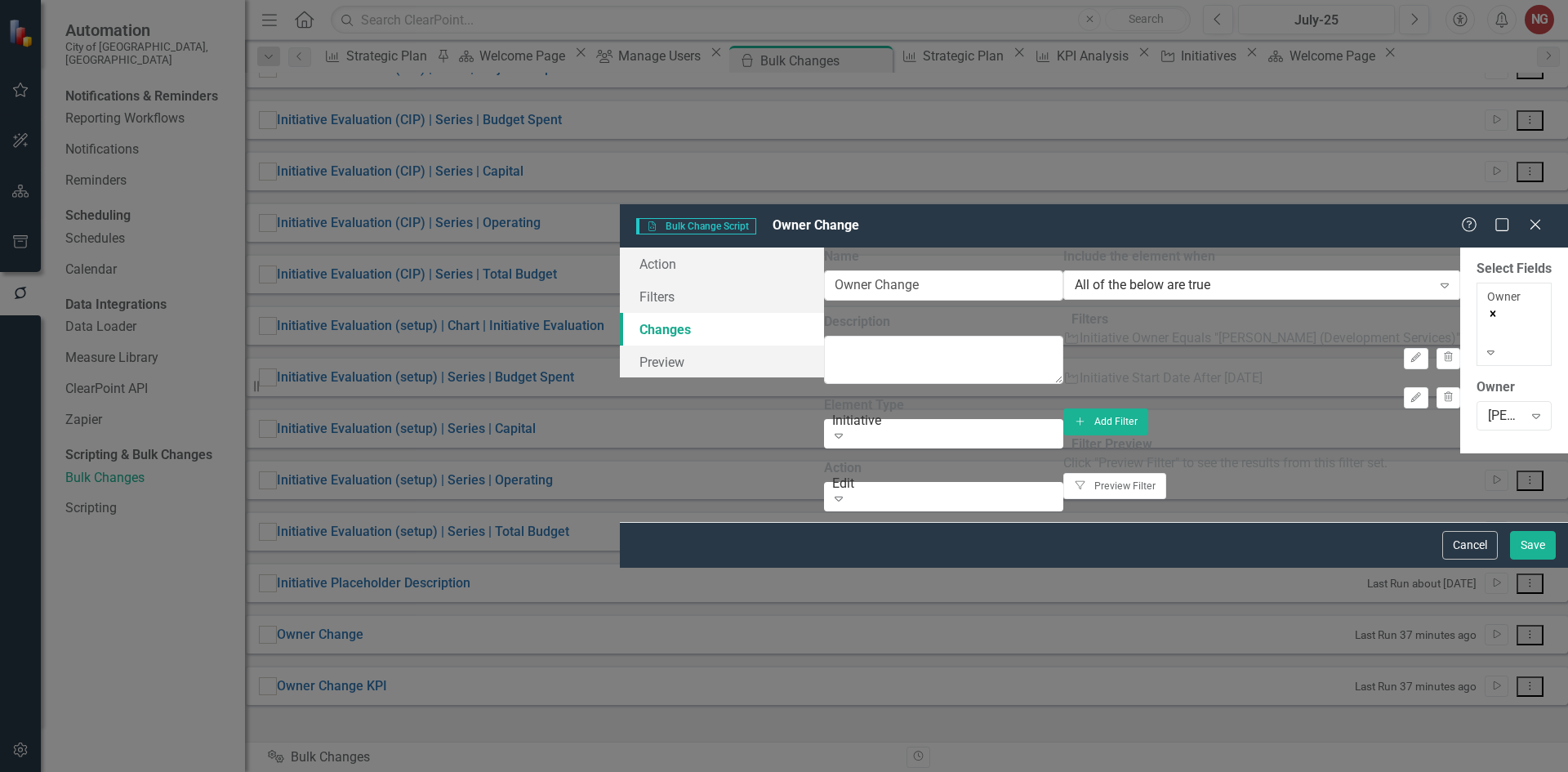
click at [1520, 567] on div "Cancel Save" at bounding box center [1093, 545] width 948 height 46
click at [1517, 560] on button "Save" at bounding box center [1534, 545] width 46 height 29
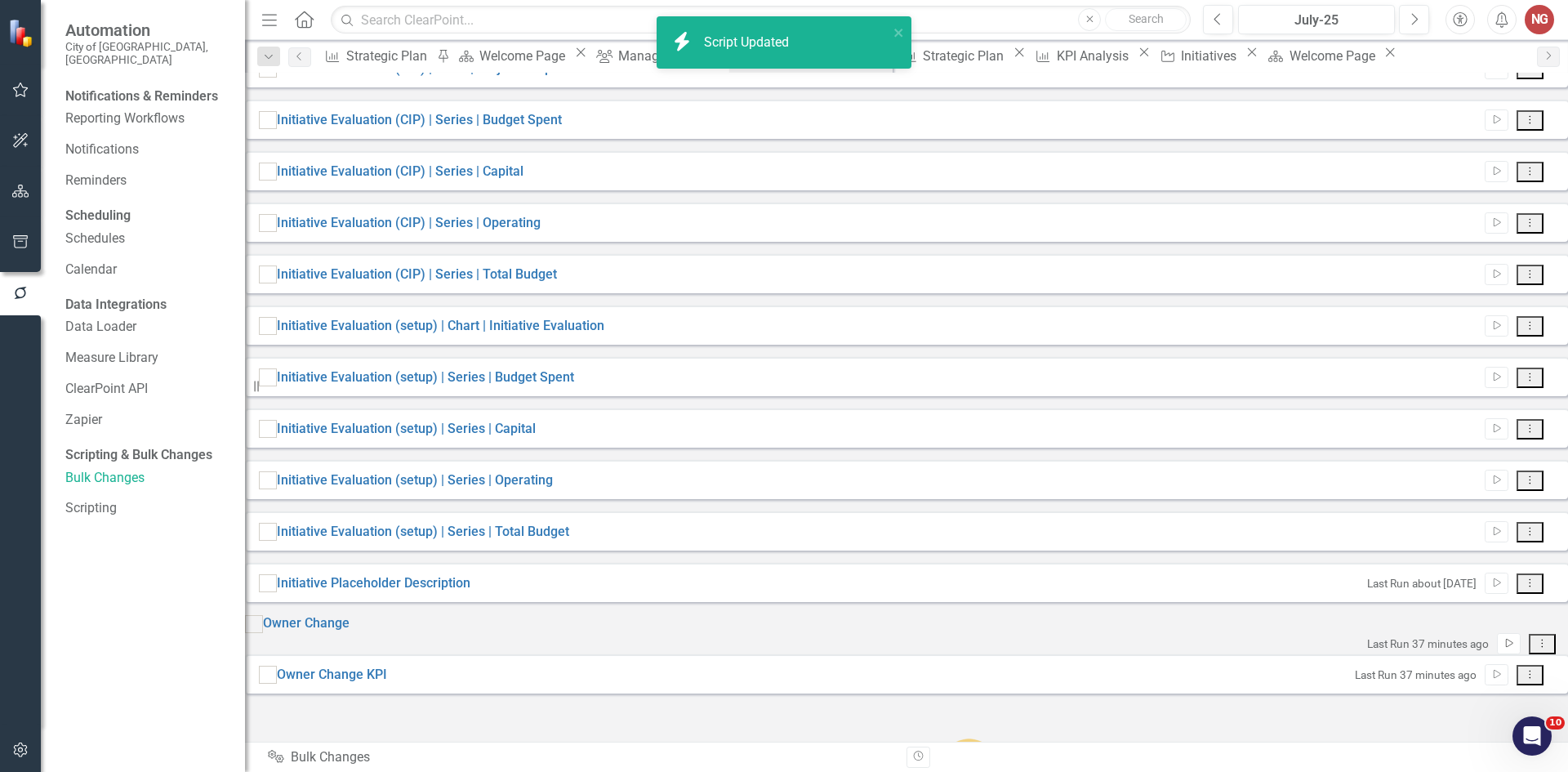
click at [1503, 649] on icon "Run Script" at bounding box center [1509, 644] width 12 height 10
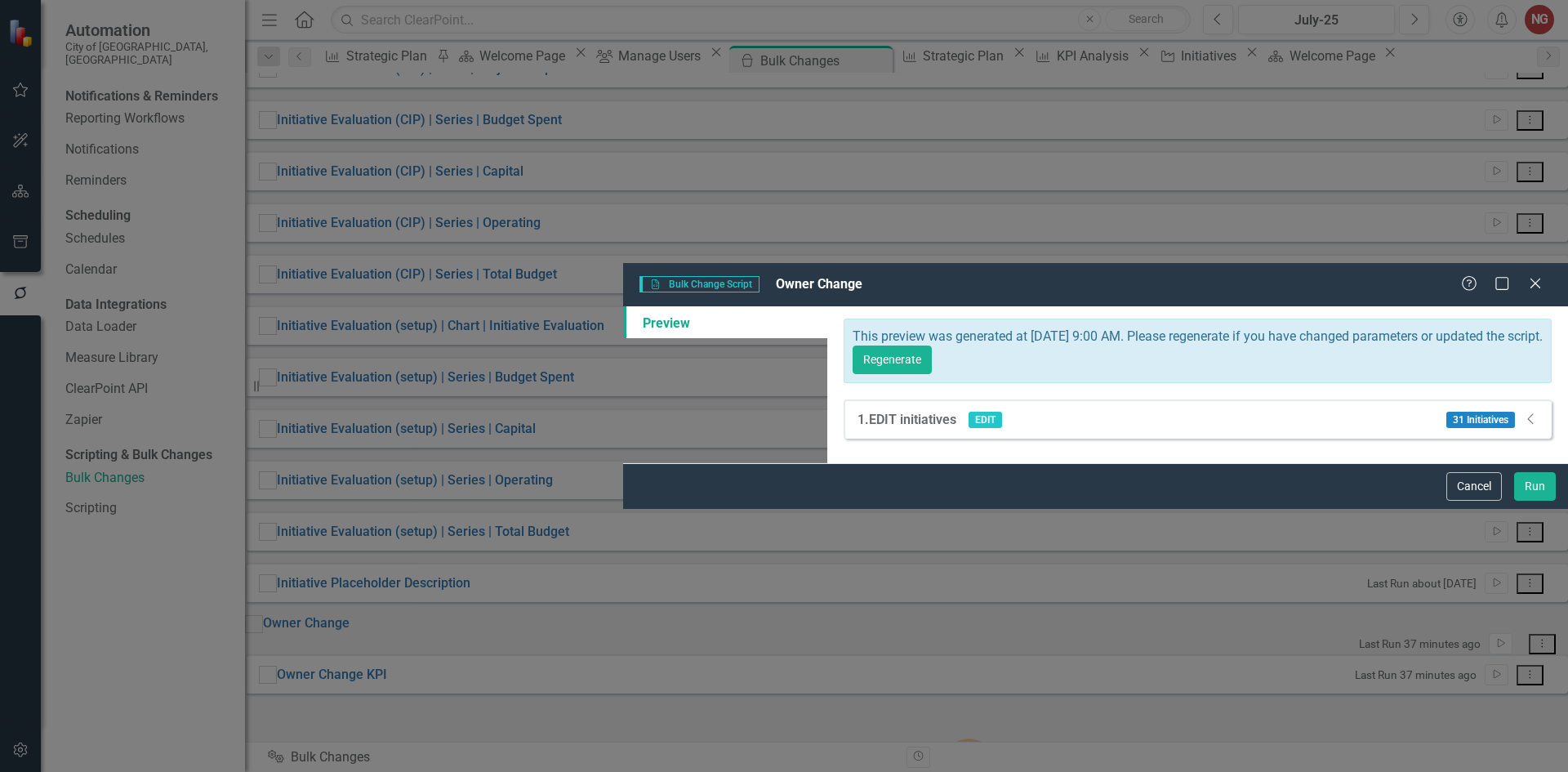
click at [1531, 412] on icon "Dropdown" at bounding box center [1531, 419] width 16 height 13
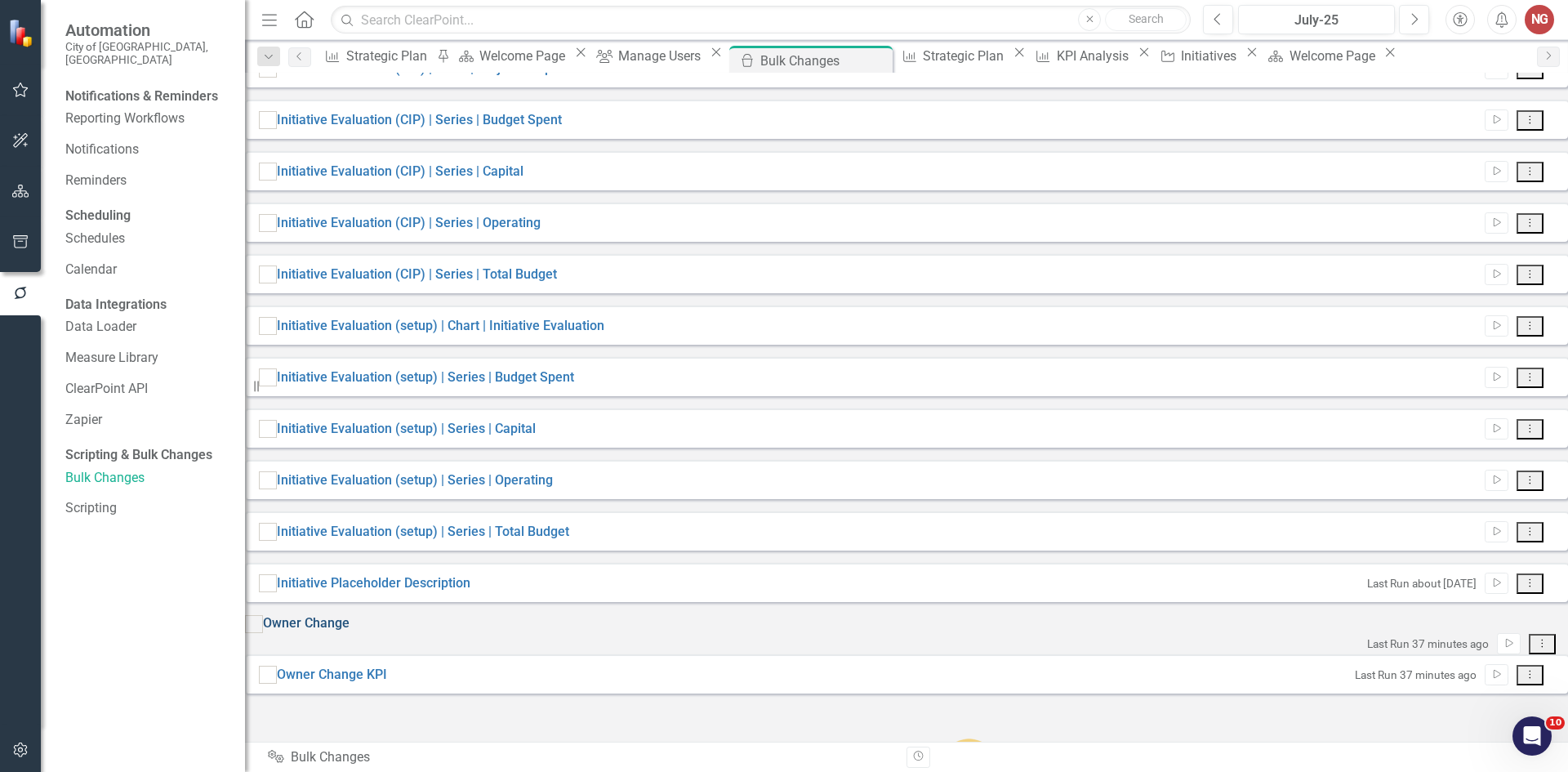
click at [349, 633] on link "Owner Change" at bounding box center [306, 624] width 86 height 19
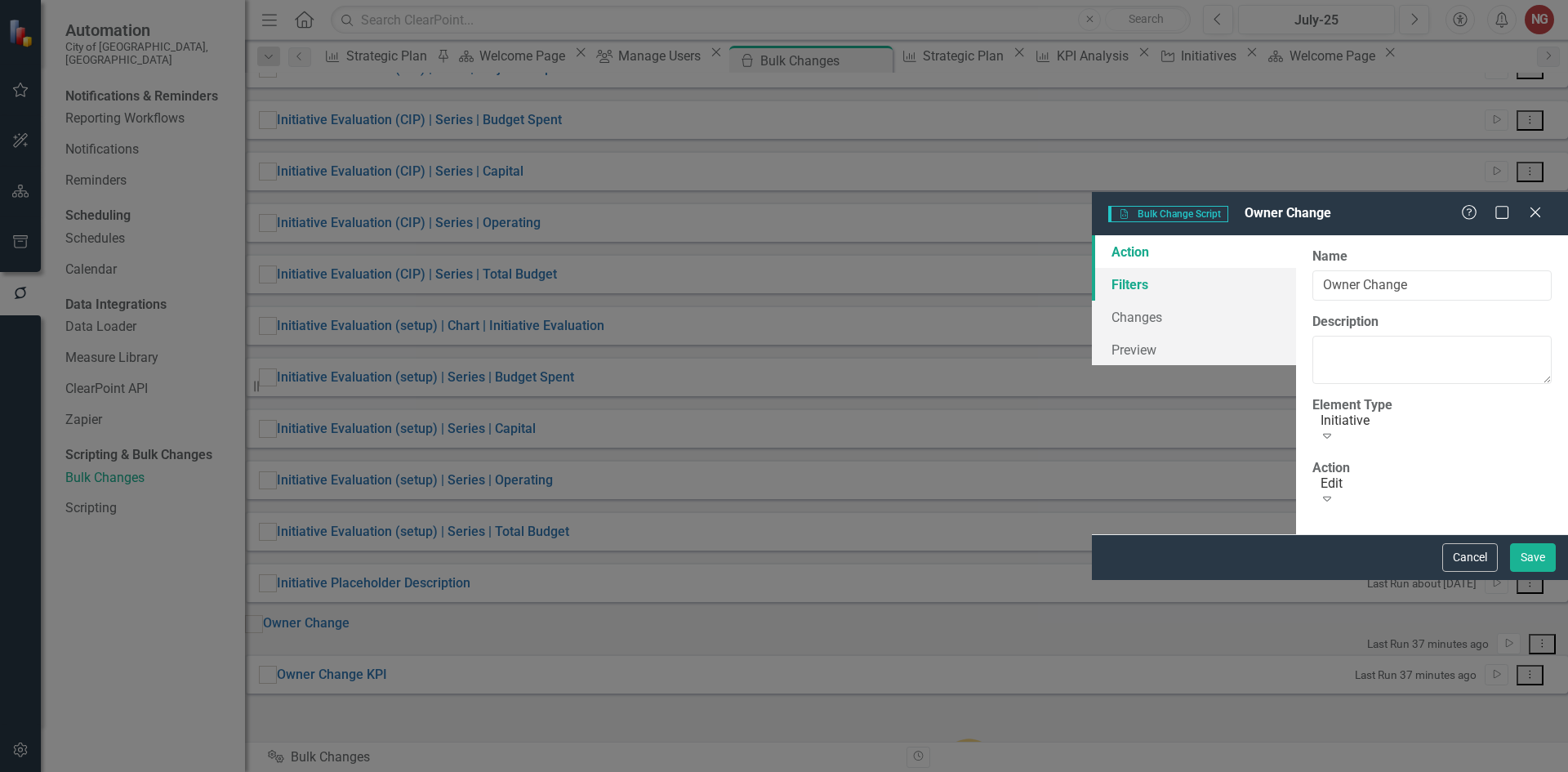
click at [1092, 268] on link "Filters" at bounding box center [1193, 284] width 204 height 33
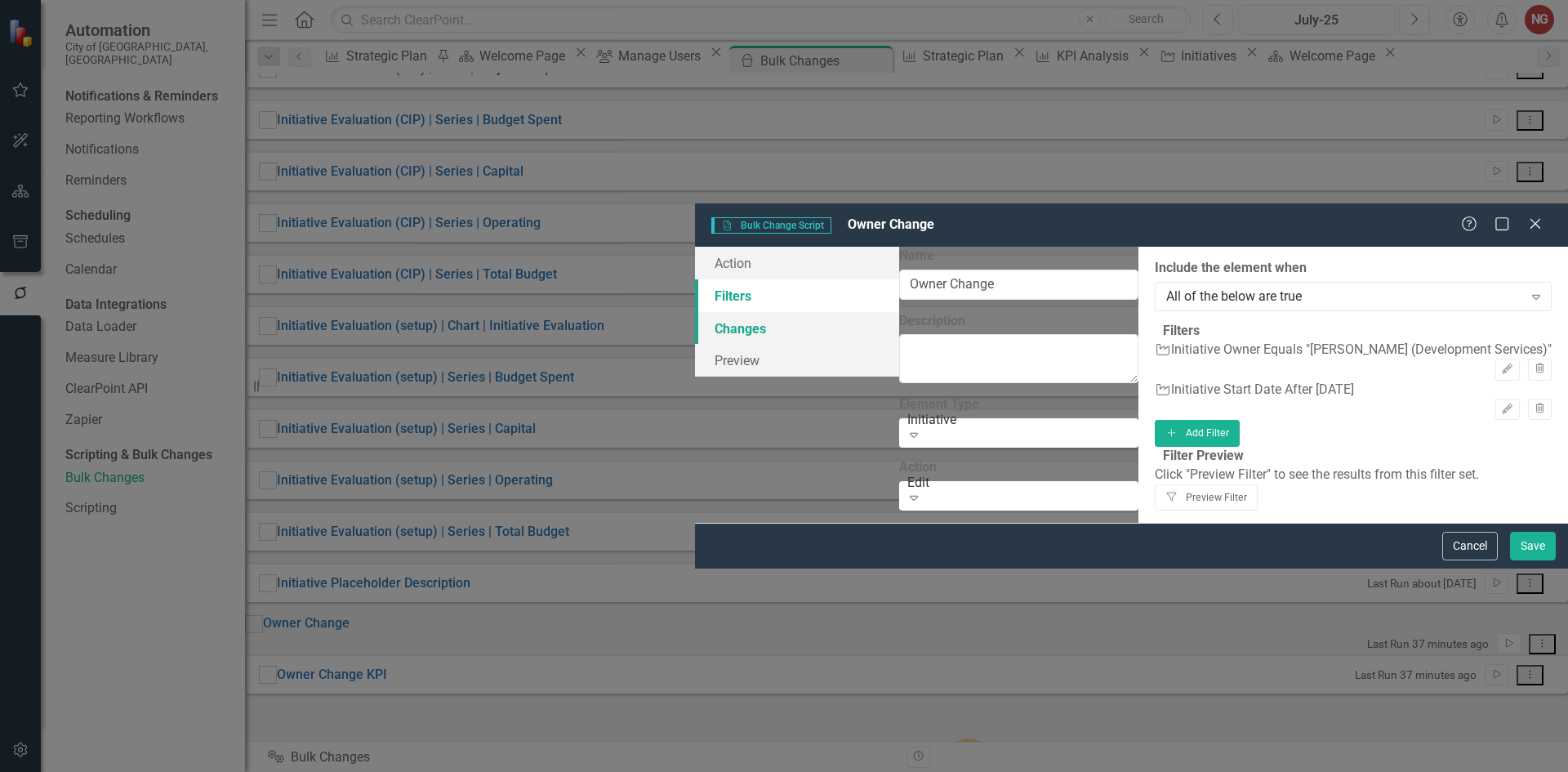
click at [696, 312] on link "Changes" at bounding box center [797, 328] width 204 height 33
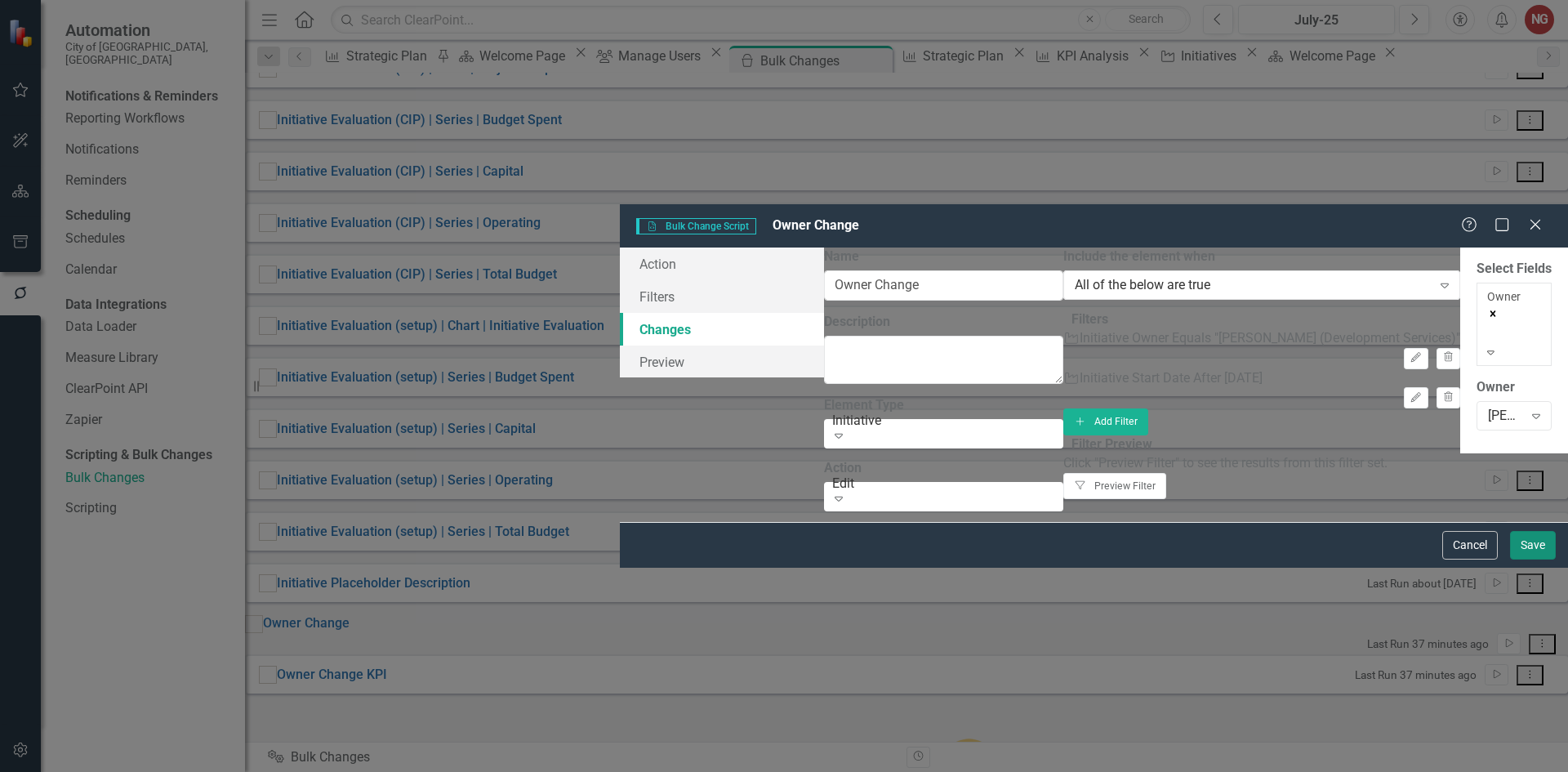
click at [1524, 560] on button "Save" at bounding box center [1534, 545] width 46 height 29
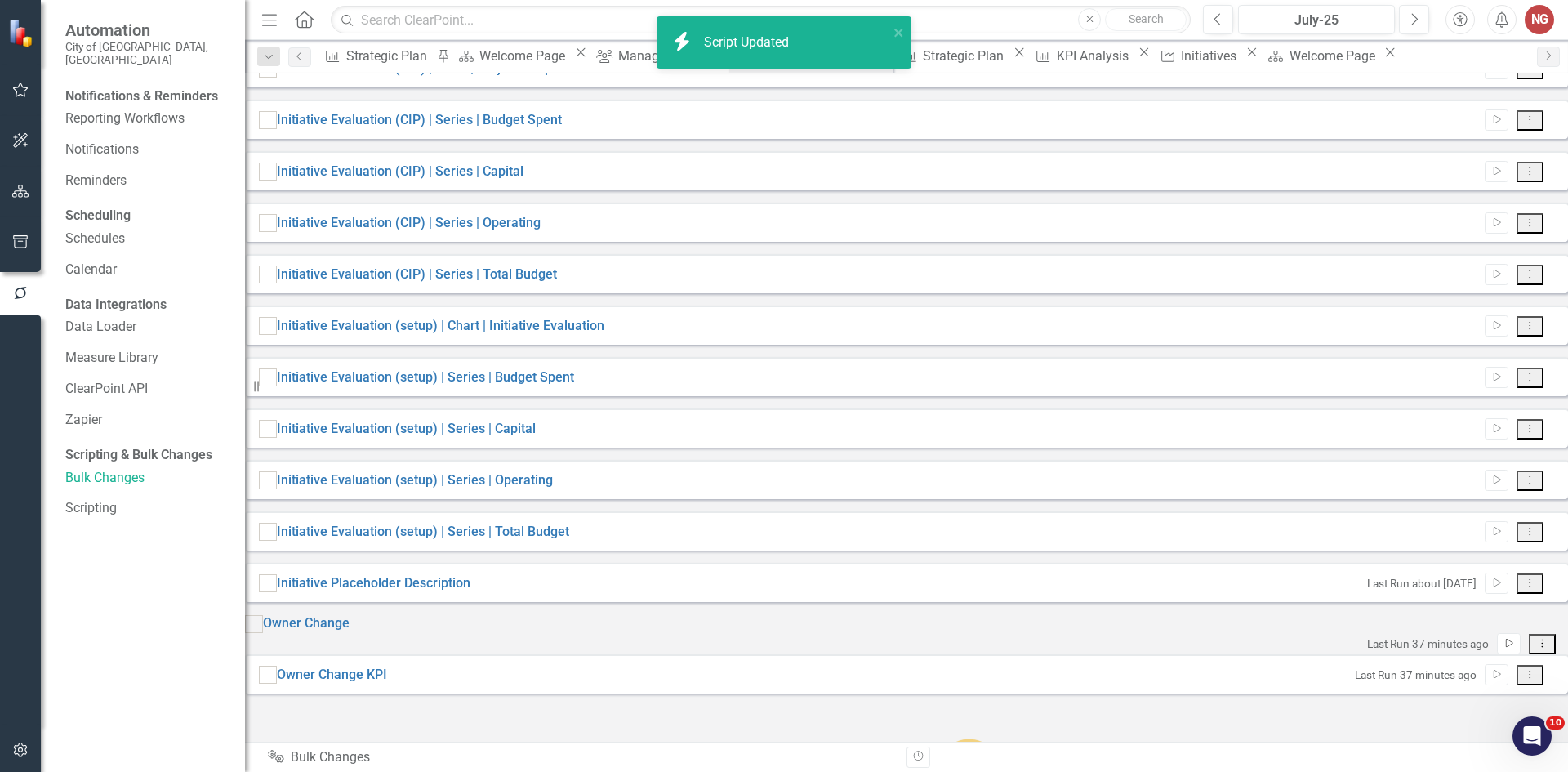
click at [1497, 654] on button "Run Script" at bounding box center [1509, 644] width 24 height 21
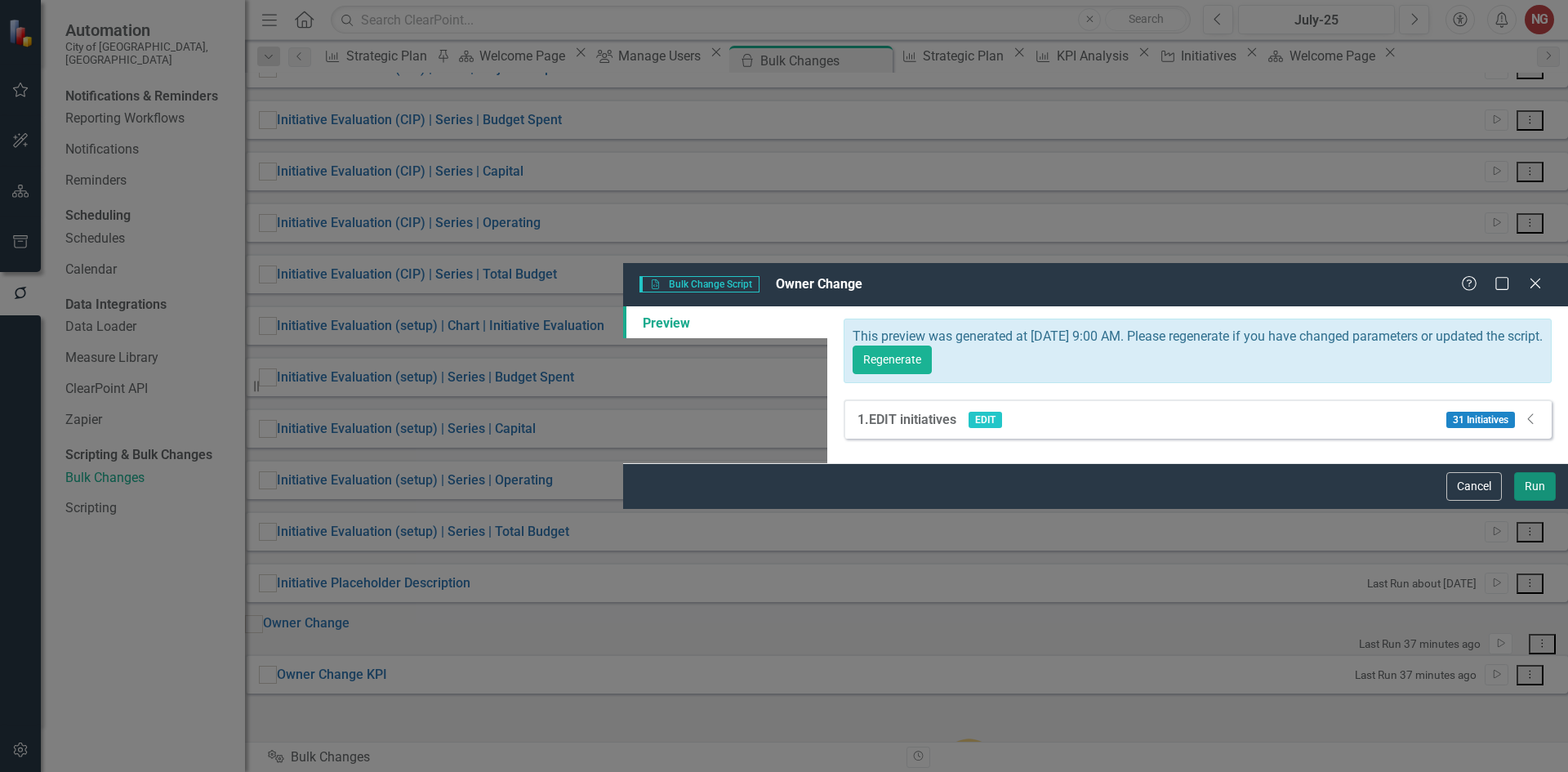
click at [1530, 500] on button "Run" at bounding box center [1535, 486] width 42 height 29
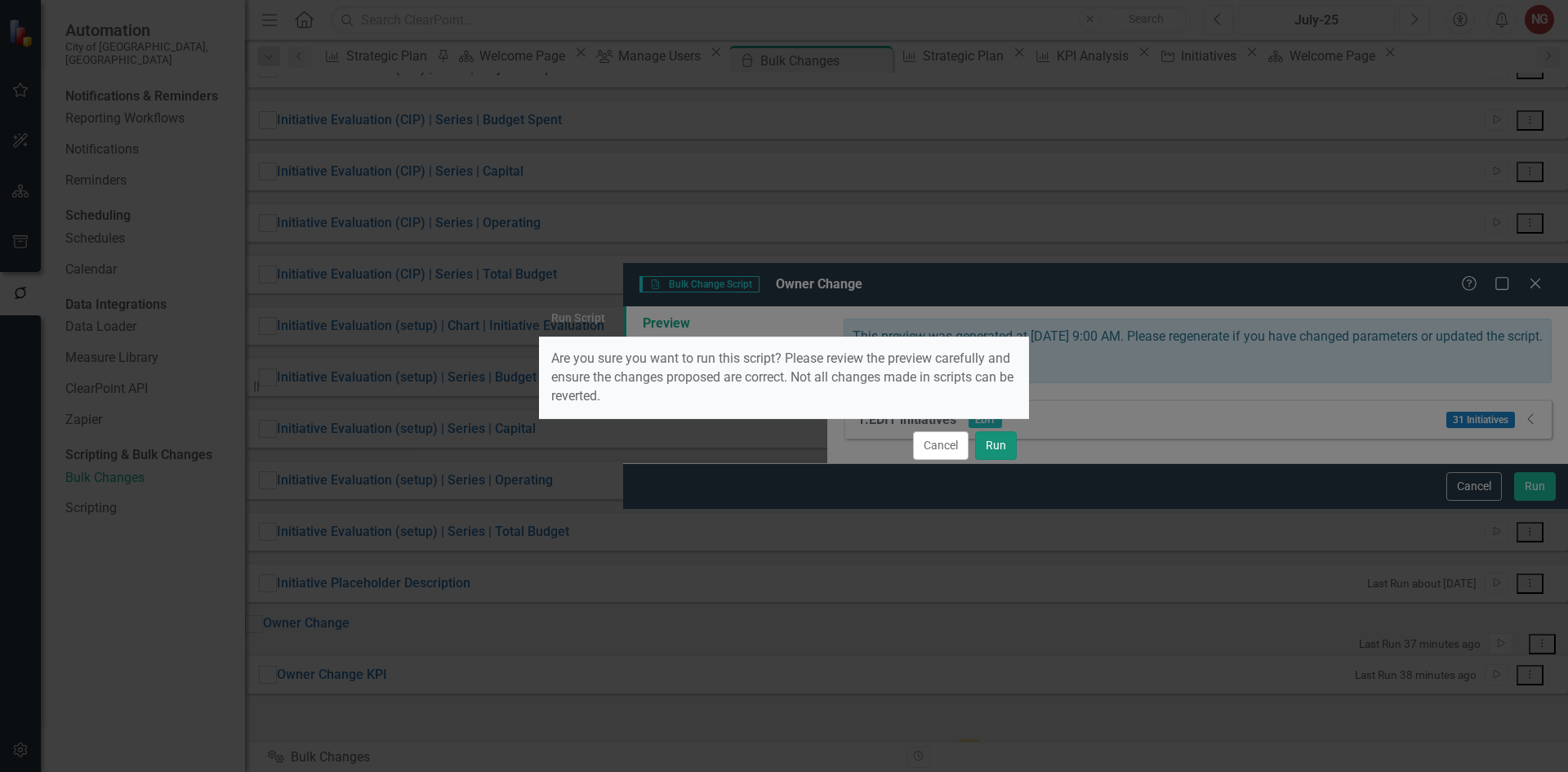
click at [986, 438] on button "Run" at bounding box center [996, 446] width 42 height 29
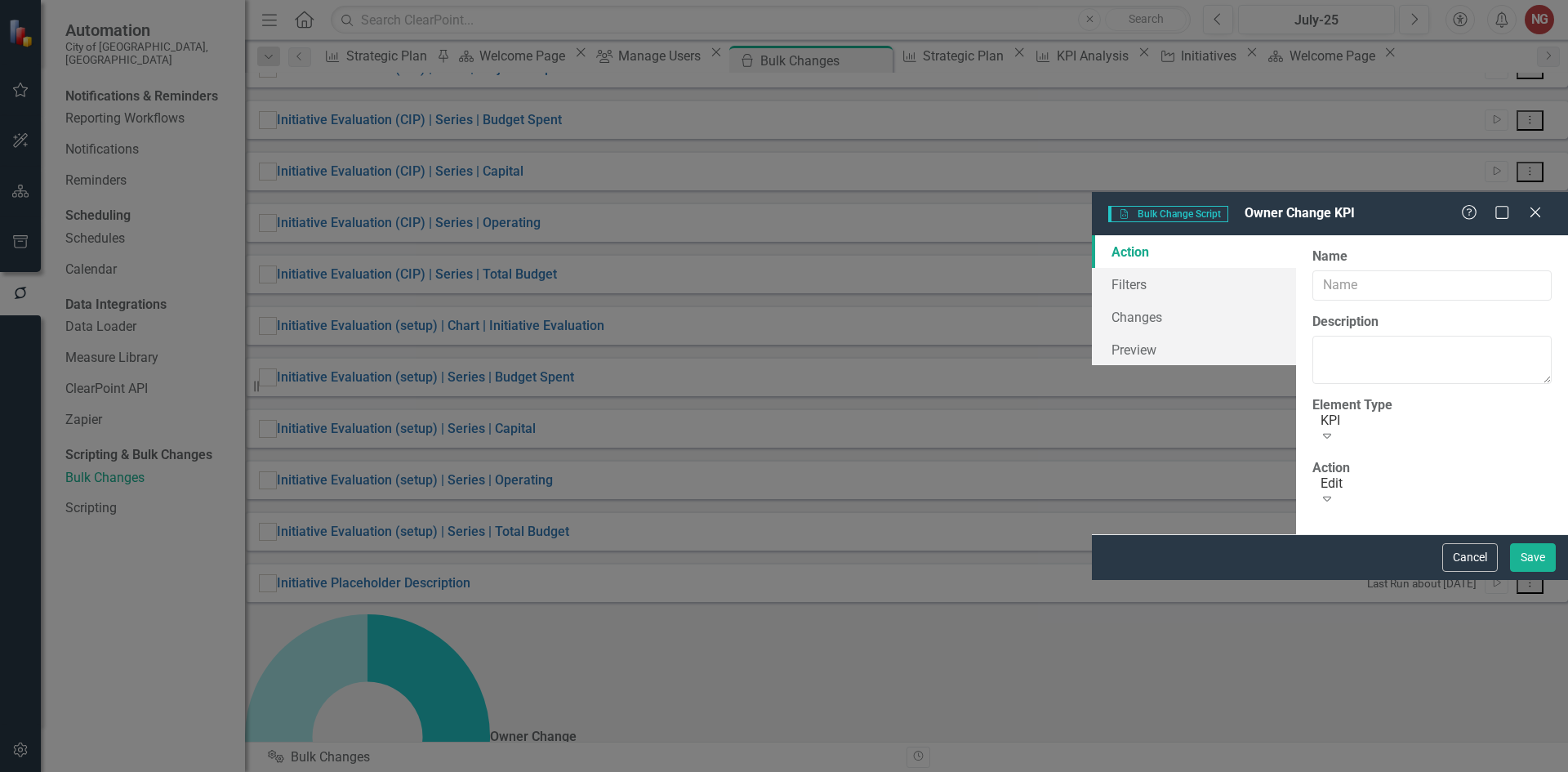
type input "Owner Change KPI"
click at [1092, 268] on link "Filters" at bounding box center [1193, 284] width 204 height 33
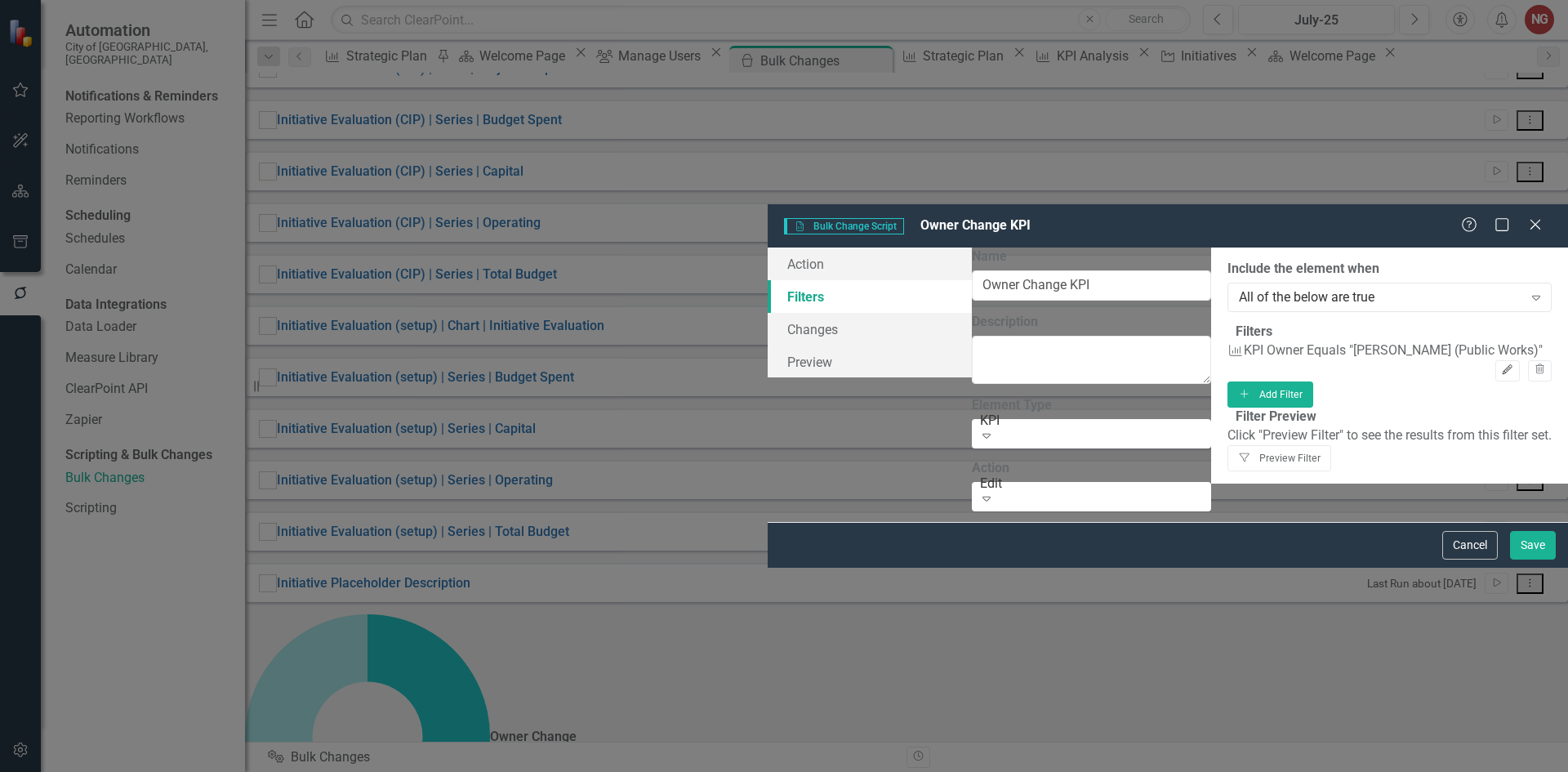
click at [1495, 360] on button "Edit" at bounding box center [1507, 370] width 24 height 21
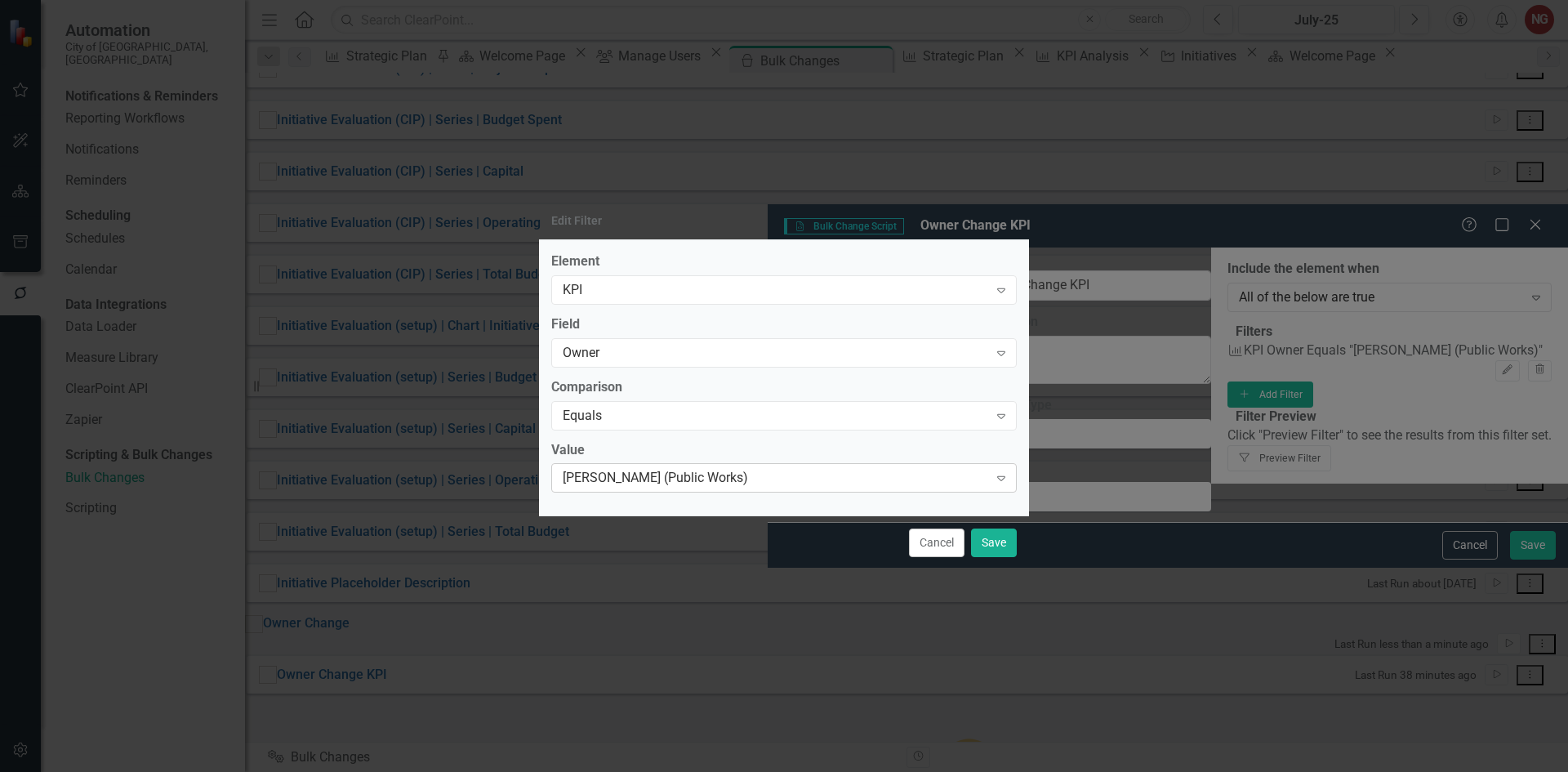
click at [617, 478] on div "[PERSON_NAME] (Public Works)" at bounding box center [775, 478] width 426 height 19
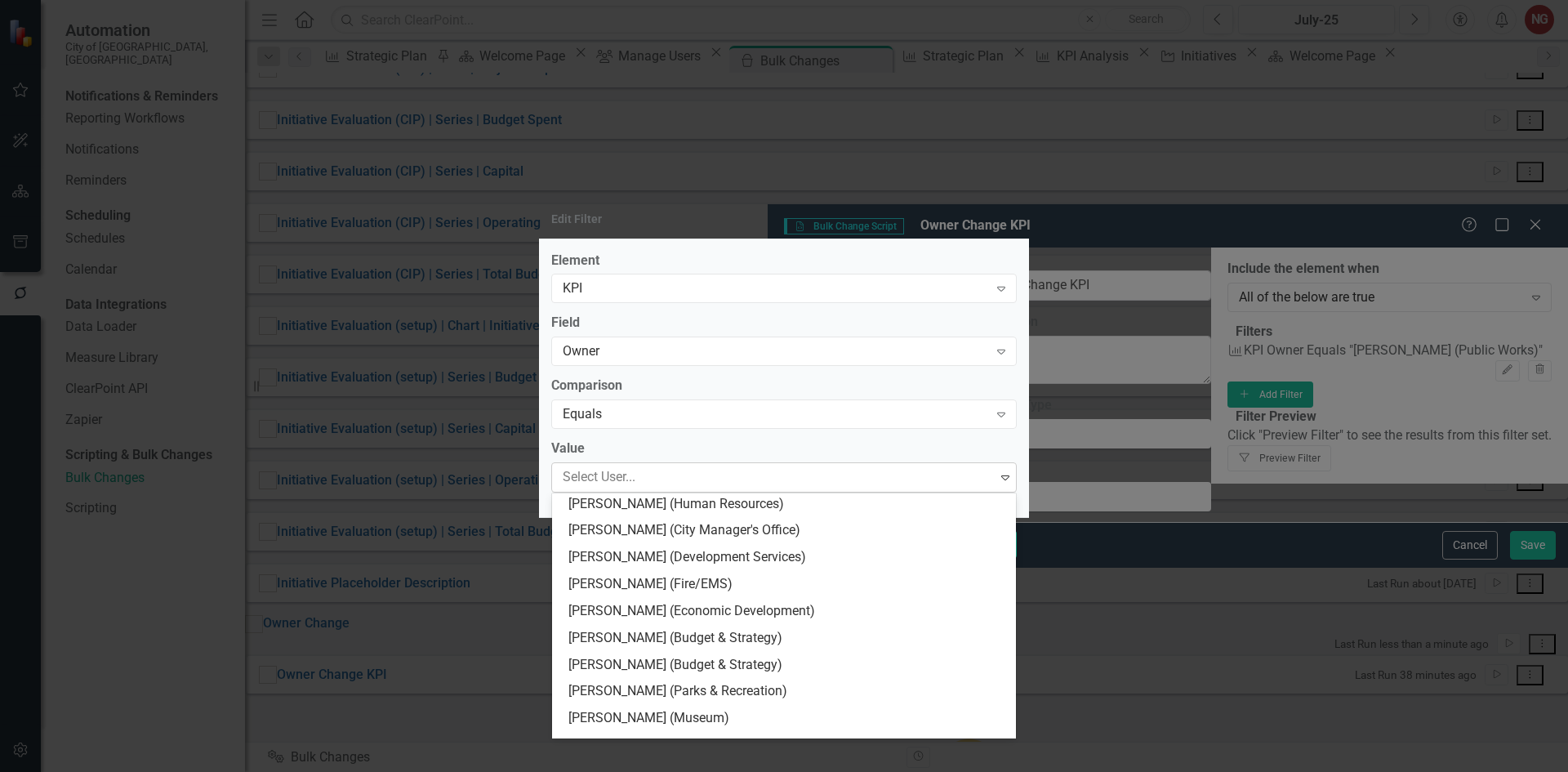
type input "c"
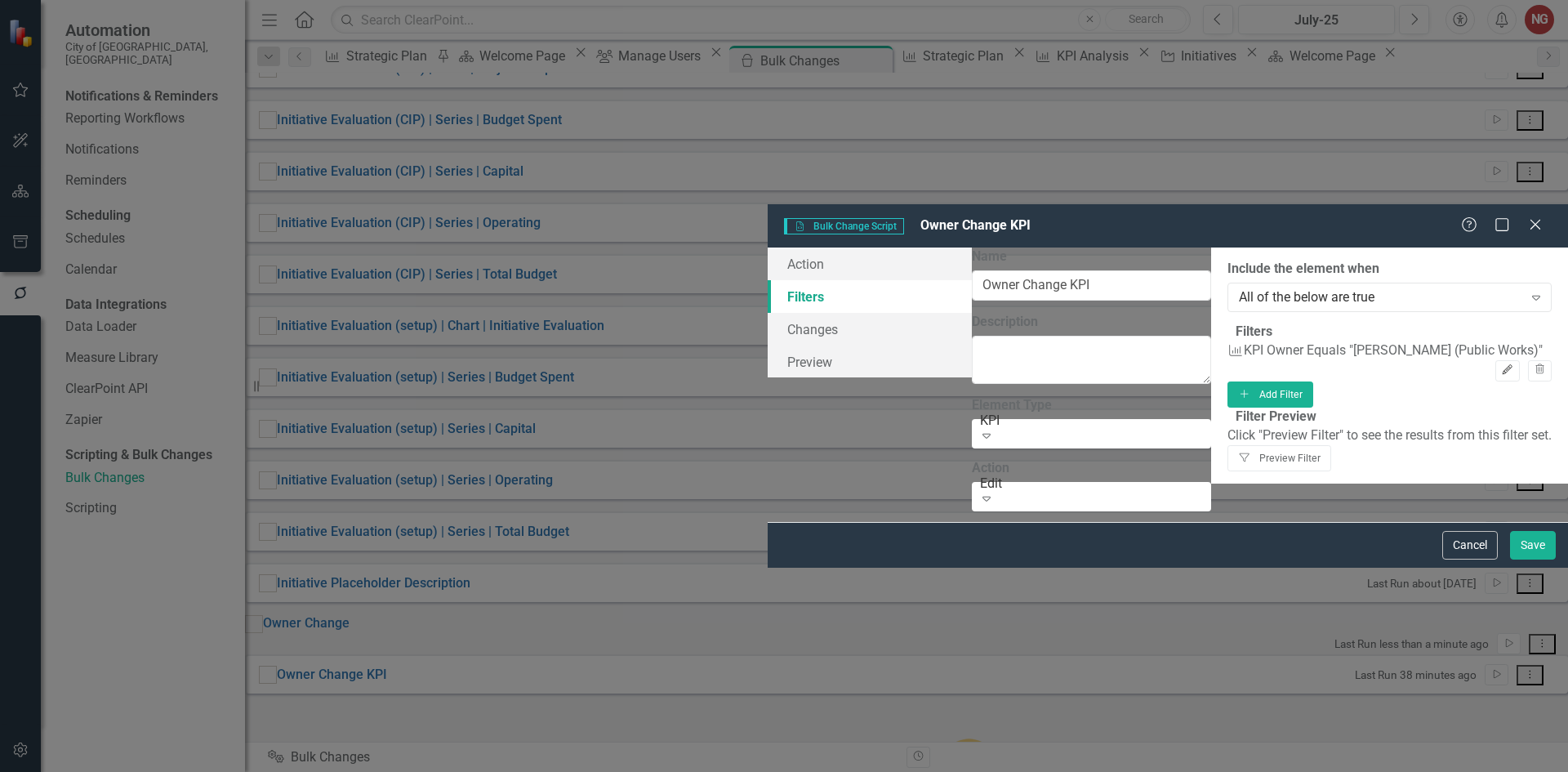
click at [1503, 364] on icon "button" at bounding box center [1508, 369] width 10 height 10
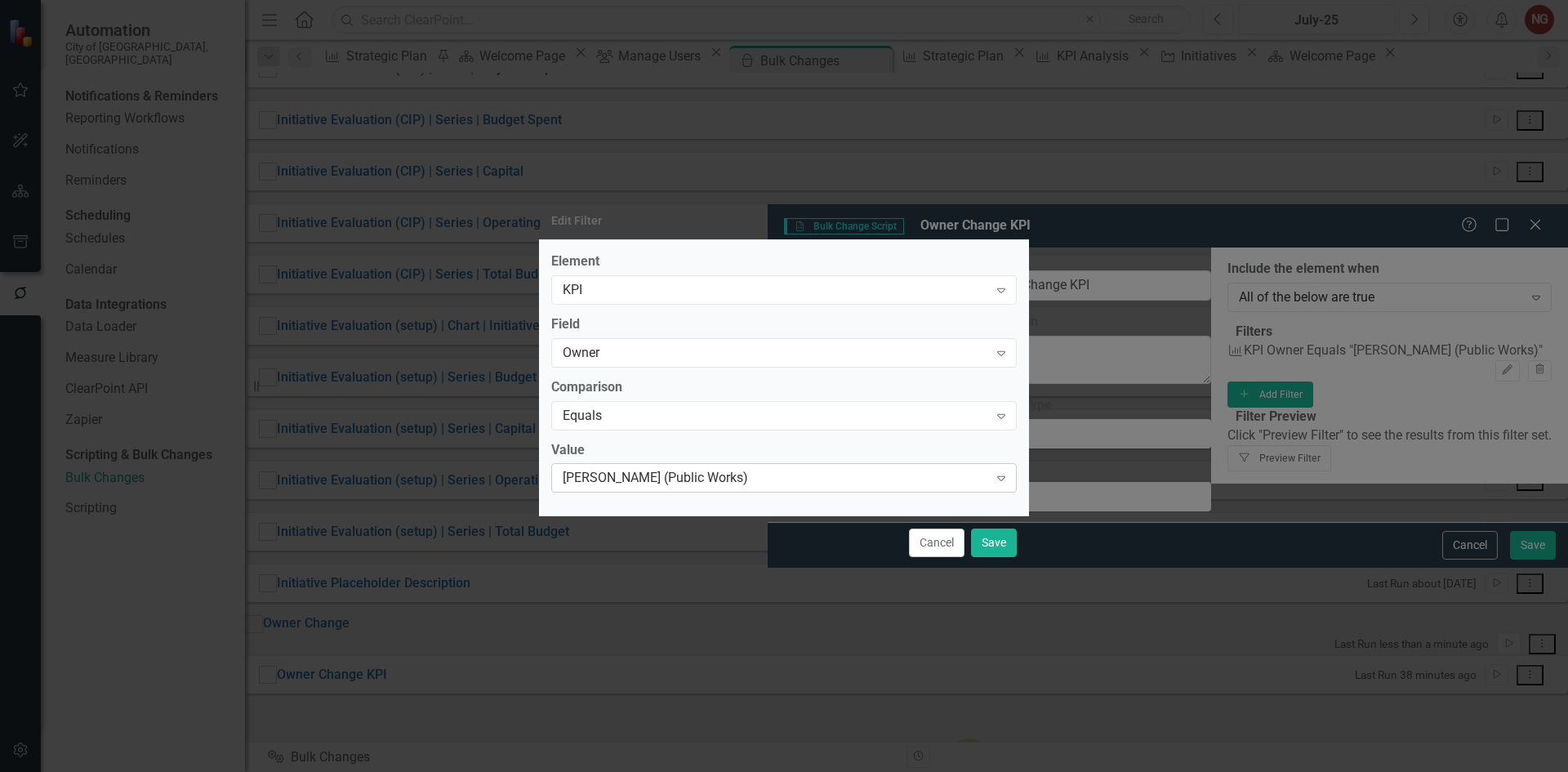
click at [593, 480] on div "[PERSON_NAME] (Public Works)" at bounding box center [775, 478] width 426 height 19
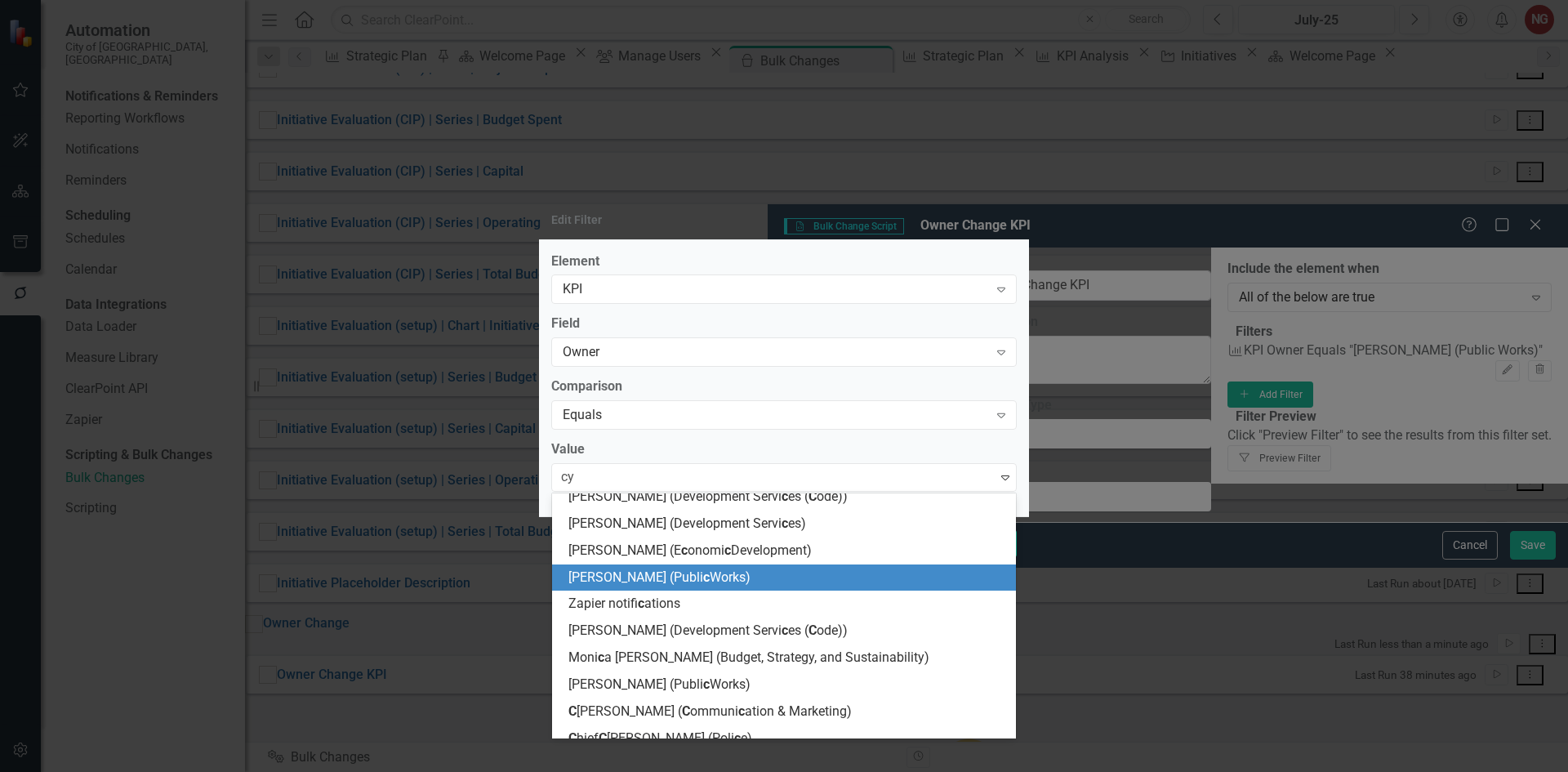
scroll to position [23, 0]
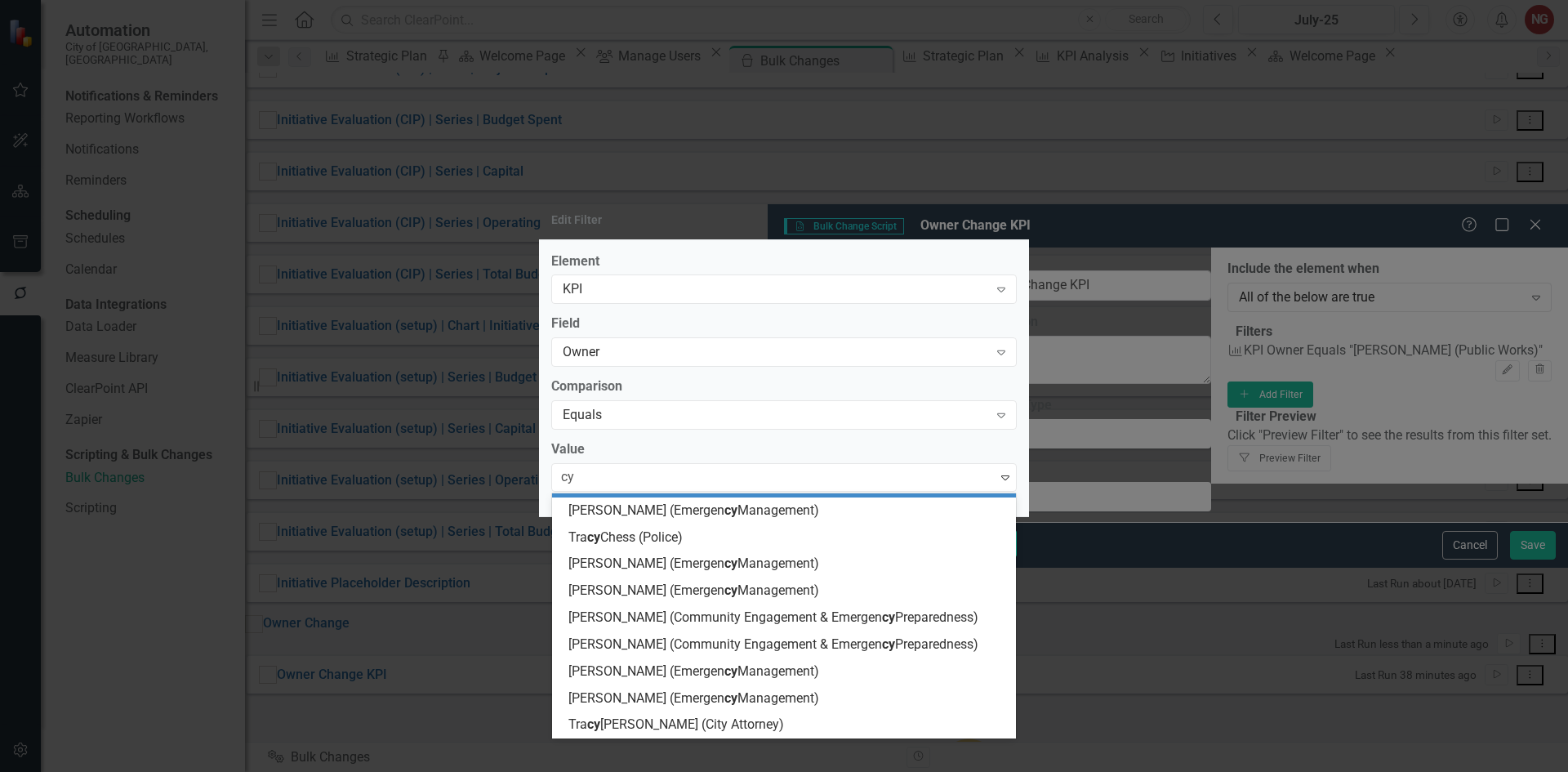
type input "cyb"
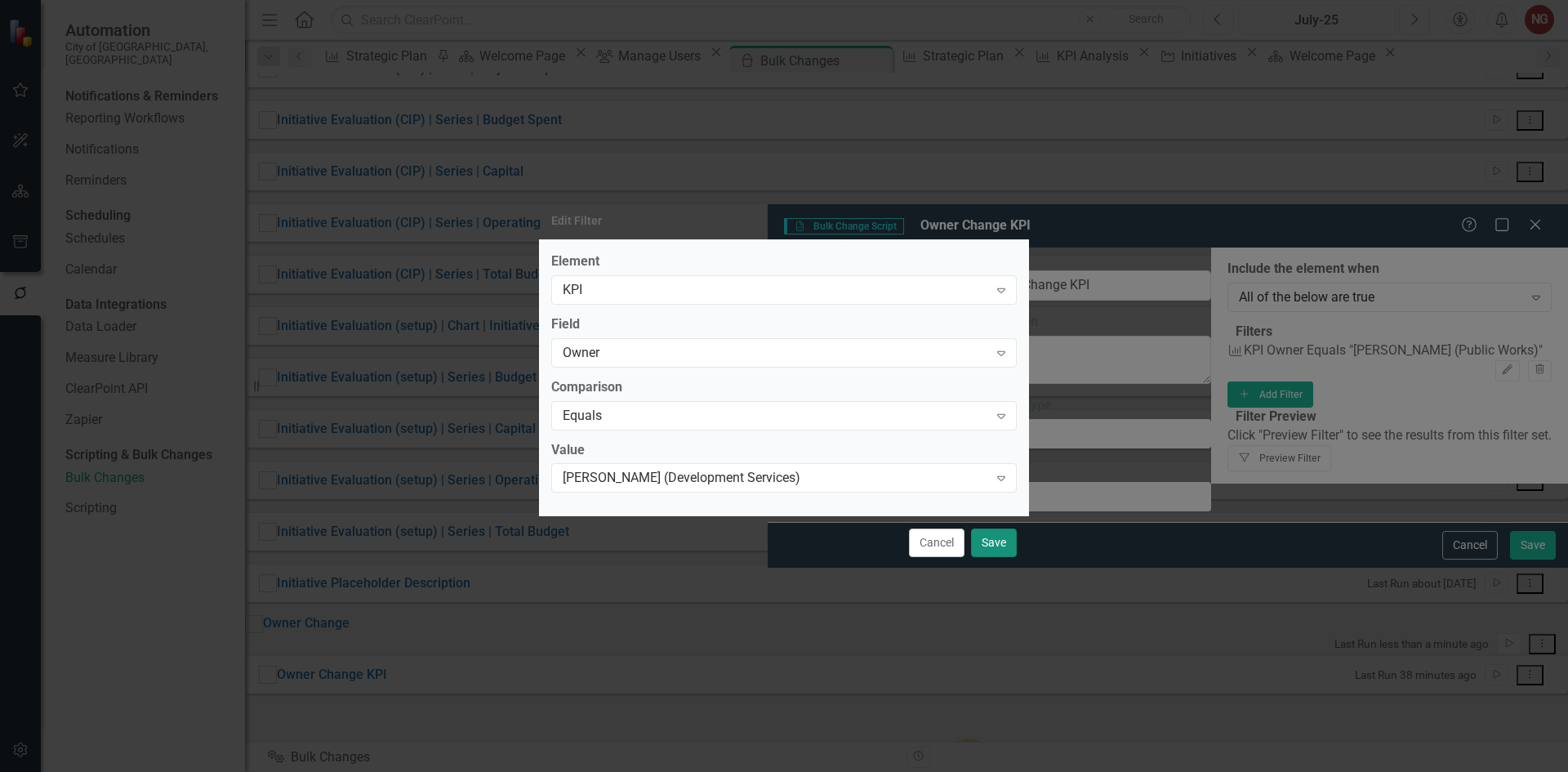
click at [982, 545] on button "Save" at bounding box center [994, 542] width 46 height 29
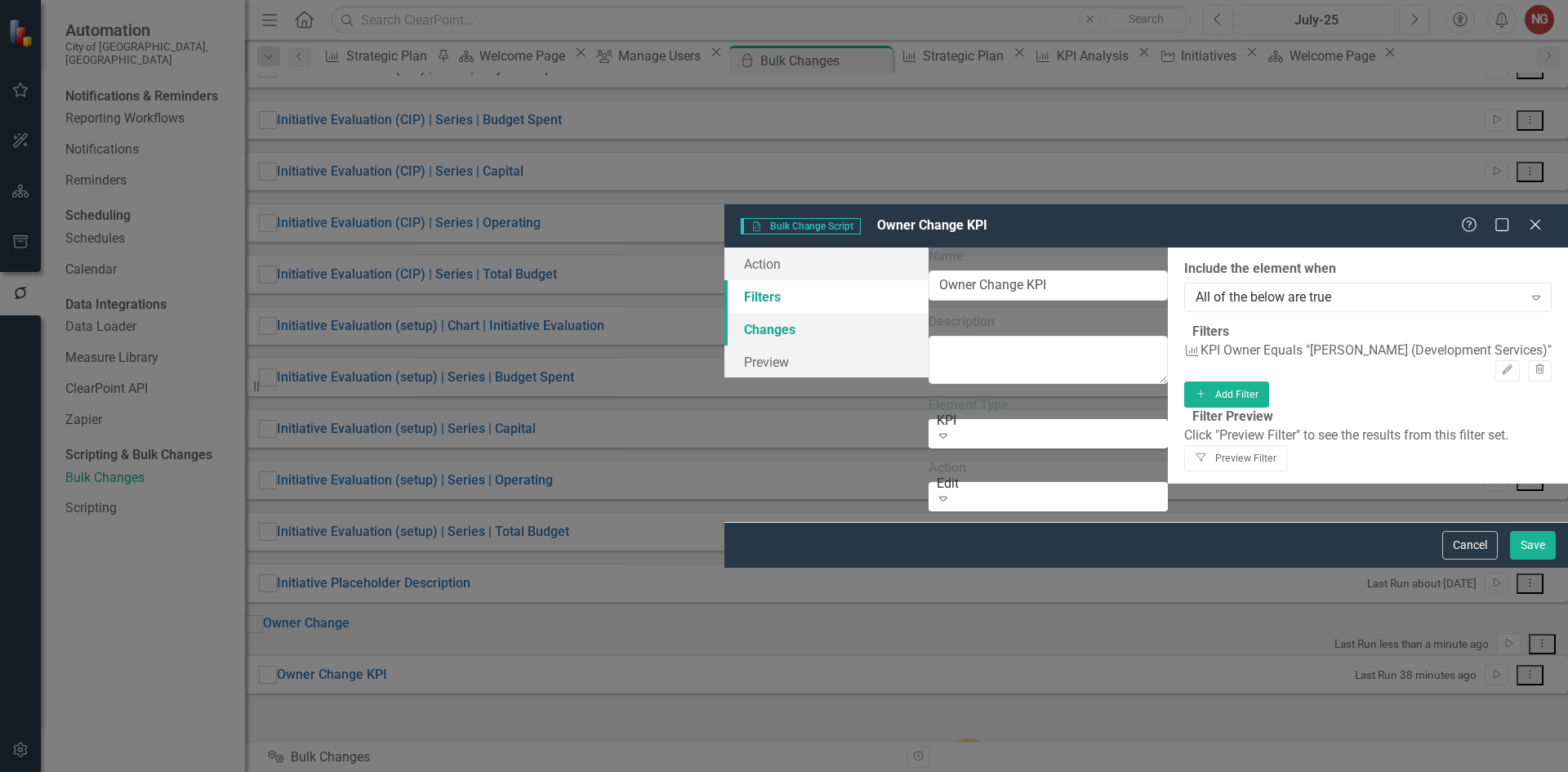
click at [724, 313] on link "Changes" at bounding box center [826, 329] width 204 height 33
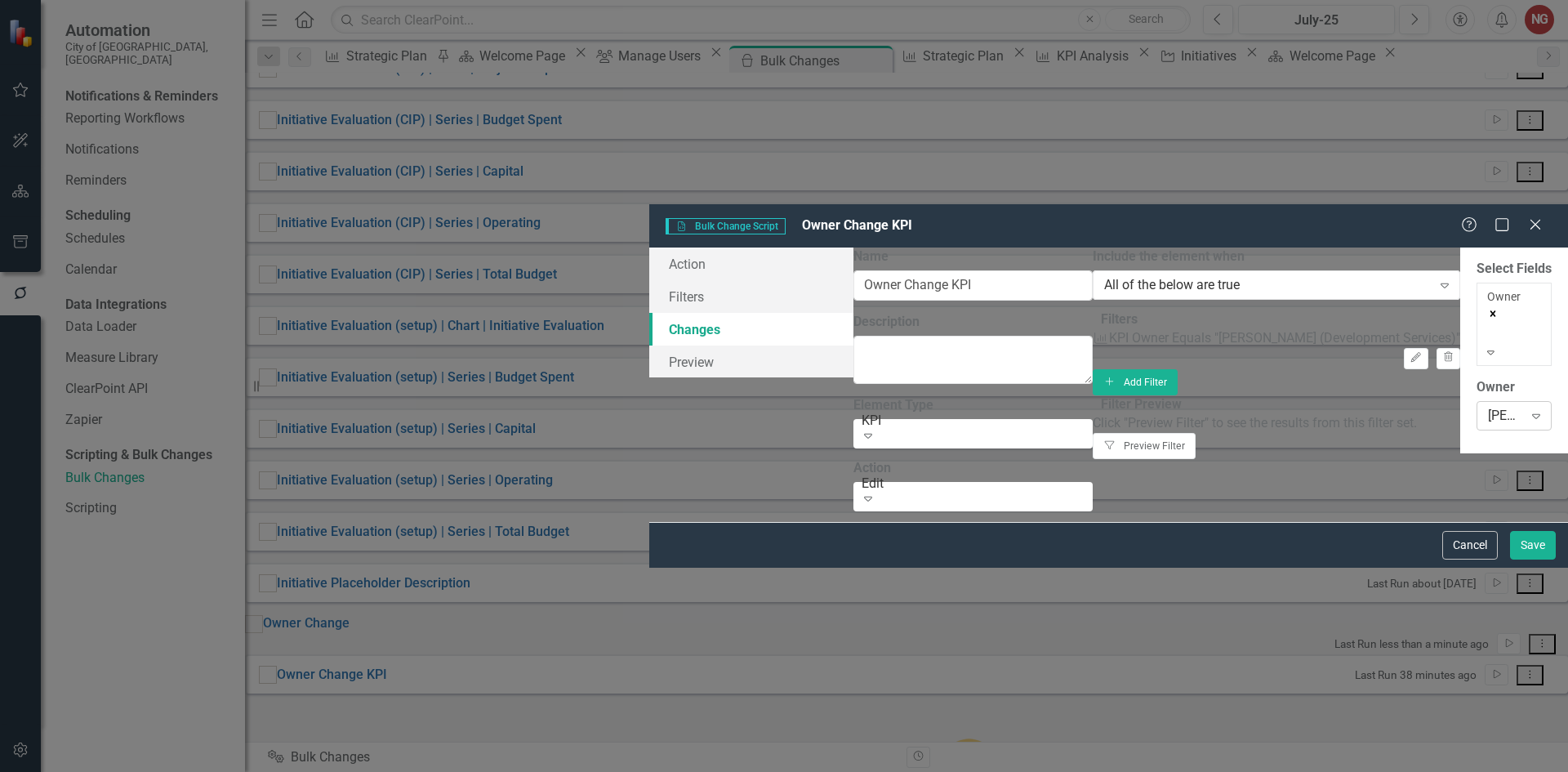
drag, startPoint x: 1482, startPoint y: 166, endPoint x: 1444, endPoint y: 178, distance: 39.8
click at [1481, 378] on div "Owner [PERSON_NAME] (Public Works) Expand" at bounding box center [1514, 403] width 76 height 51
click at [1488, 406] on div "[PERSON_NAME] (Public Works)" at bounding box center [1505, 415] width 35 height 19
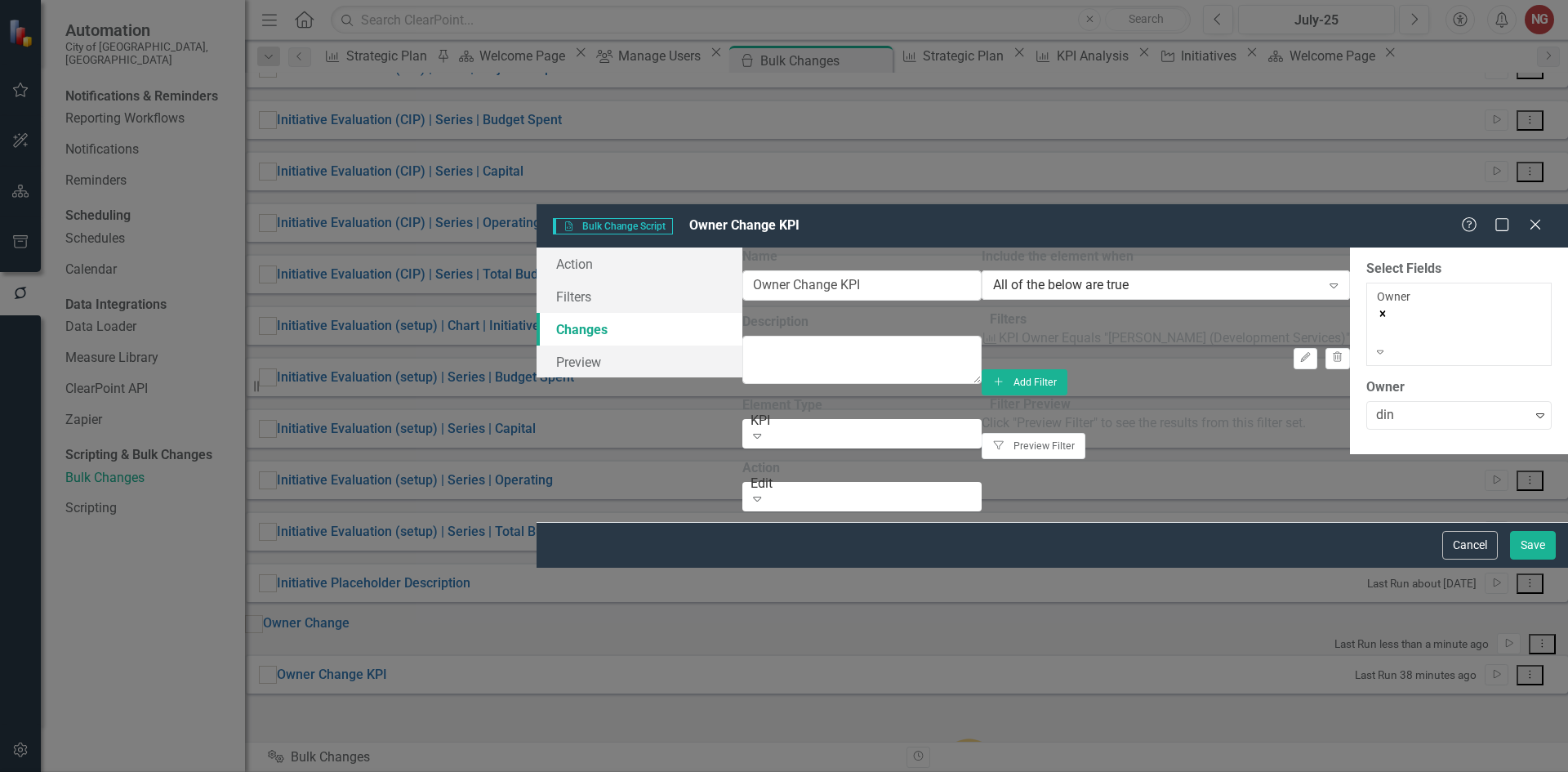
type input "[PERSON_NAME]"
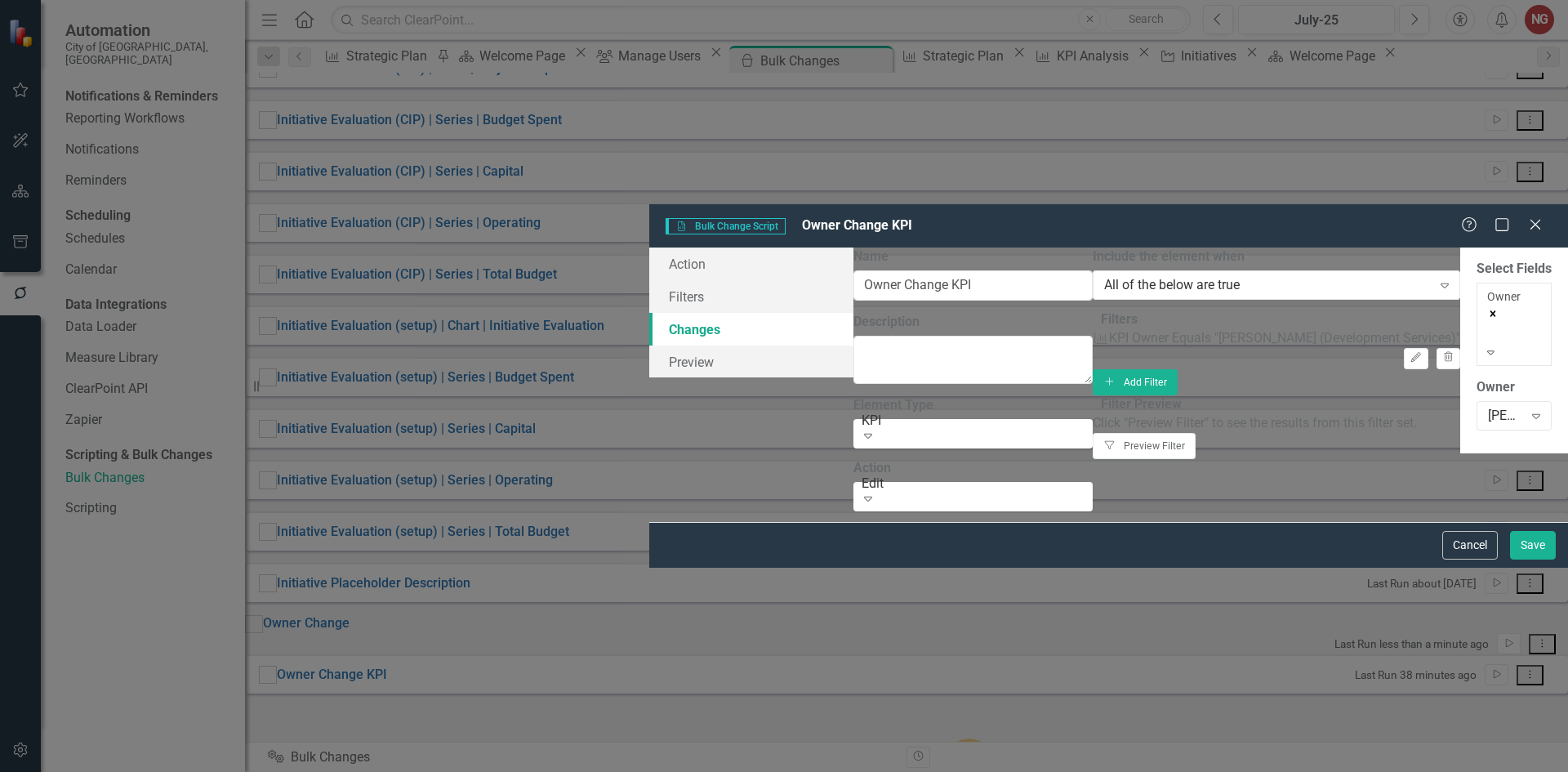
click at [1557, 567] on div "Cancel Save" at bounding box center [1109, 545] width 918 height 46
click at [1525, 560] on button "Save" at bounding box center [1534, 545] width 46 height 29
